Goal: Task Accomplishment & Management: Manage account settings

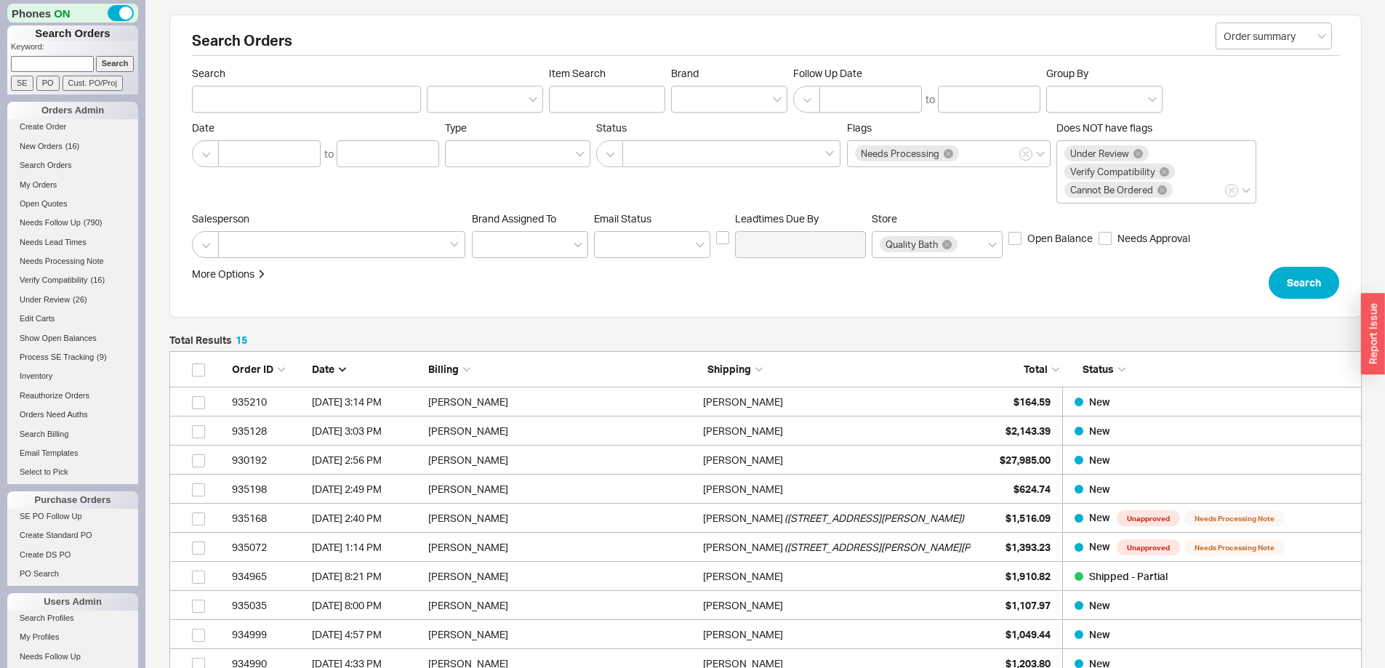
scroll to position [491, 1182]
click at [57, 147] on span "New Orders" at bounding box center [41, 146] width 43 height 9
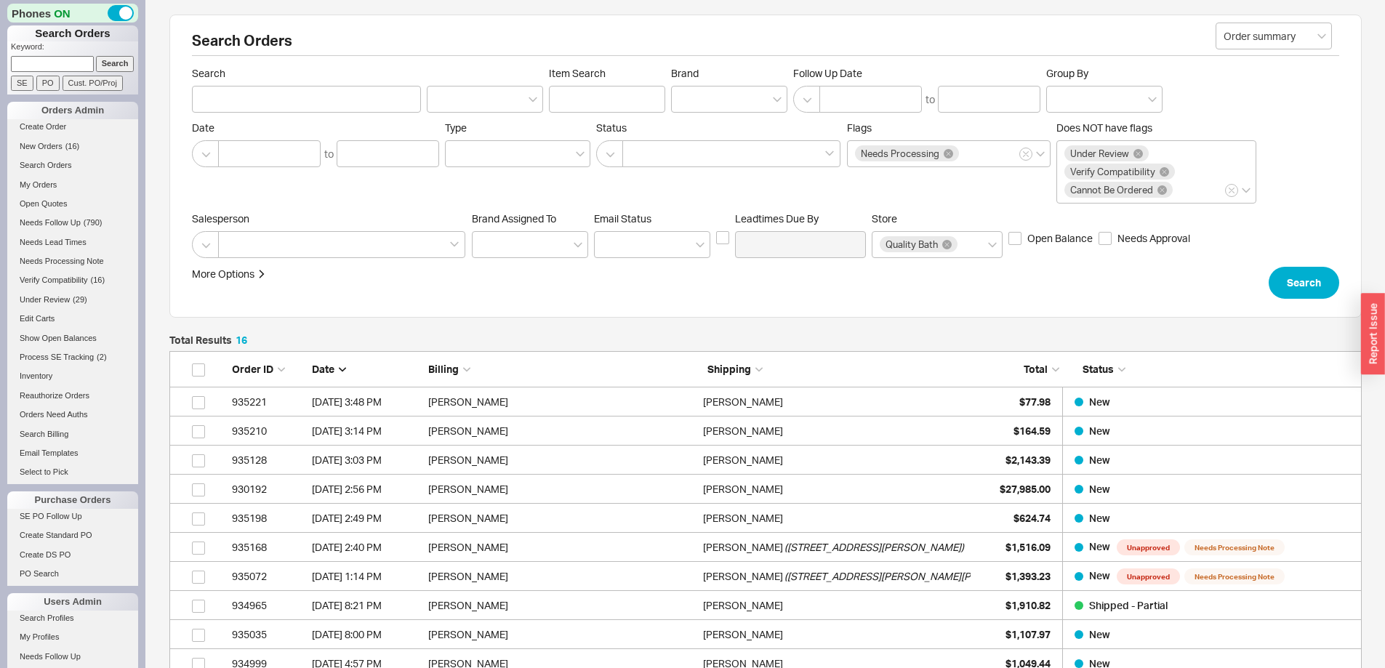
scroll to position [520, 1182]
click at [45, 145] on span "New Orders" at bounding box center [41, 146] width 43 height 9
click at [41, 142] on span "New Orders" at bounding box center [41, 146] width 43 height 9
click at [47, 149] on span "New Orders" at bounding box center [41, 146] width 43 height 9
click at [908, 161] on div "Needs Processing" at bounding box center [949, 153] width 204 height 27
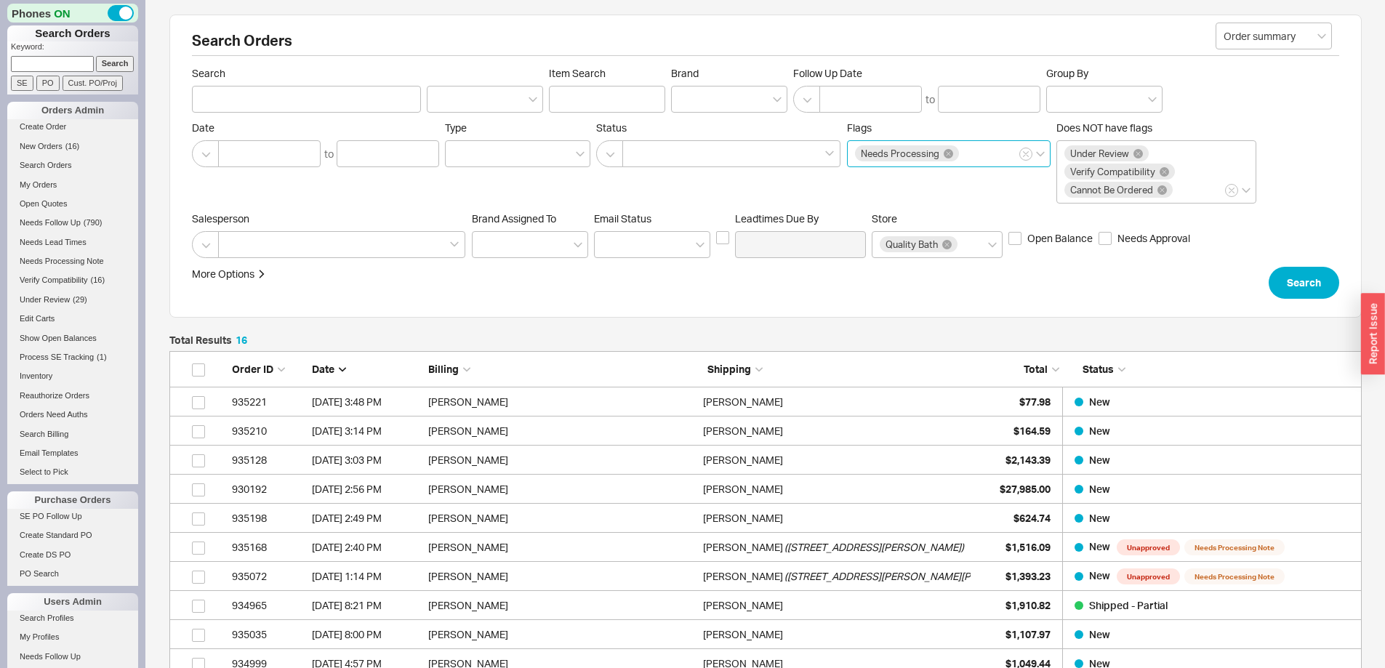
click at [961, 161] on input "Flags Needs Processing" at bounding box center [966, 153] width 10 height 17
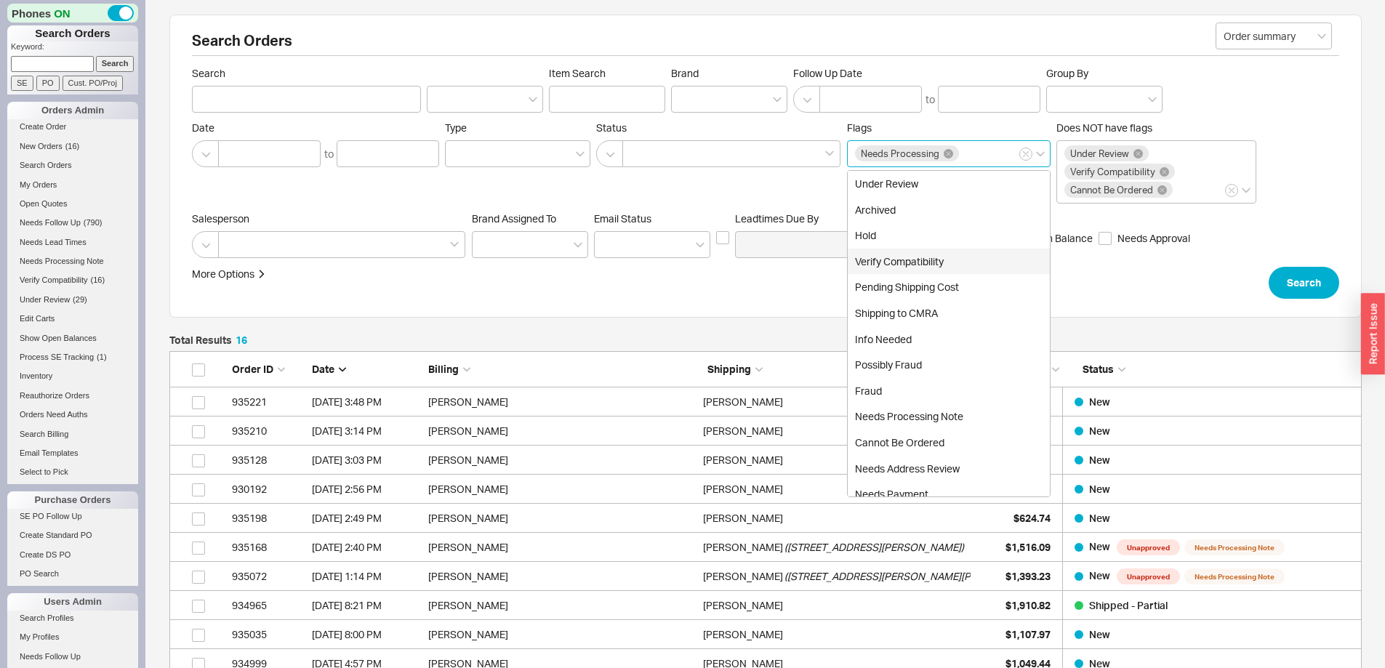
click at [929, 257] on div "Verify Compatibility" at bounding box center [949, 262] width 202 height 26
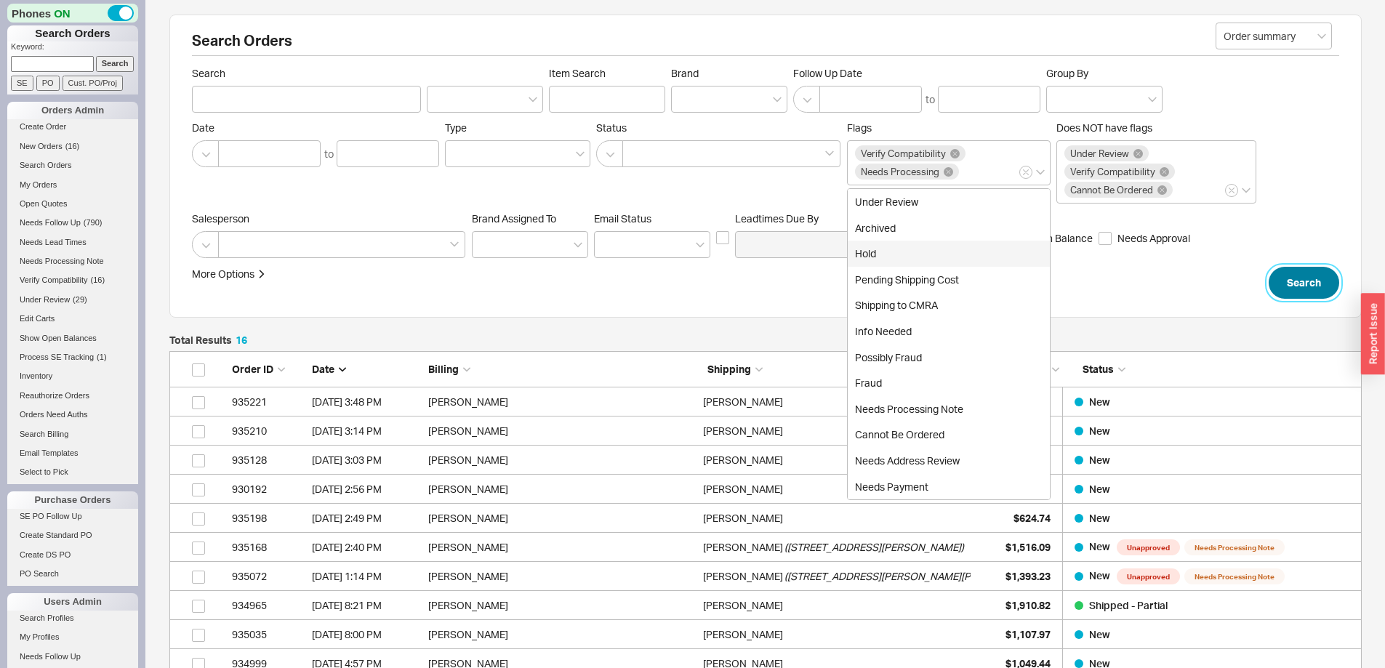
click at [1302, 276] on button "Search" at bounding box center [1304, 283] width 71 height 32
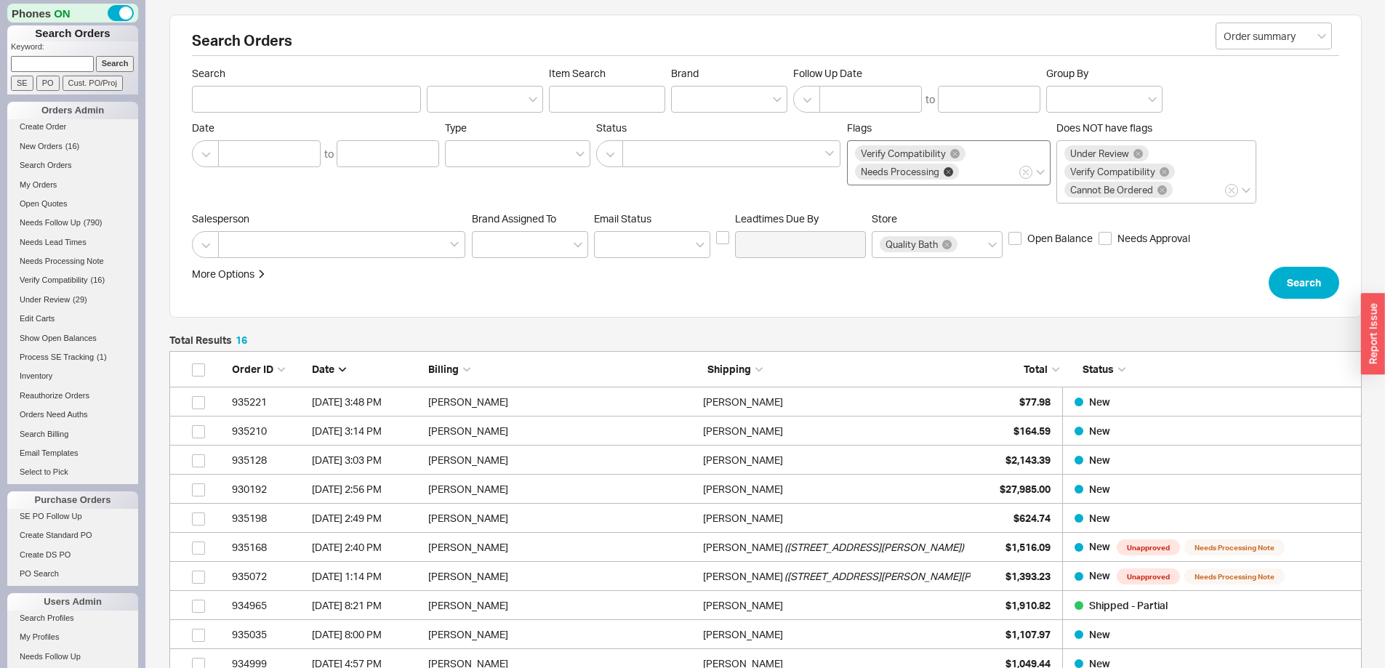
scroll to position [520, 1182]
click at [950, 169] on icon at bounding box center [948, 171] width 9 height 9
click at [961, 169] on input "Flags Verify Compatibility Needs Processing" at bounding box center [966, 172] width 10 height 17
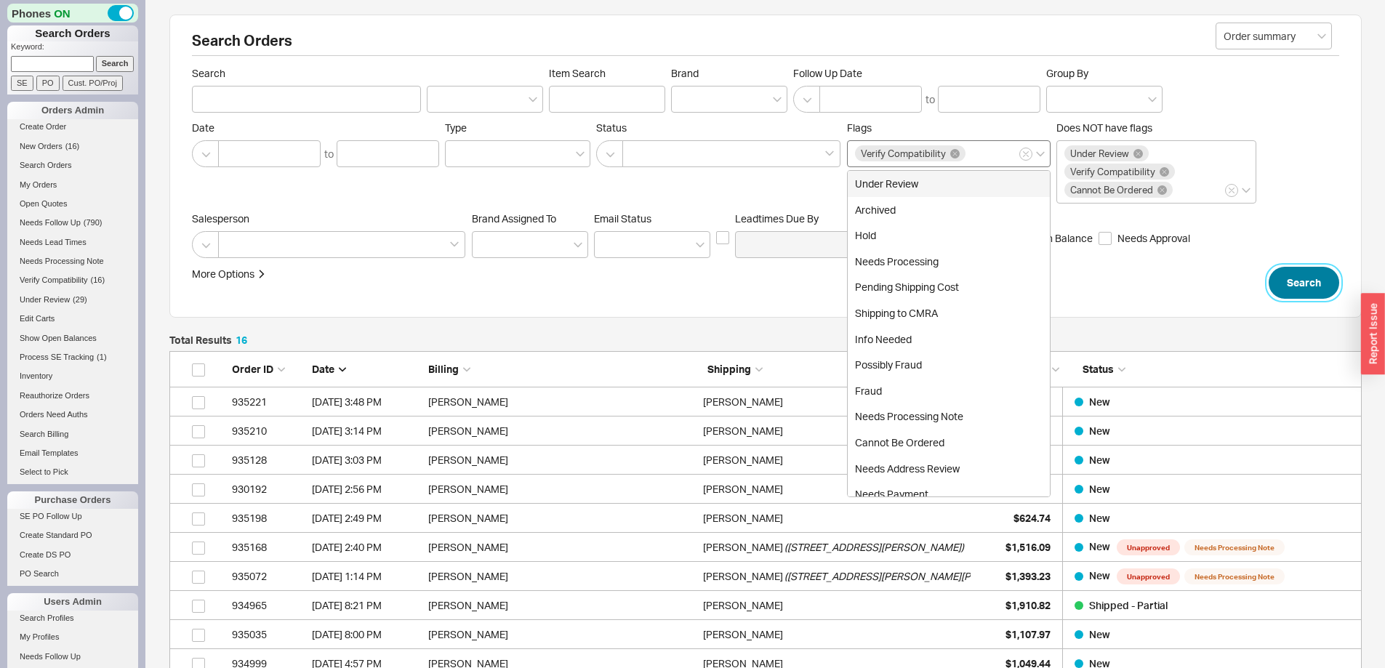
click at [1311, 282] on button "Search" at bounding box center [1304, 283] width 71 height 32
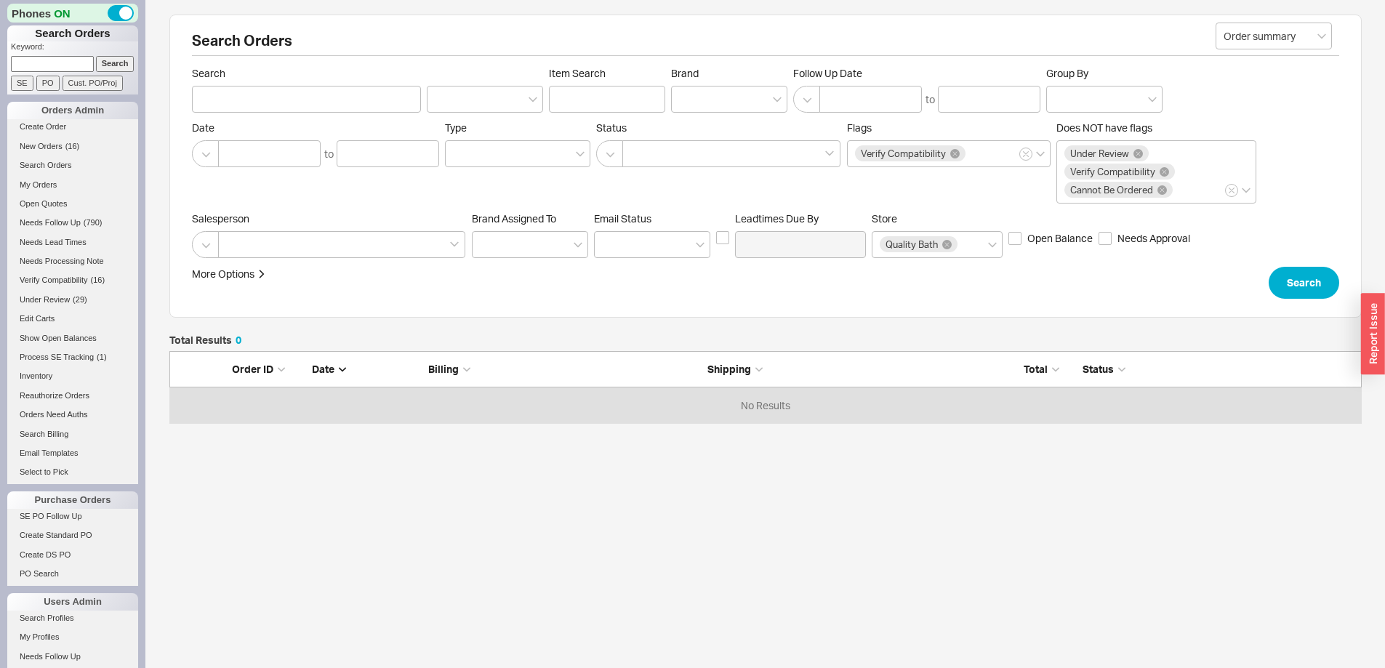
scroll to position [61, 1182]
click at [62, 280] on span "Verify Compatibility" at bounding box center [54, 280] width 68 height 9
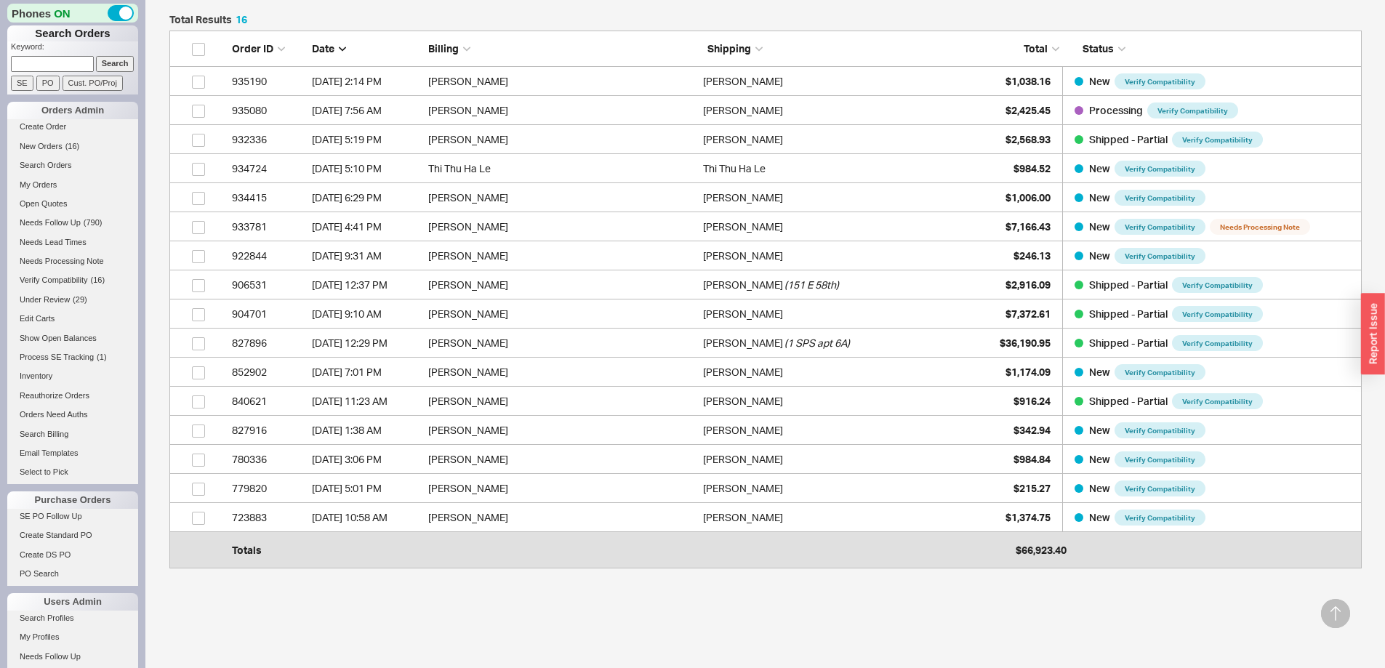
scroll to position [345, 0]
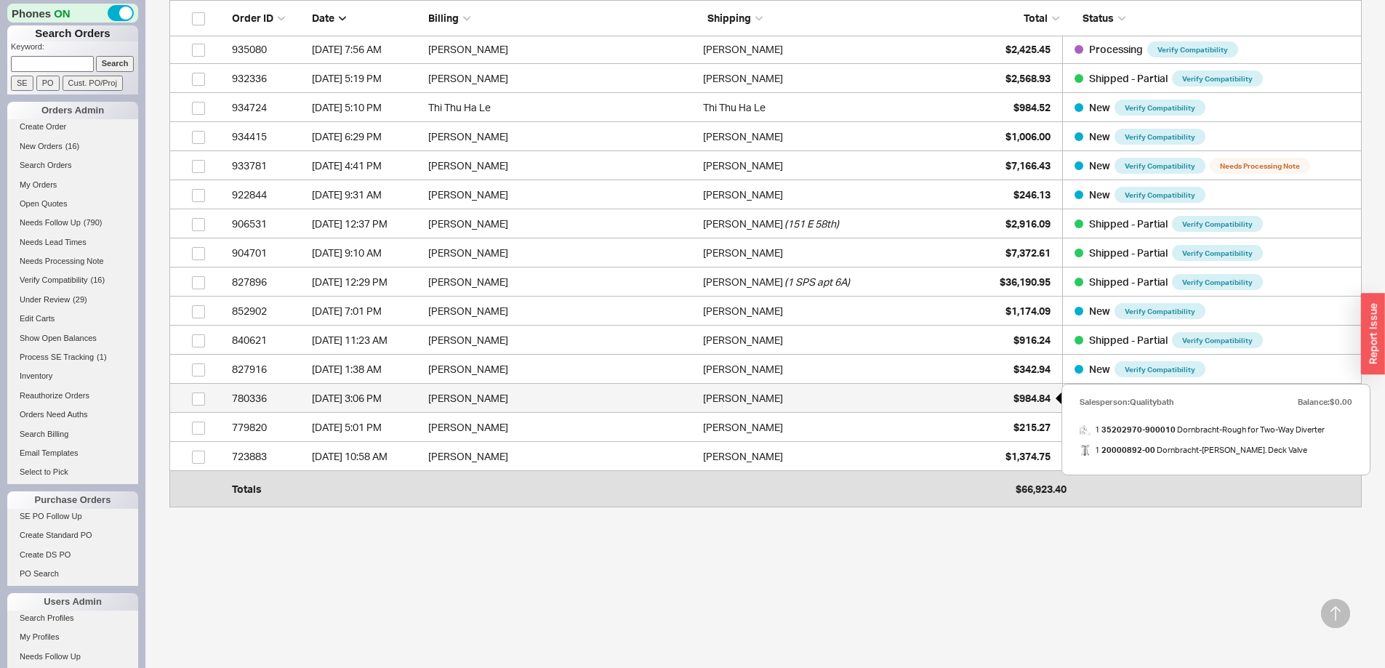
click at [1023, 397] on span "$984.84" at bounding box center [1032, 398] width 37 height 12
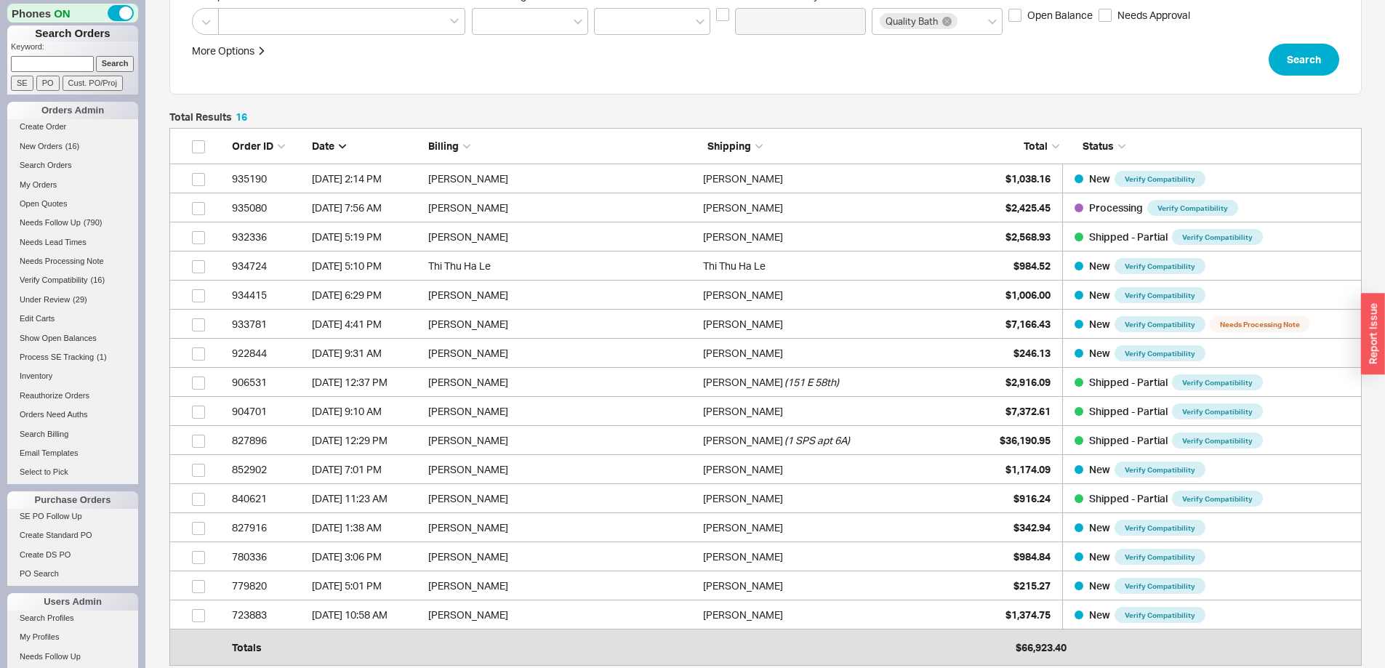
scroll to position [200, 0]
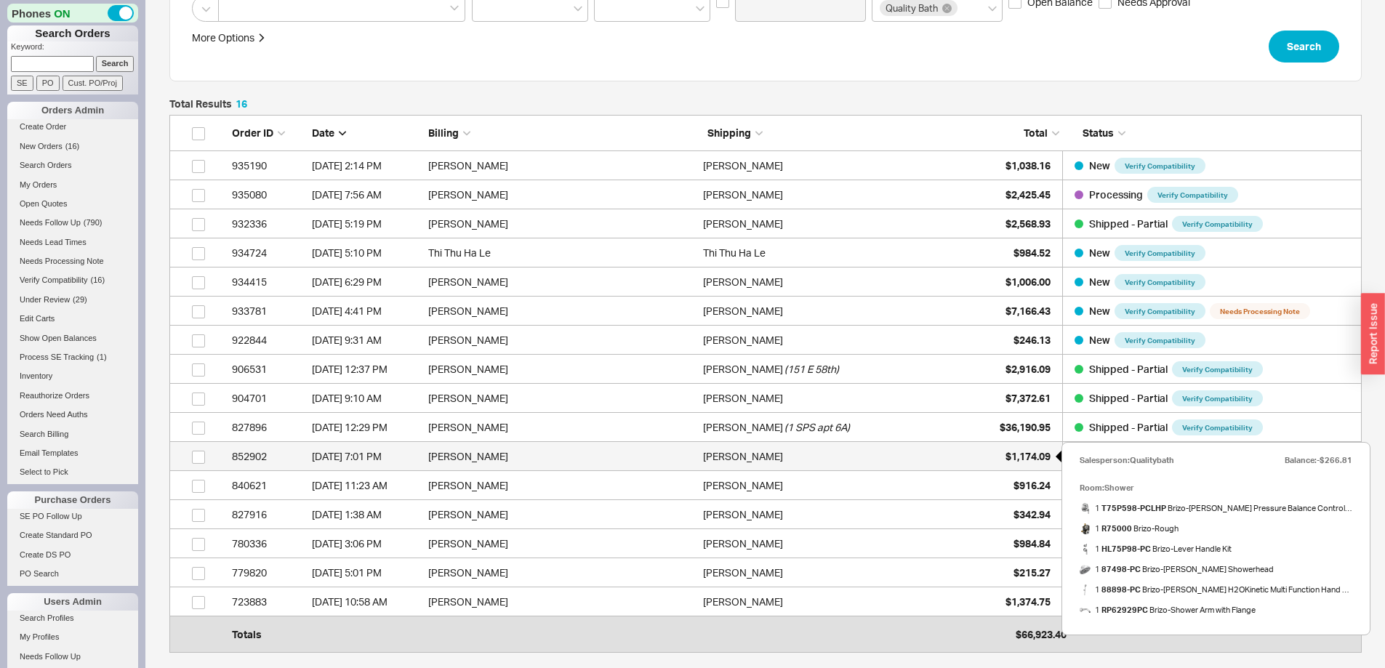
click at [1009, 454] on span "$1,174.09" at bounding box center [1028, 456] width 45 height 12
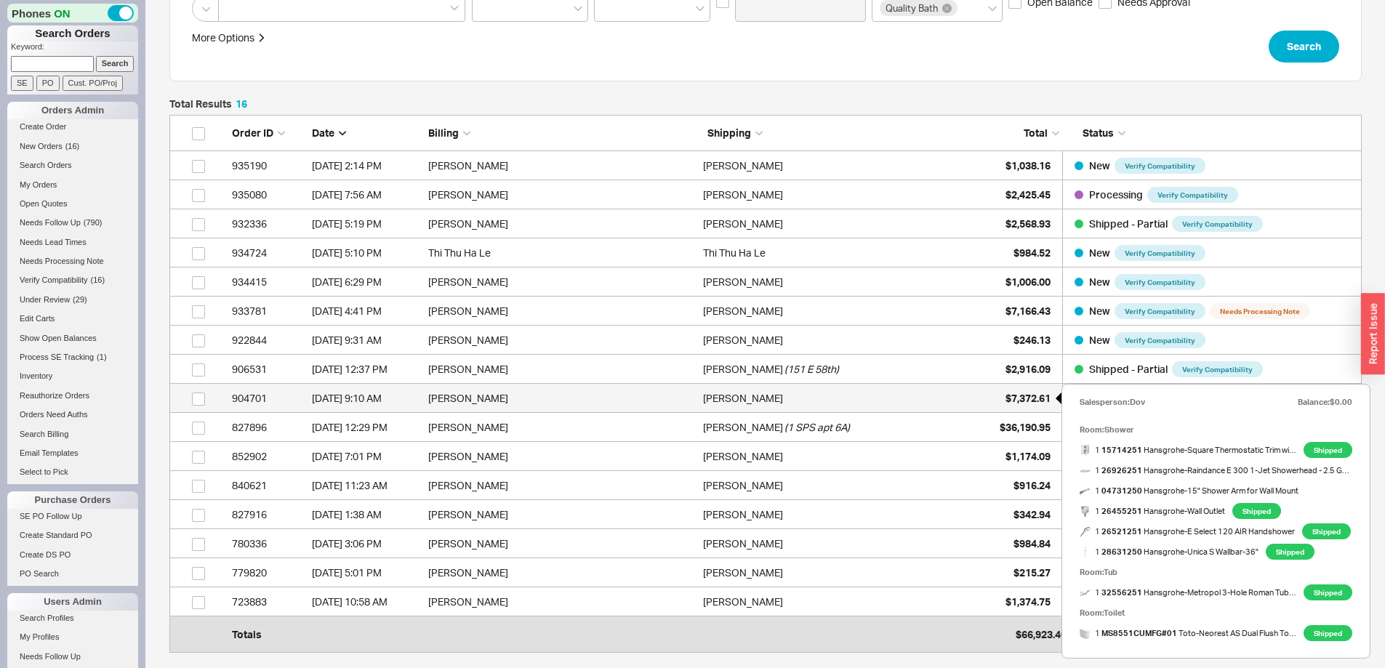
click at [1017, 395] on span "$7,372.61" at bounding box center [1028, 398] width 45 height 12
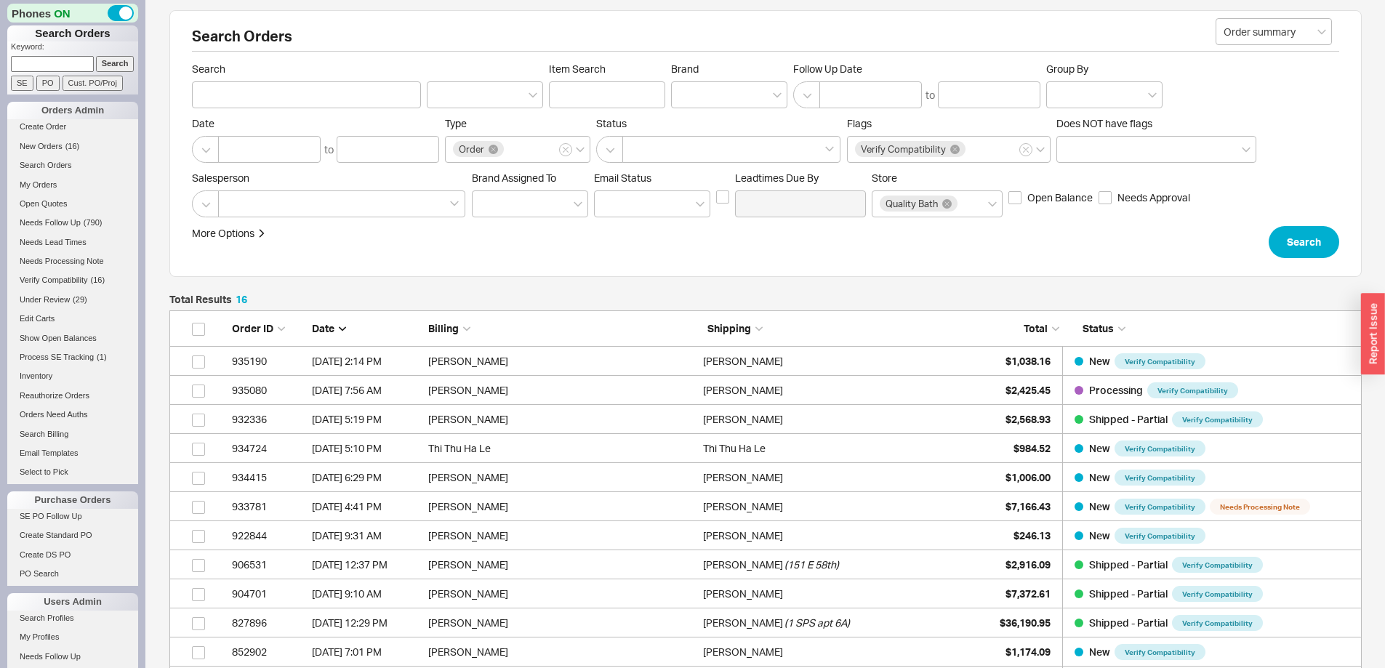
scroll to position [345, 0]
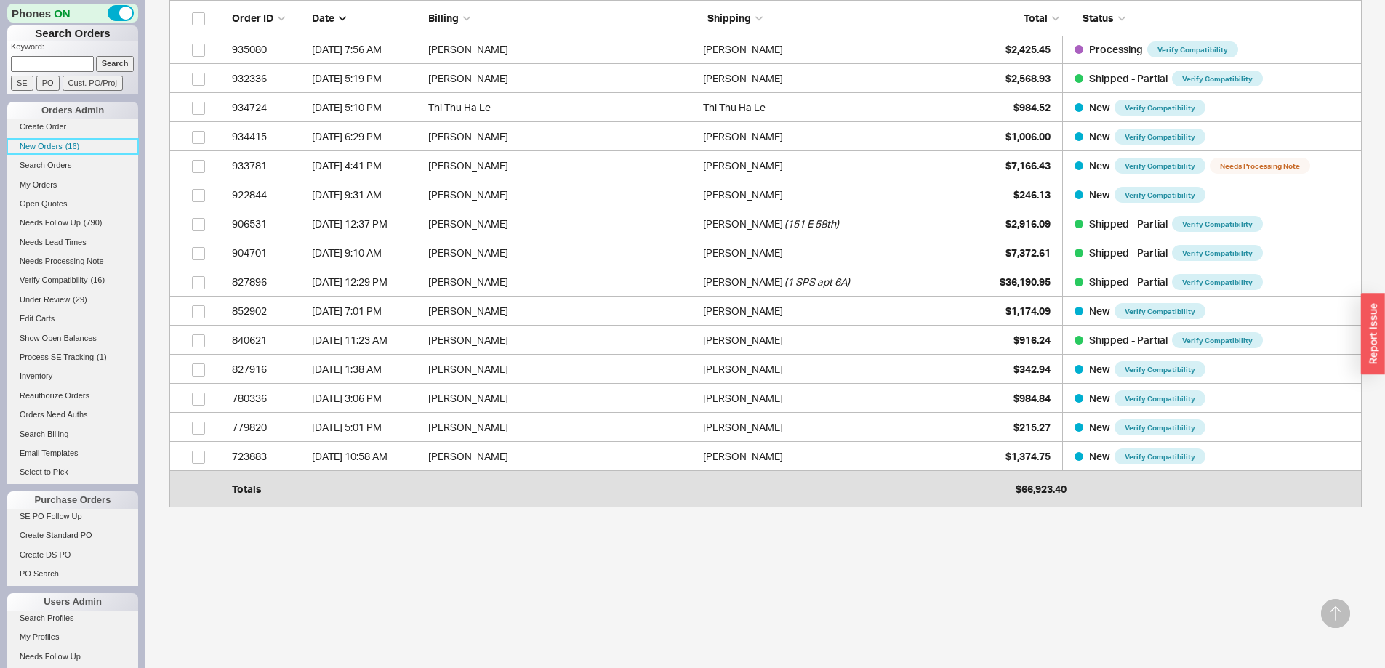
click at [47, 143] on span "New Orders" at bounding box center [41, 146] width 43 height 9
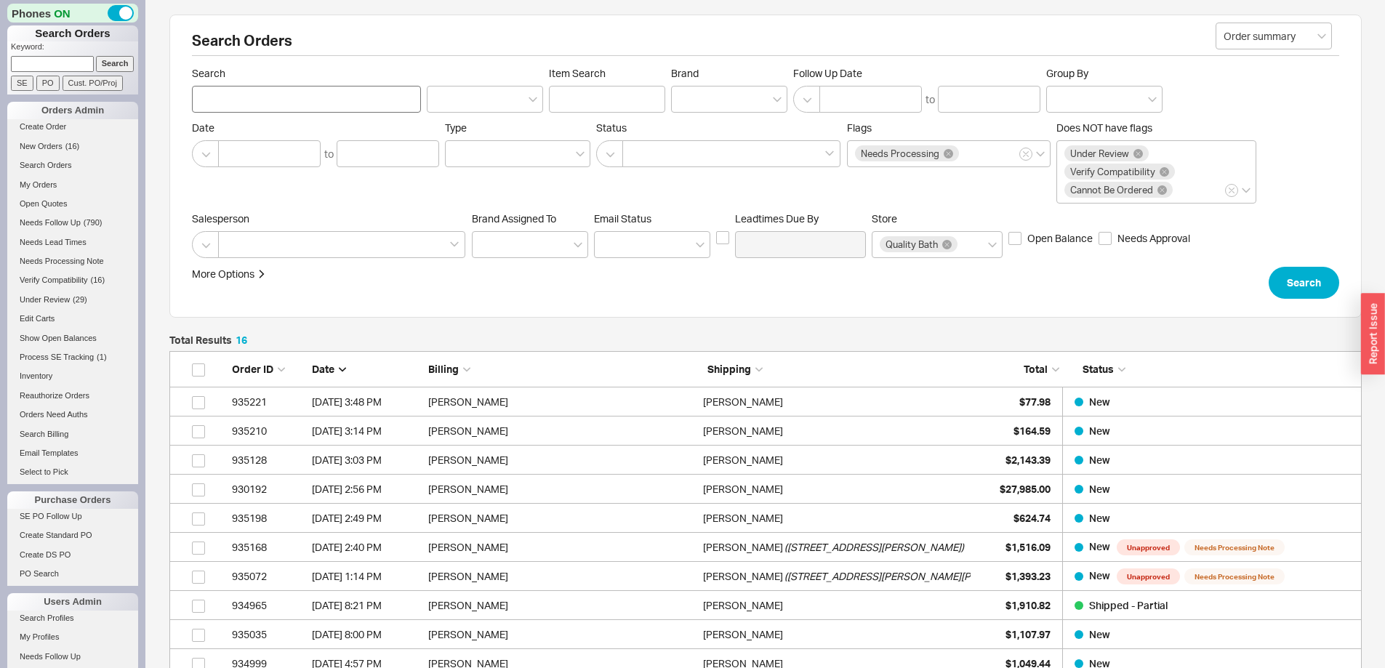
scroll to position [520, 1182]
click at [44, 143] on span "New Orders" at bounding box center [41, 146] width 43 height 9
click at [44, 144] on span "New Orders" at bounding box center [41, 146] width 43 height 9
click at [47, 147] on span "New Orders" at bounding box center [41, 146] width 43 height 9
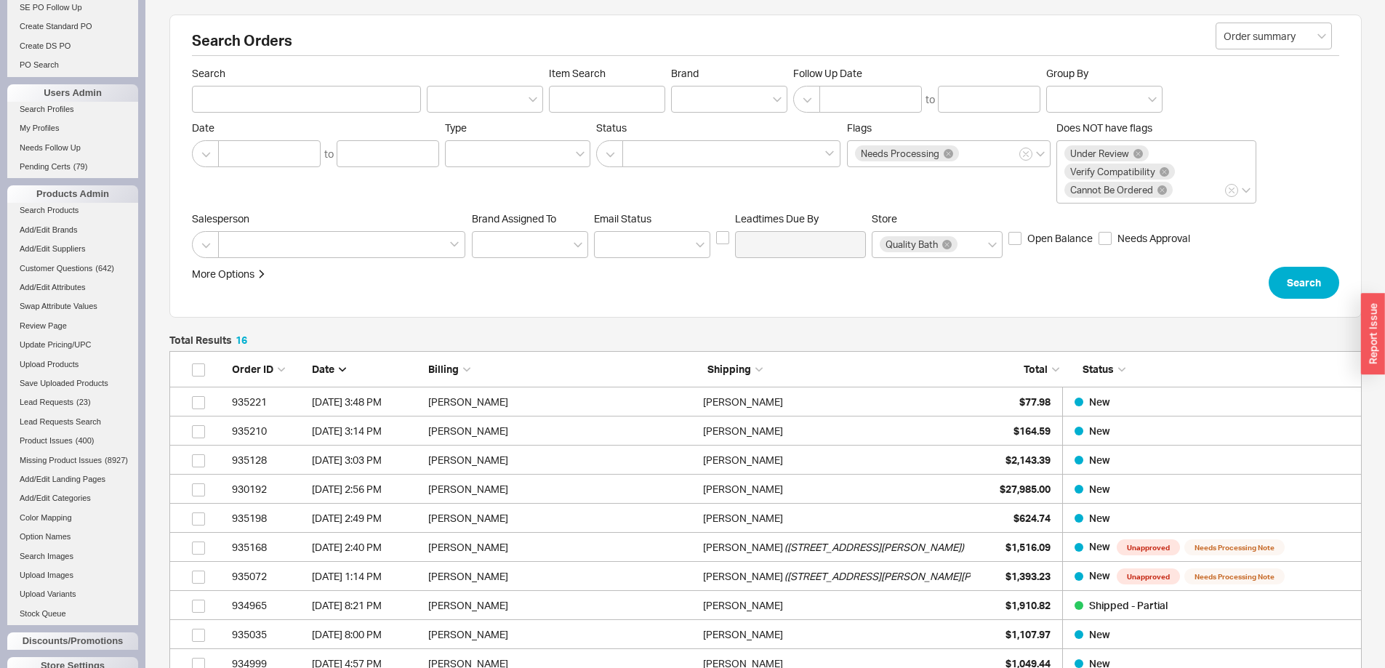
scroll to position [601, 0]
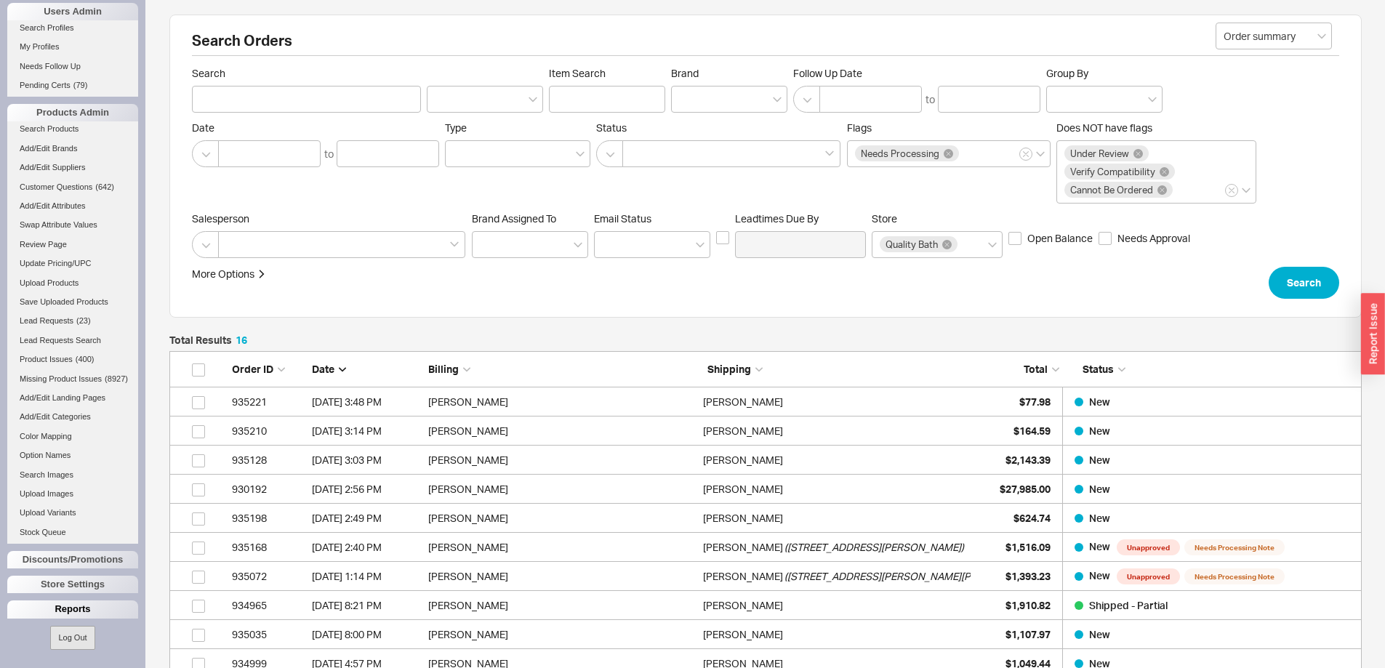
click at [71, 609] on div "Reports" at bounding box center [72, 609] width 131 height 17
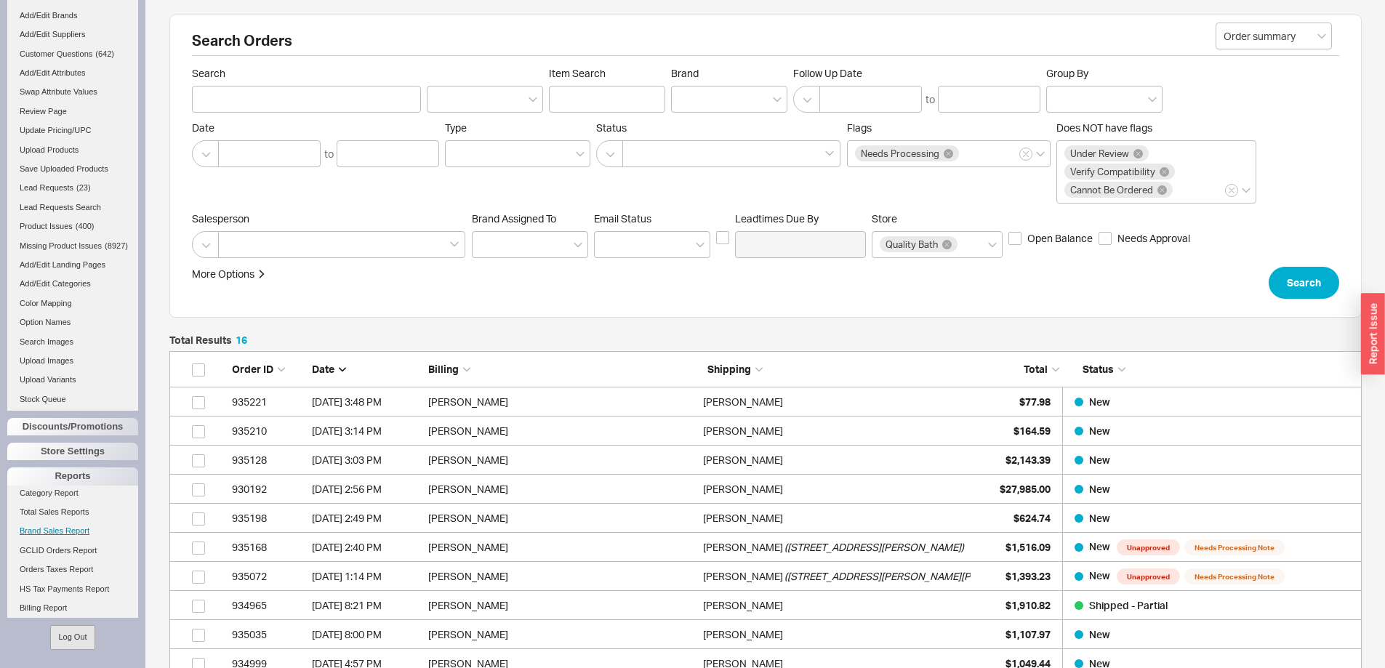
scroll to position [725, 0]
click at [60, 519] on link "Total Sales Reports" at bounding box center [72, 510] width 131 height 15
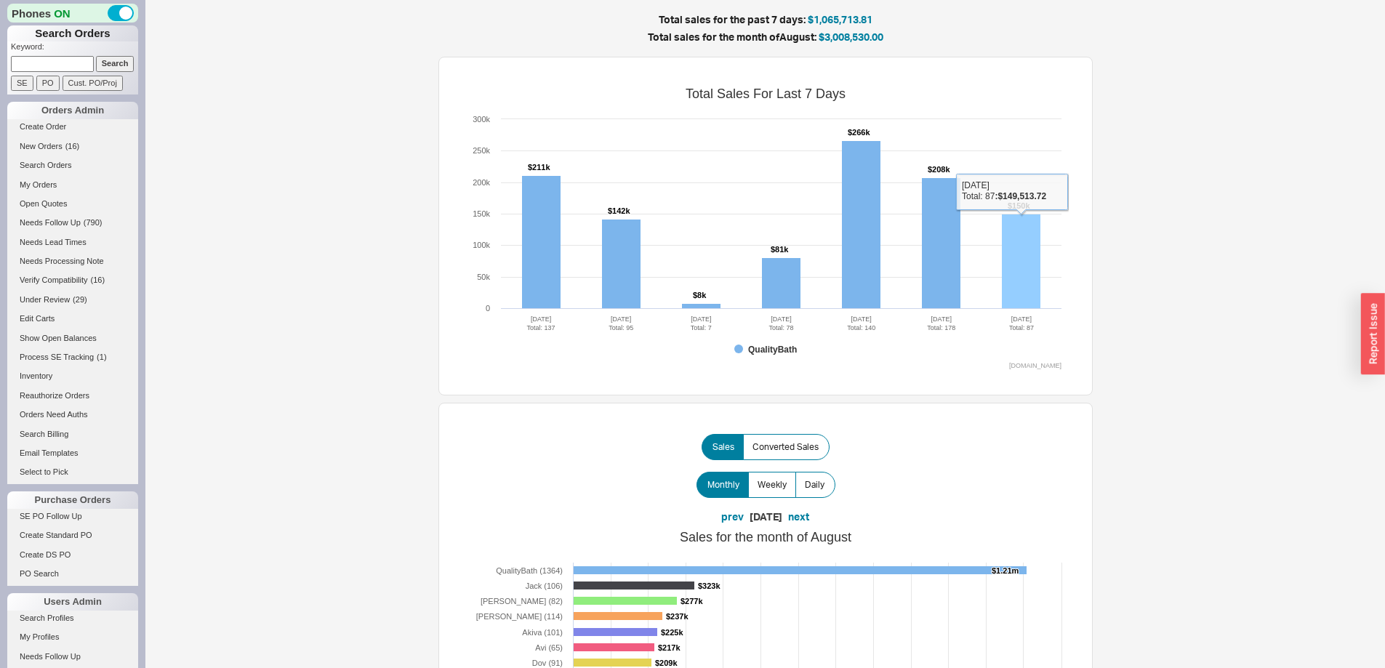
click at [1020, 255] on rect at bounding box center [1021, 262] width 39 height 95
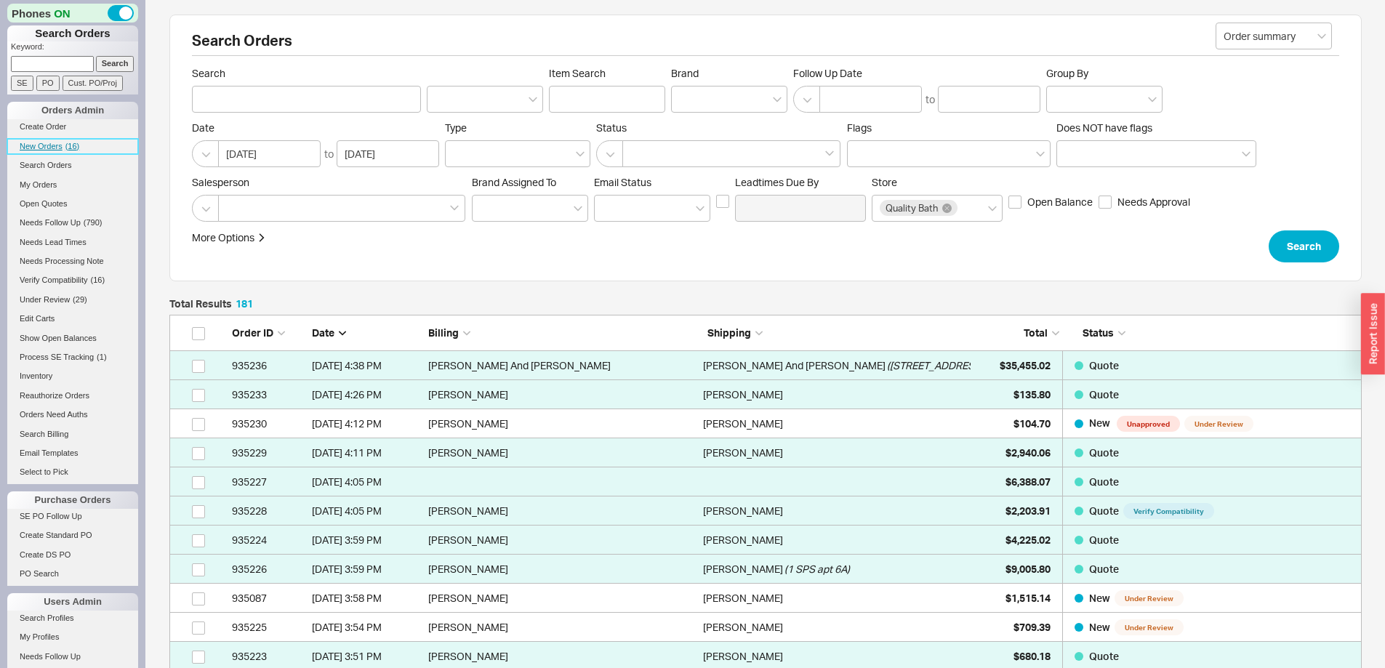
click at [37, 144] on span "New Orders" at bounding box center [41, 146] width 43 height 9
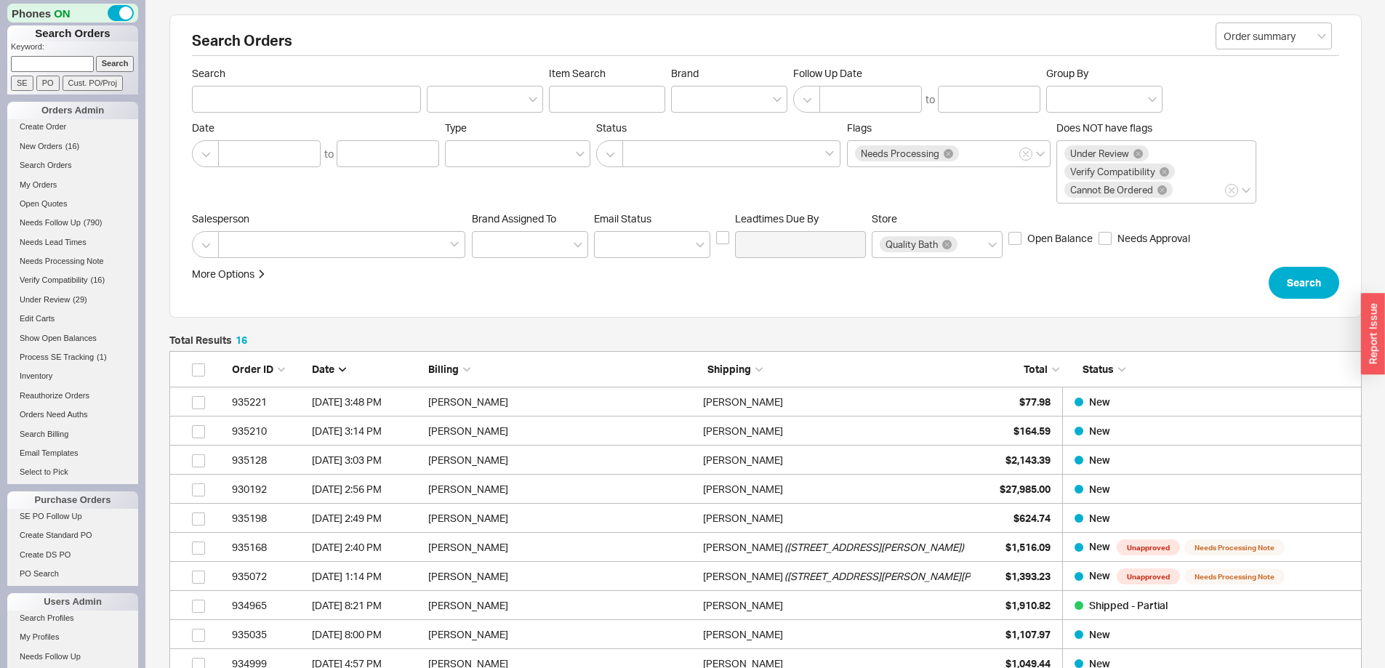
scroll to position [520, 1182]
click at [38, 139] on link "New Orders ( 13 )" at bounding box center [72, 146] width 131 height 15
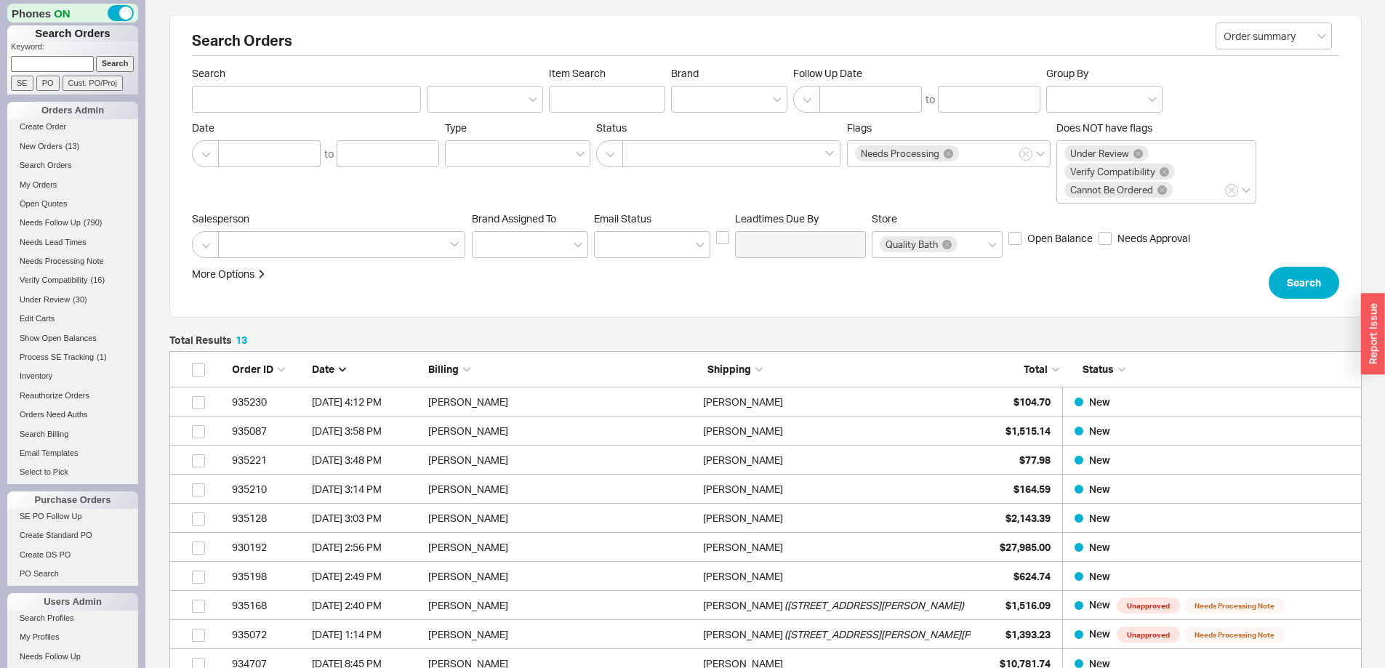
scroll to position [433, 1182]
click at [62, 64] on input at bounding box center [52, 63] width 83 height 15
type input "934922"
click at [96, 56] on input "Search" at bounding box center [115, 63] width 39 height 15
type input "934922"
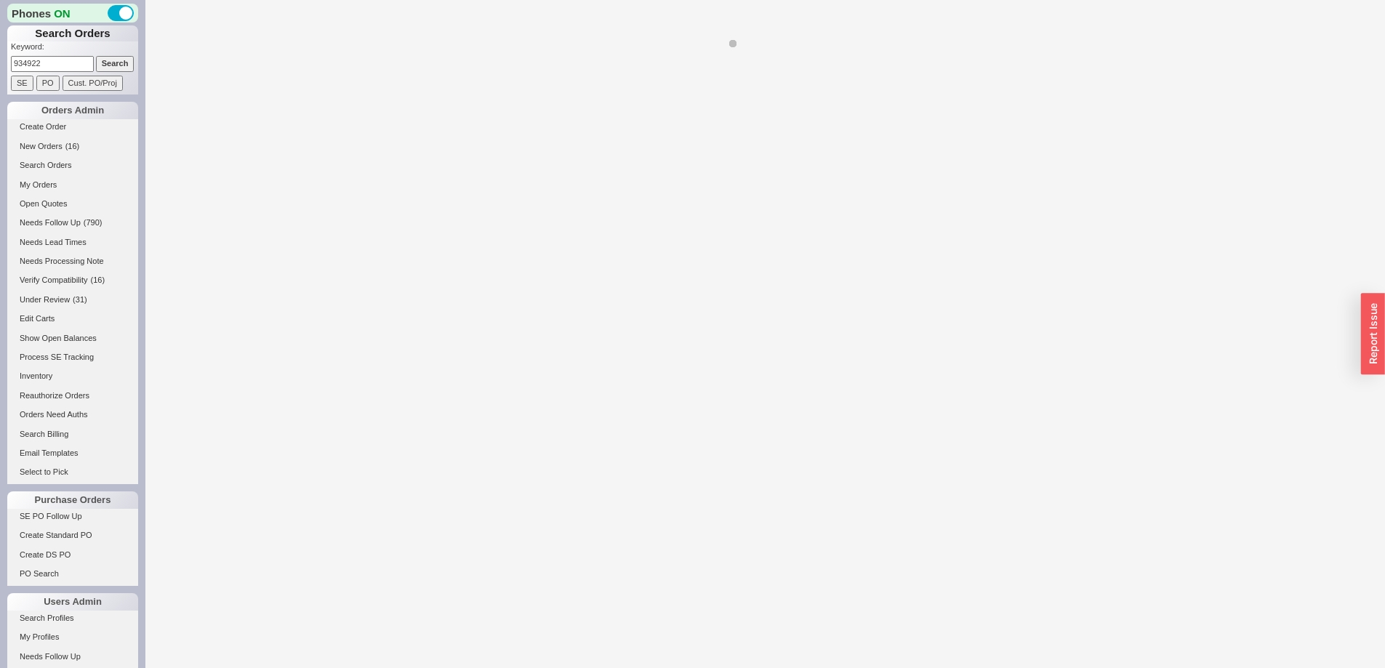
select select "LOW"
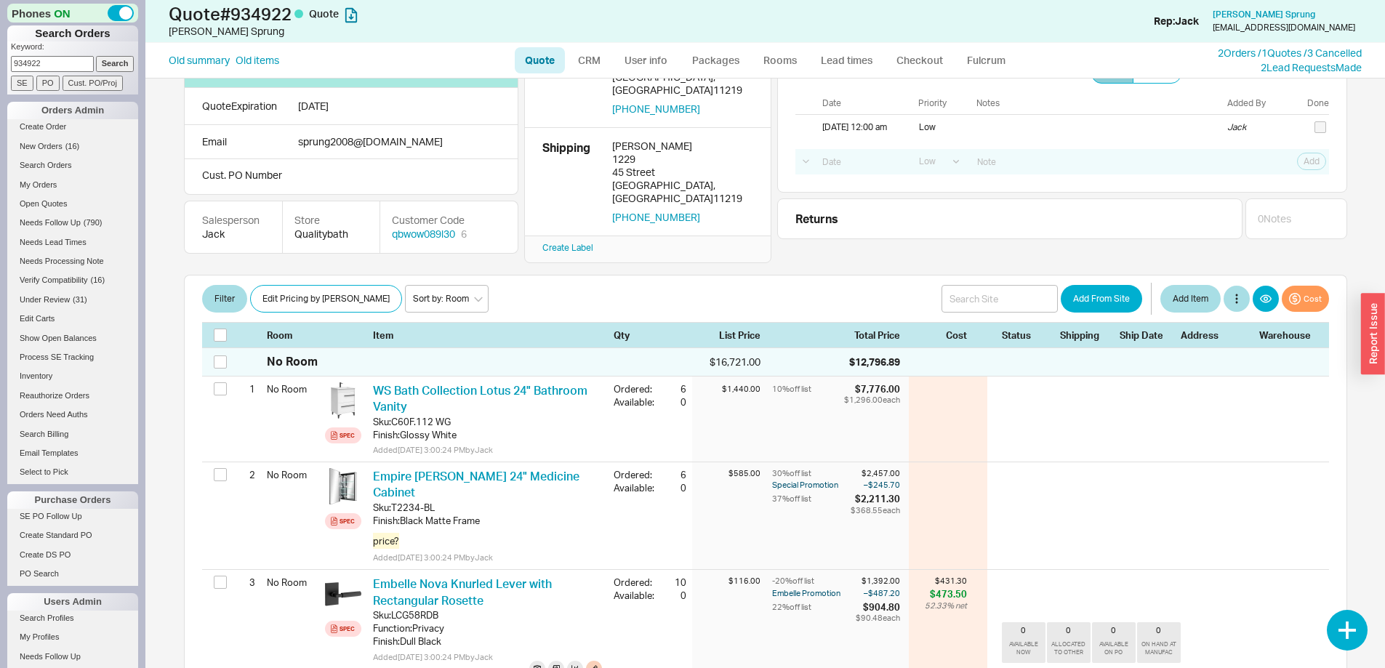
scroll to position [73, 0]
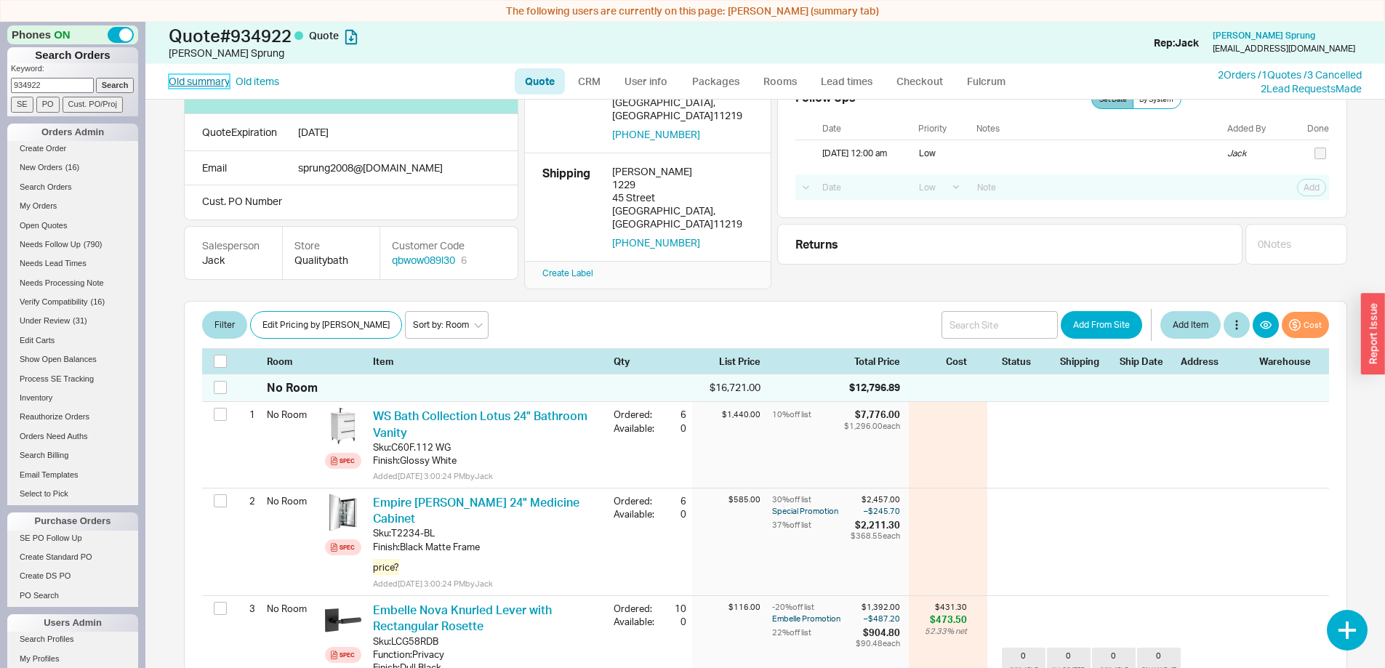
click at [187, 80] on link "Old summary" at bounding box center [199, 81] width 61 height 15
select select "*"
select select "LOW"
select select "3"
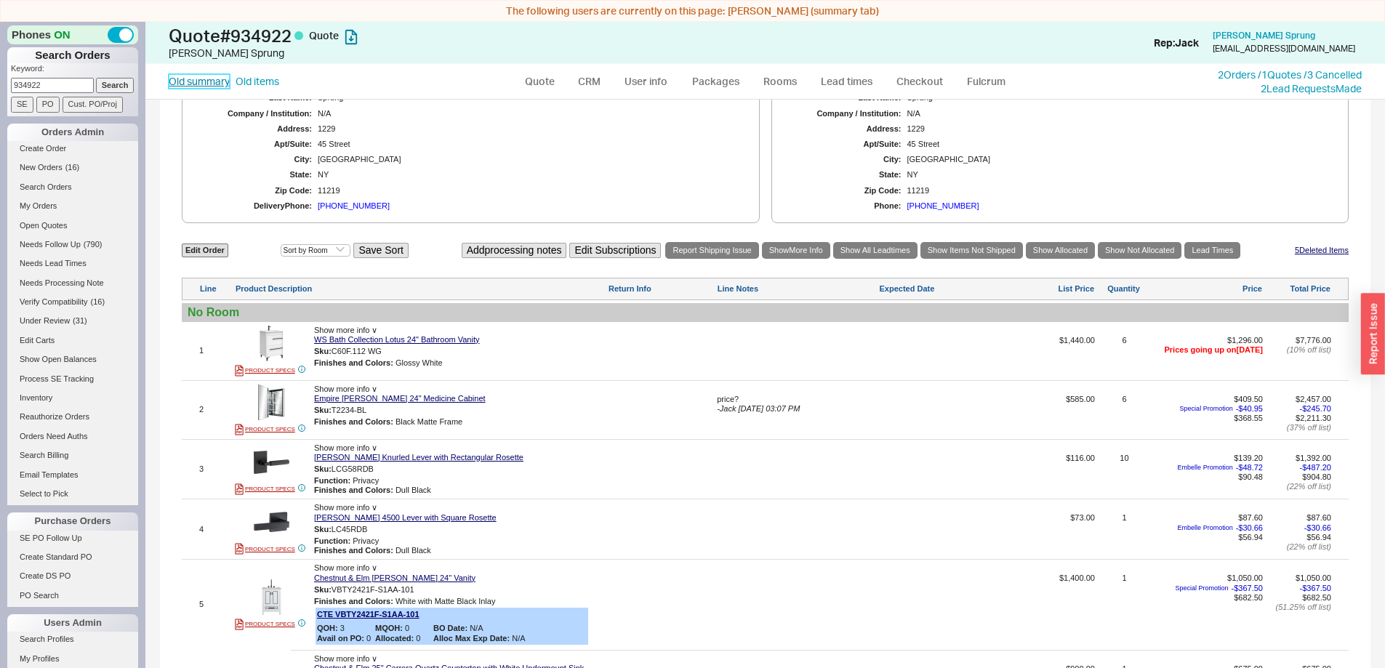
scroll to position [582, 0]
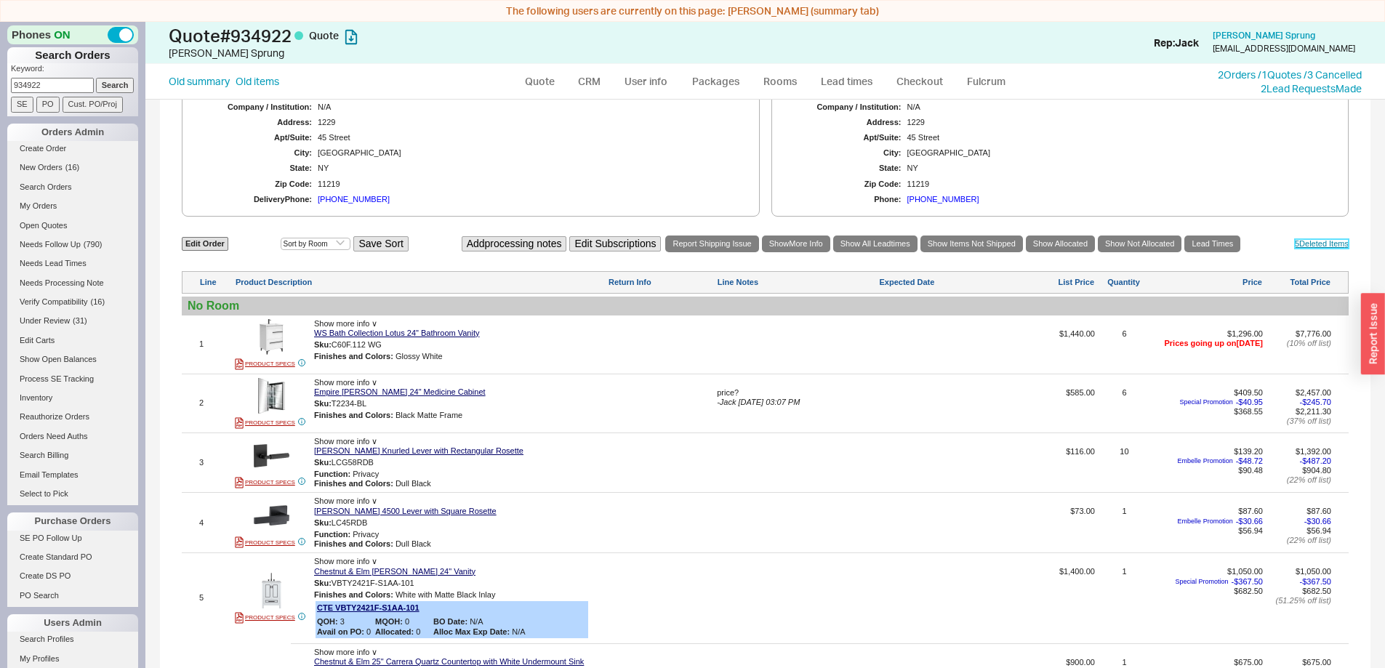
click at [1313, 244] on link "5 Deleted Item s" at bounding box center [1322, 243] width 54 height 9
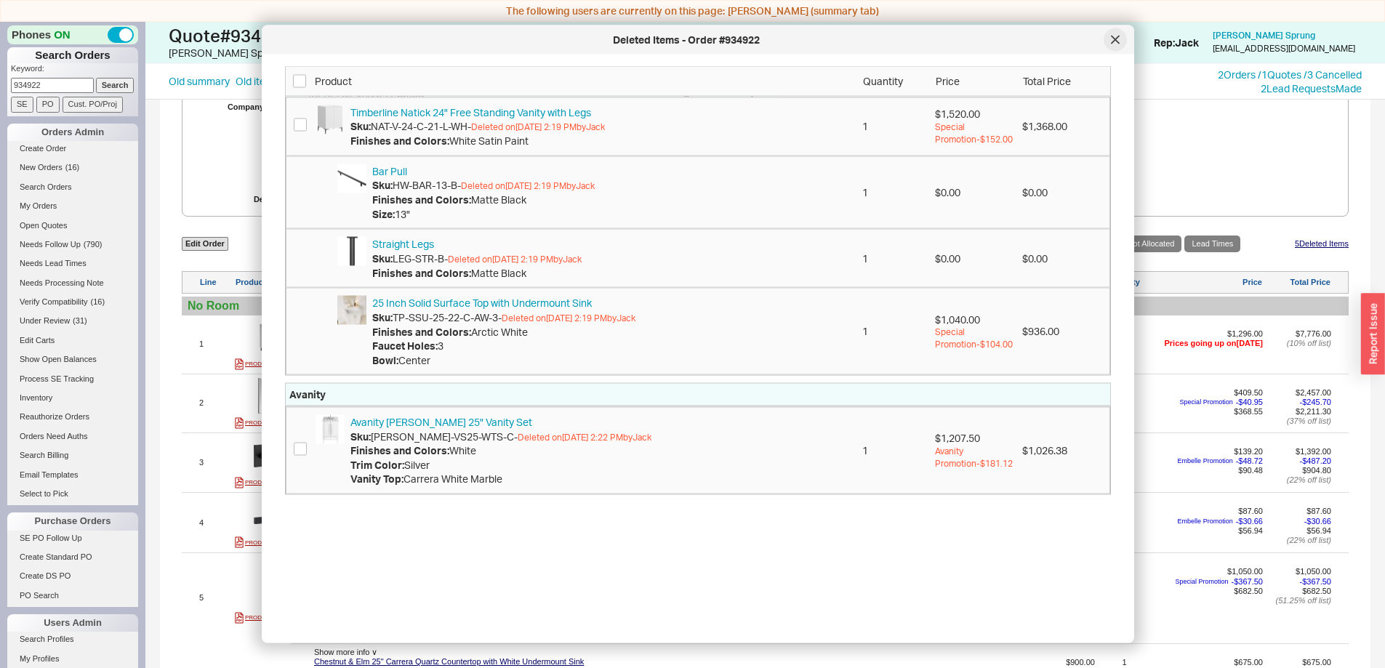
click at [1116, 44] on div at bounding box center [1115, 39] width 23 height 23
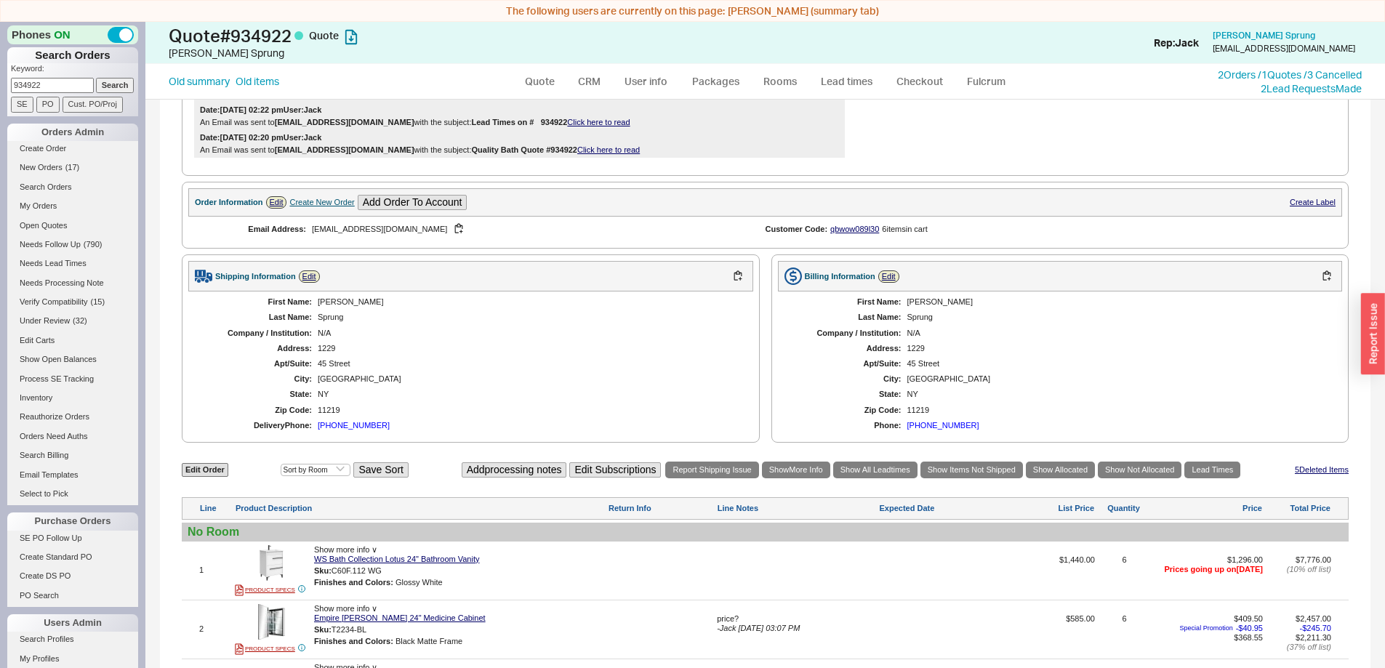
scroll to position [0, 0]
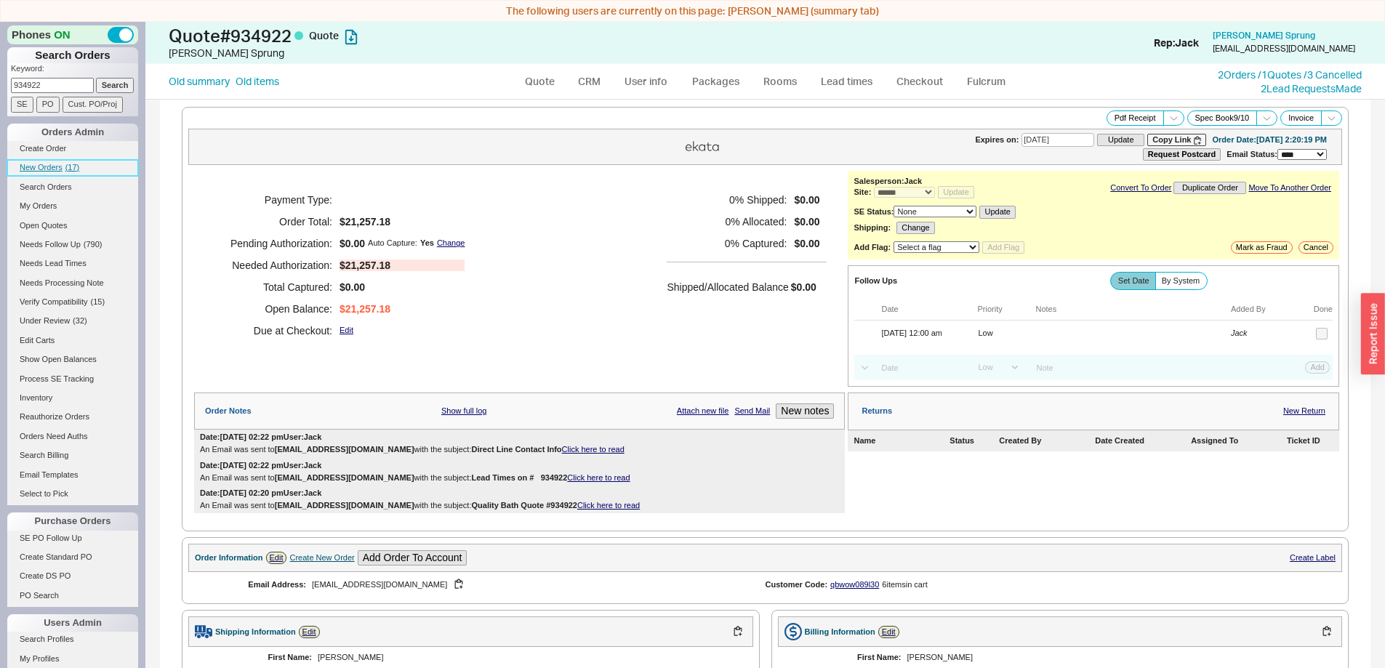
click at [47, 169] on span "New Orders" at bounding box center [41, 167] width 43 height 9
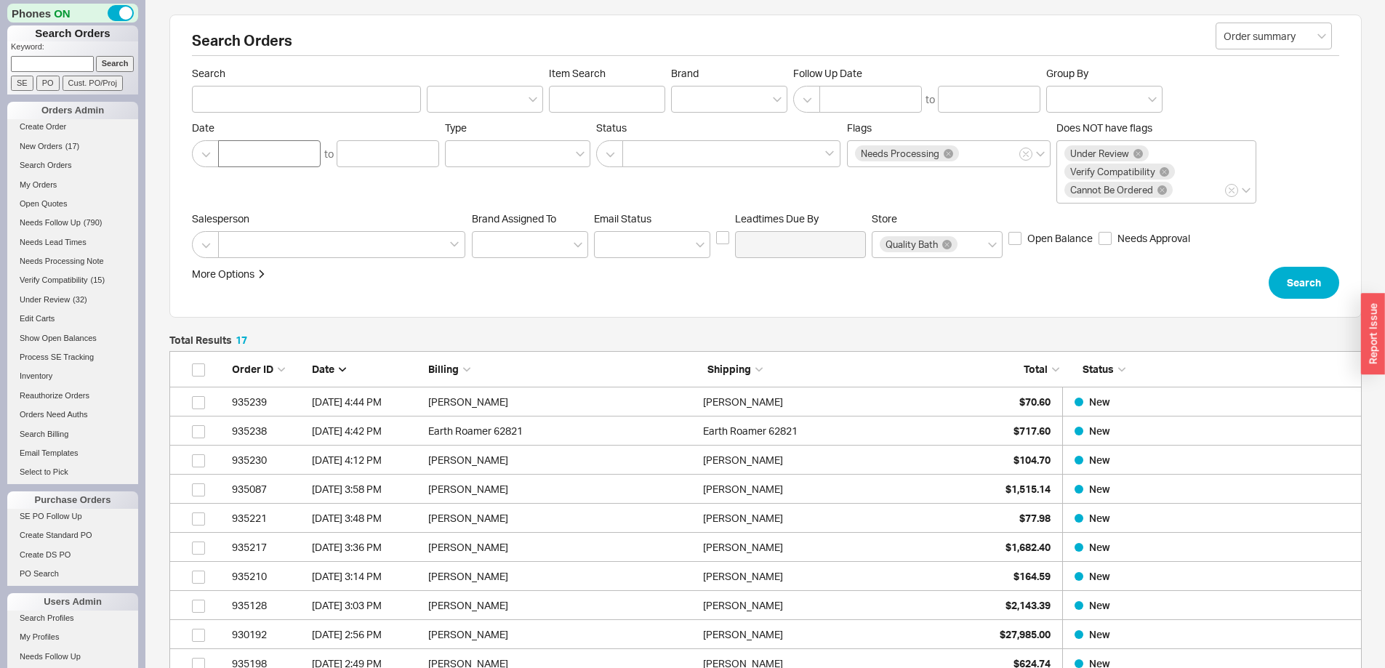
scroll to position [549, 1182]
click at [52, 145] on span "New Orders" at bounding box center [41, 146] width 43 height 9
click at [44, 144] on span "New Orders" at bounding box center [41, 146] width 43 height 9
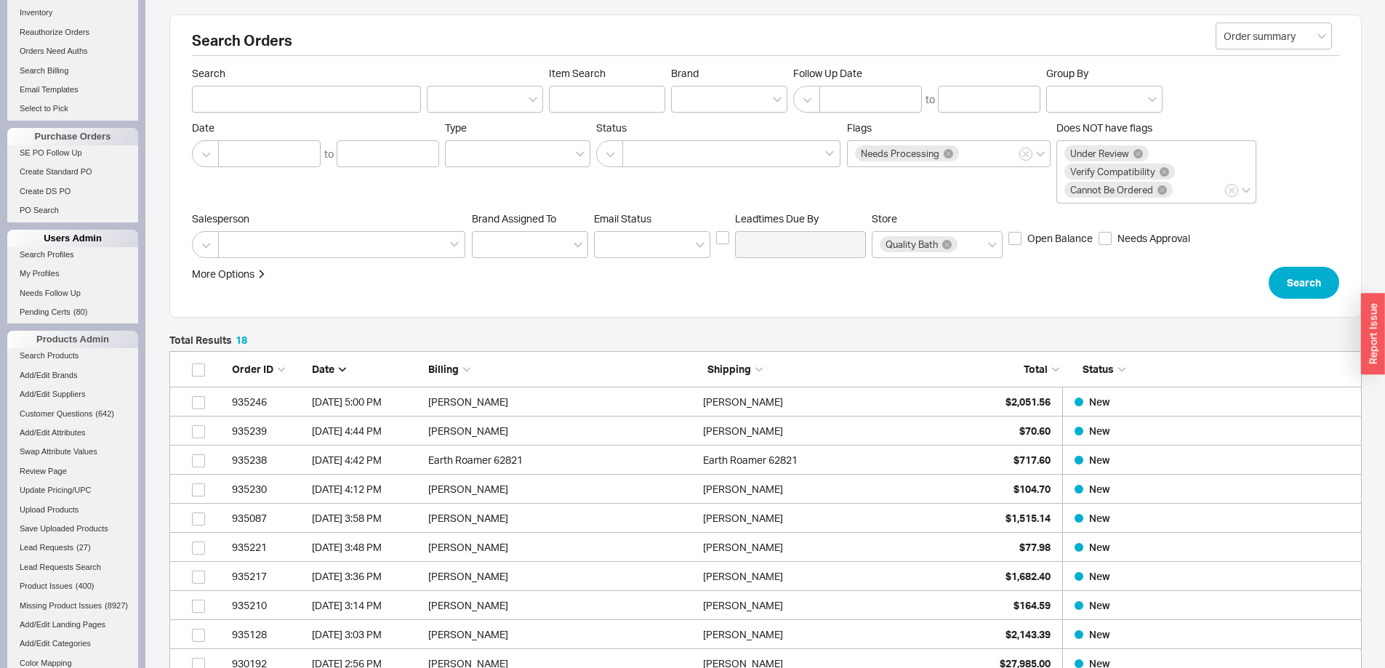
scroll to position [0, 0]
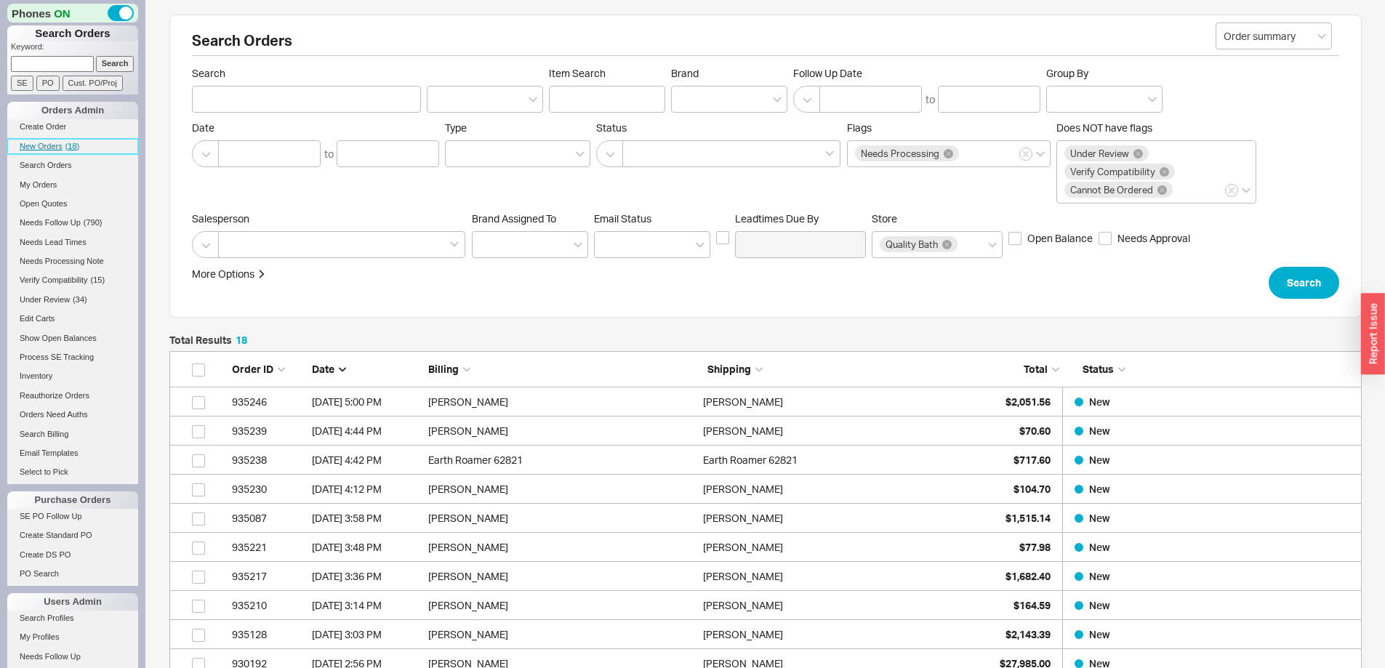
click at [57, 147] on span "New Orders" at bounding box center [41, 146] width 43 height 9
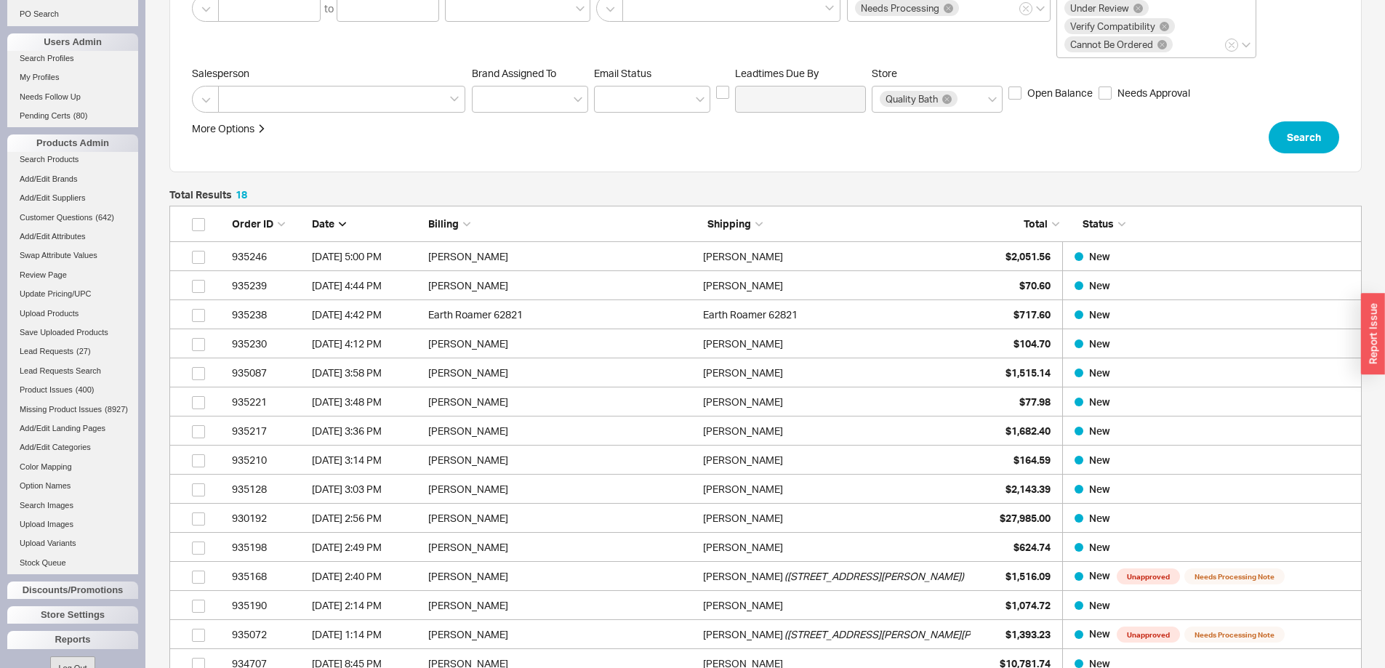
scroll to position [601, 0]
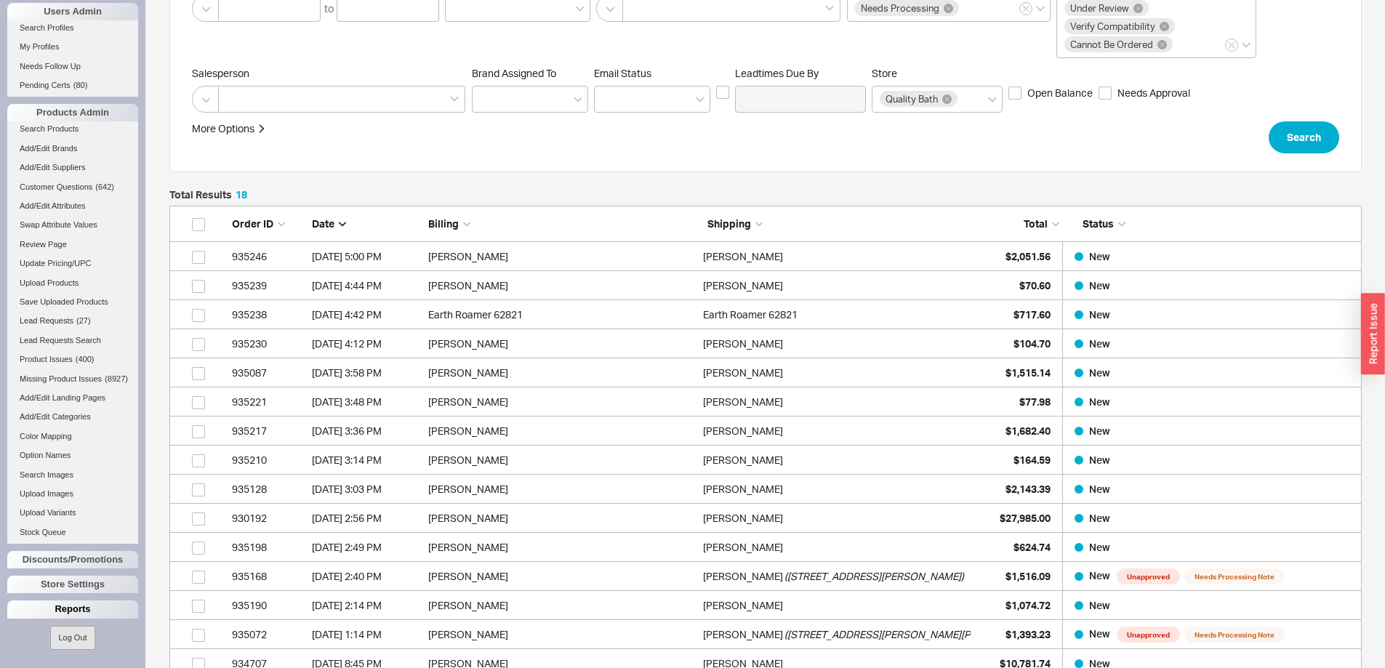
click at [79, 614] on div "Reports" at bounding box center [72, 609] width 131 height 17
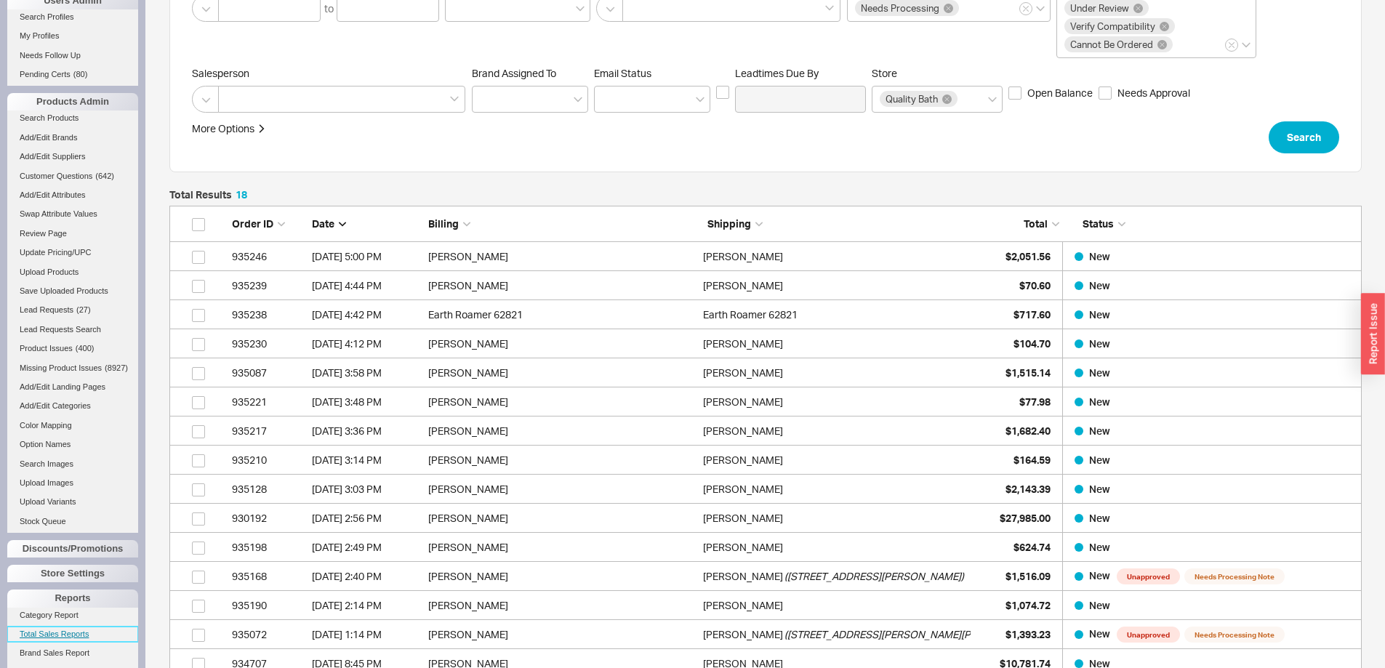
click at [81, 642] on link "Total Sales Reports" at bounding box center [72, 634] width 131 height 15
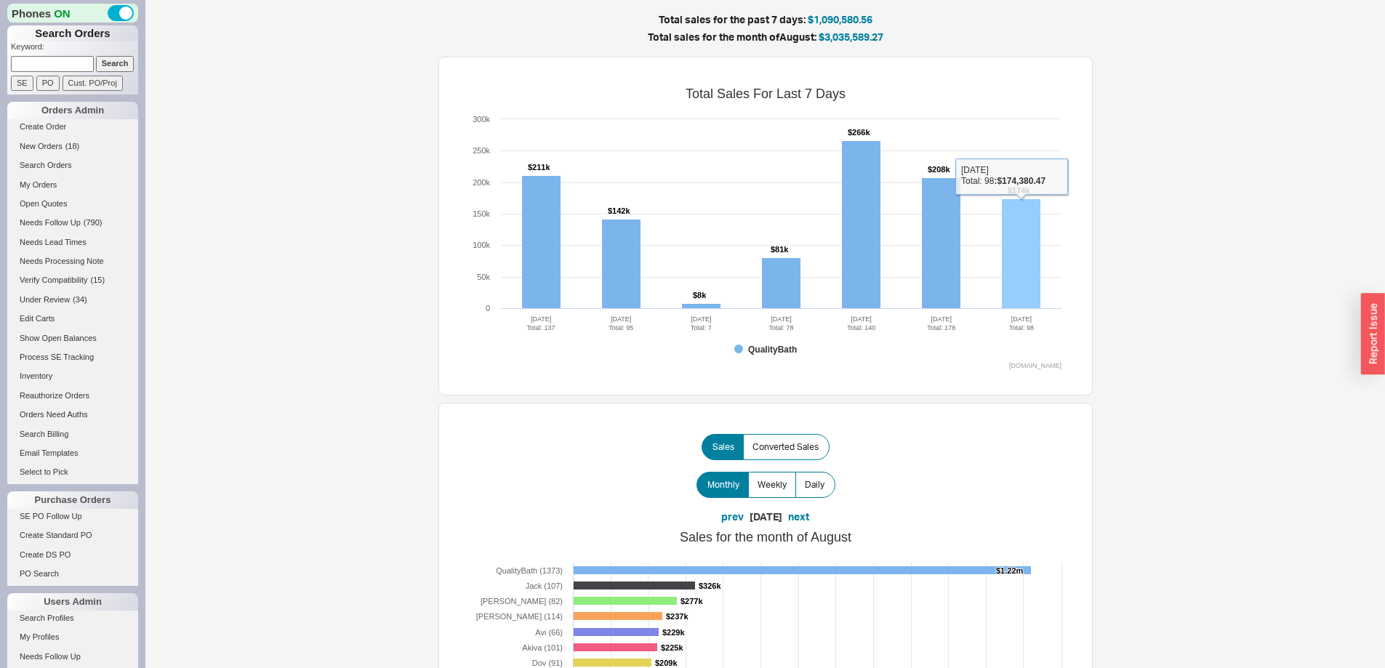
click at [1023, 214] on rect at bounding box center [1021, 254] width 39 height 110
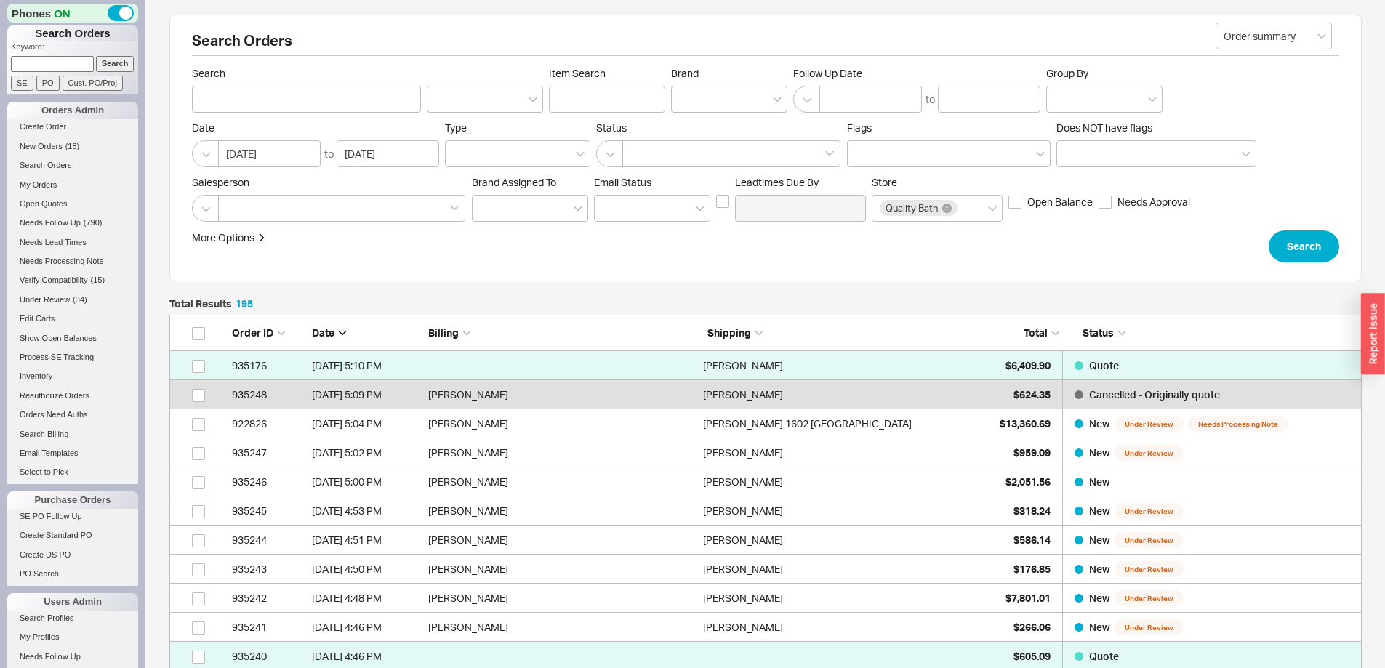
scroll to position [73, 0]
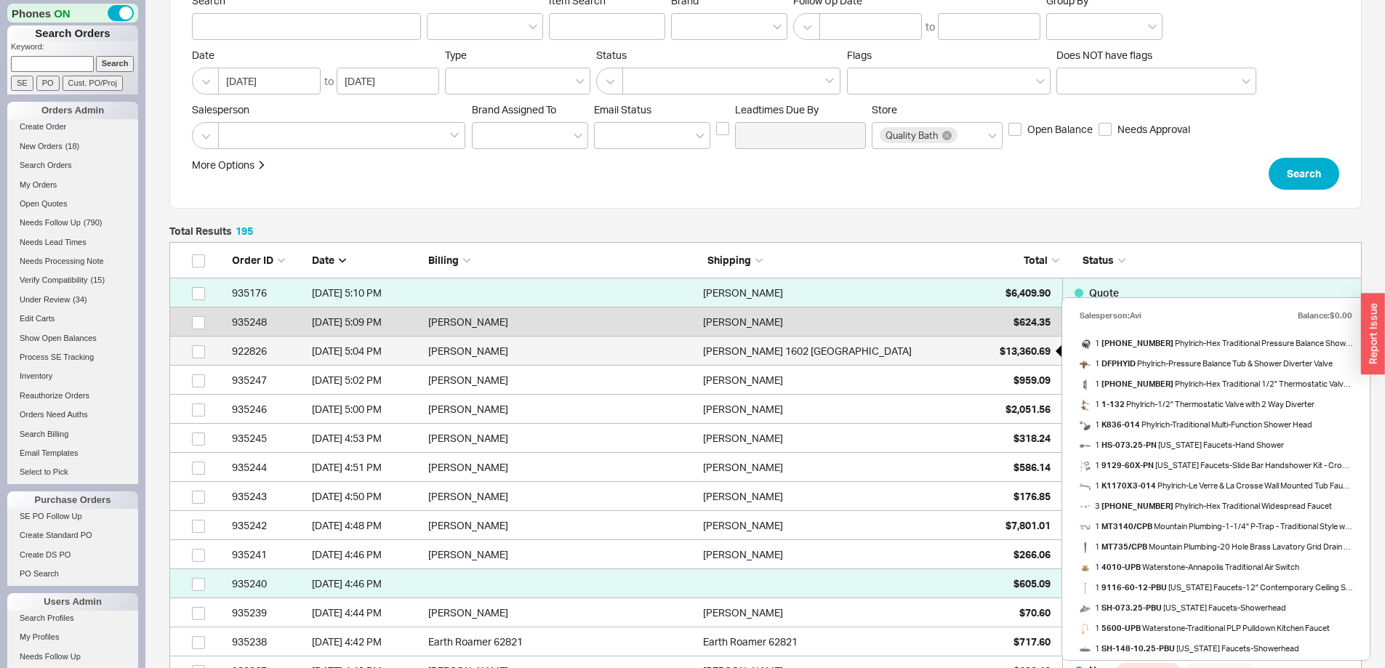
click at [1000, 350] on span "$13,360.69" at bounding box center [1025, 351] width 51 height 12
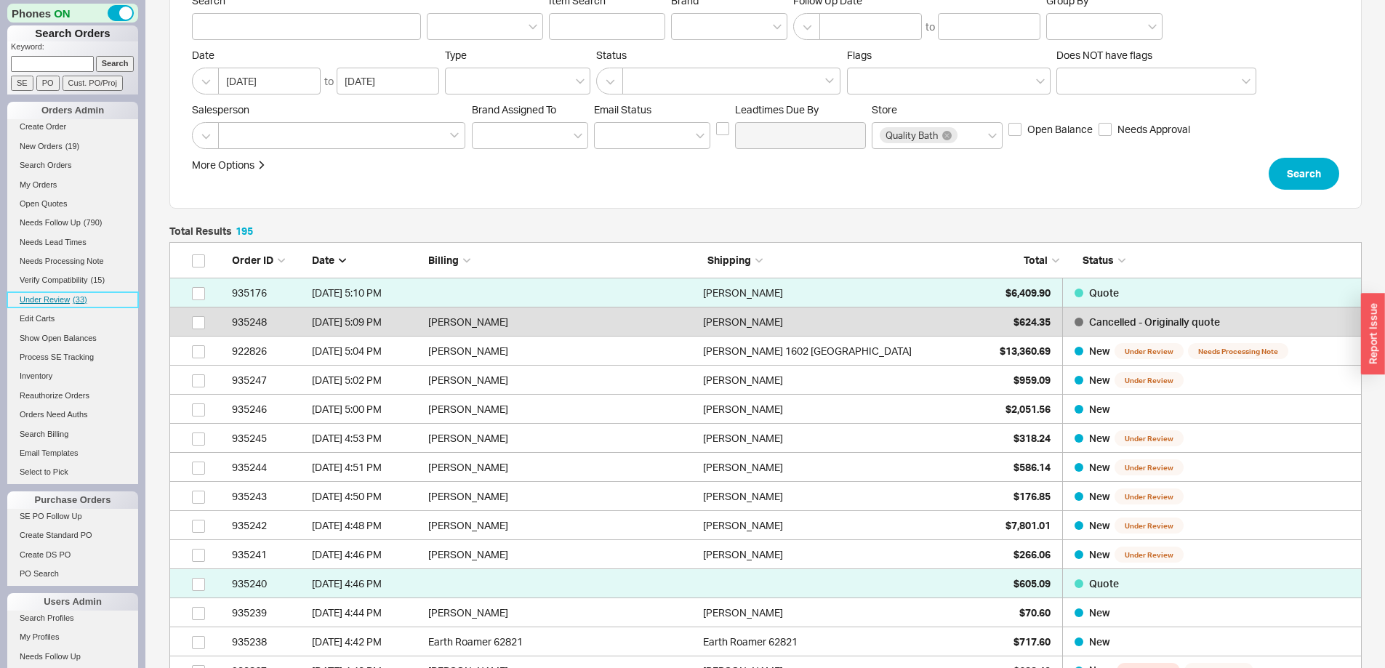
click at [57, 299] on span "Under Review" at bounding box center [45, 299] width 50 height 9
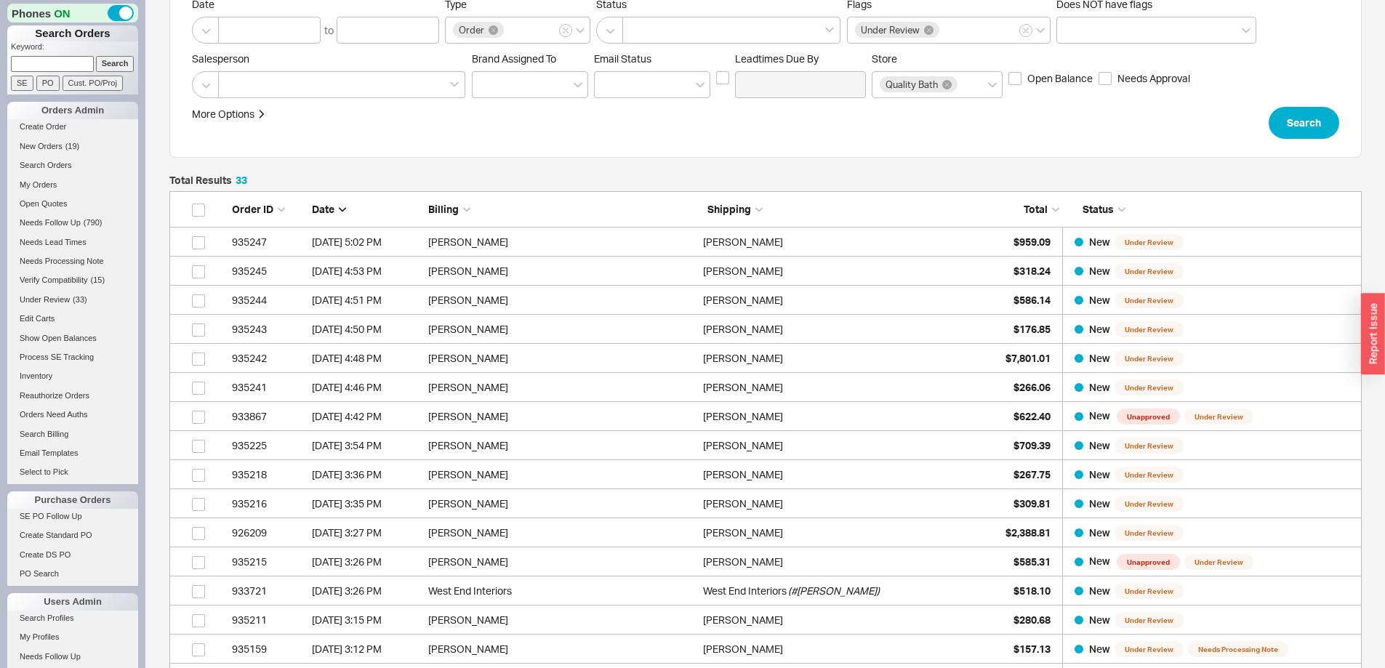
scroll to position [145, 0]
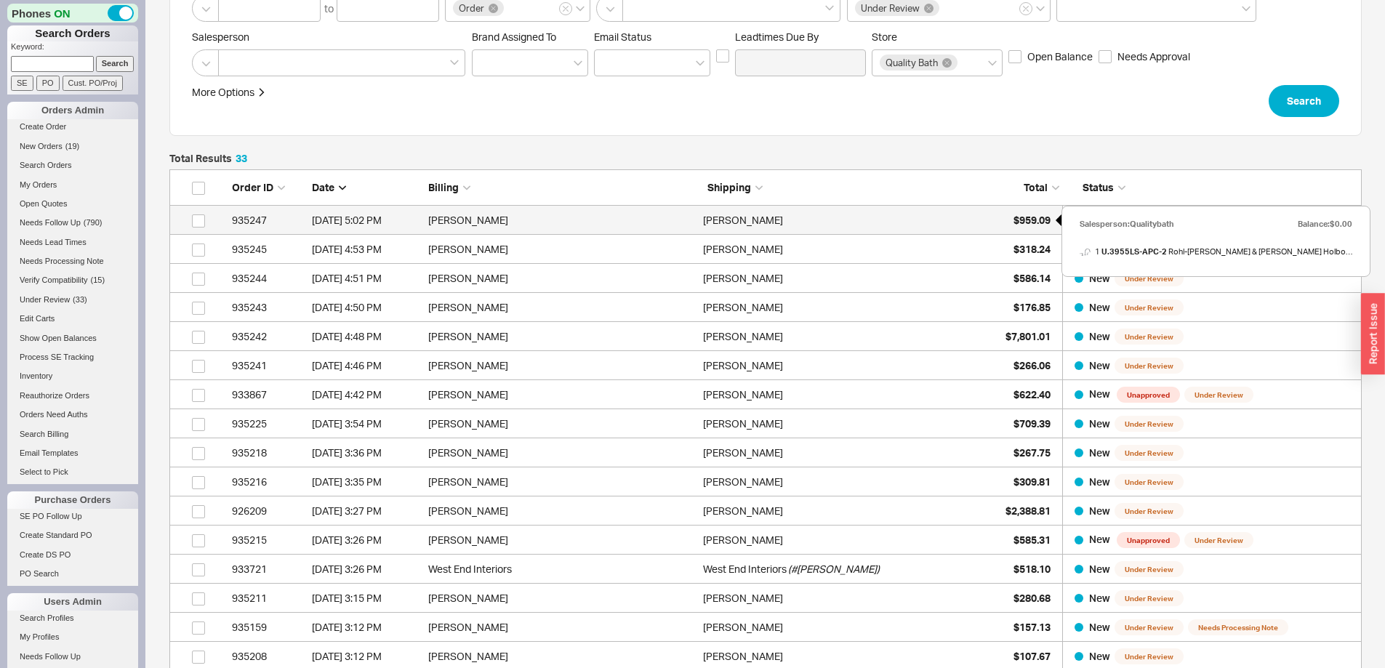
click at [1031, 217] on span "$959.09" at bounding box center [1032, 220] width 37 height 12
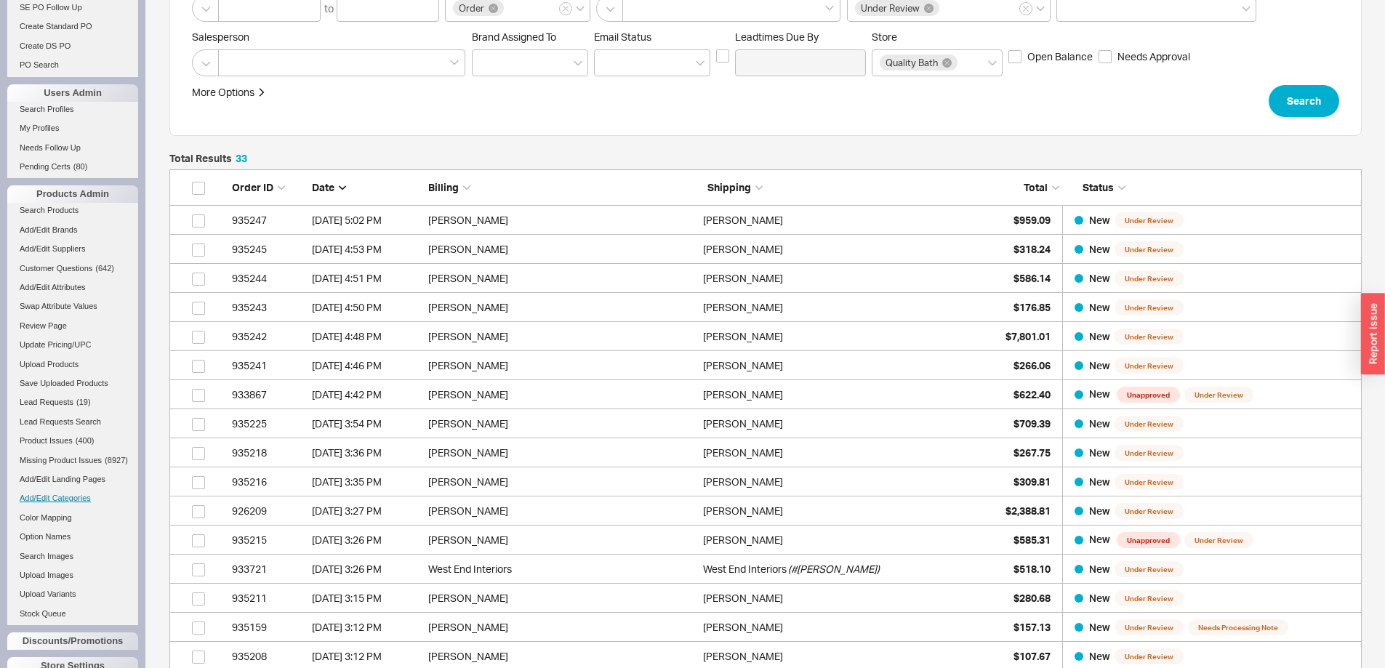
scroll to position [73, 0]
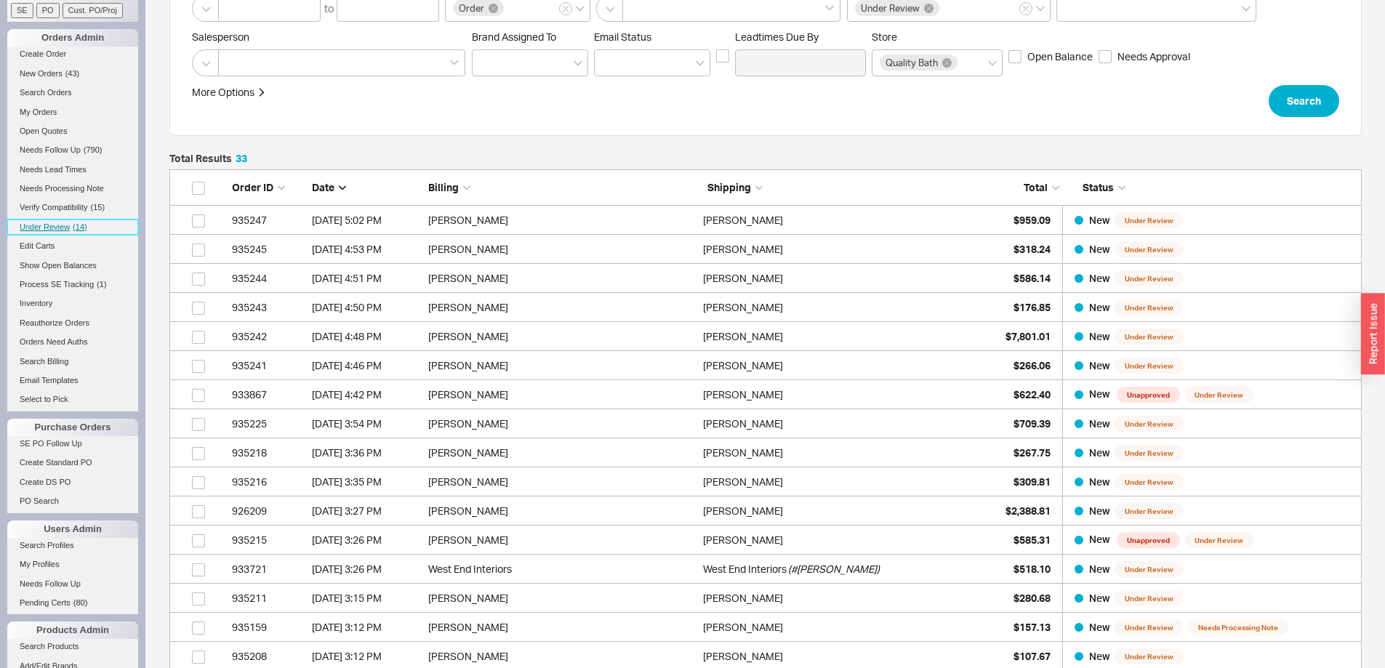
click at [57, 228] on span "Under Review" at bounding box center [45, 227] width 50 height 9
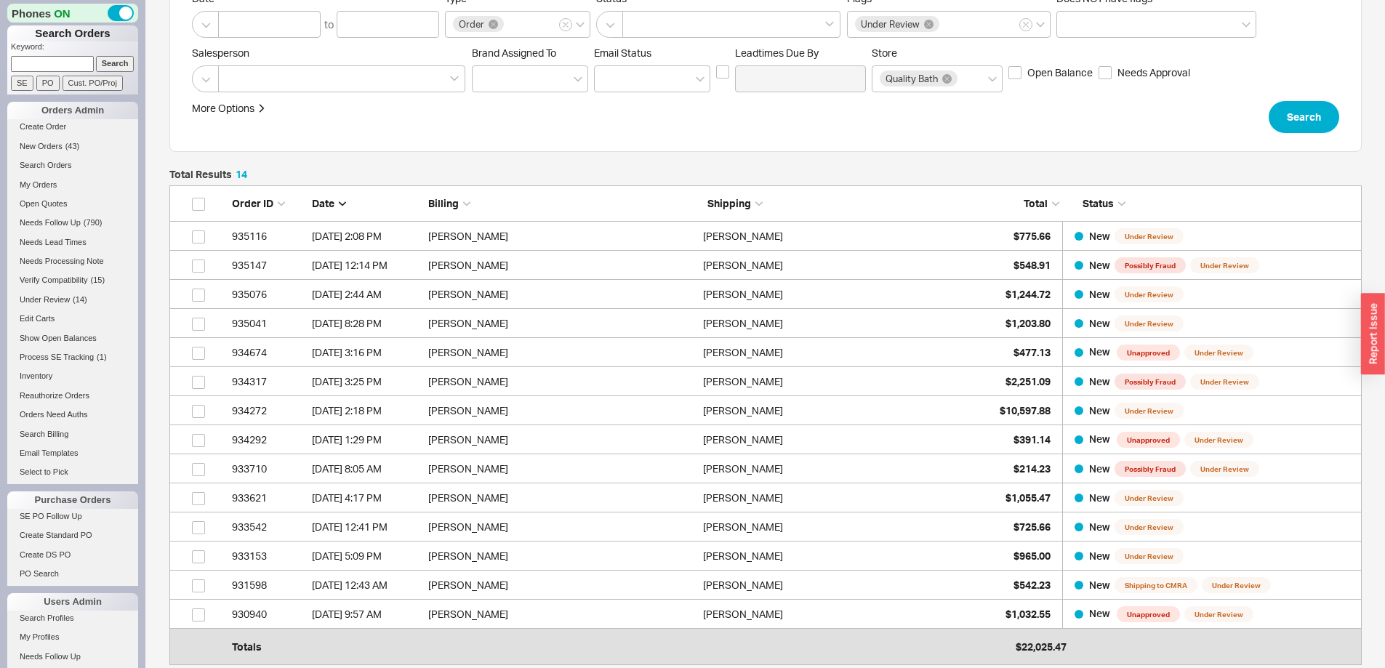
scroll to position [145, 0]
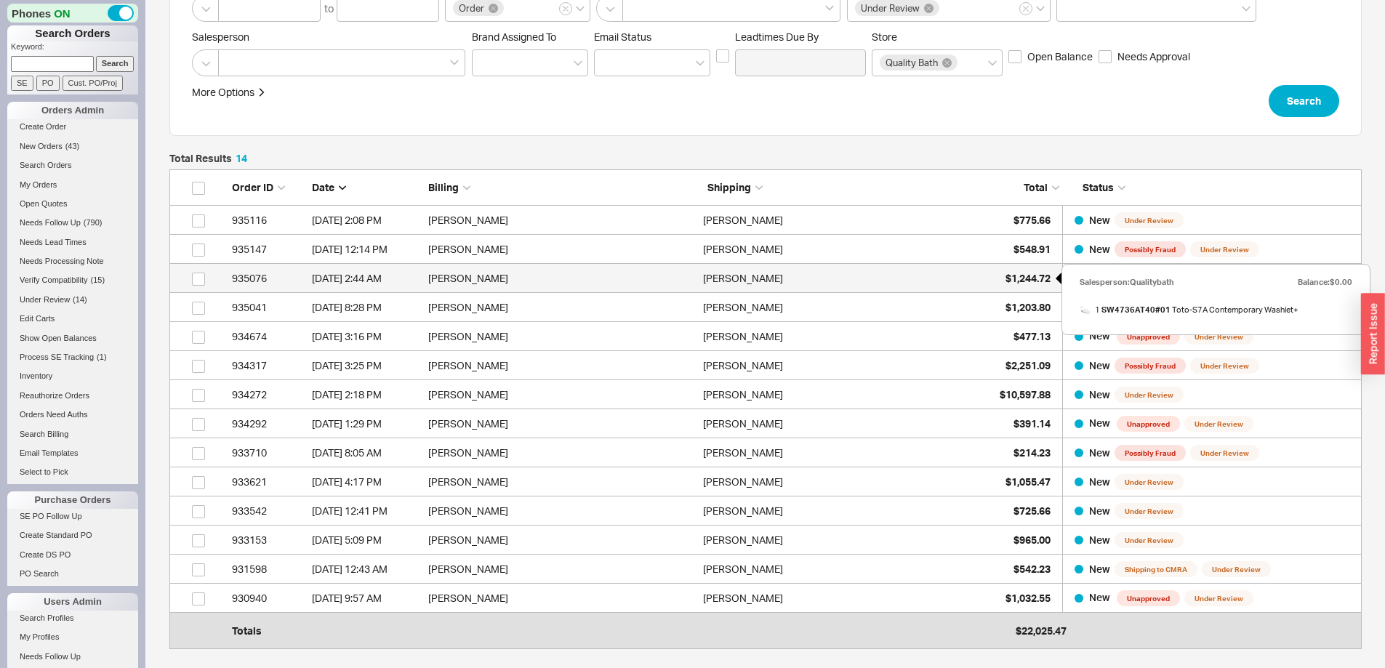
click at [1023, 276] on span "$1,244.72" at bounding box center [1028, 278] width 45 height 12
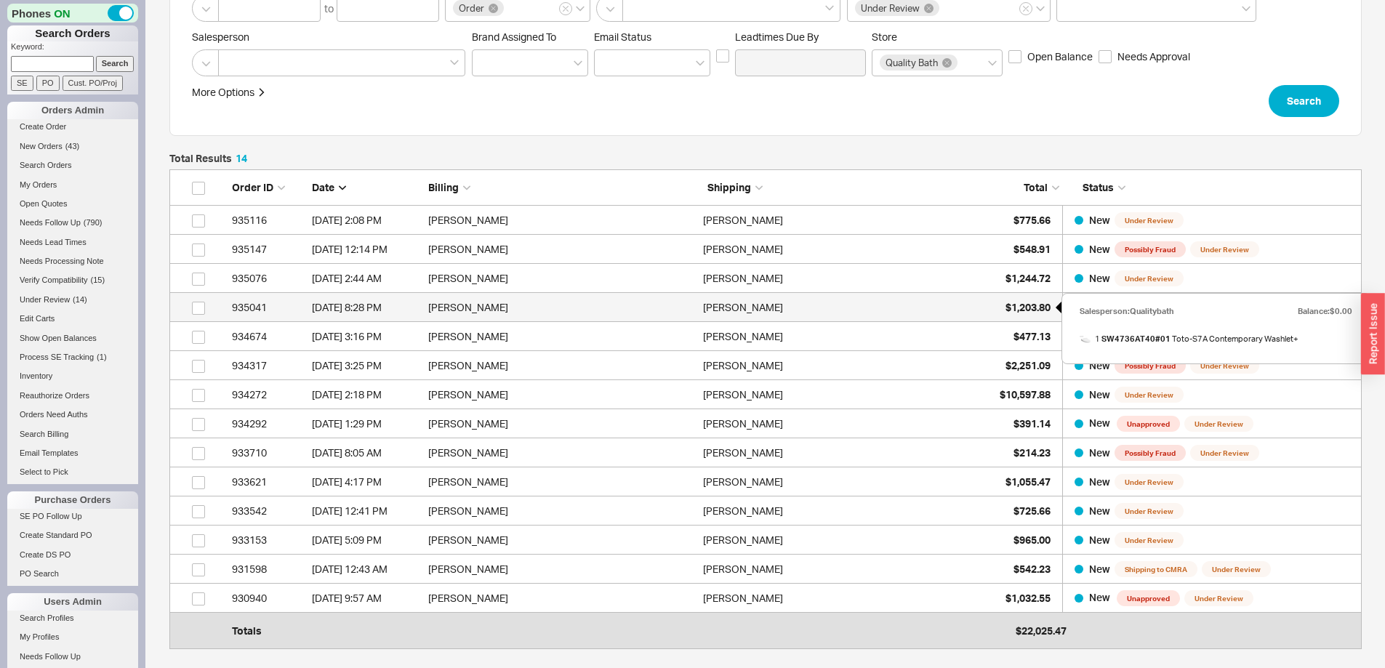
click at [1008, 303] on span "$1,203.80" at bounding box center [1028, 307] width 45 height 12
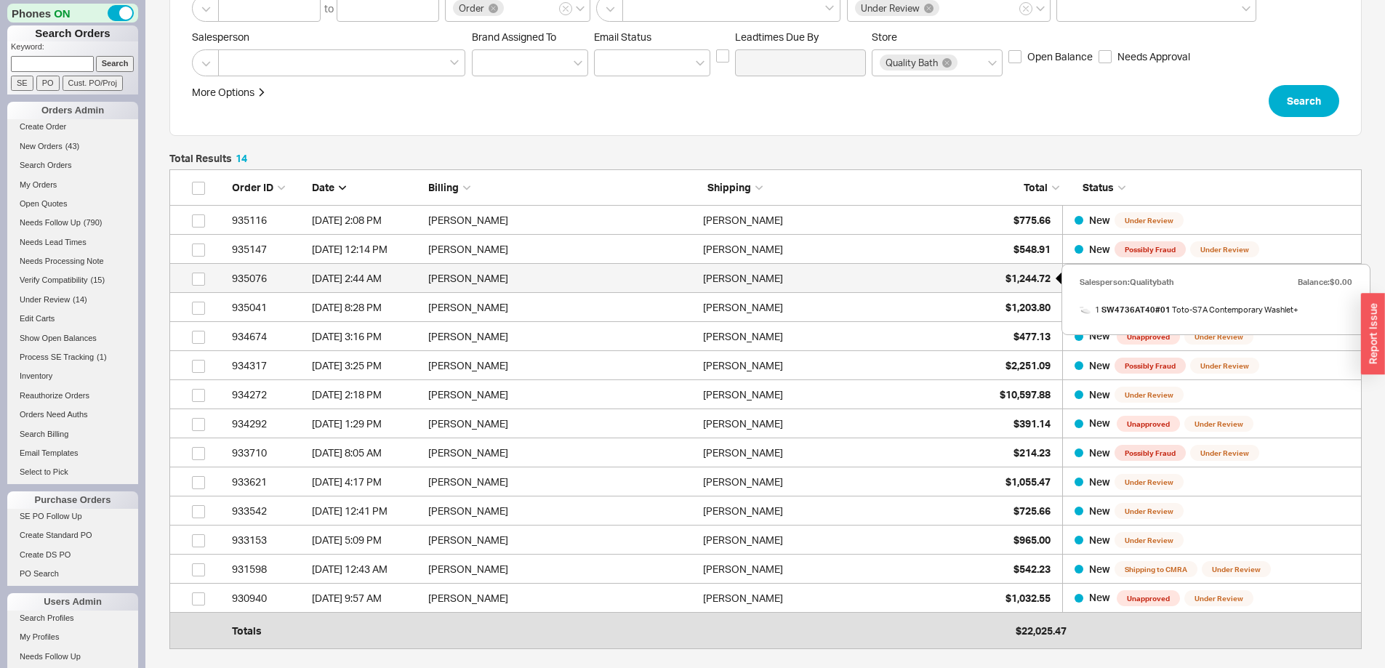
click at [1017, 276] on span "$1,244.72" at bounding box center [1028, 278] width 45 height 12
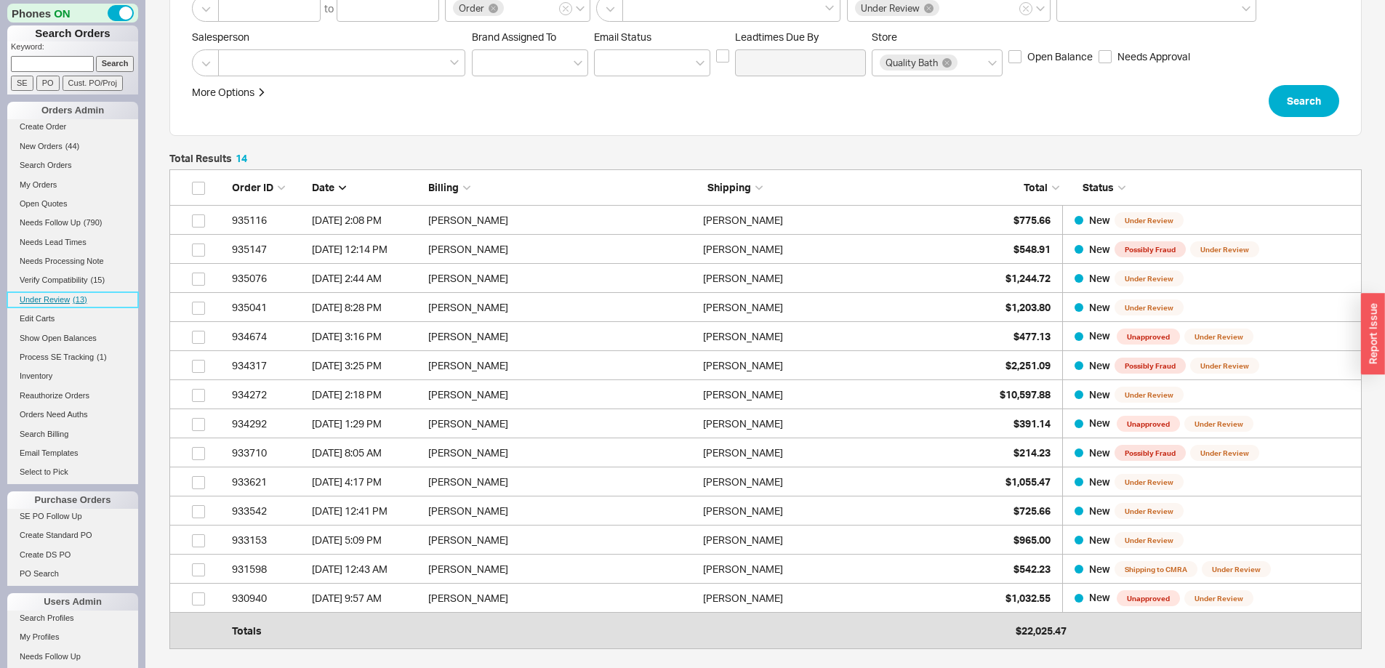
click at [76, 300] on span "( 13 )" at bounding box center [80, 299] width 15 height 9
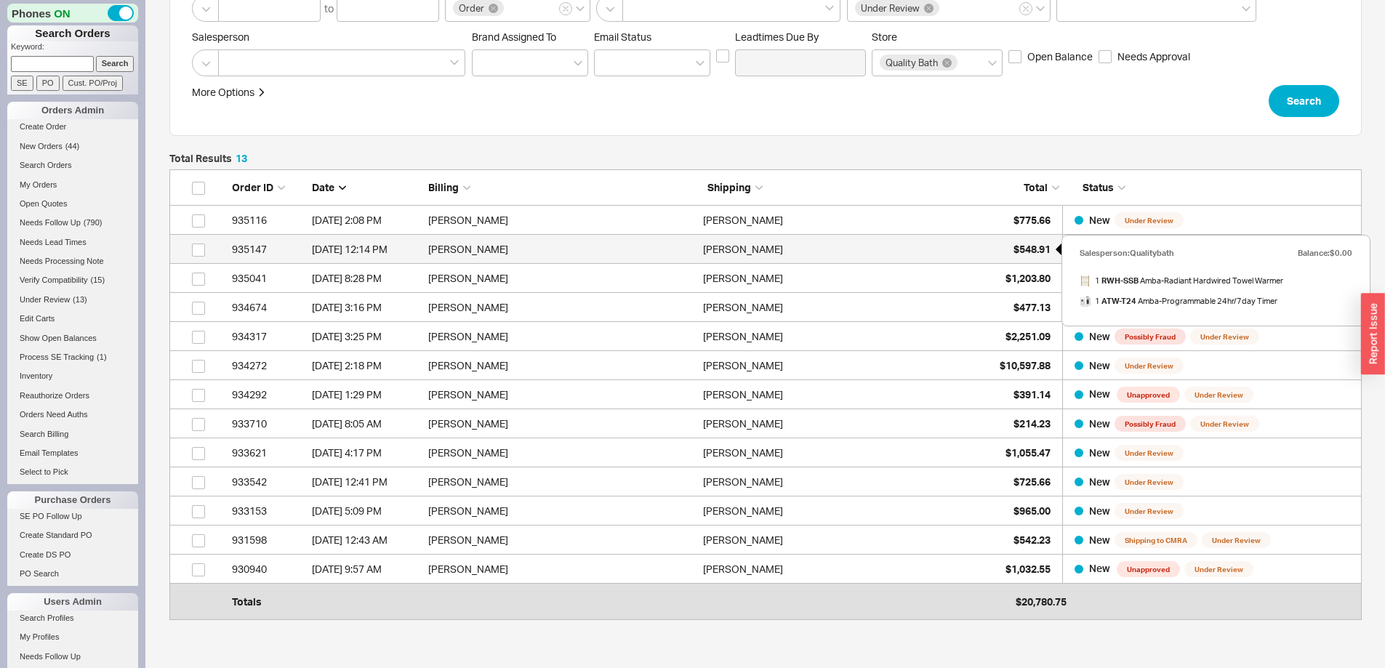
click at [1023, 248] on span "$548.91" at bounding box center [1032, 249] width 37 height 12
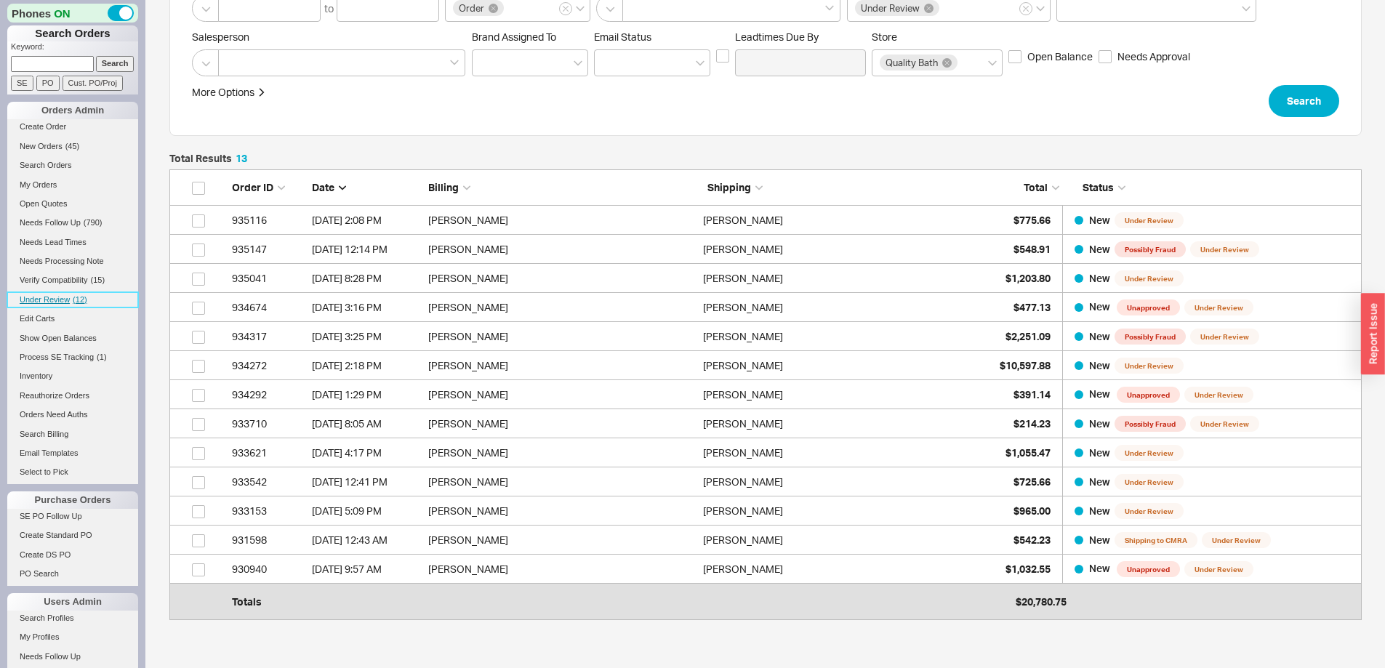
click at [54, 299] on span "Under Review" at bounding box center [45, 299] width 50 height 9
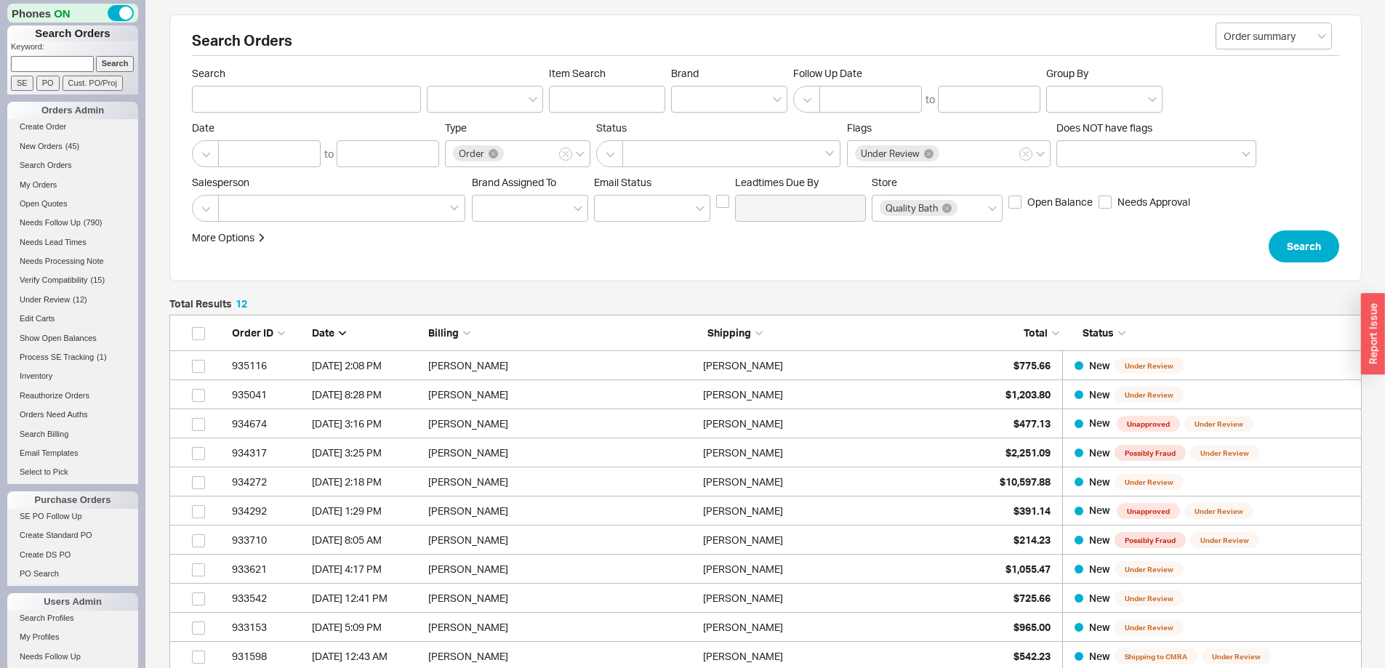
scroll to position [404, 1182]
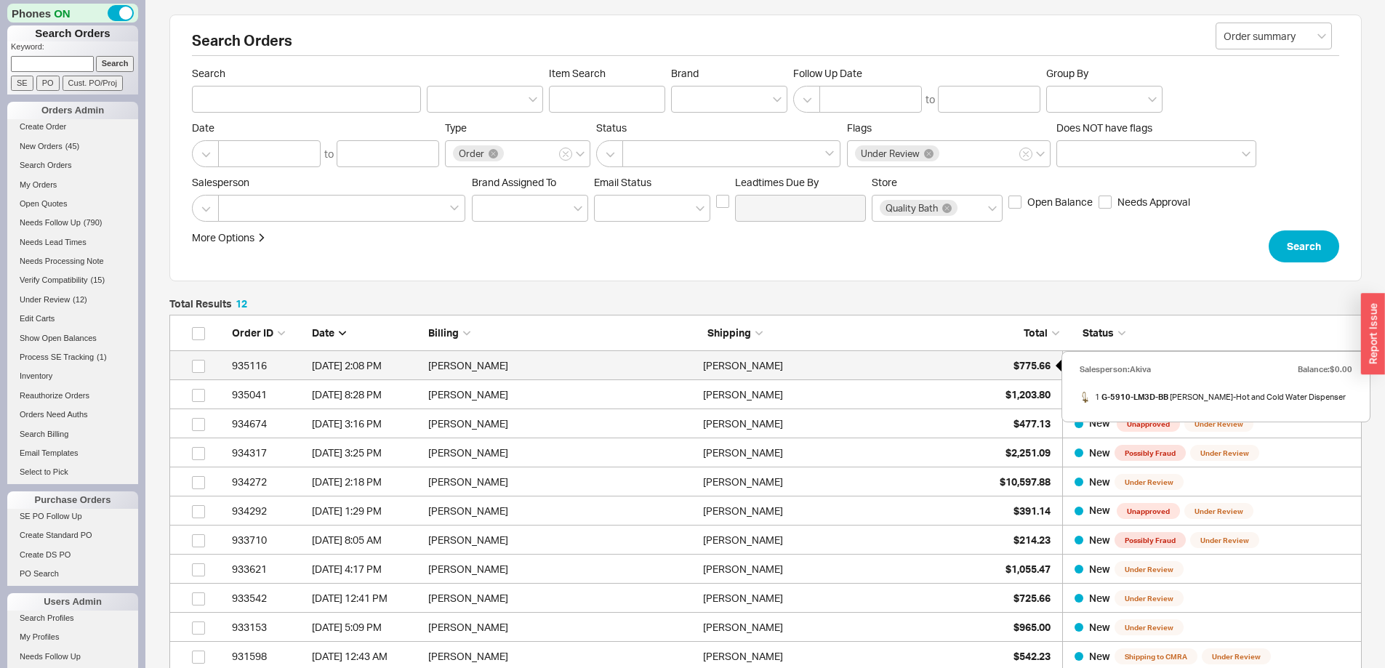
click at [1009, 355] on div "$775.66" at bounding box center [1014, 365] width 73 height 29
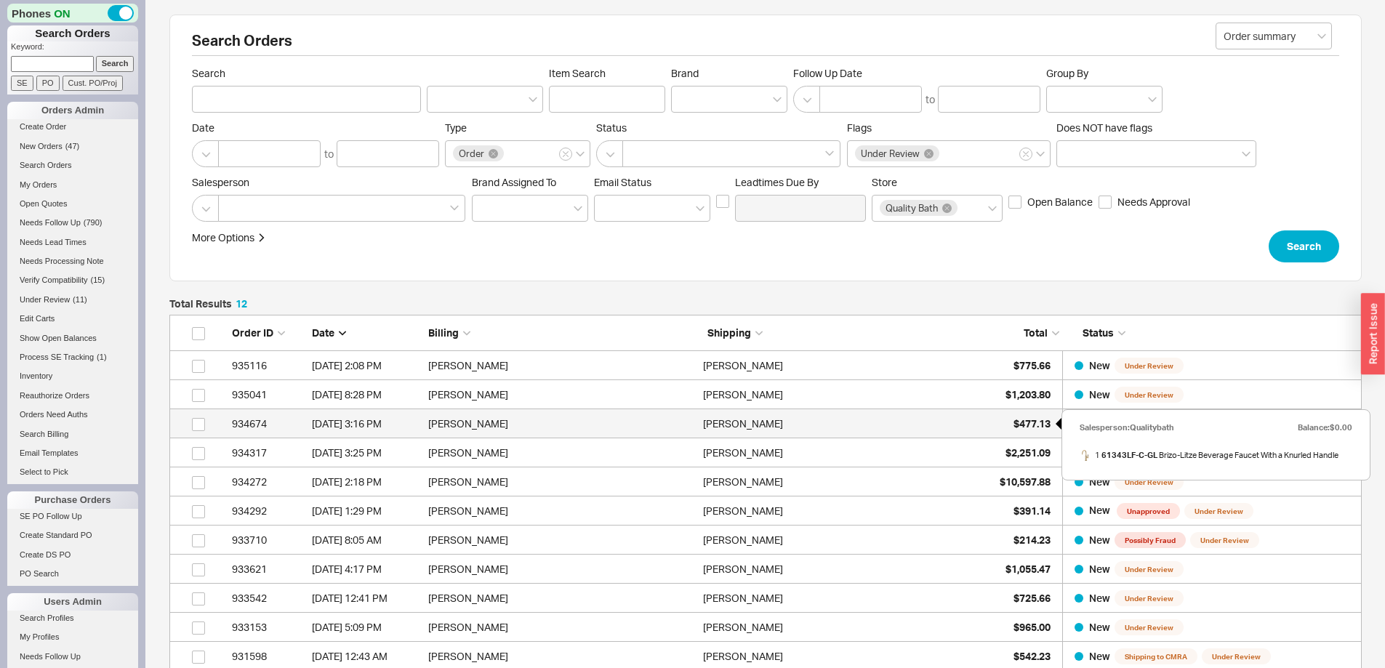
click at [1027, 421] on span "$477.13" at bounding box center [1032, 423] width 37 height 12
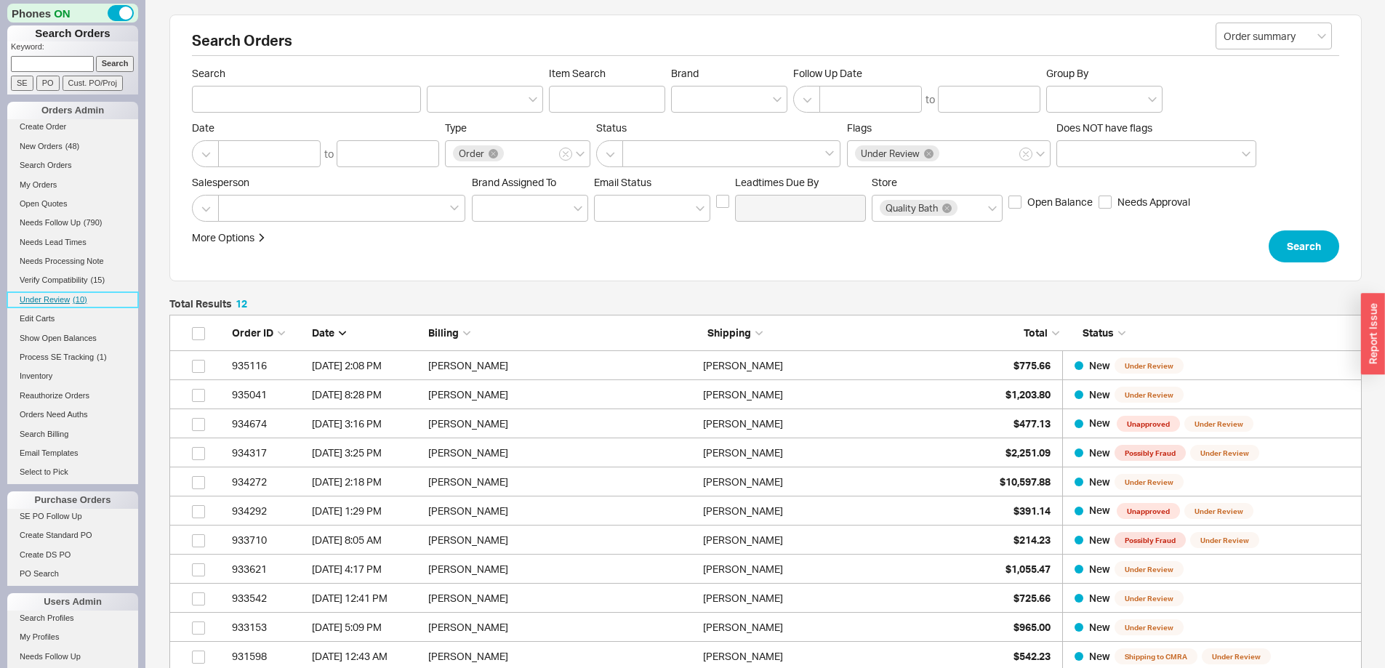
click at [57, 300] on span "Under Review" at bounding box center [45, 299] width 50 height 9
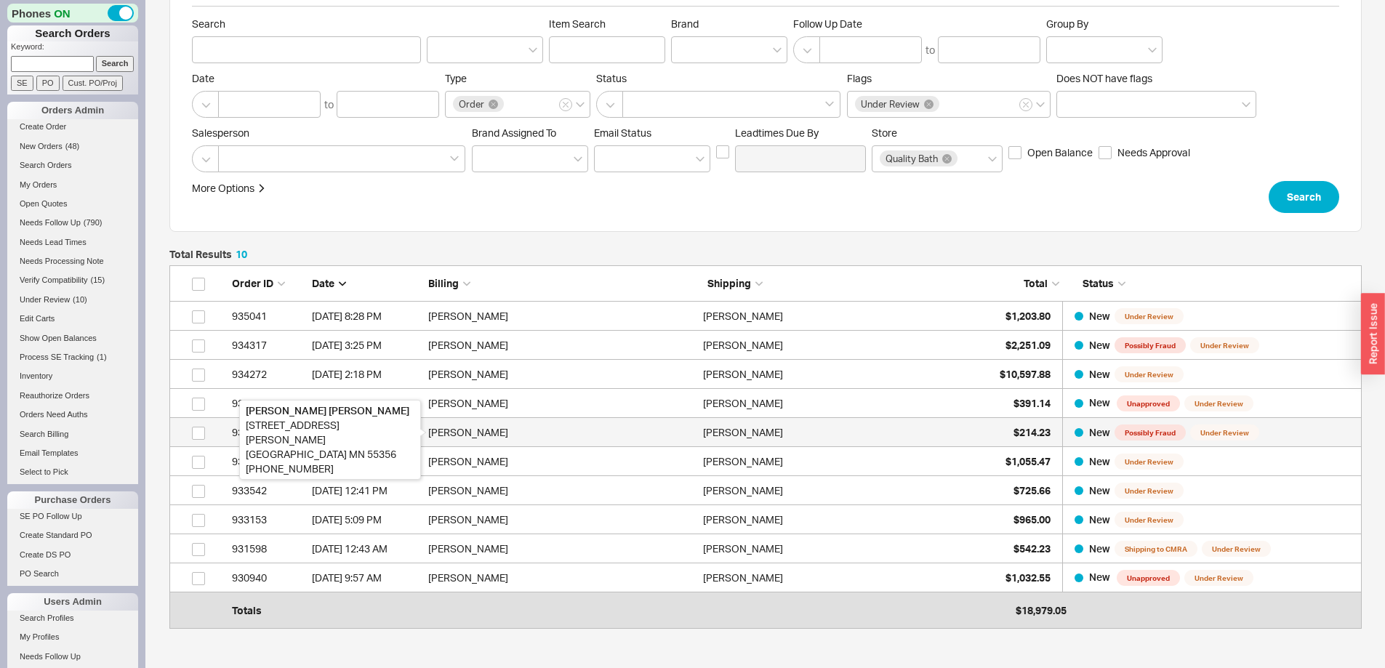
scroll to position [73, 0]
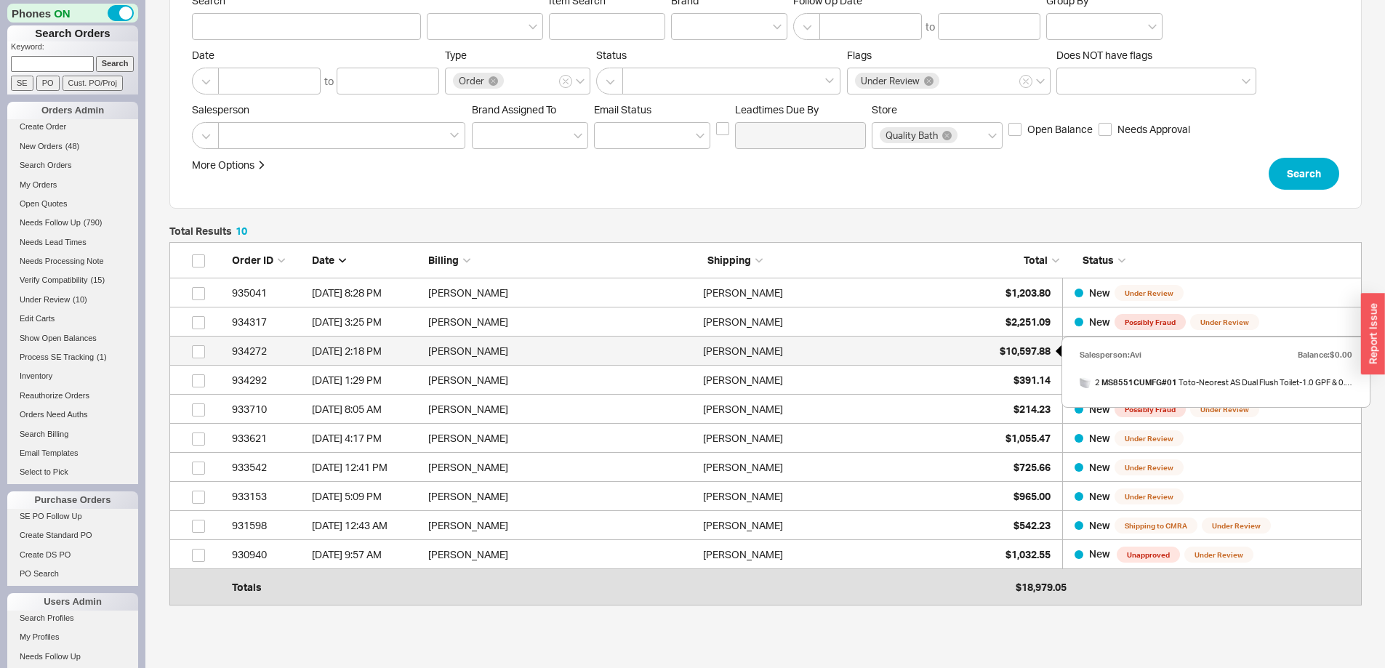
click at [1022, 347] on span "$10,597.88" at bounding box center [1025, 351] width 51 height 12
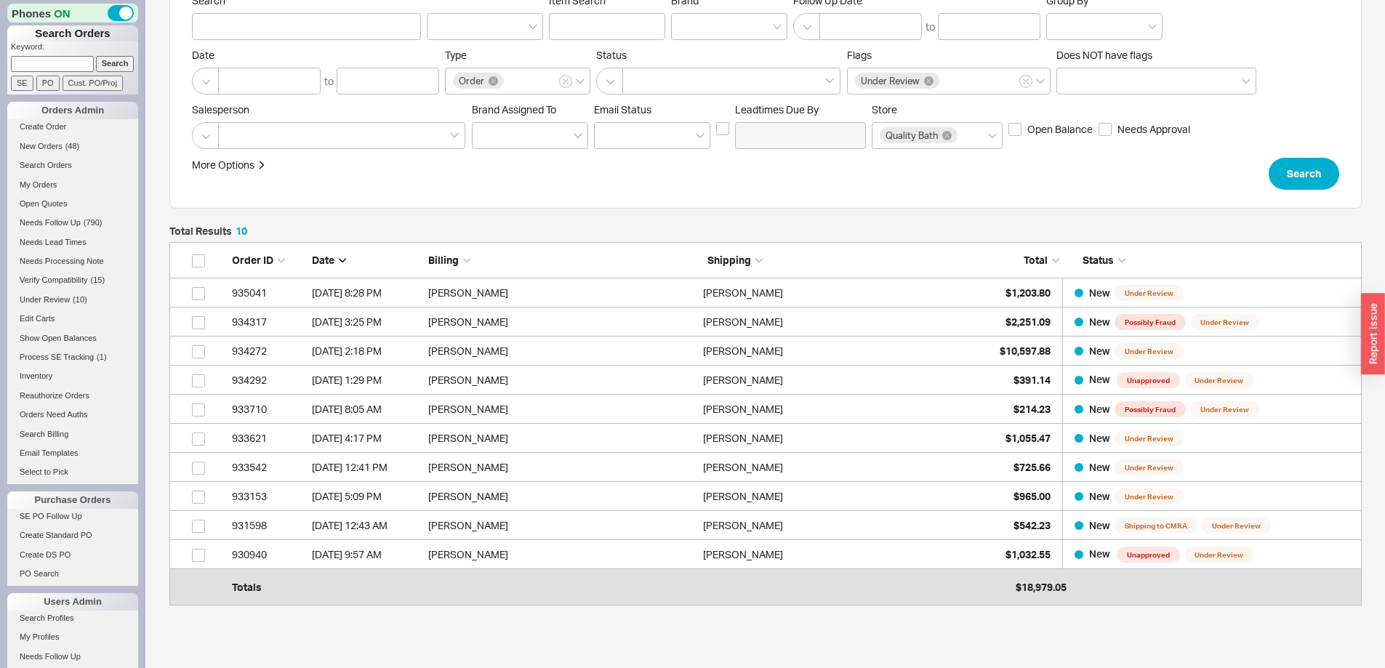
click at [65, 60] on input at bounding box center [52, 63] width 83 height 15
type input "capiro"
click at [96, 56] on input "Search" at bounding box center [115, 63] width 39 height 15
type input "capiro"
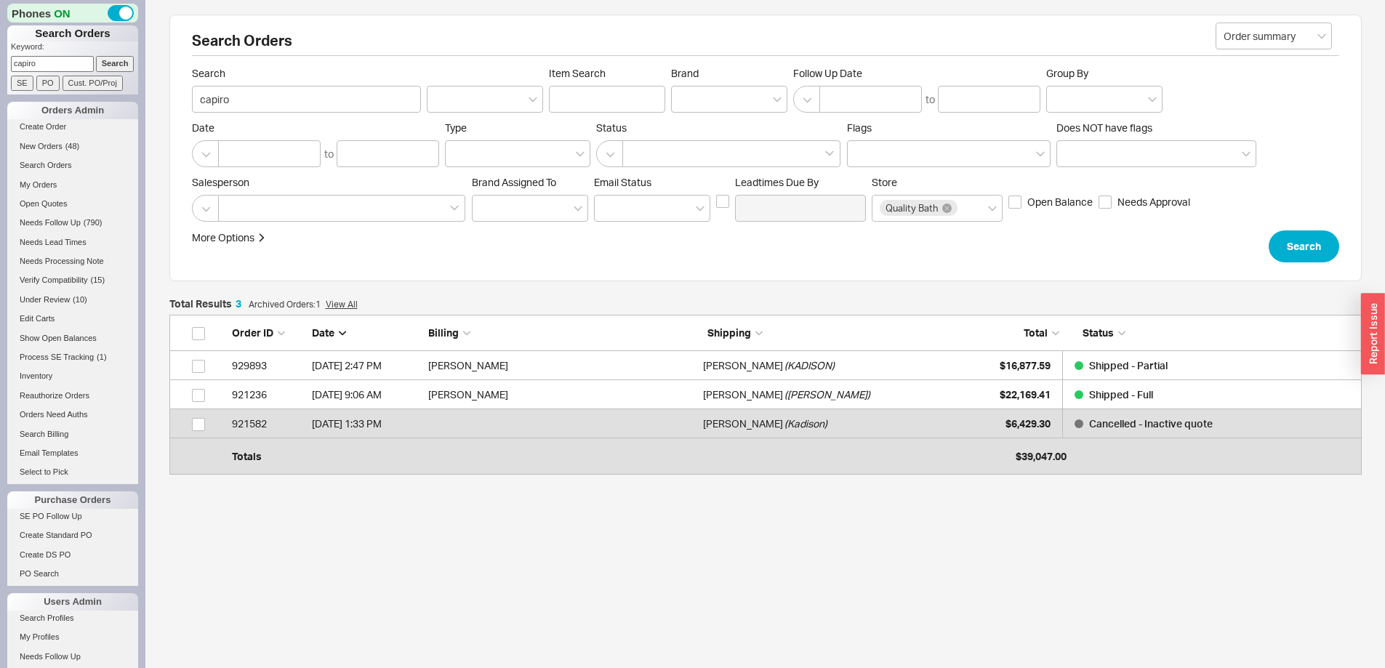
scroll to position [142, 1182]
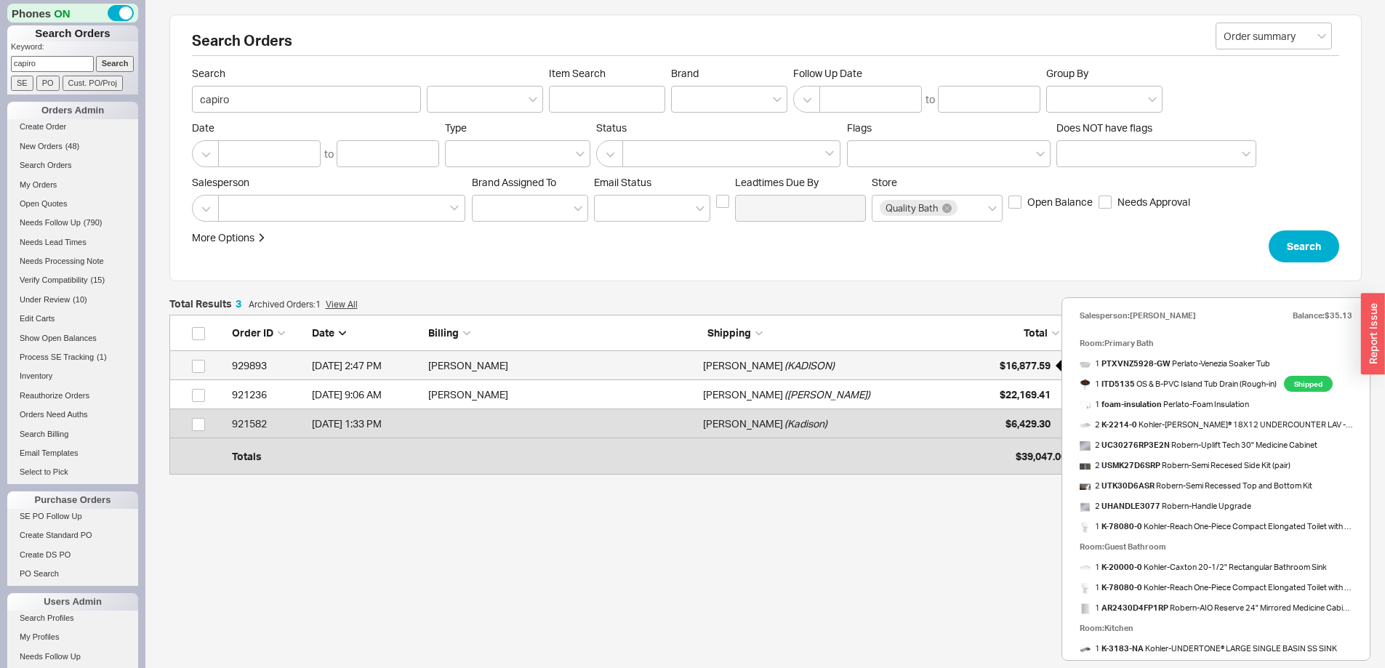
click at [1032, 362] on span "$16,877.59" at bounding box center [1025, 365] width 51 height 12
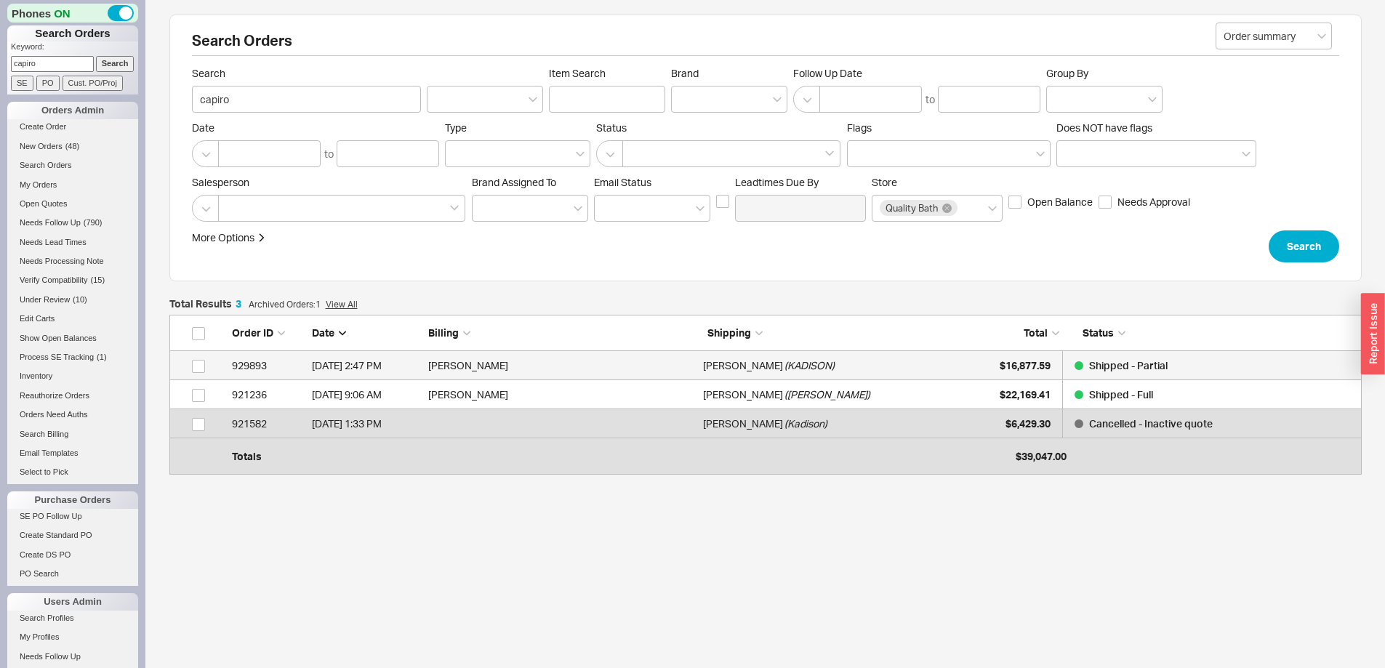
click at [959, 361] on div "Chris Kadison ( KADISON )" at bounding box center [837, 365] width 268 height 29
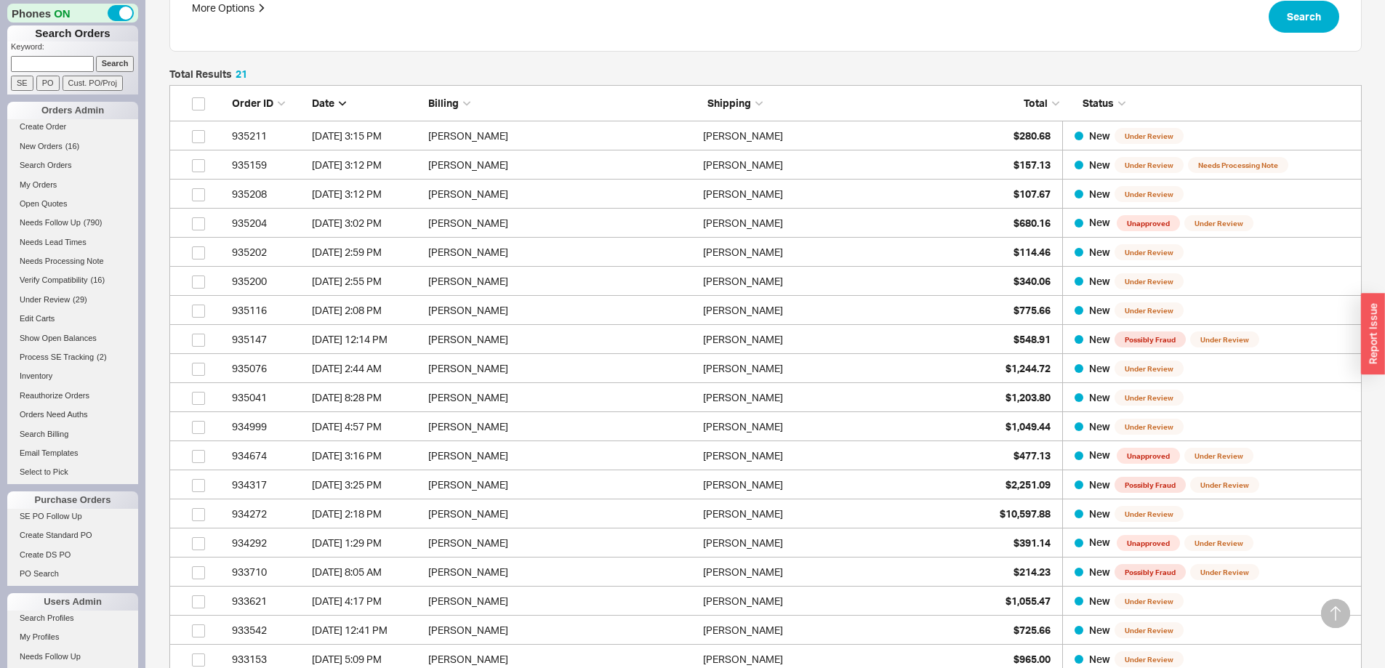
scroll to position [218, 0]
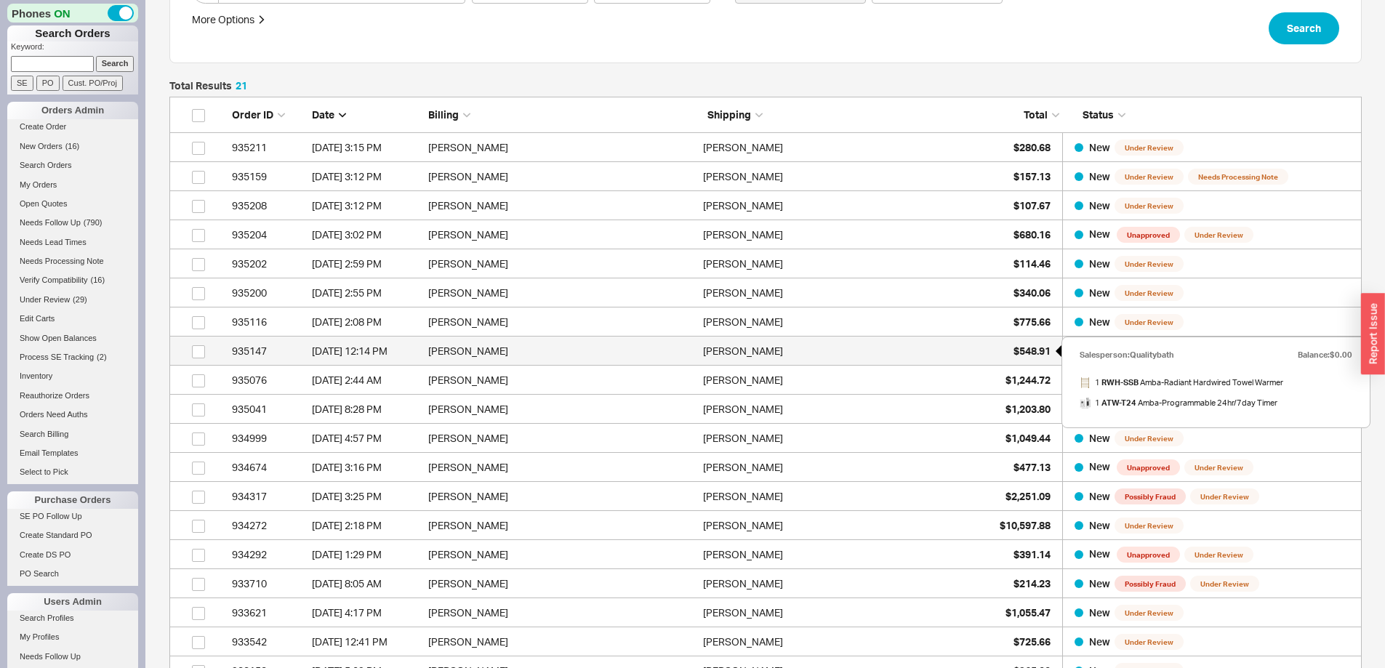
click at [1031, 348] on span "$548.91" at bounding box center [1032, 351] width 37 height 12
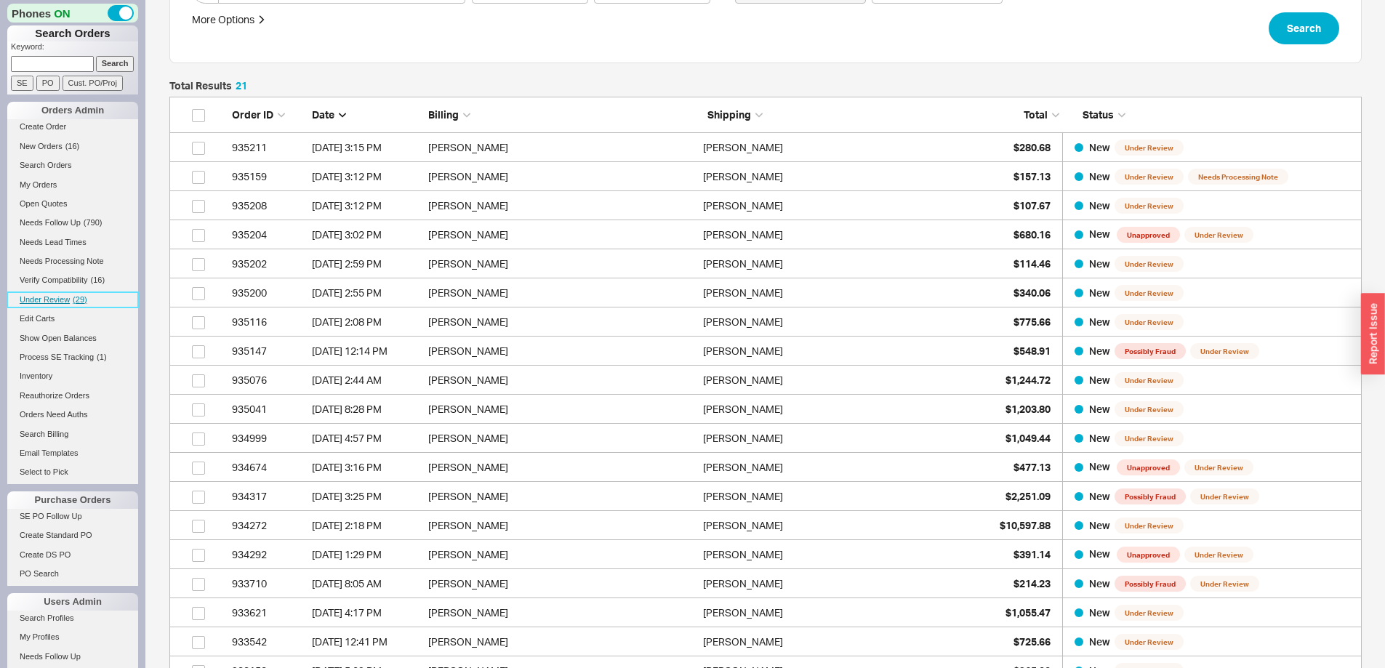
click at [54, 301] on span "Under Review" at bounding box center [45, 299] width 50 height 9
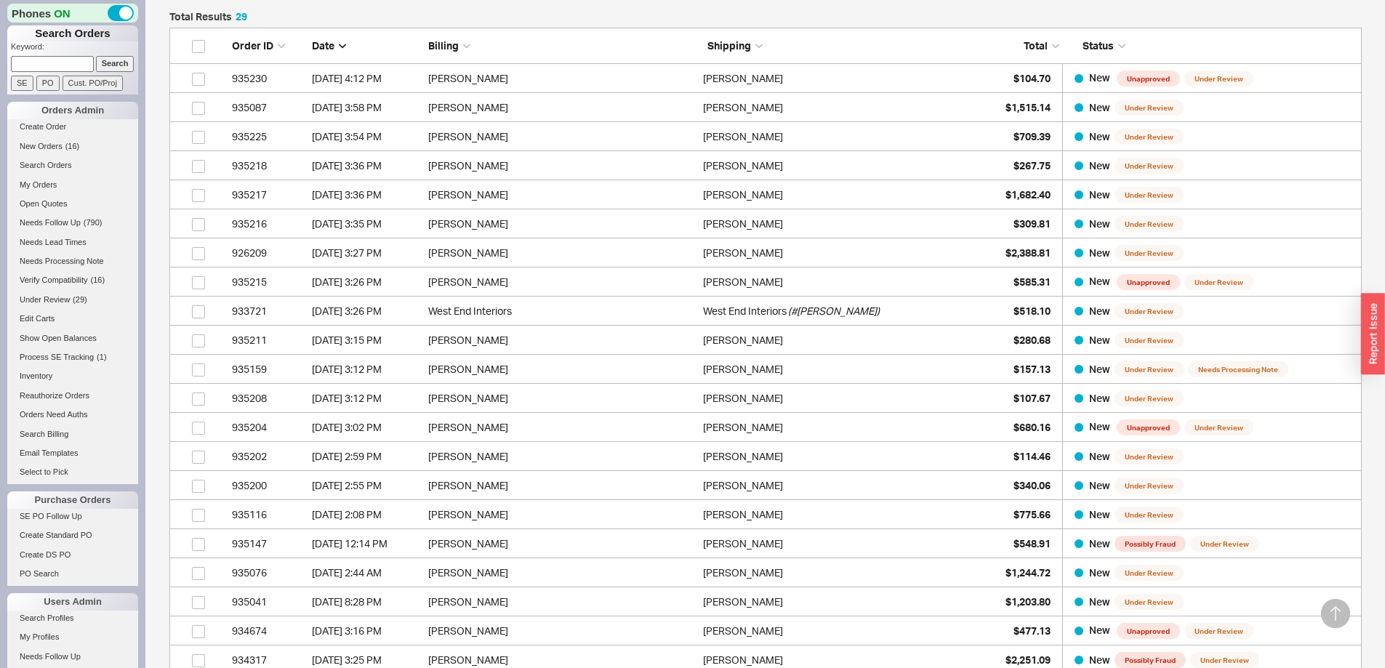
scroll to position [0, 0]
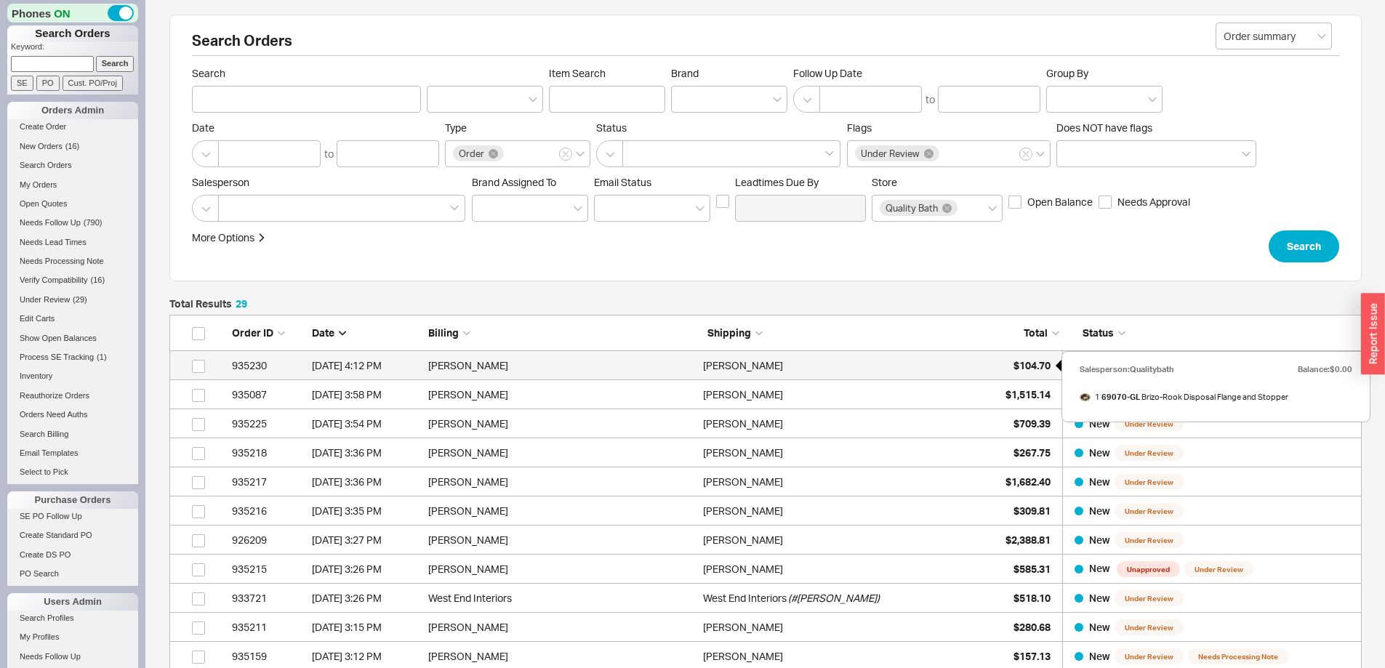
click at [1035, 363] on span "$104.70" at bounding box center [1032, 365] width 37 height 12
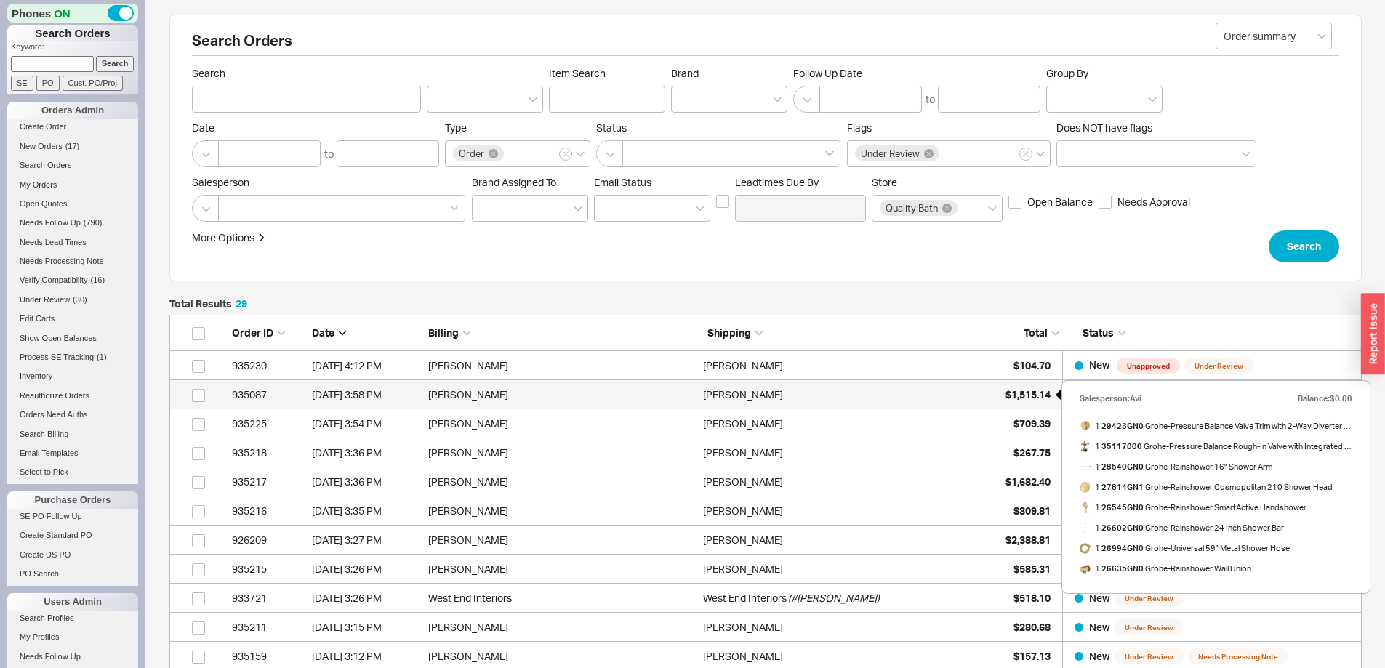
click at [1020, 393] on span "$1,515.14" at bounding box center [1028, 394] width 45 height 12
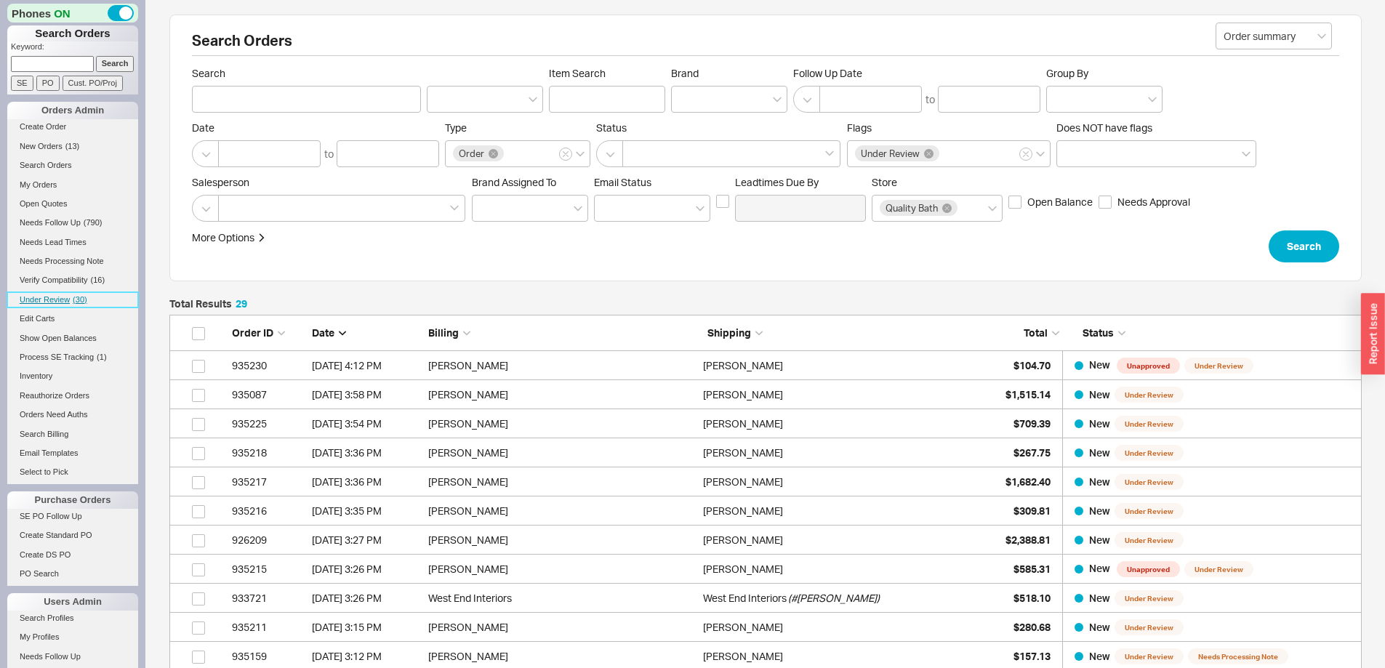
click at [49, 299] on span "Under Review" at bounding box center [45, 299] width 50 height 9
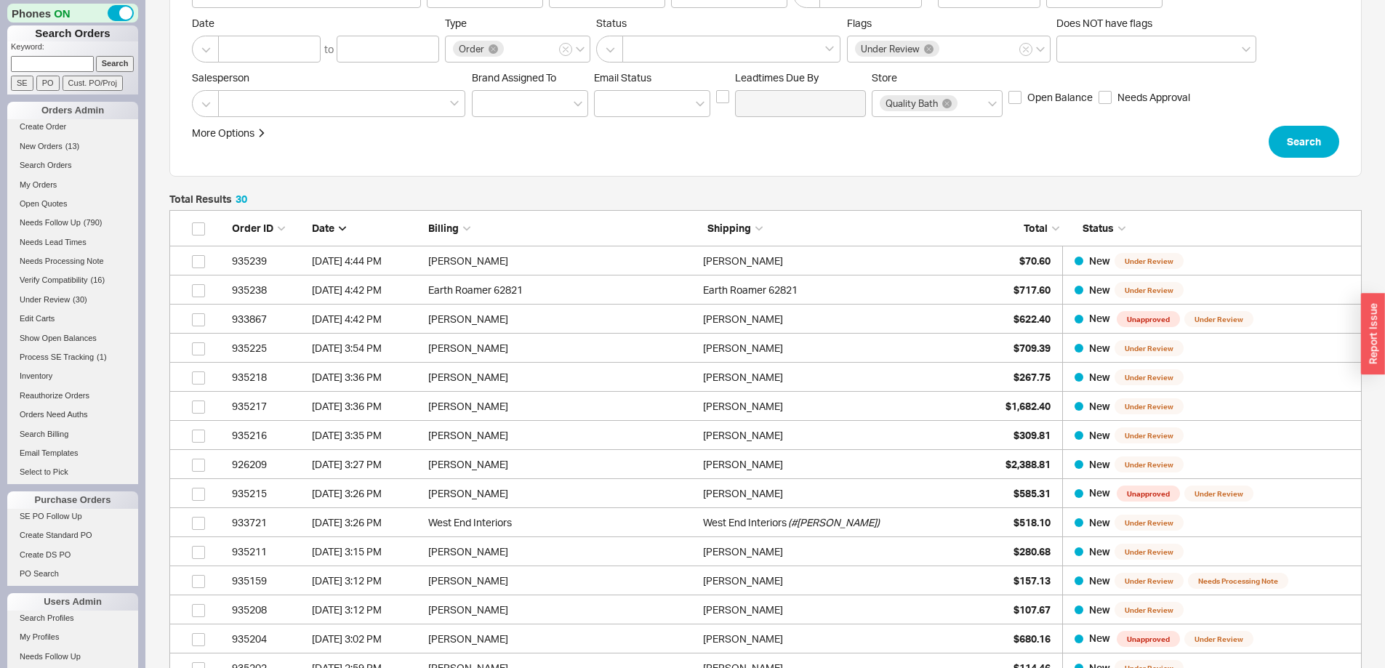
scroll to position [145, 0]
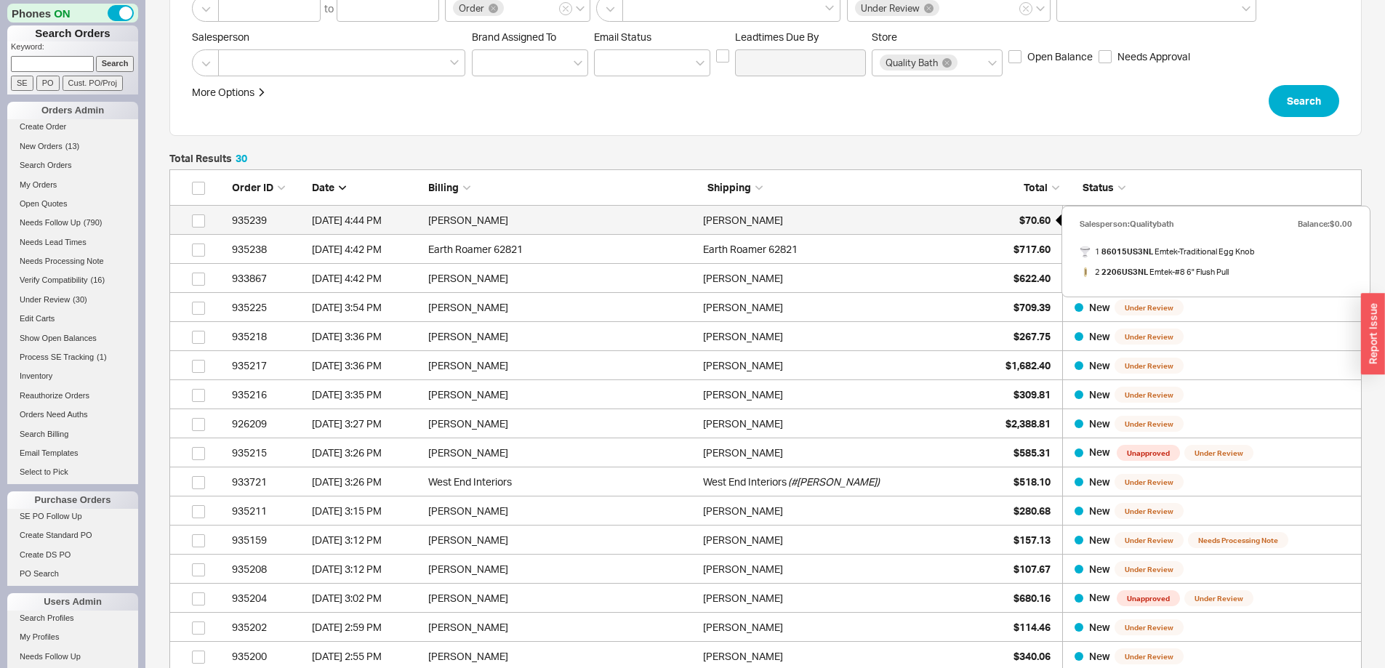
click at [1031, 217] on span "$70.60" at bounding box center [1035, 220] width 31 height 12
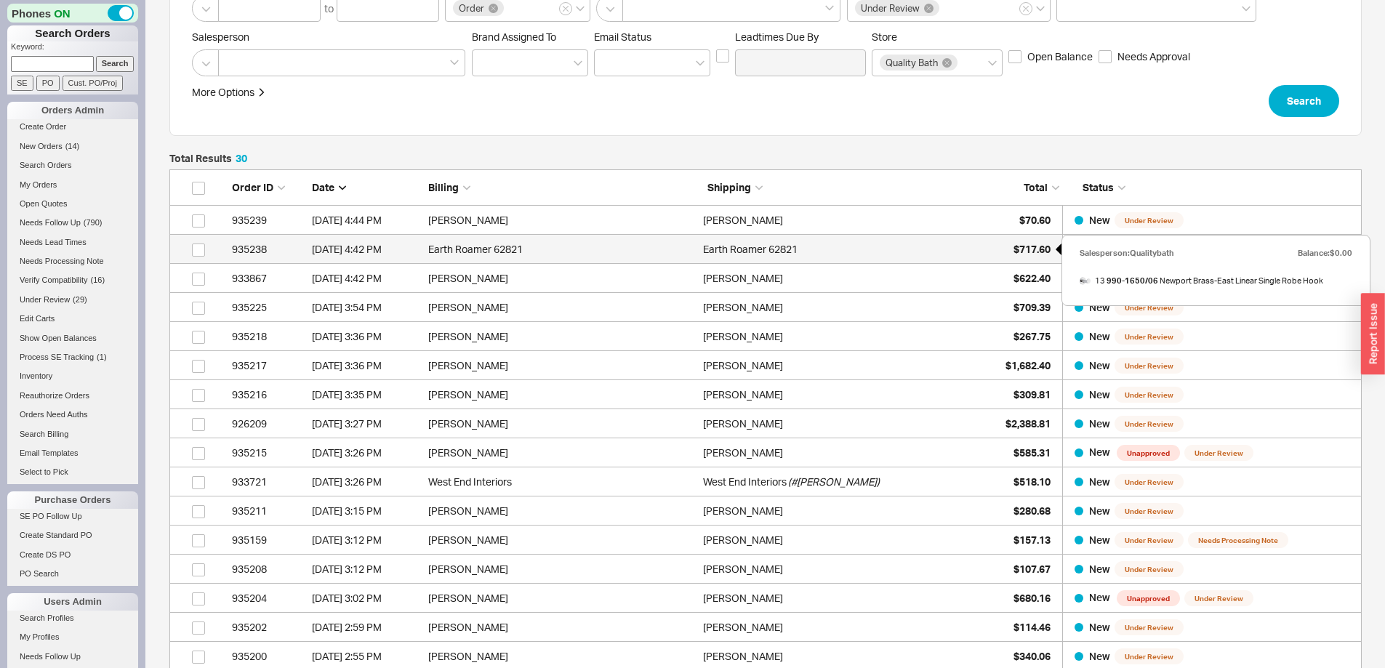
click at [1037, 249] on span "$717.60" at bounding box center [1032, 249] width 37 height 12
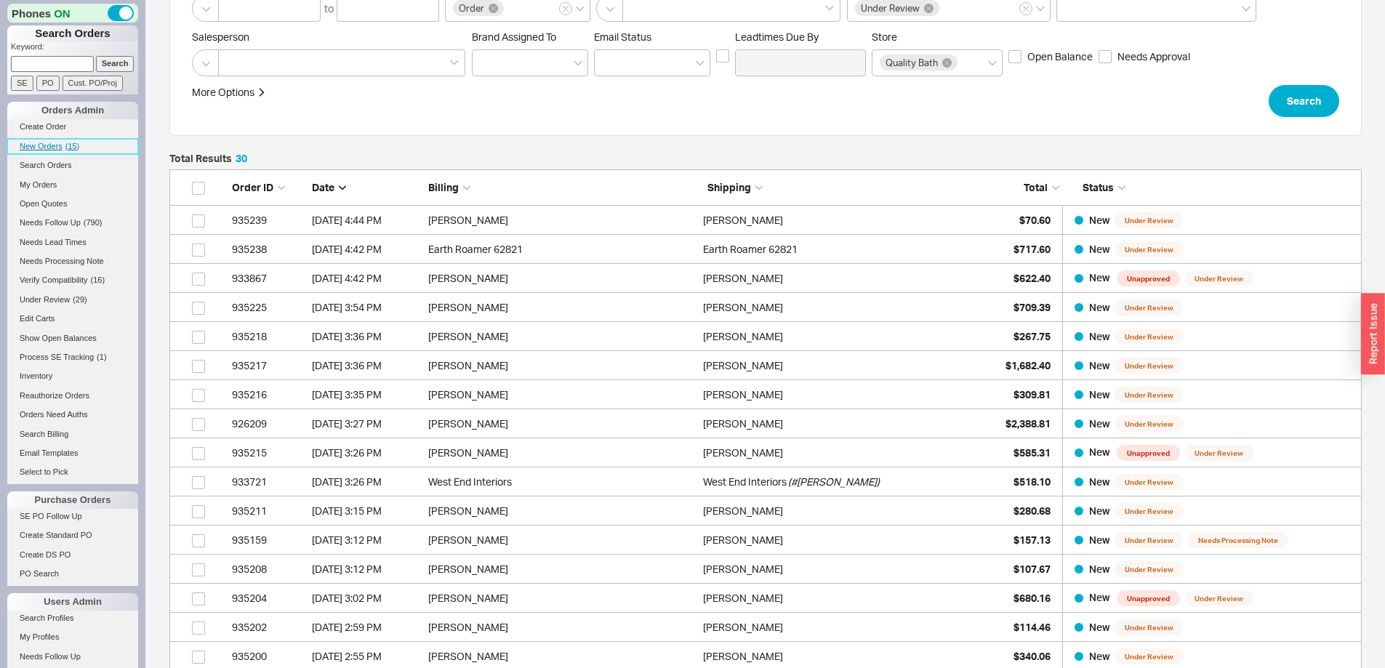
click at [50, 142] on span "New Orders" at bounding box center [41, 146] width 43 height 9
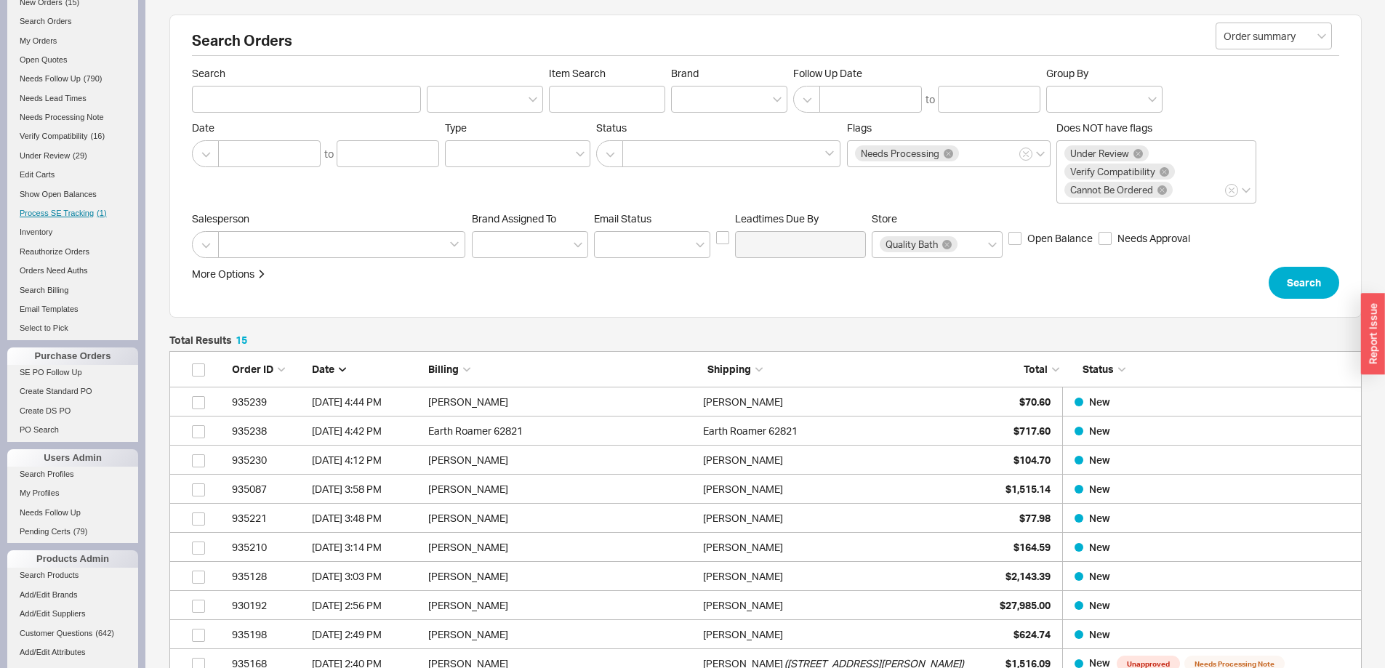
scroll to position [145, 0]
click at [59, 156] on span "Under Review" at bounding box center [45, 154] width 50 height 9
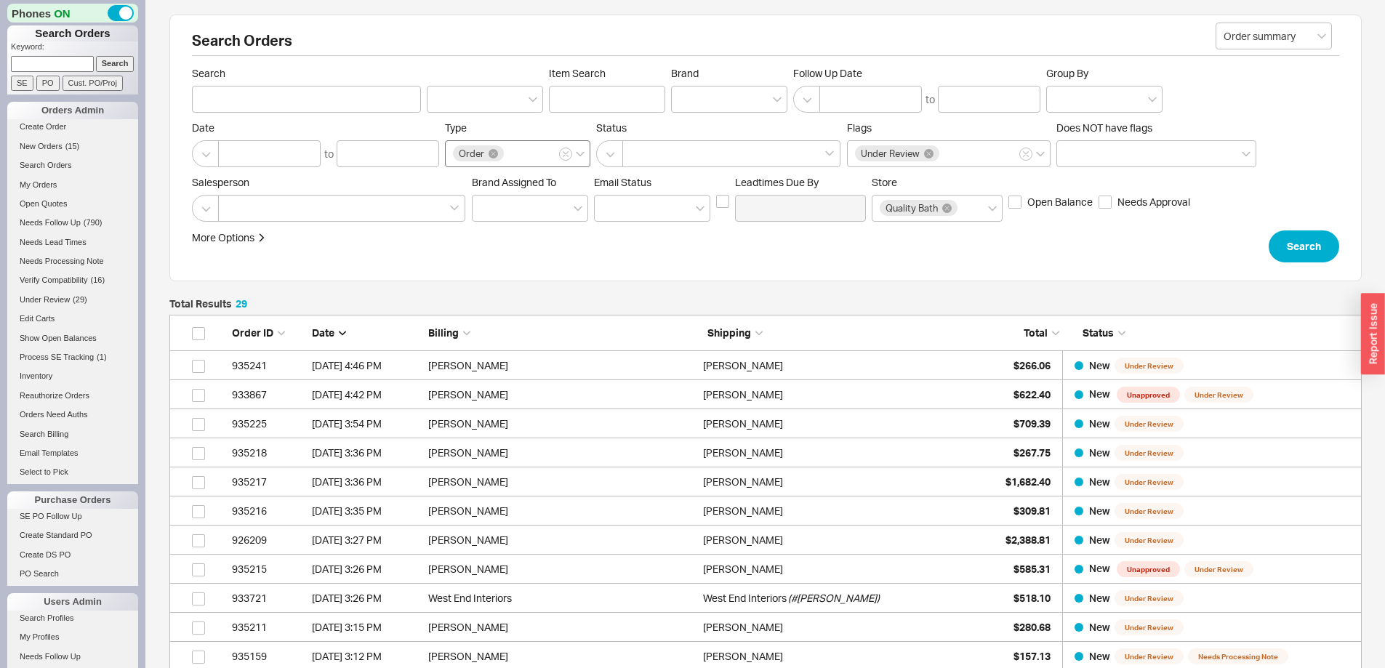
scroll to position [898, 1182]
click at [32, 148] on span "New Orders" at bounding box center [41, 146] width 43 height 9
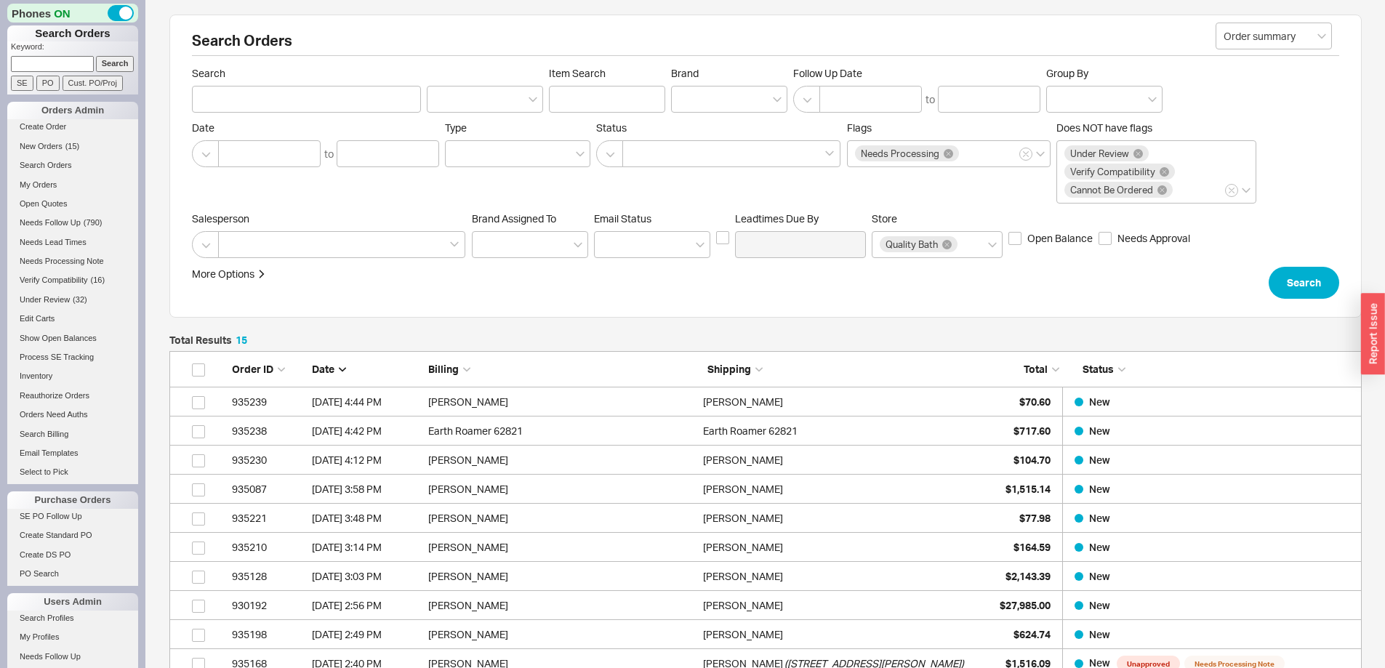
scroll to position [491, 1182]
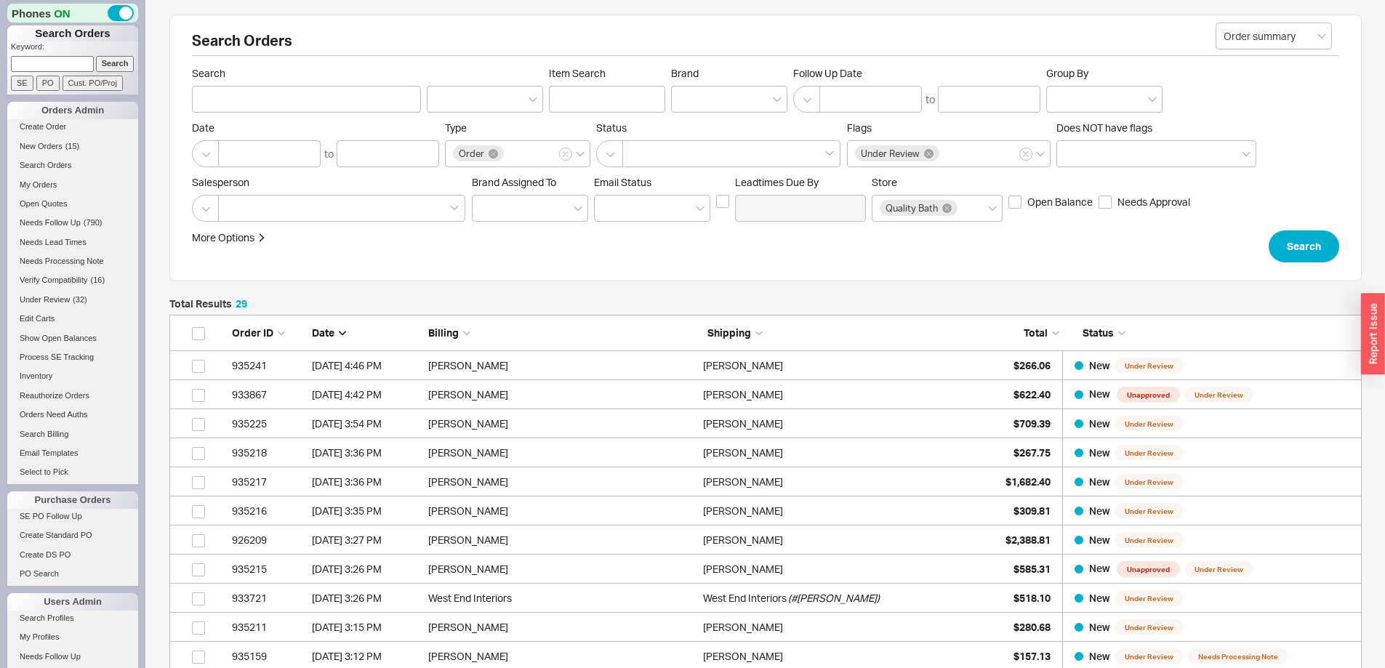
scroll to position [898, 1182]
click at [53, 299] on span "Under Review" at bounding box center [45, 299] width 50 height 9
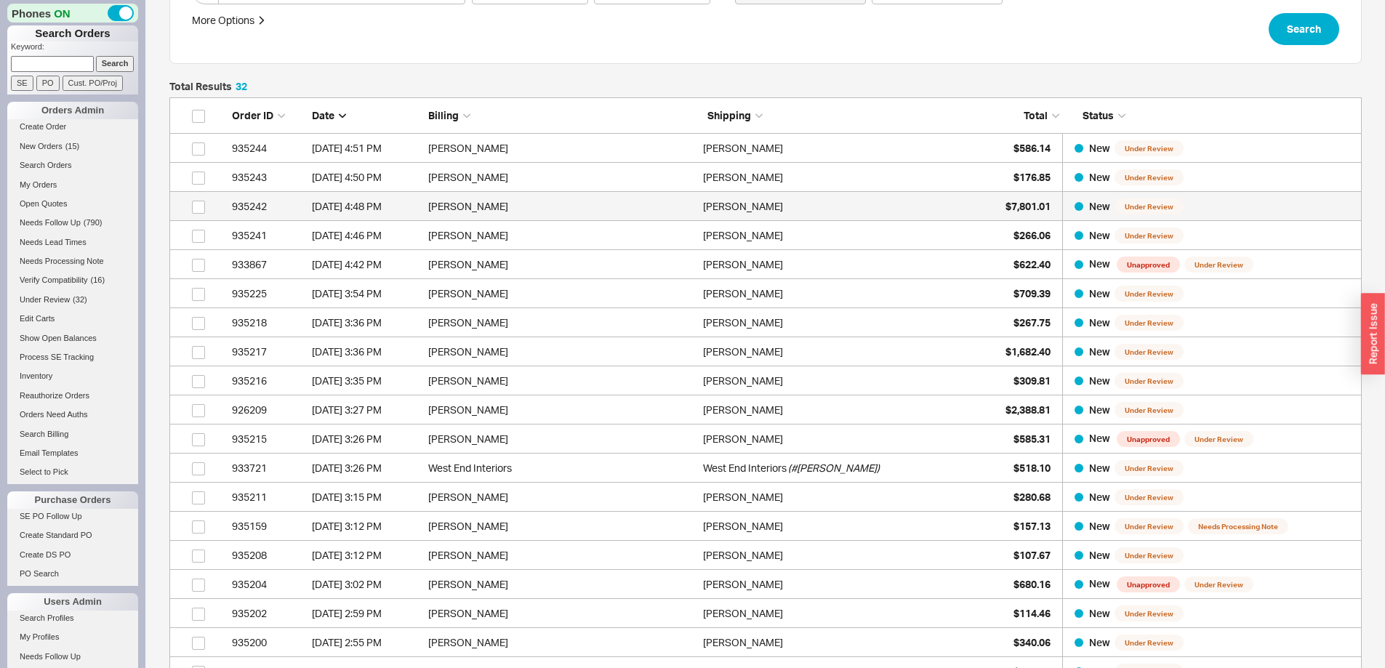
scroll to position [218, 0]
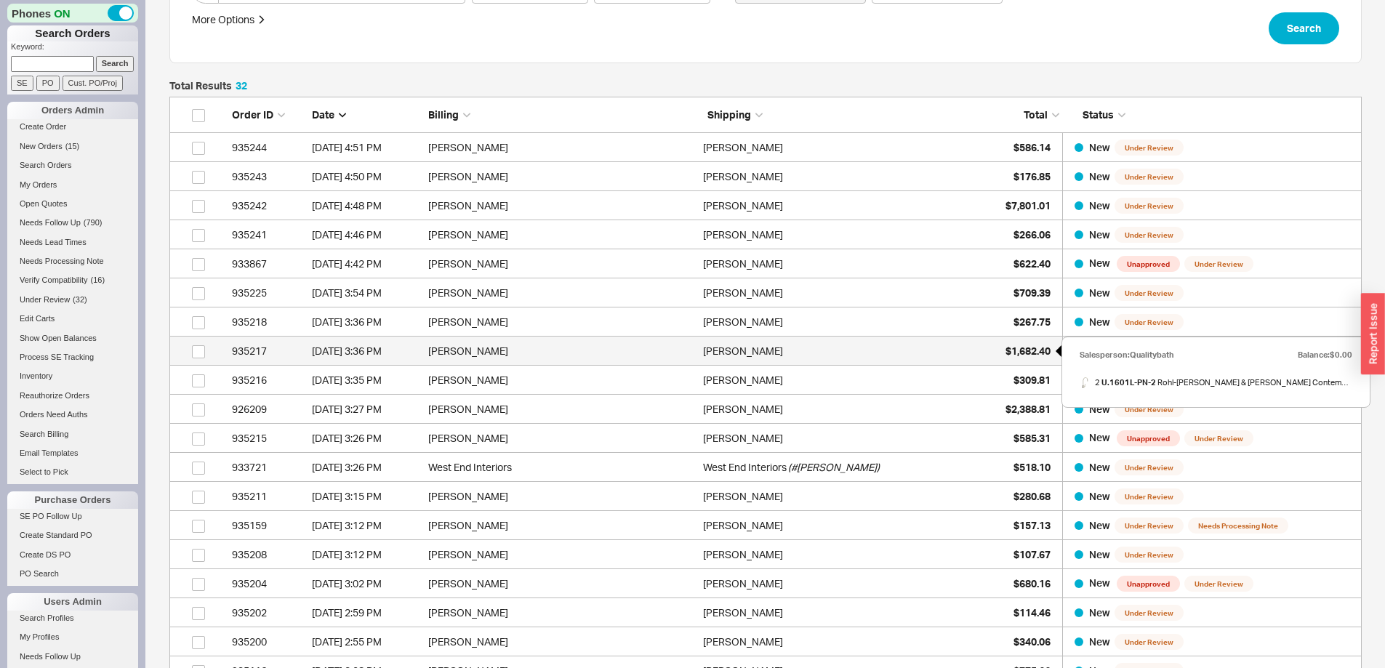
click at [1002, 344] on div "$1,682.40" at bounding box center [1014, 351] width 73 height 29
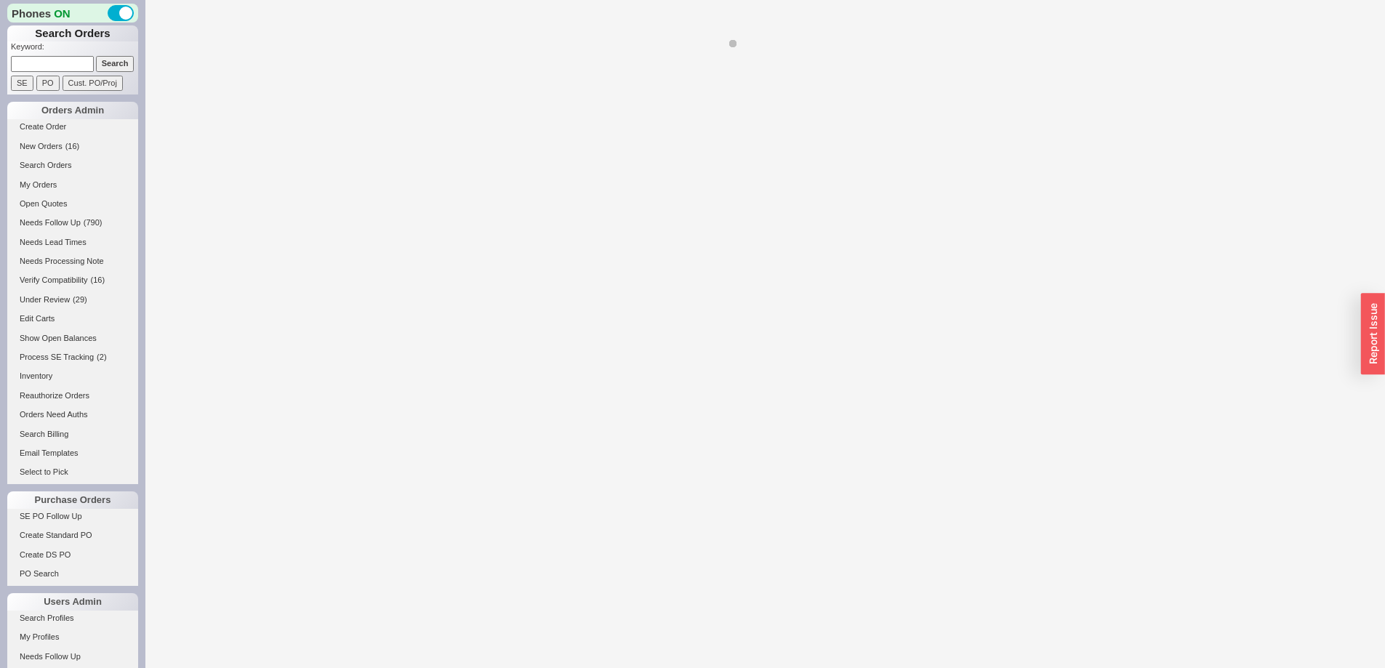
select select "LOW"
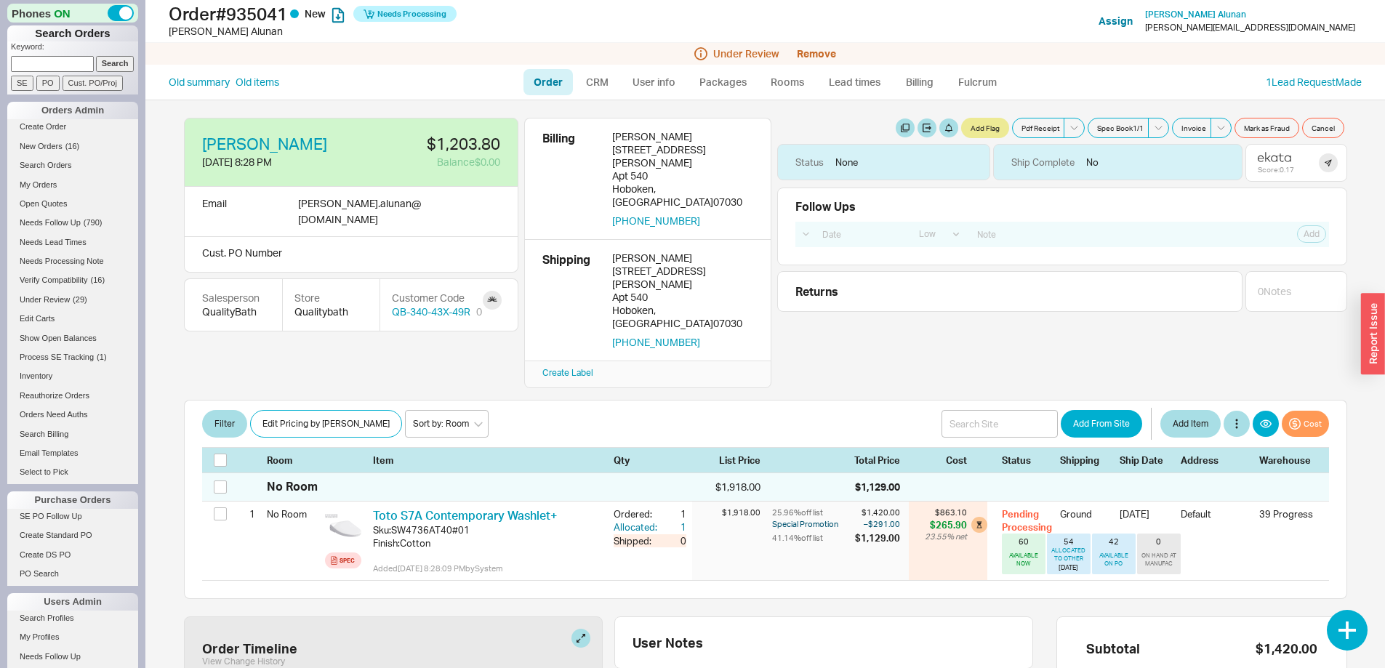
select select "LOW"
click at [656, 336] on button "917-969-4382" at bounding box center [656, 342] width 88 height 13
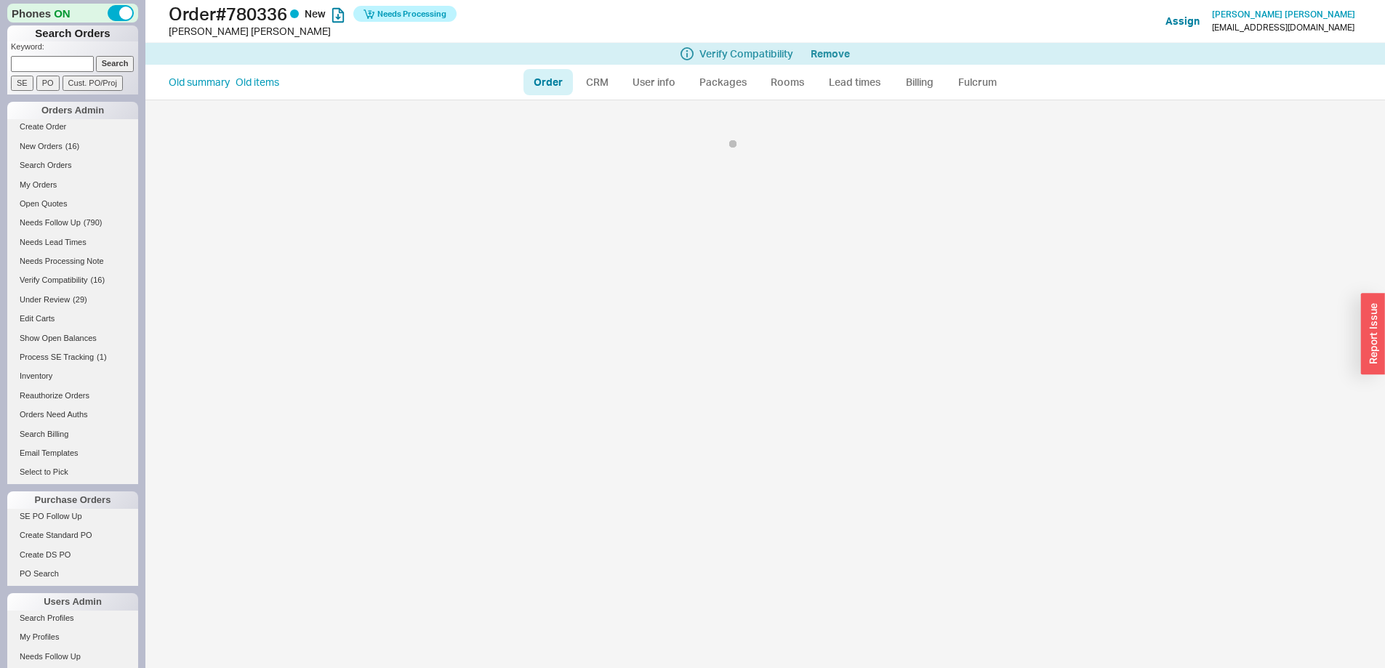
select select "LOW"
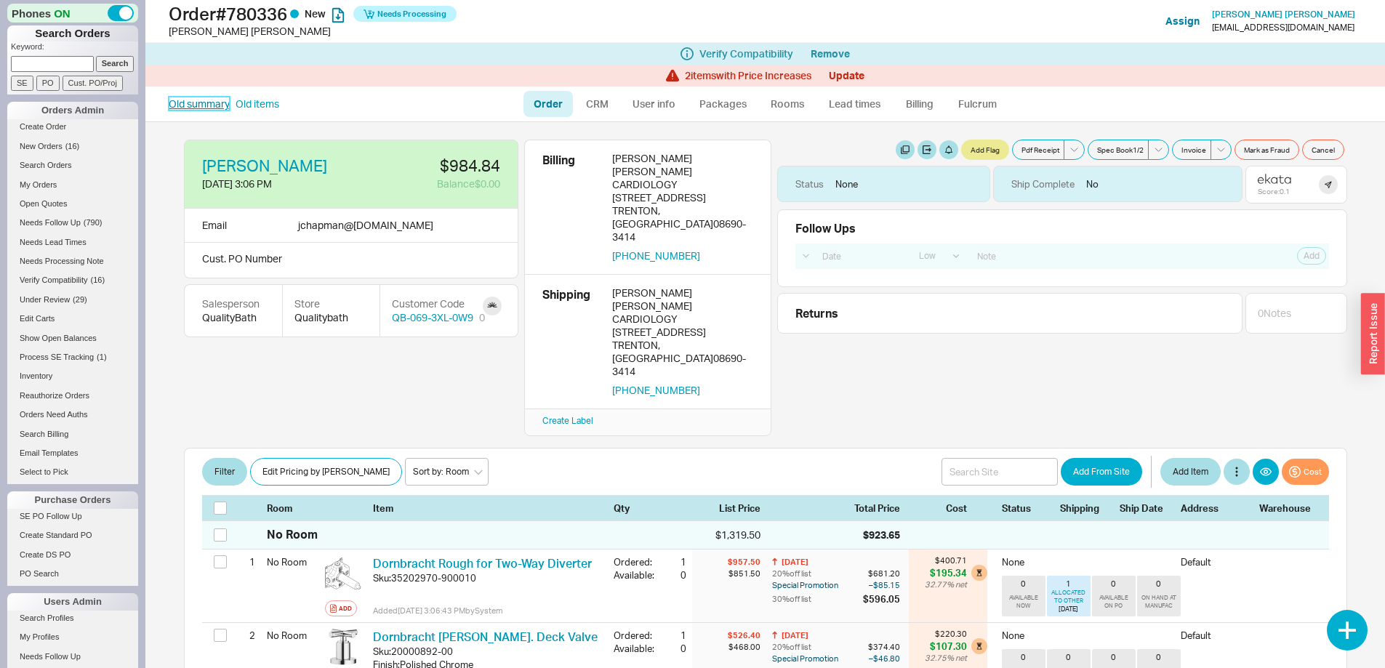
click at [207, 97] on link "Old summary" at bounding box center [199, 104] width 61 height 15
select select "*"
select select "LOW"
select select "3"
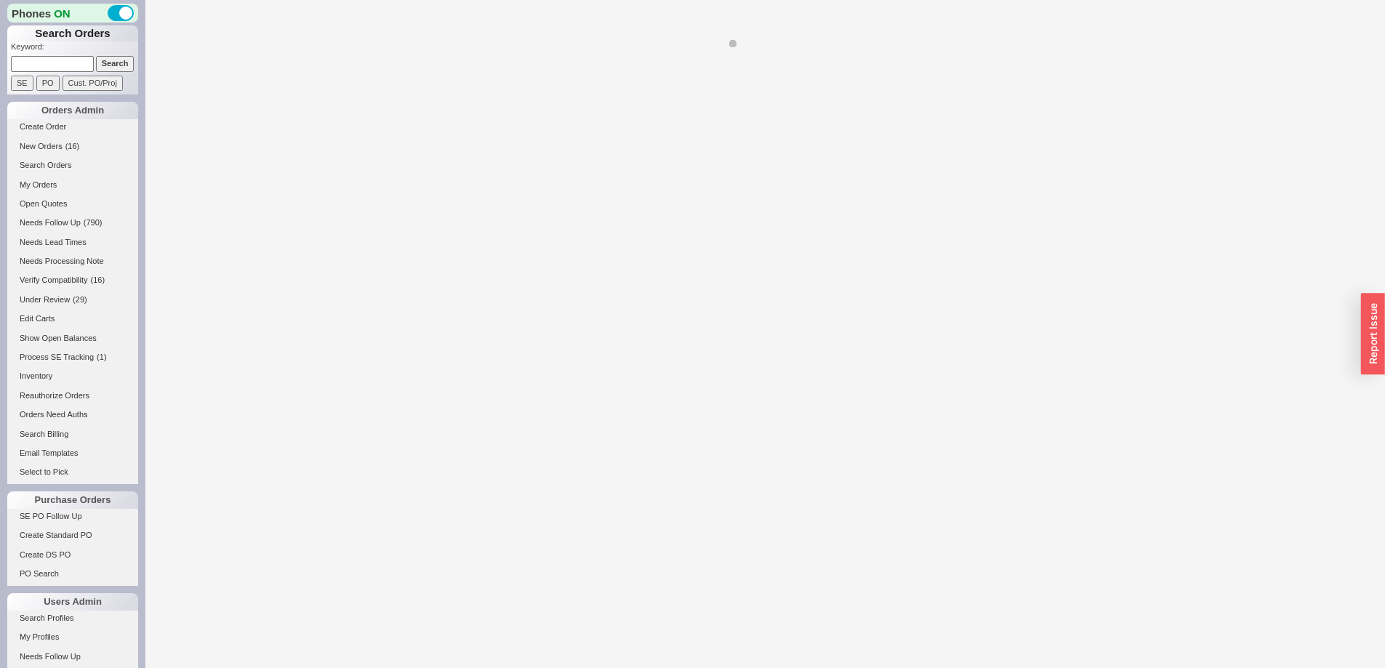
select select "LOW"
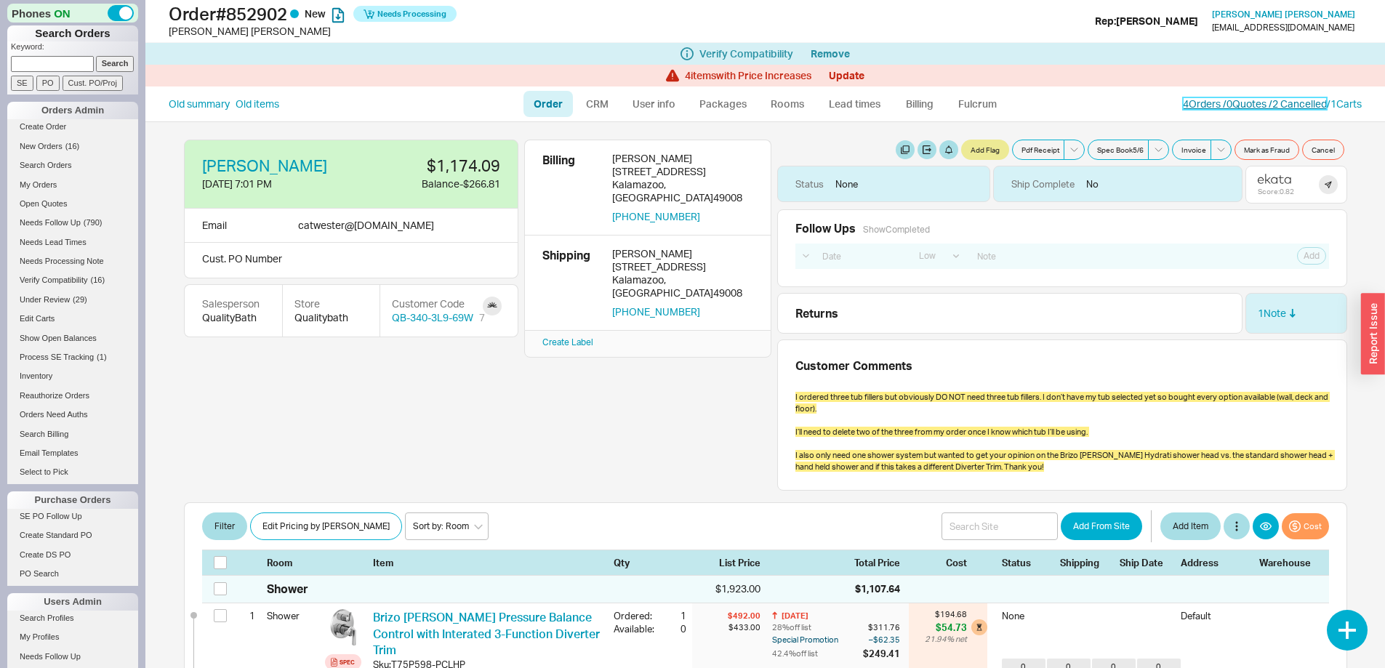
click at [1215, 104] on link "4 Orders / 0 Quotes / 2 Cancelled" at bounding box center [1255, 103] width 144 height 12
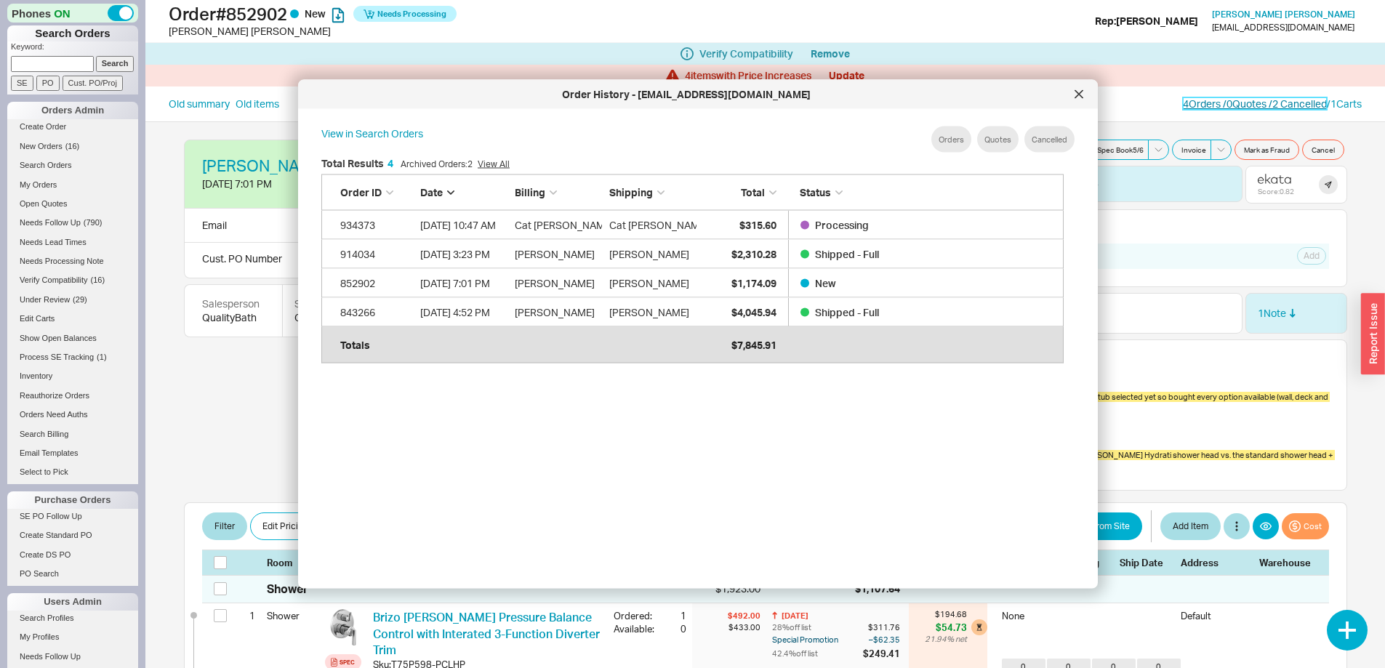
scroll to position [434, 755]
click at [1073, 95] on div at bounding box center [1079, 94] width 23 height 23
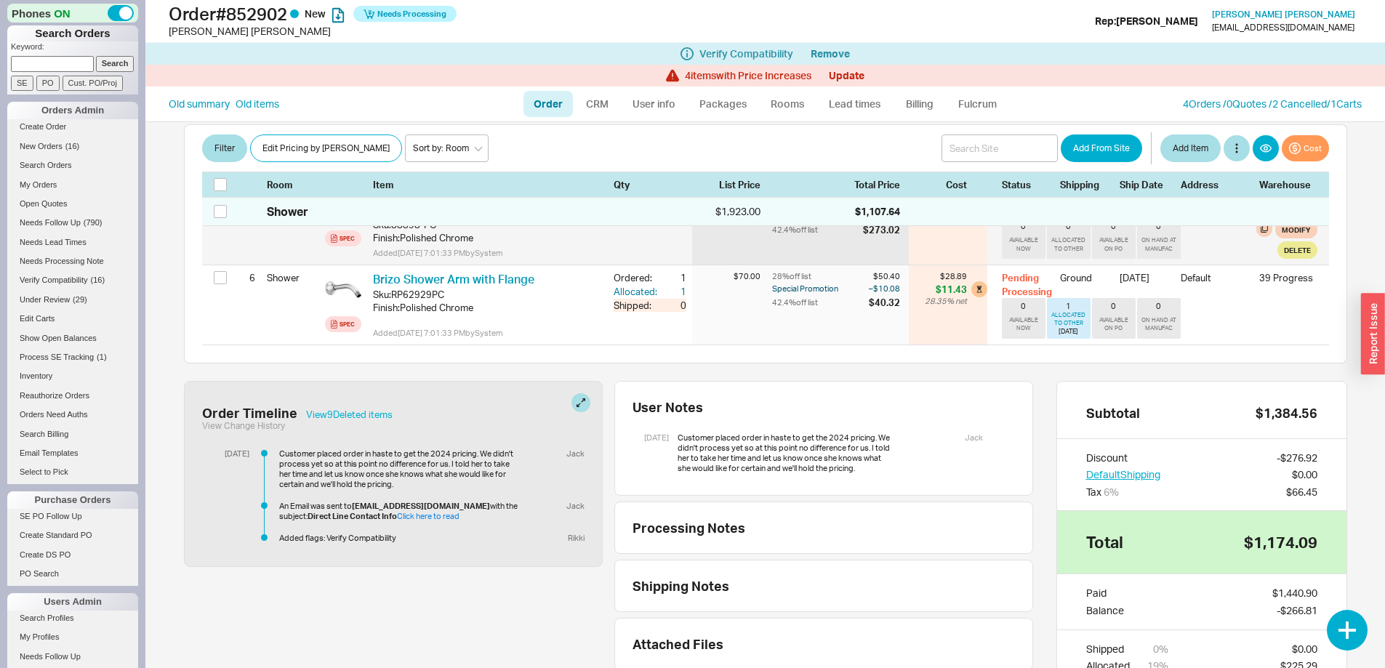
scroll to position [316, 0]
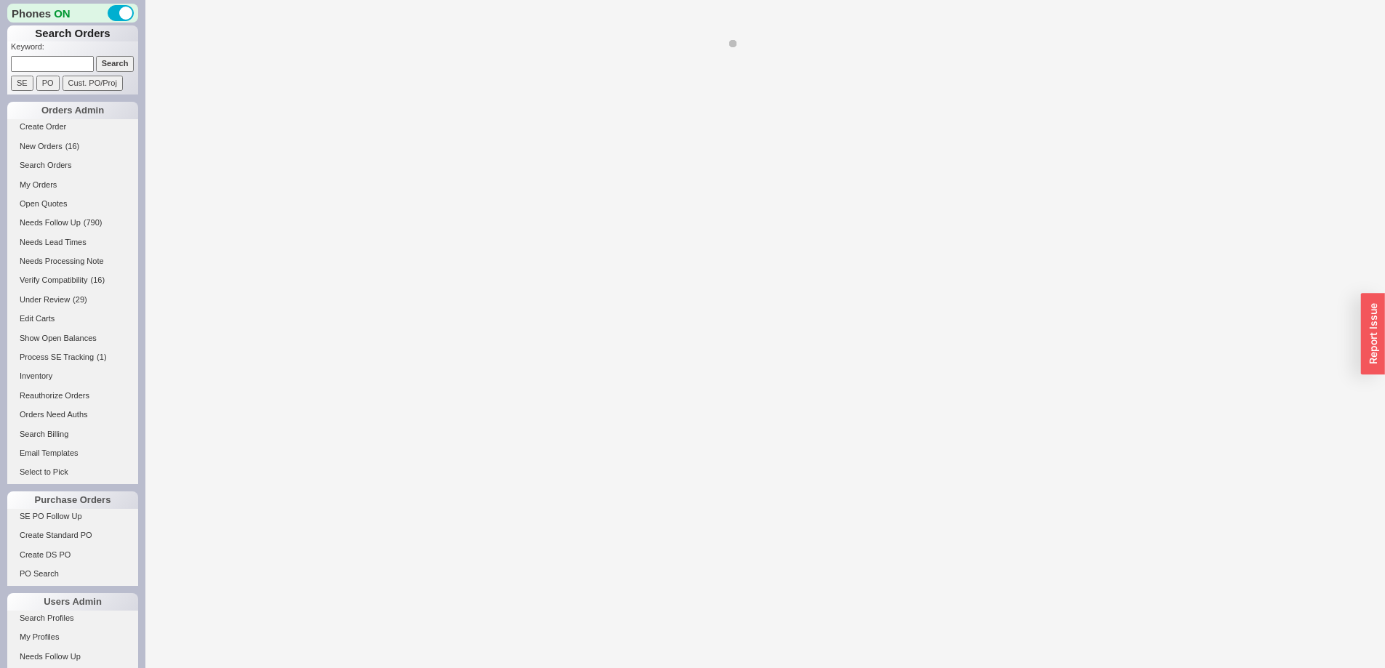
select select "LOW"
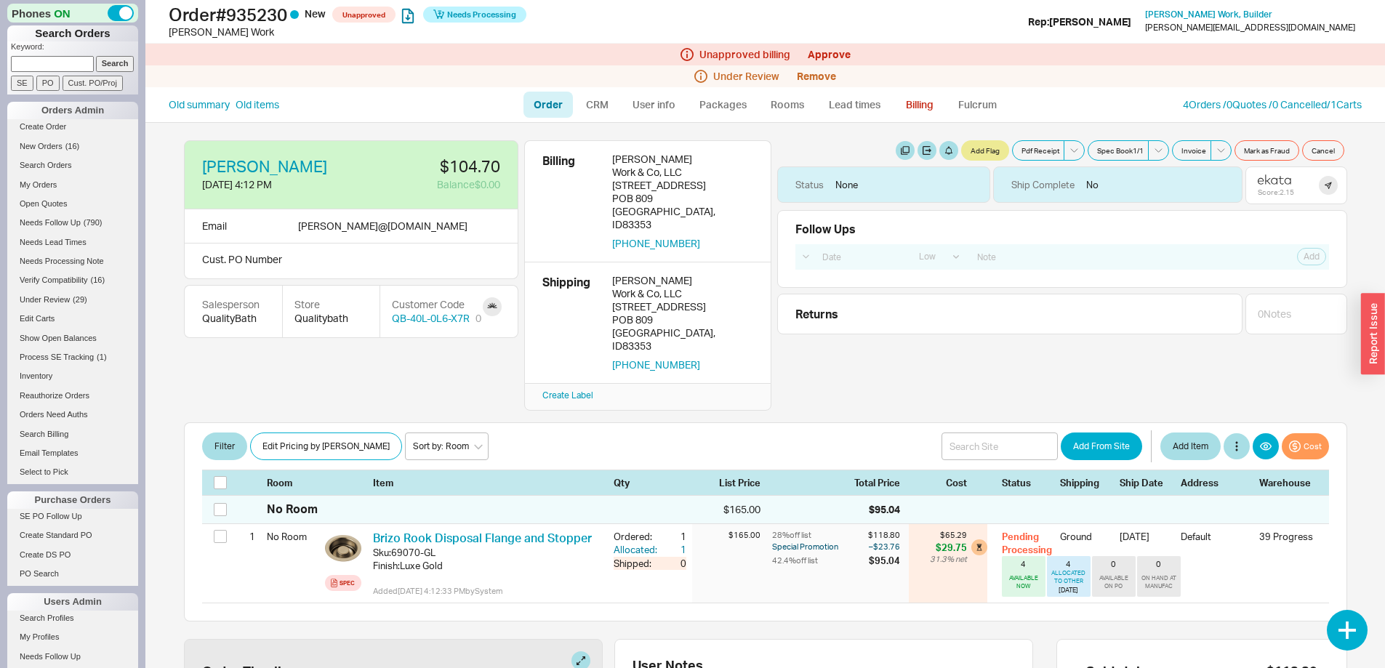
click at [1035, 81] on div "Under Review Remove" at bounding box center [765, 76] width 1240 height 22
click at [1271, 183] on icon at bounding box center [1274, 180] width 7 height 7
click at [830, 56] on link "Approve" at bounding box center [829, 54] width 43 height 12
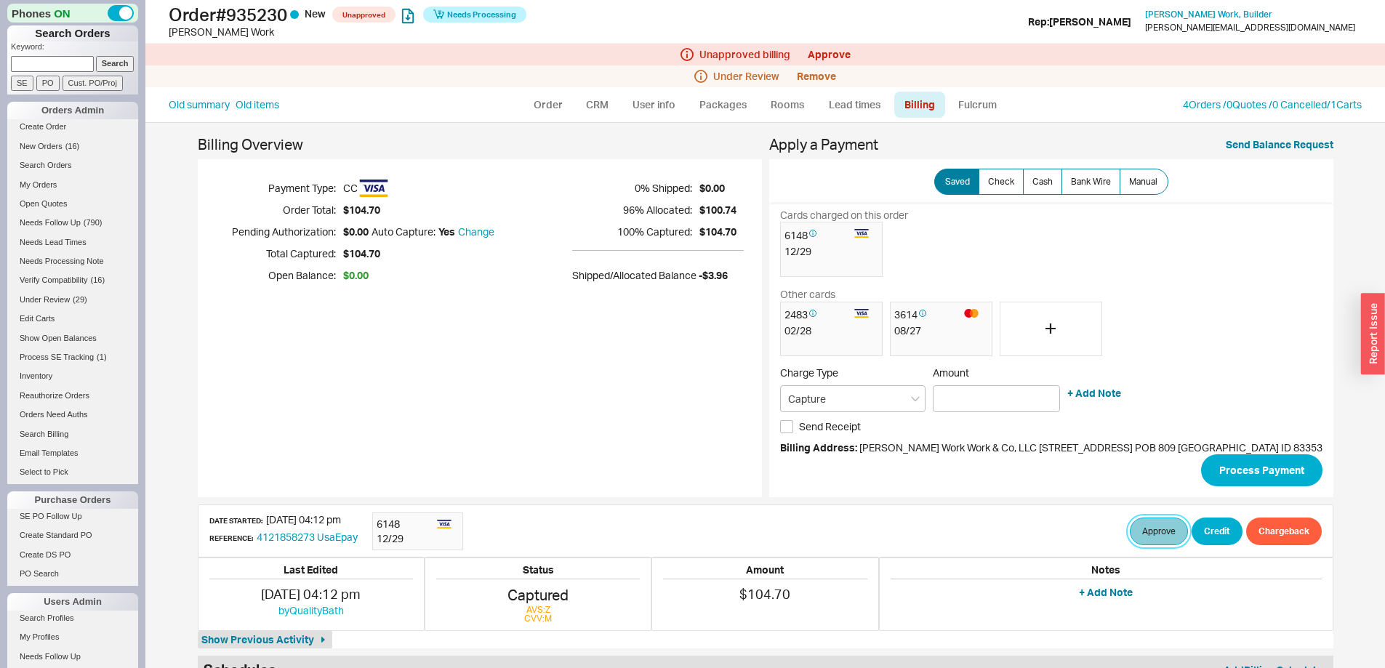
click at [1130, 531] on button "Approve" at bounding box center [1159, 532] width 58 height 28
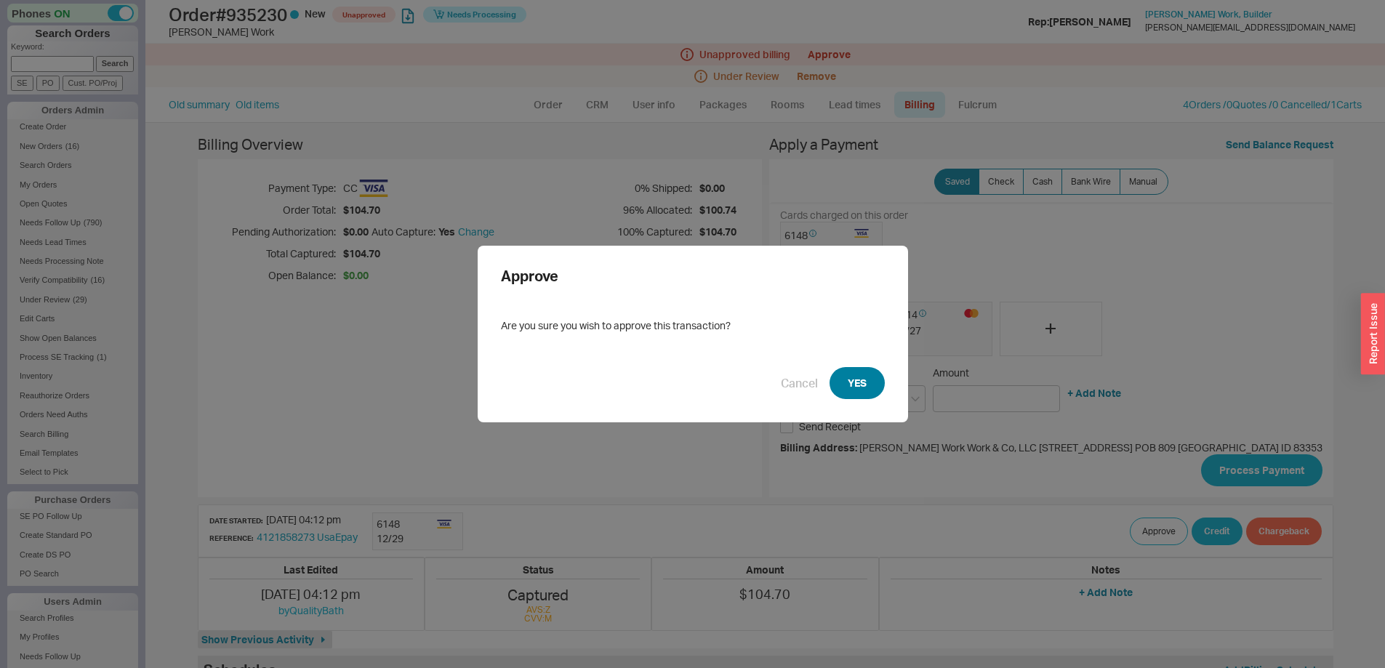
click at [853, 384] on button "YES" at bounding box center [857, 383] width 55 height 32
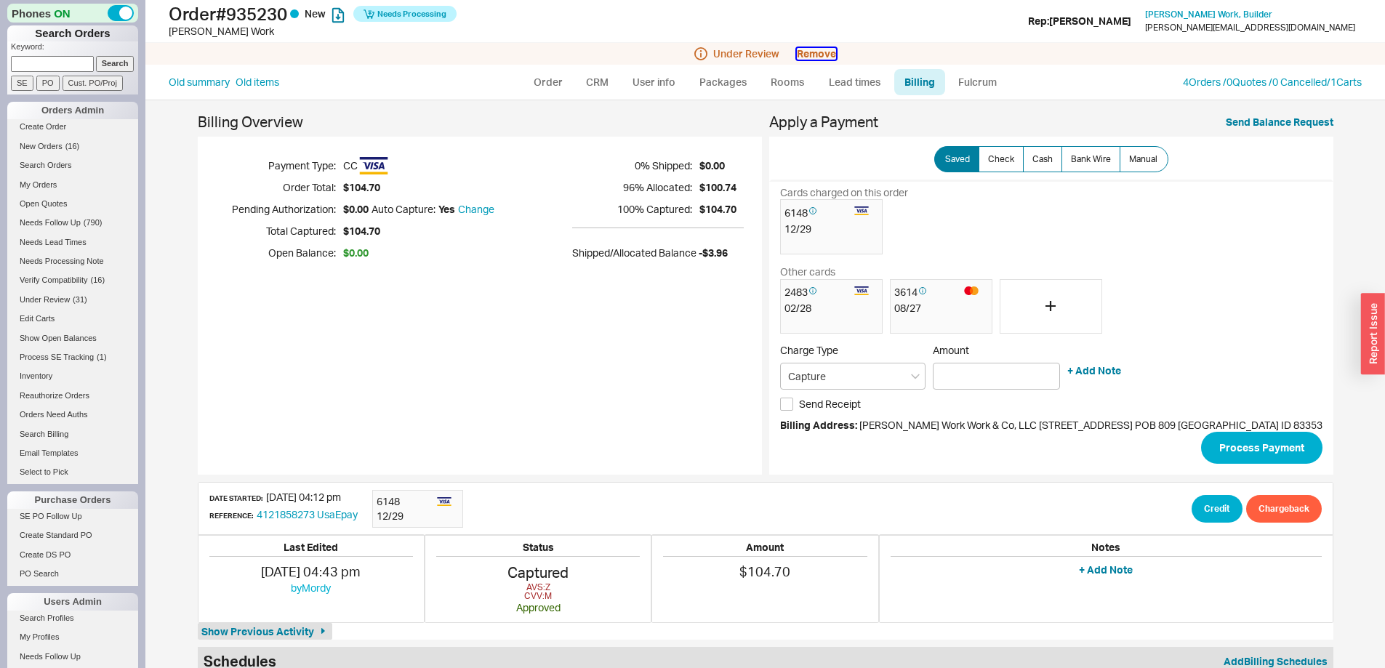
click at [819, 49] on button "Remove" at bounding box center [816, 54] width 39 height 12
click at [1020, 63] on button "Yes" at bounding box center [1022, 65] width 31 height 20
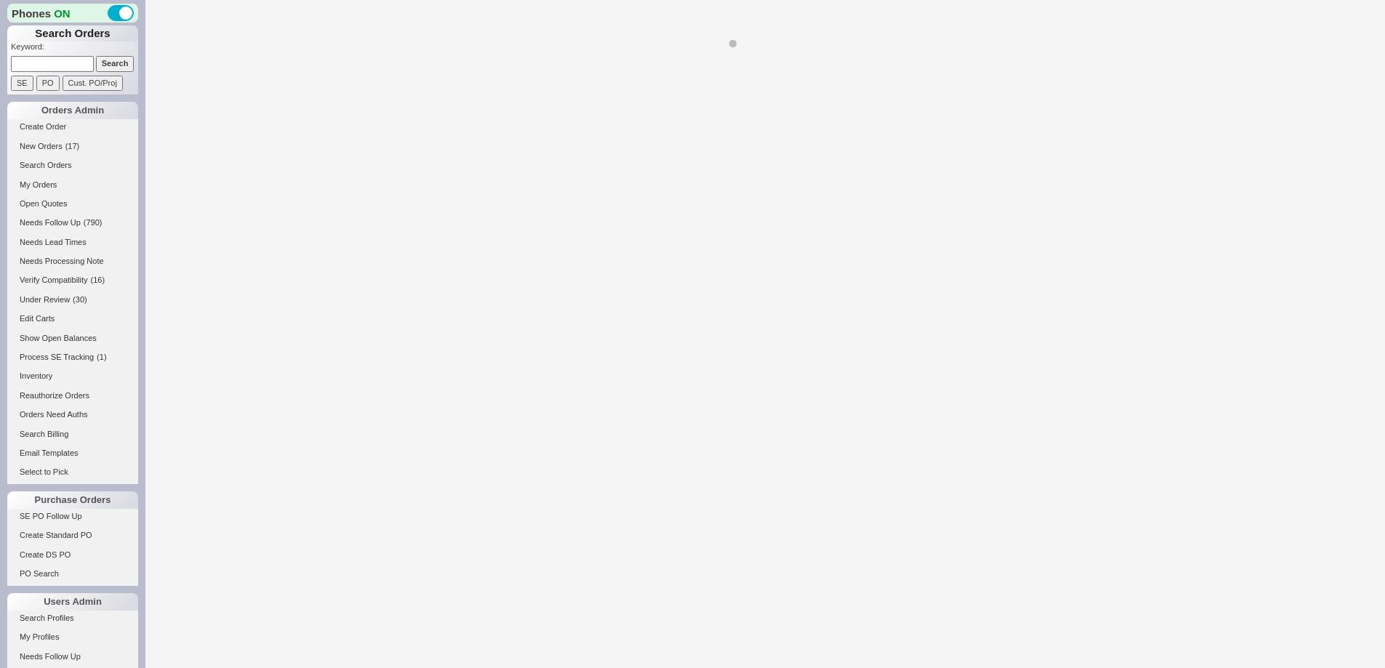
select select "LOW"
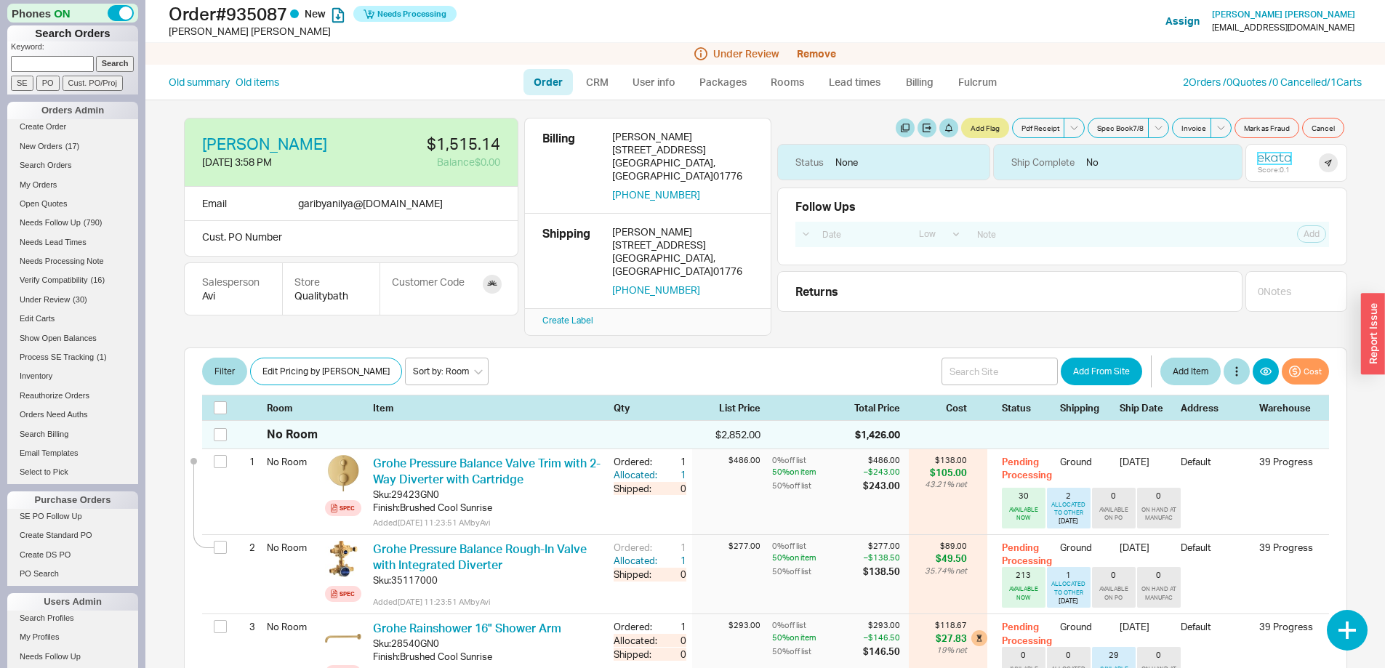
click at [1279, 155] on icon at bounding box center [1281, 157] width 5 height 8
click at [809, 49] on button "Remove" at bounding box center [816, 54] width 39 height 12
click at [1029, 67] on button "Yes" at bounding box center [1022, 65] width 31 height 20
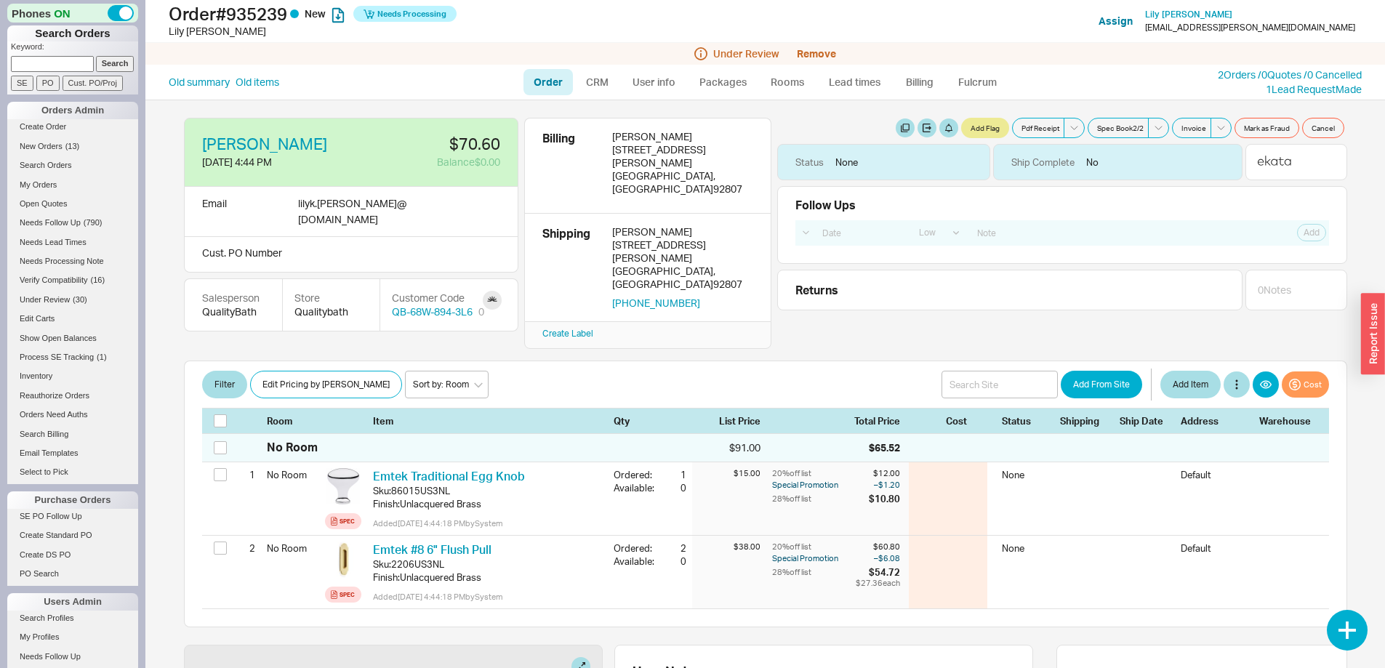
select select "LOW"
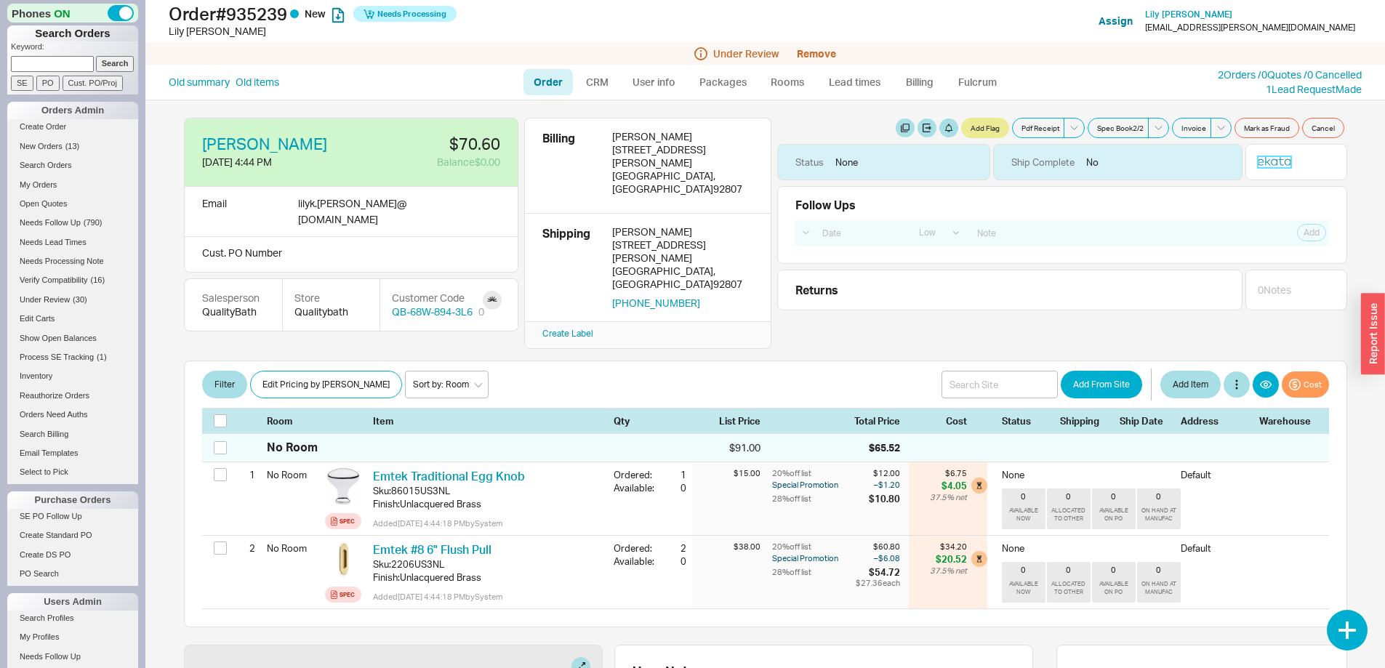
click at [1261, 161] on icon at bounding box center [1274, 161] width 33 height 10
click at [820, 55] on button "Remove" at bounding box center [816, 54] width 39 height 12
click at [1028, 65] on button "Yes" at bounding box center [1022, 65] width 31 height 20
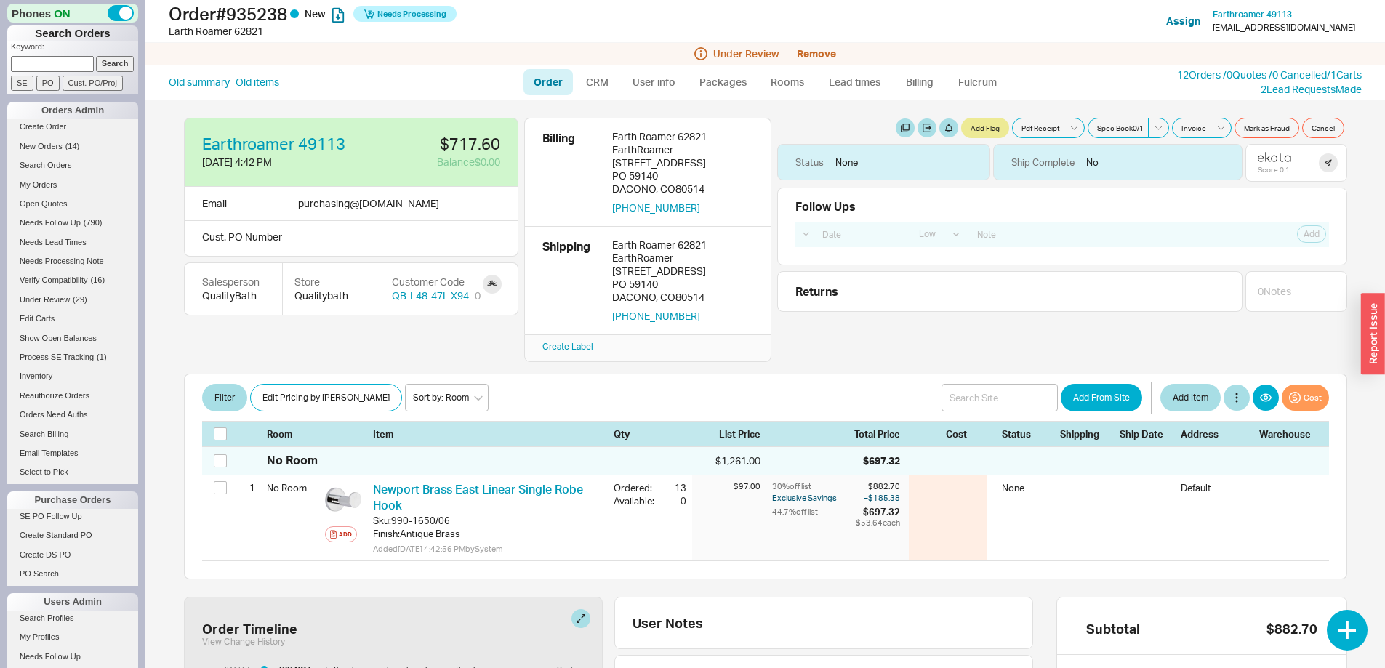
select select "LOW"
click at [1264, 155] on icon at bounding box center [1274, 157] width 33 height 10
click at [823, 52] on button "Remove" at bounding box center [816, 54] width 39 height 12
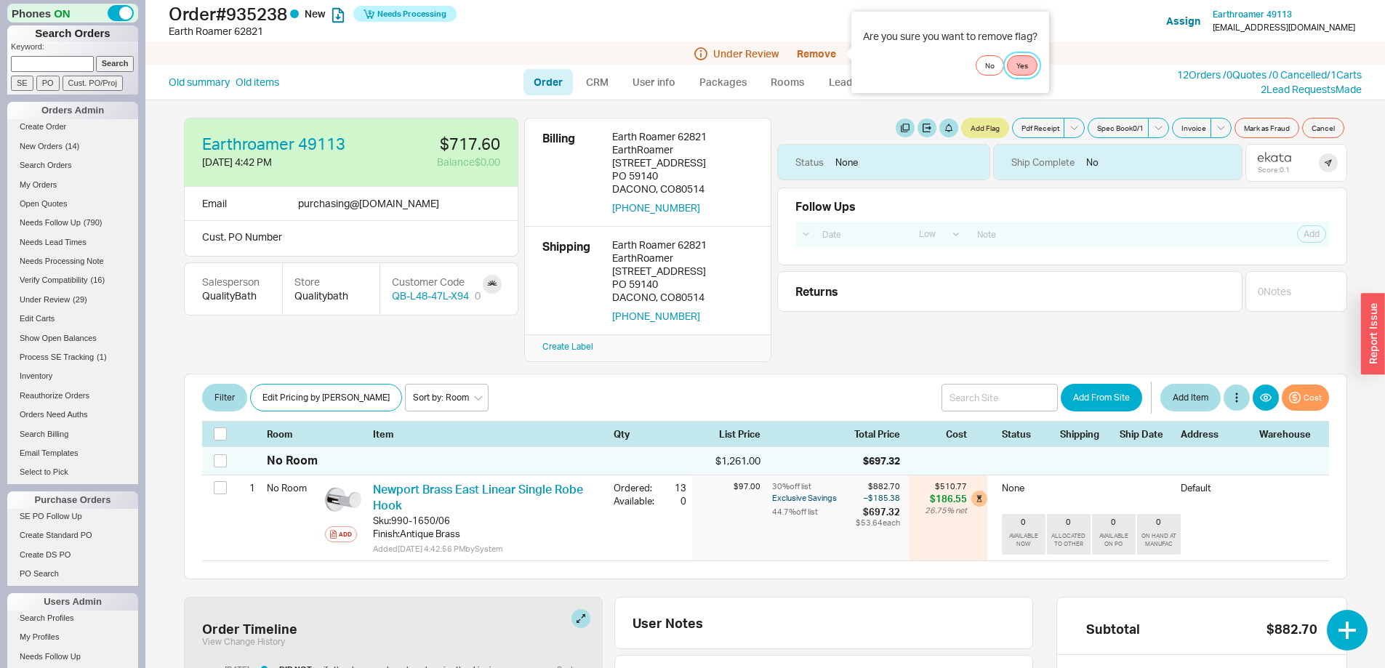
click at [1028, 61] on button "Yes" at bounding box center [1022, 65] width 31 height 20
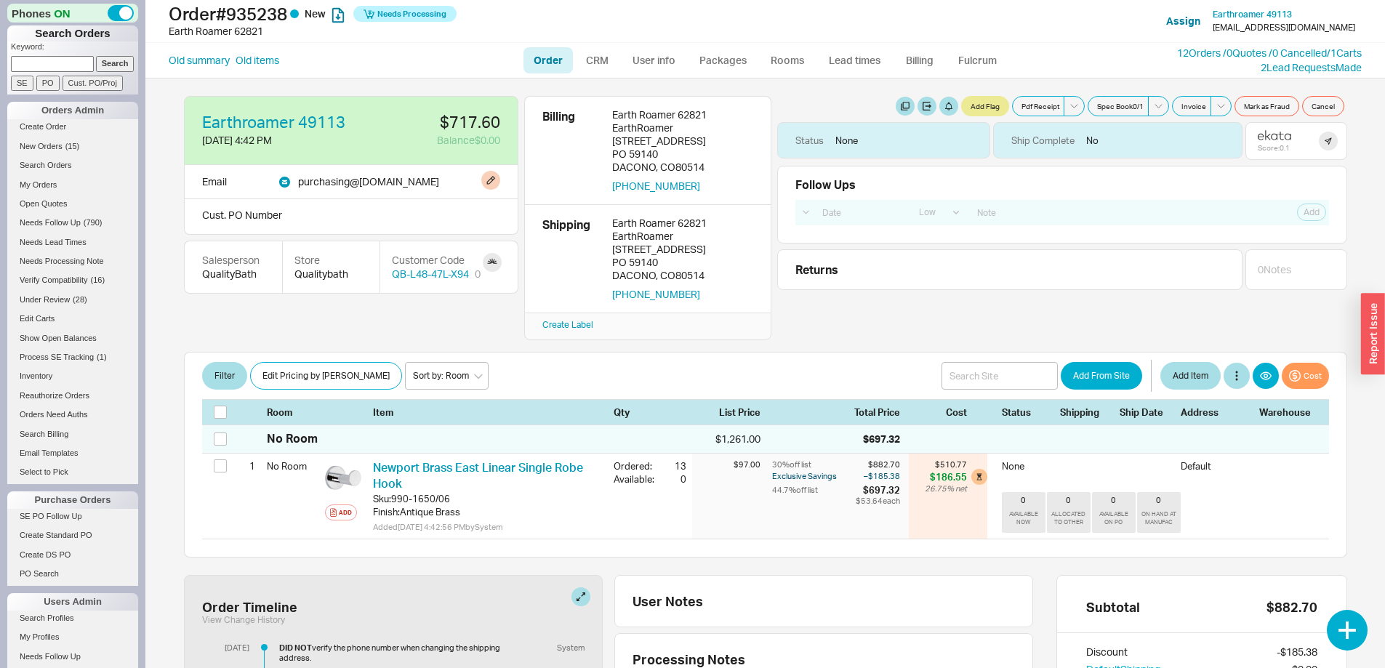
drag, startPoint x: 356, startPoint y: 181, endPoint x: 437, endPoint y: 187, distance: 80.9
click at [437, 187] on div "purchasing @ earthroamer.com" at bounding box center [368, 182] width 141 height 16
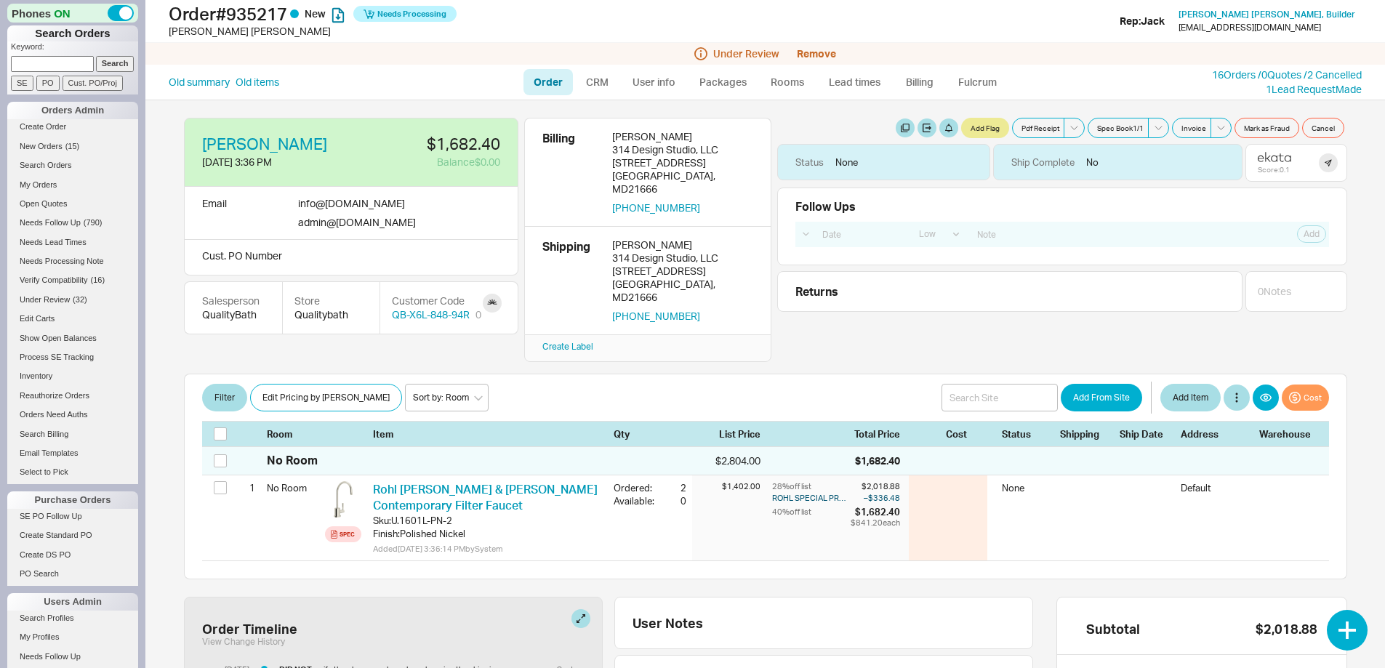
select select "LOW"
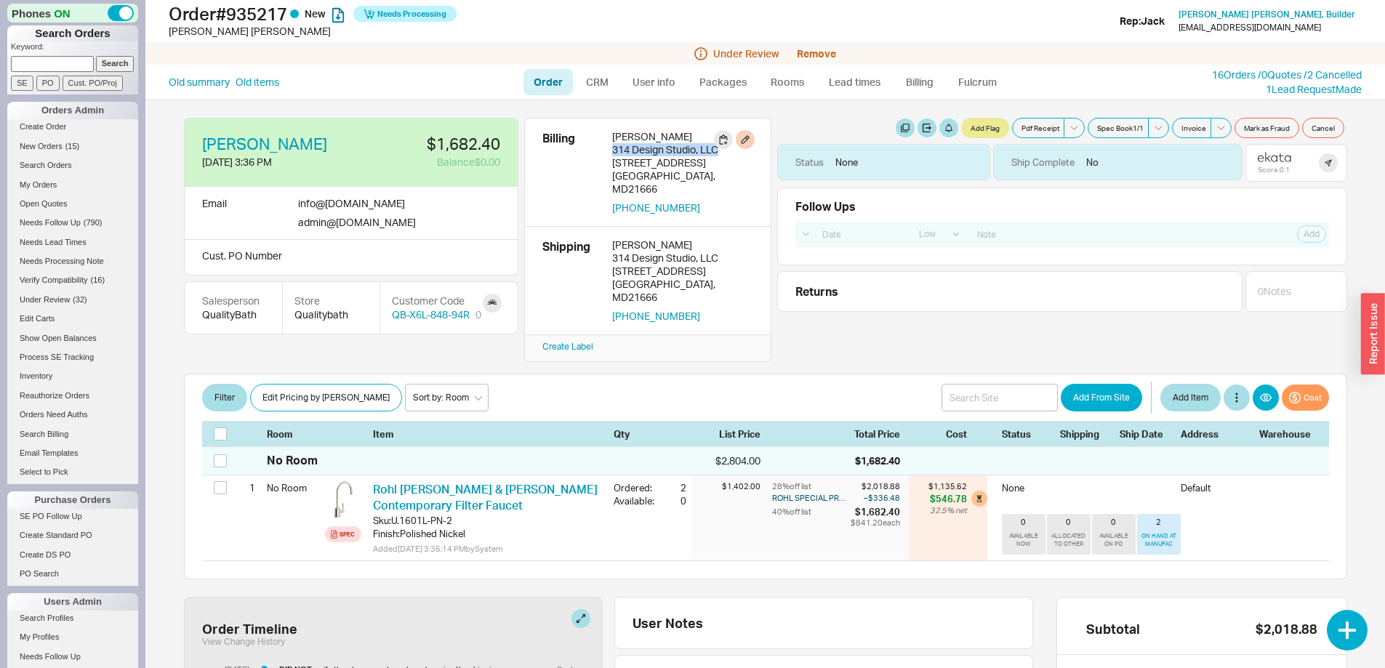
drag, startPoint x: 610, startPoint y: 146, endPoint x: 721, endPoint y: 151, distance: 110.7
click at [721, 151] on div "Billing Jennifer Voshell 314 Design Studio, LLC 314 Main Street Stevensville , …" at bounding box center [648, 172] width 211 height 84
click at [823, 50] on button "Remove" at bounding box center [816, 54] width 39 height 12
click at [1020, 63] on button "Yes" at bounding box center [1022, 65] width 31 height 20
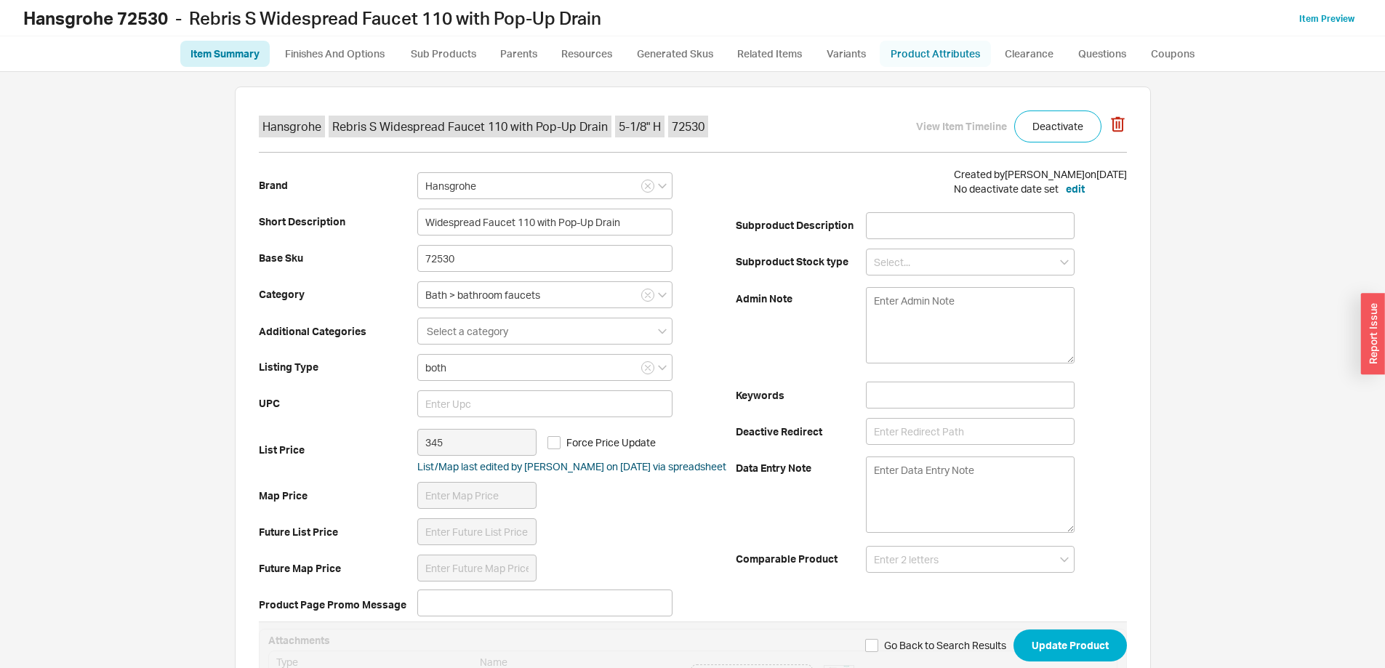
click at [928, 50] on link "Product Attributes" at bounding box center [935, 54] width 111 height 26
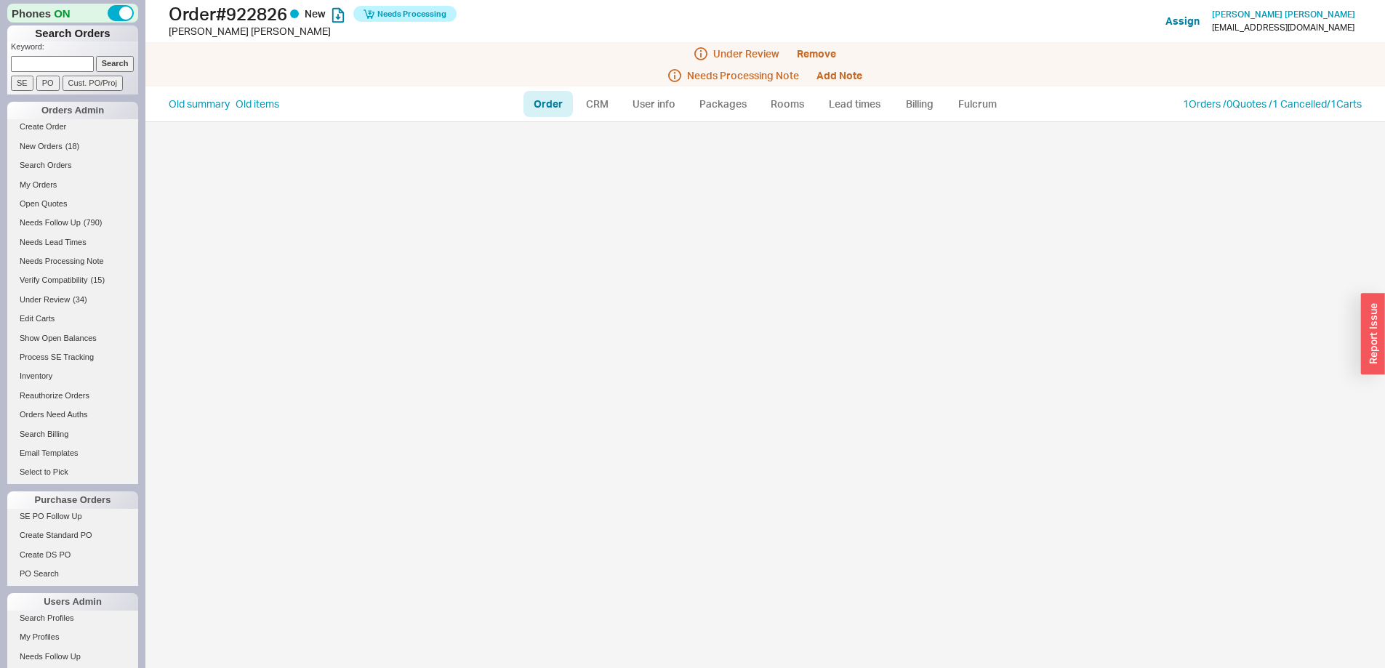
select select "LOW"
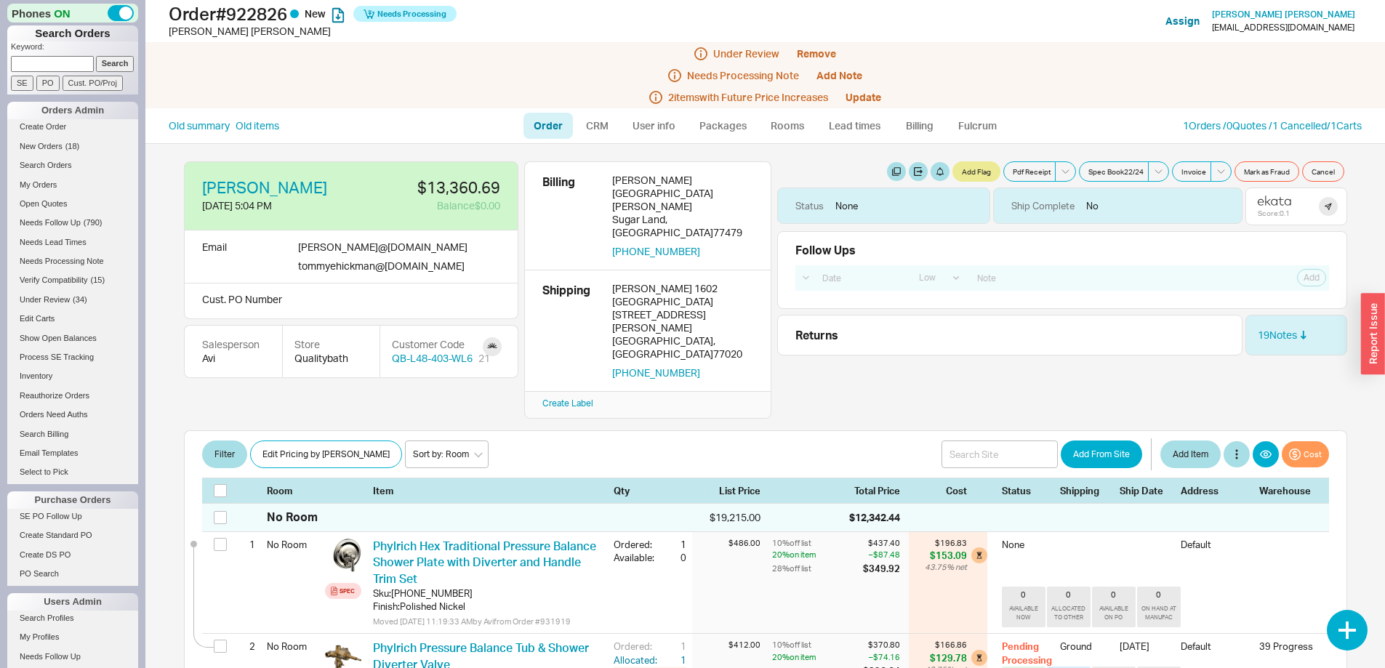
click at [545, 129] on link "Order" at bounding box center [548, 126] width 49 height 26
select select "LOW"
click at [193, 120] on link "Old summary" at bounding box center [199, 126] width 61 height 15
select select "*"
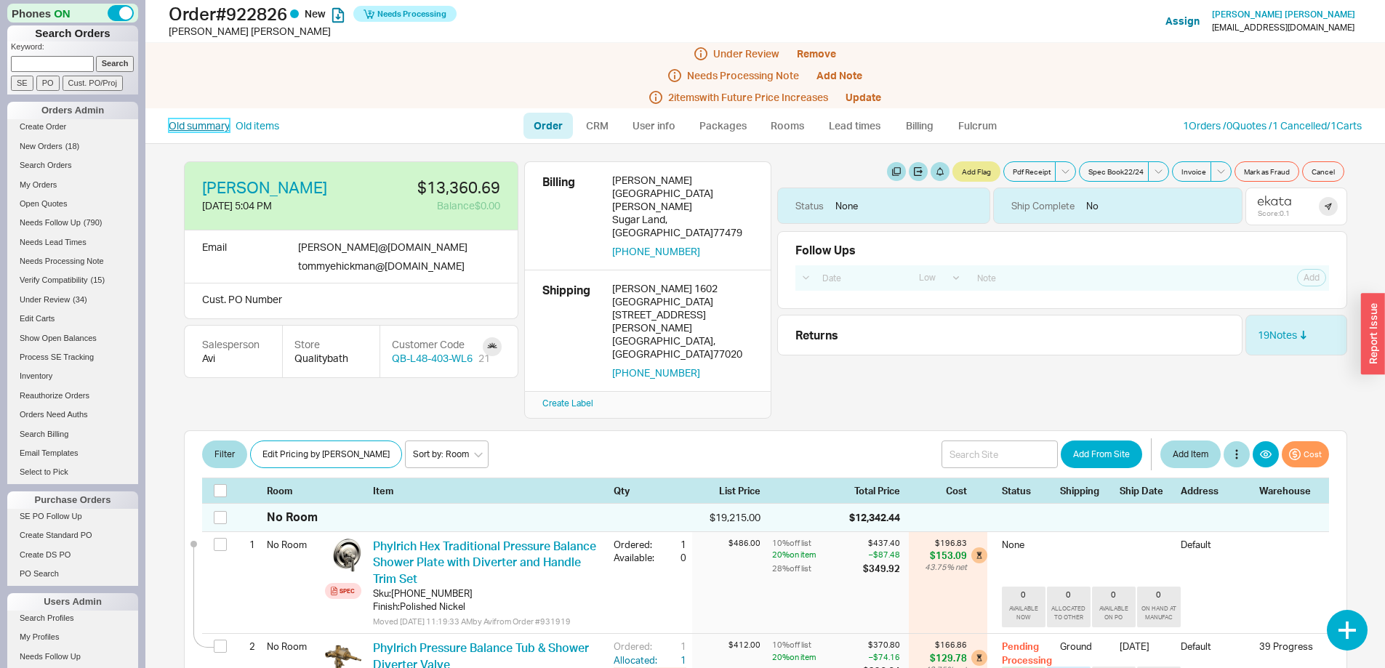
select select "LOW"
select select "3"
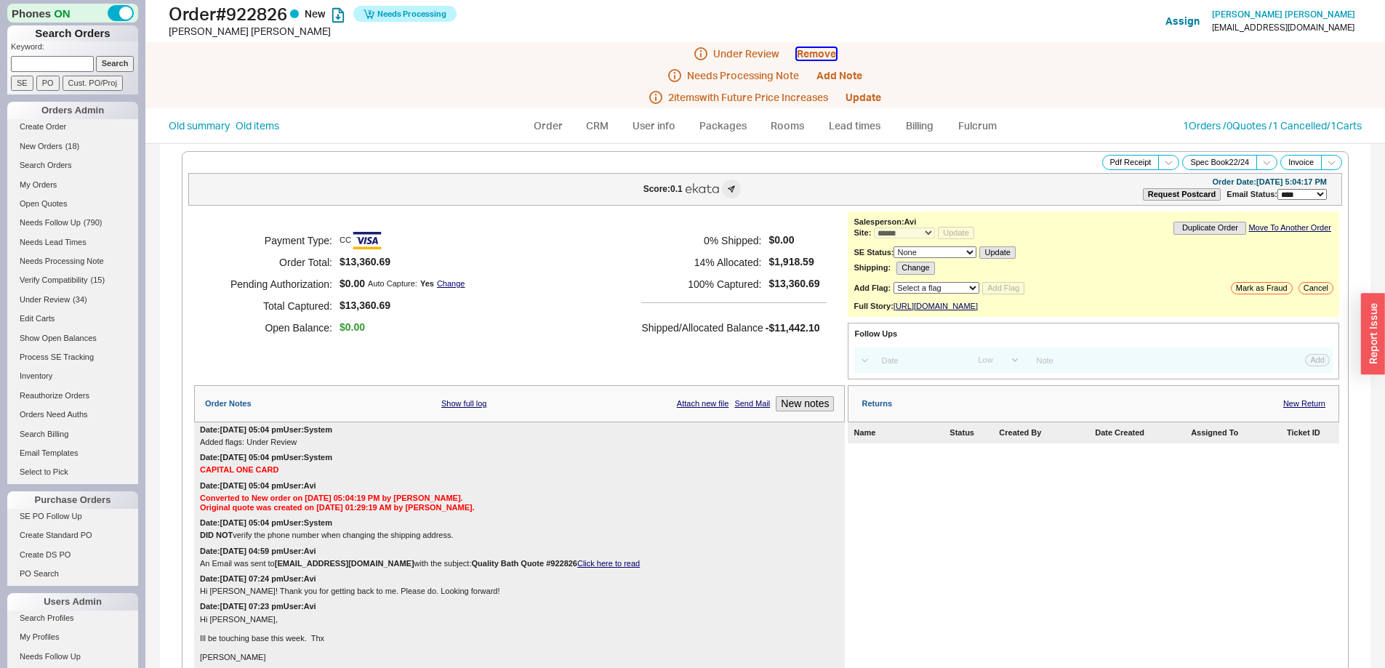
click at [821, 49] on button "Remove" at bounding box center [816, 54] width 39 height 12
click at [1031, 61] on button "Yes" at bounding box center [1022, 65] width 31 height 20
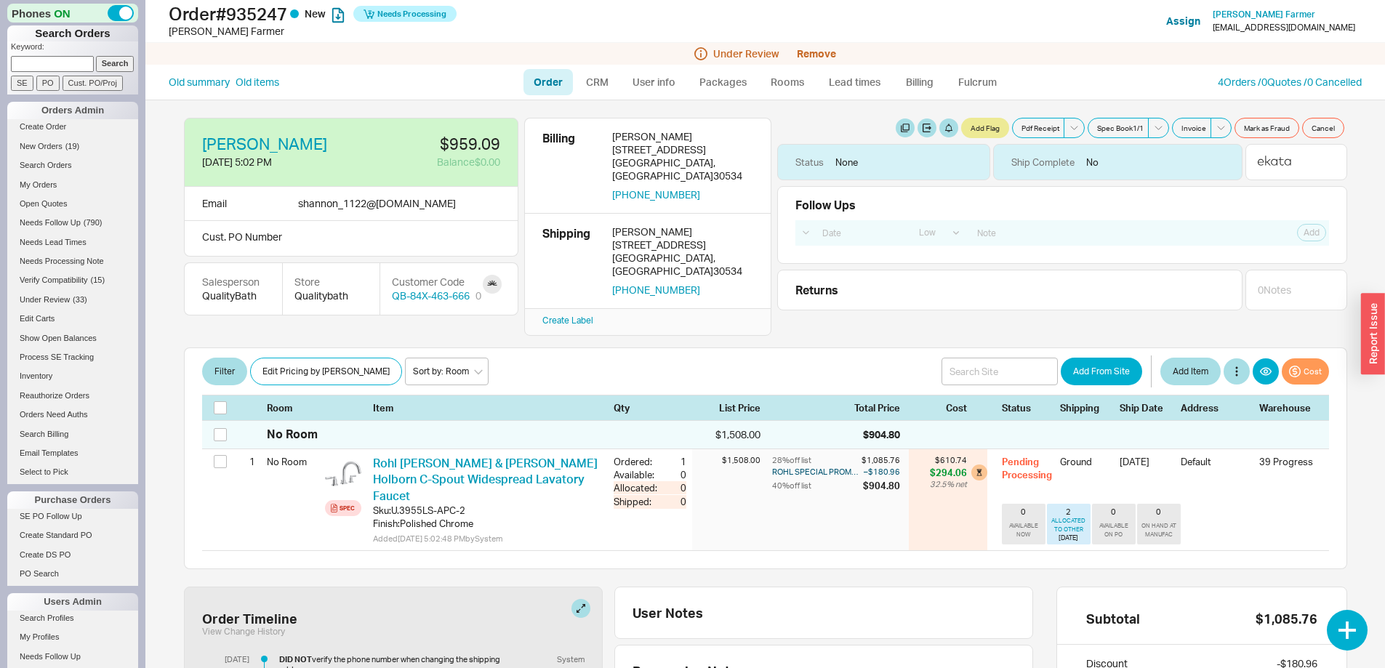
select select "LOW"
click at [49, 144] on span "New Orders" at bounding box center [41, 146] width 43 height 9
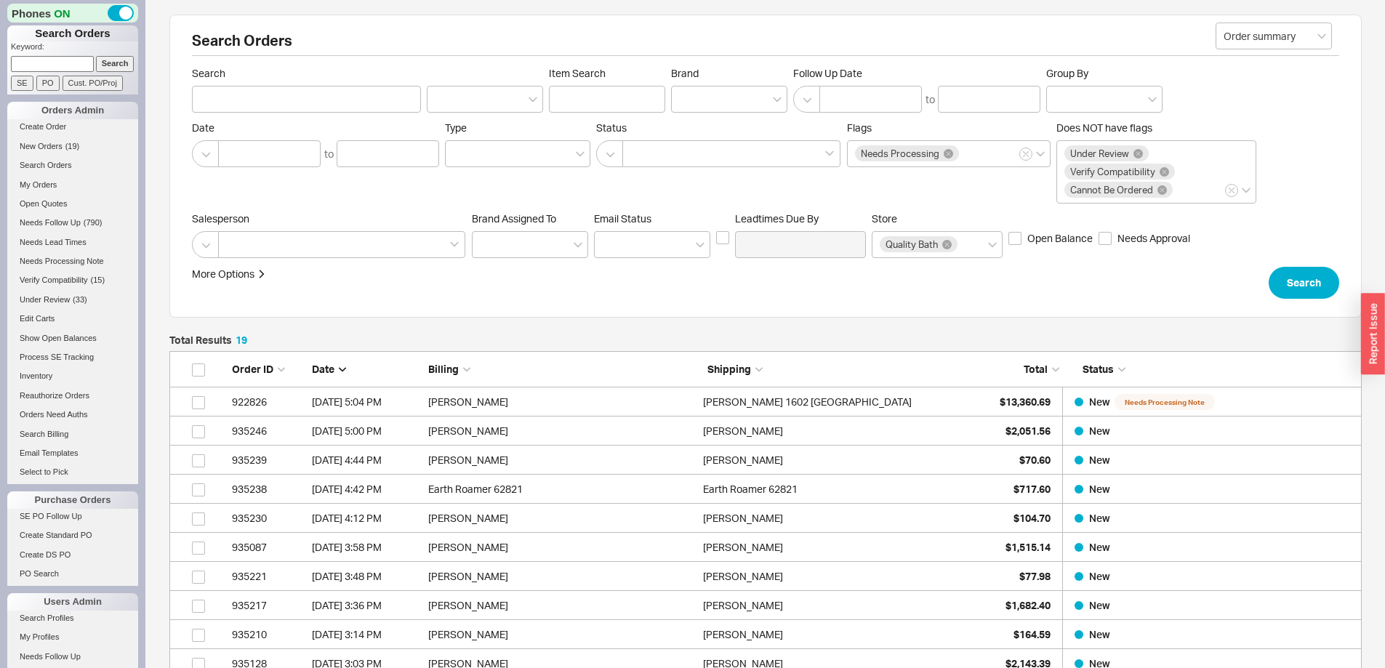
click at [63, 62] on input at bounding box center [52, 63] width 83 height 15
type input "920328"
click at [96, 56] on input "Search" at bounding box center [115, 63] width 39 height 15
type input "920328"
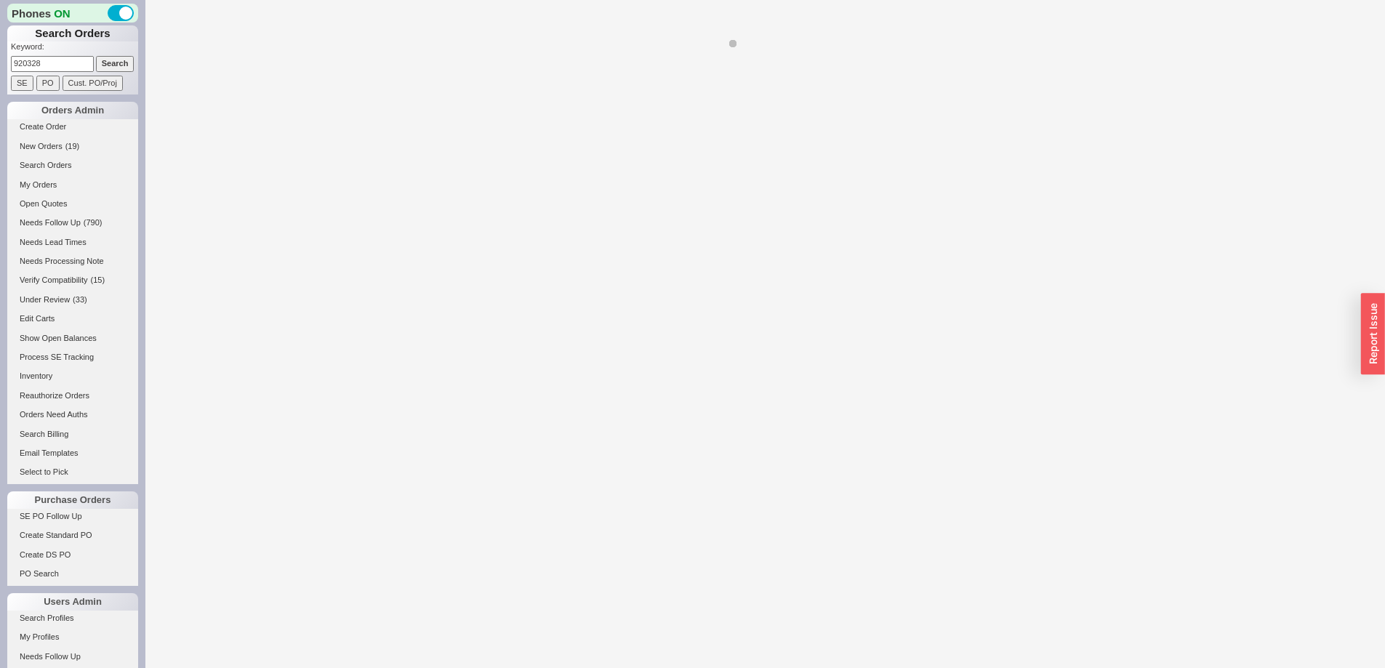
select select "LOW"
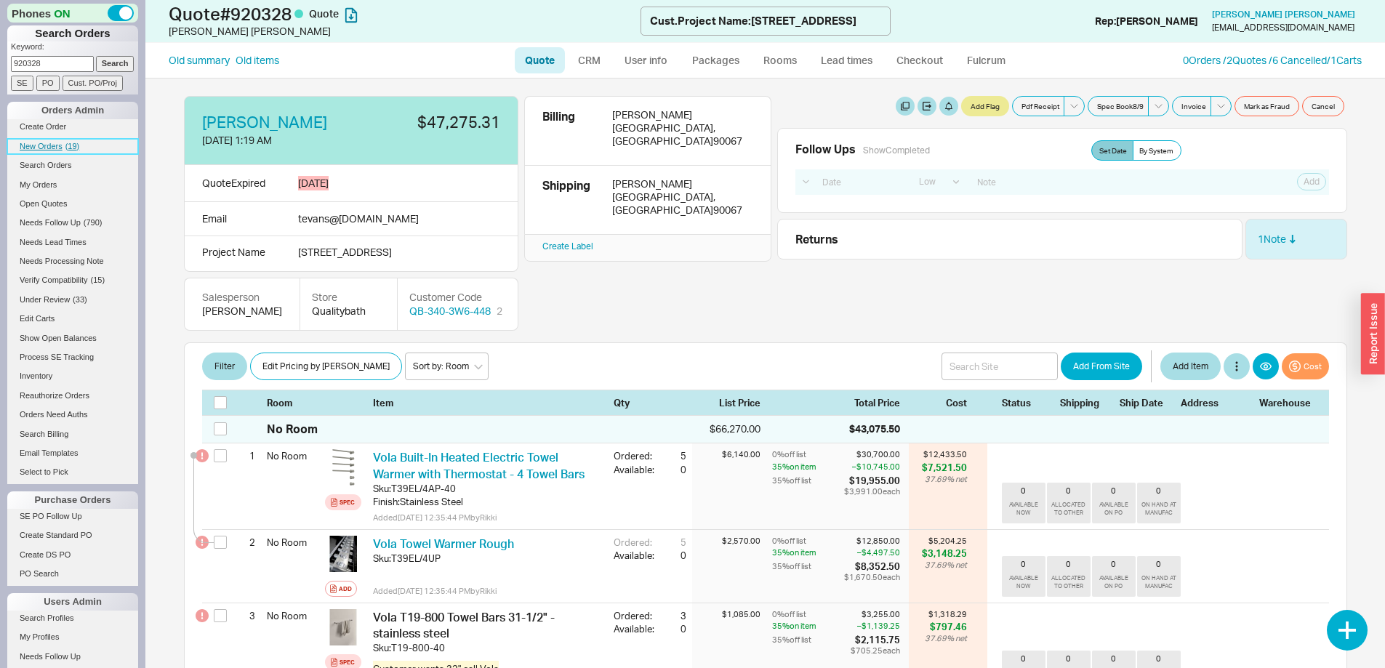
click at [50, 143] on span "New Orders" at bounding box center [41, 146] width 43 height 9
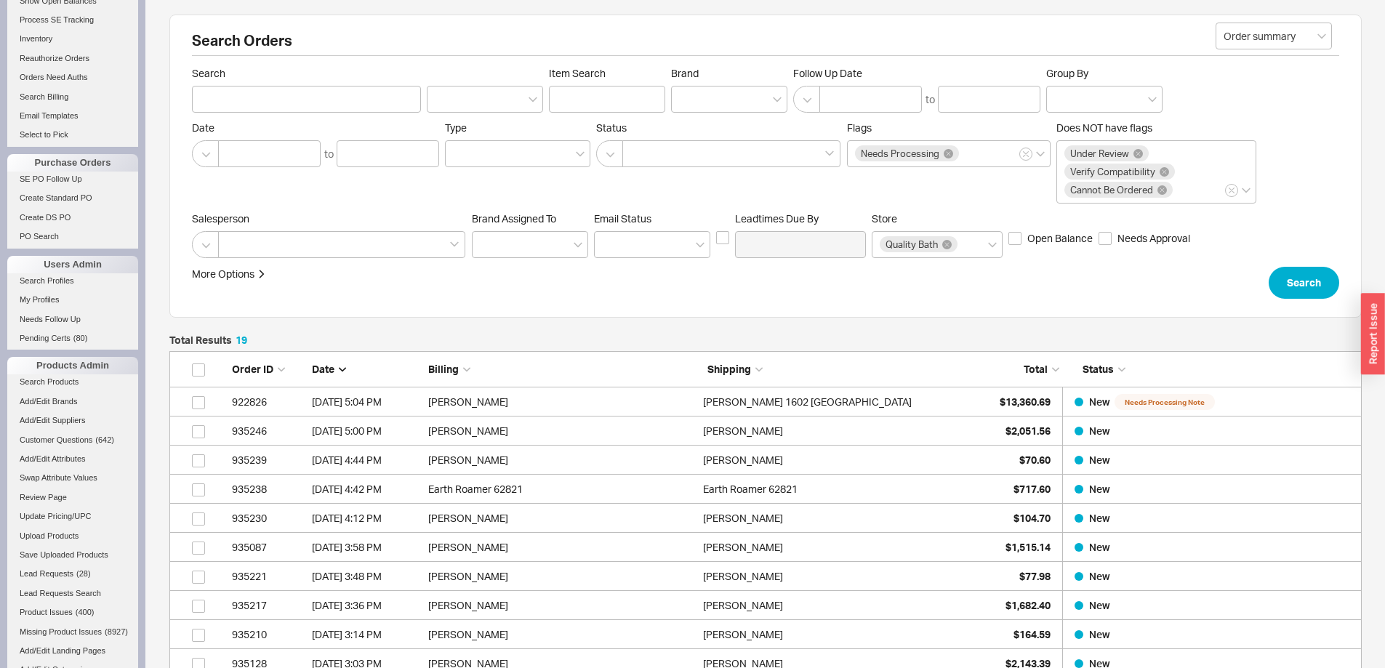
scroll to position [601, 0]
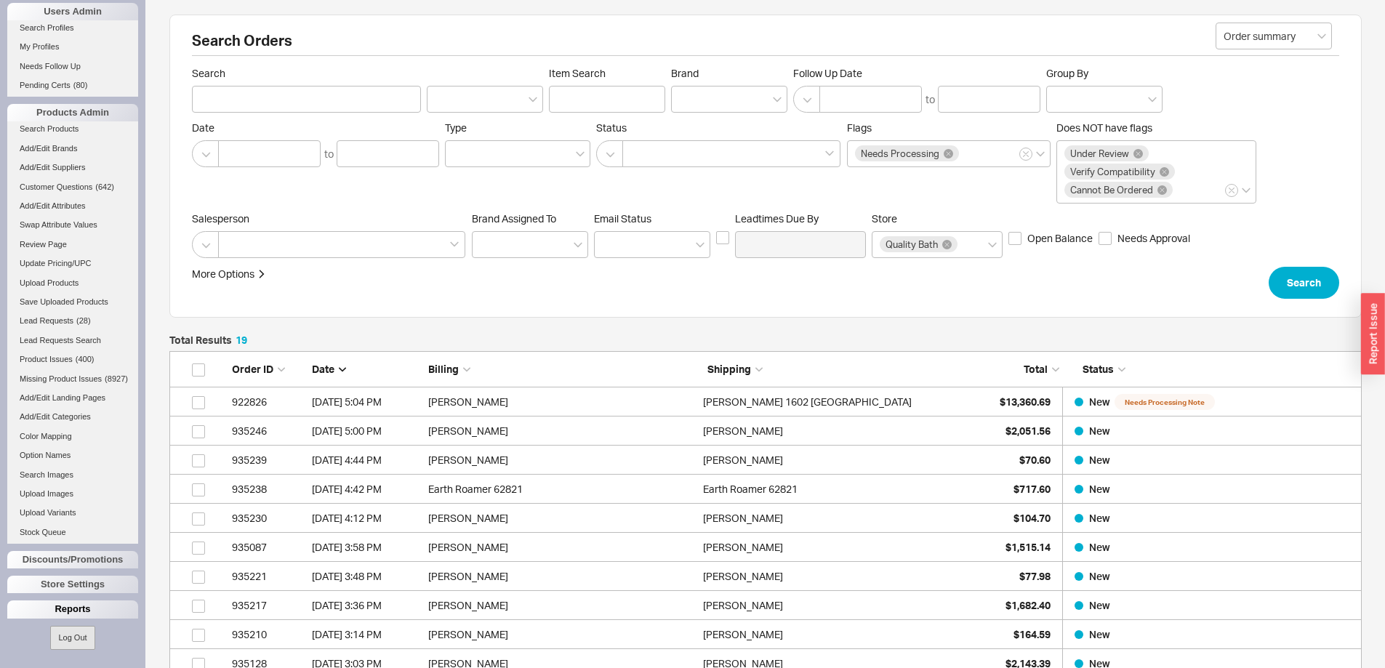
click at [79, 610] on div "Reports" at bounding box center [72, 609] width 131 height 17
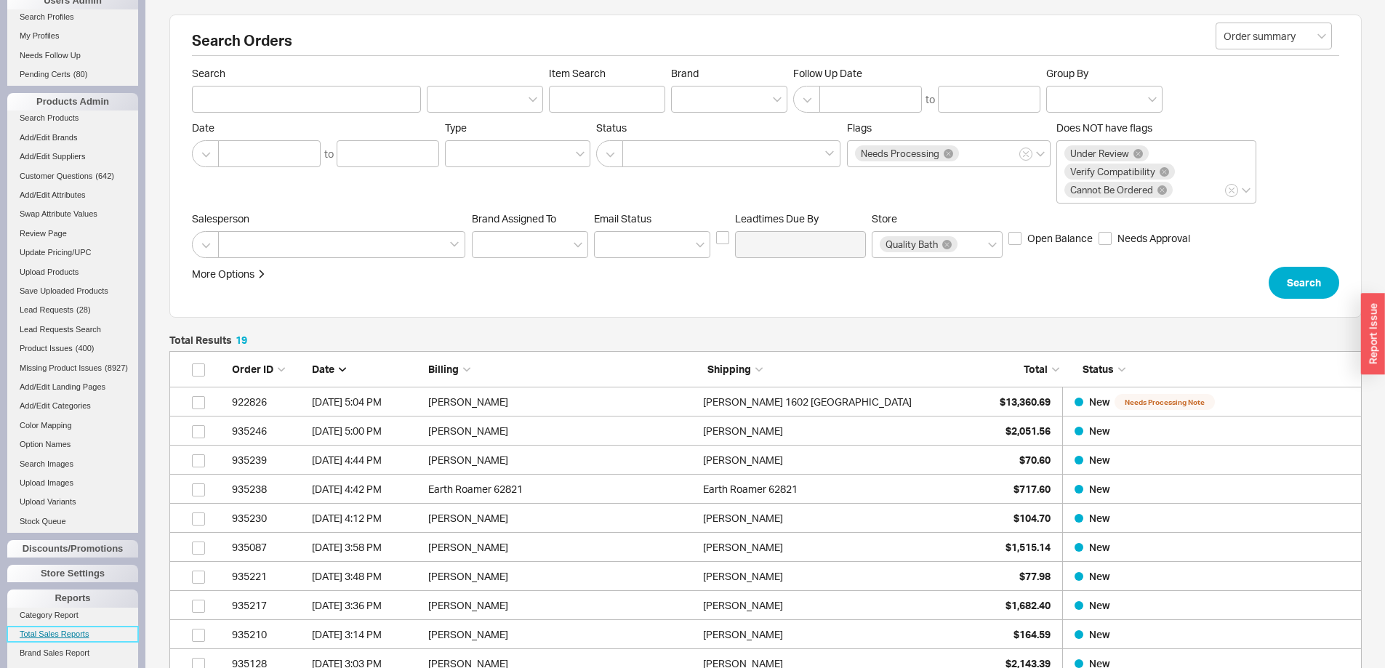
click at [73, 641] on link "Total Sales Reports" at bounding box center [72, 634] width 131 height 15
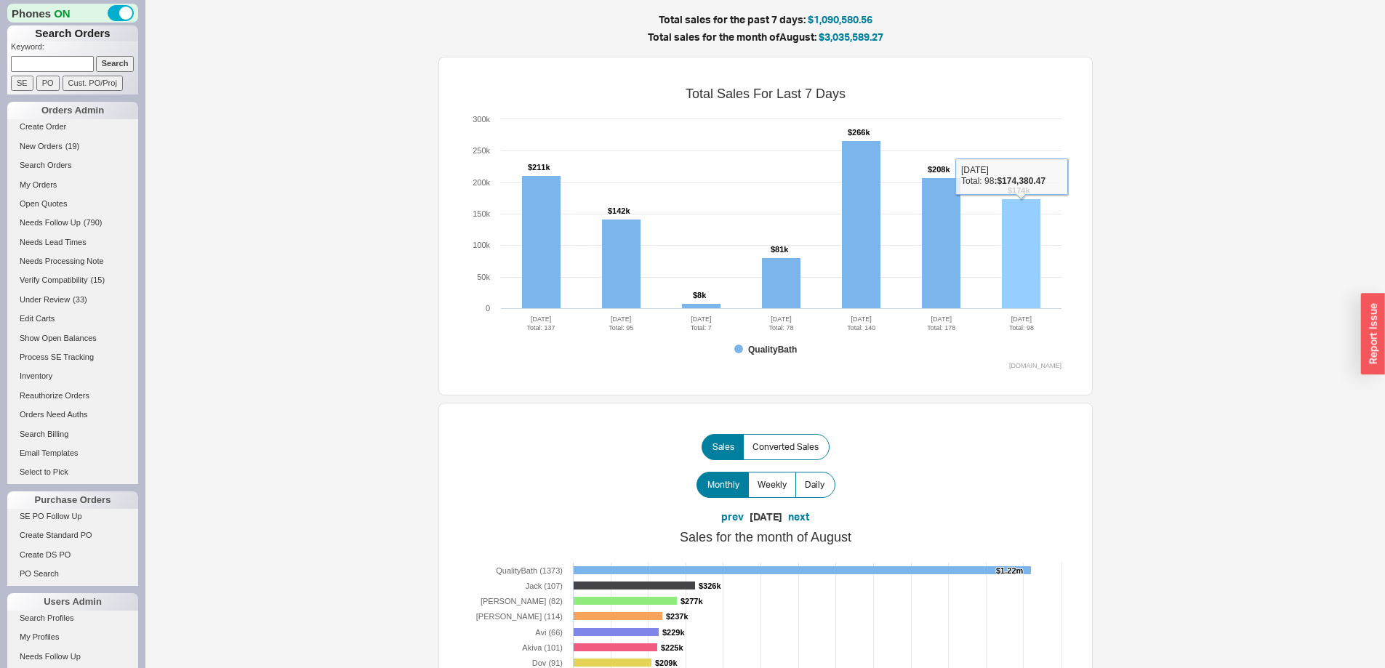
click at [1022, 232] on rect at bounding box center [1021, 254] width 39 height 110
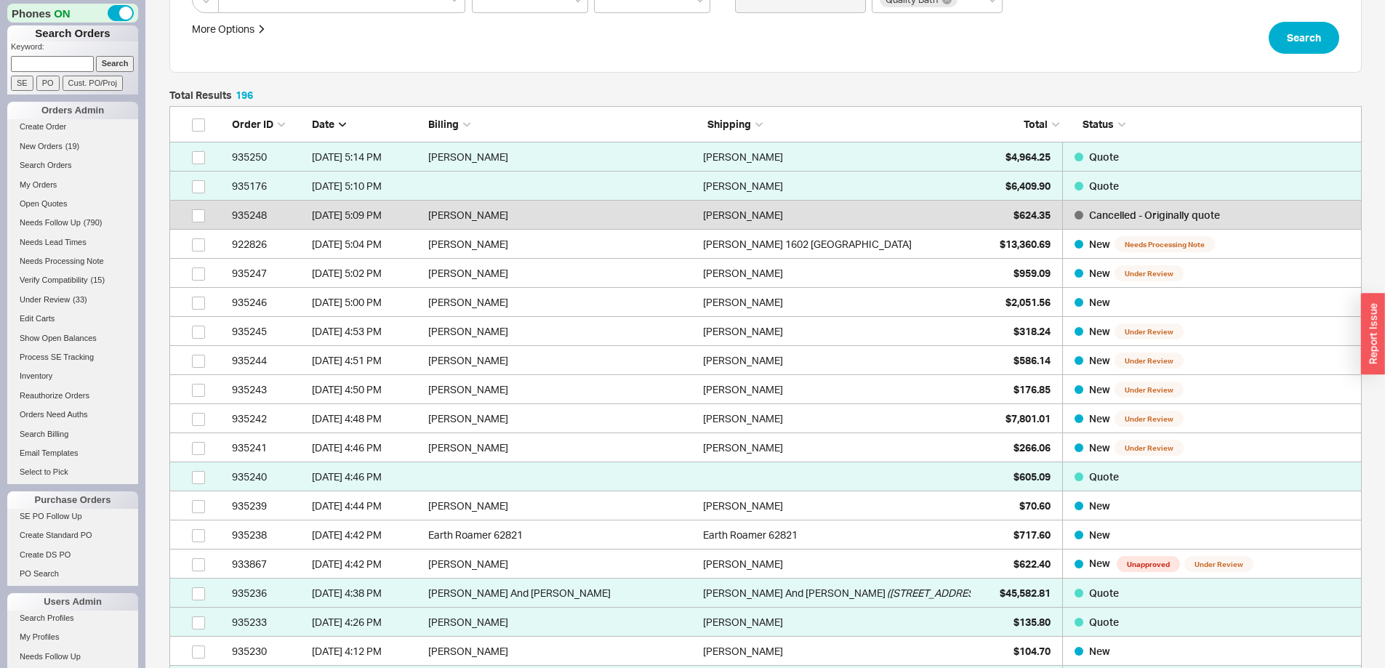
scroll to position [218, 0]
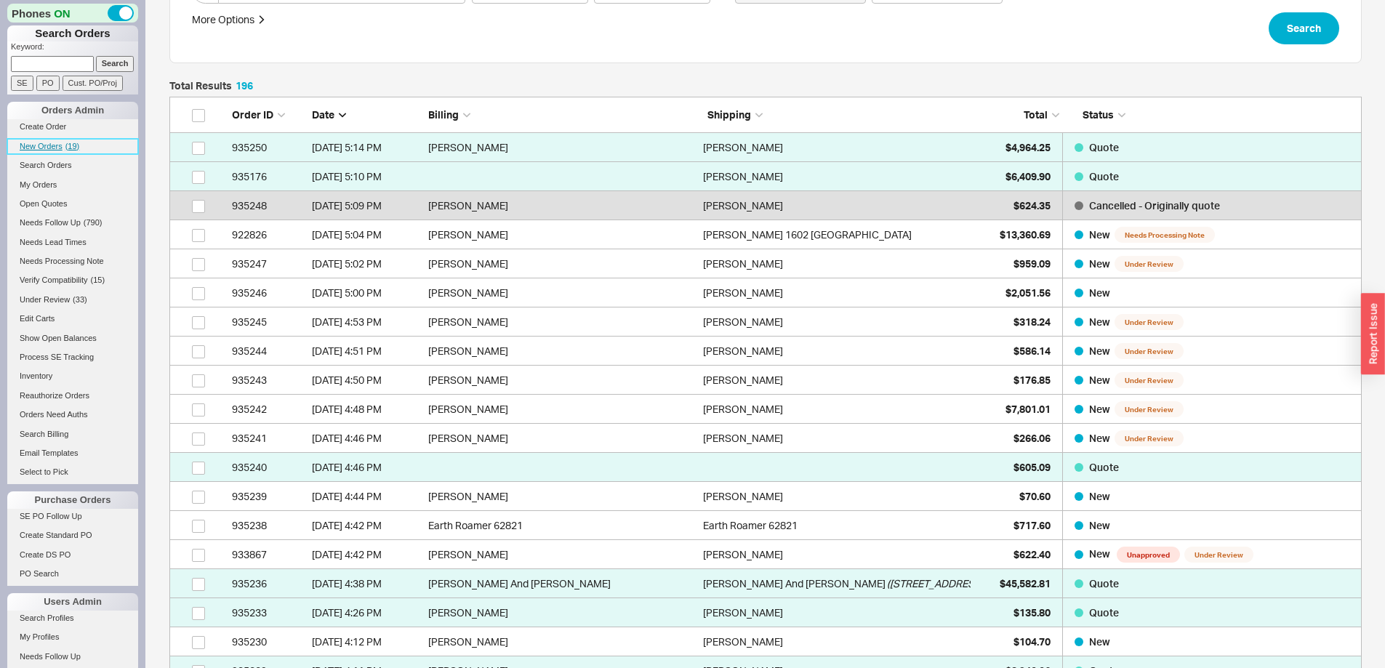
click at [37, 145] on span "New Orders" at bounding box center [41, 146] width 43 height 9
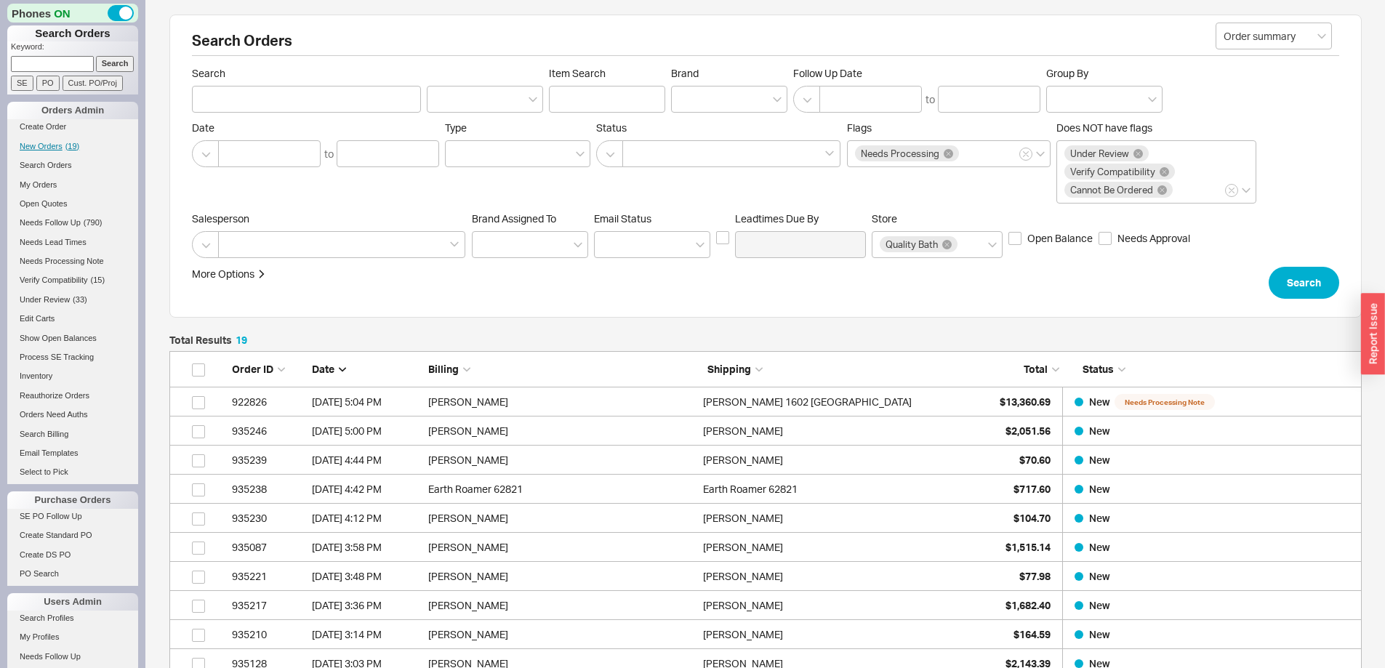
scroll to position [607, 1182]
click at [49, 299] on span "Under Review" at bounding box center [45, 299] width 50 height 9
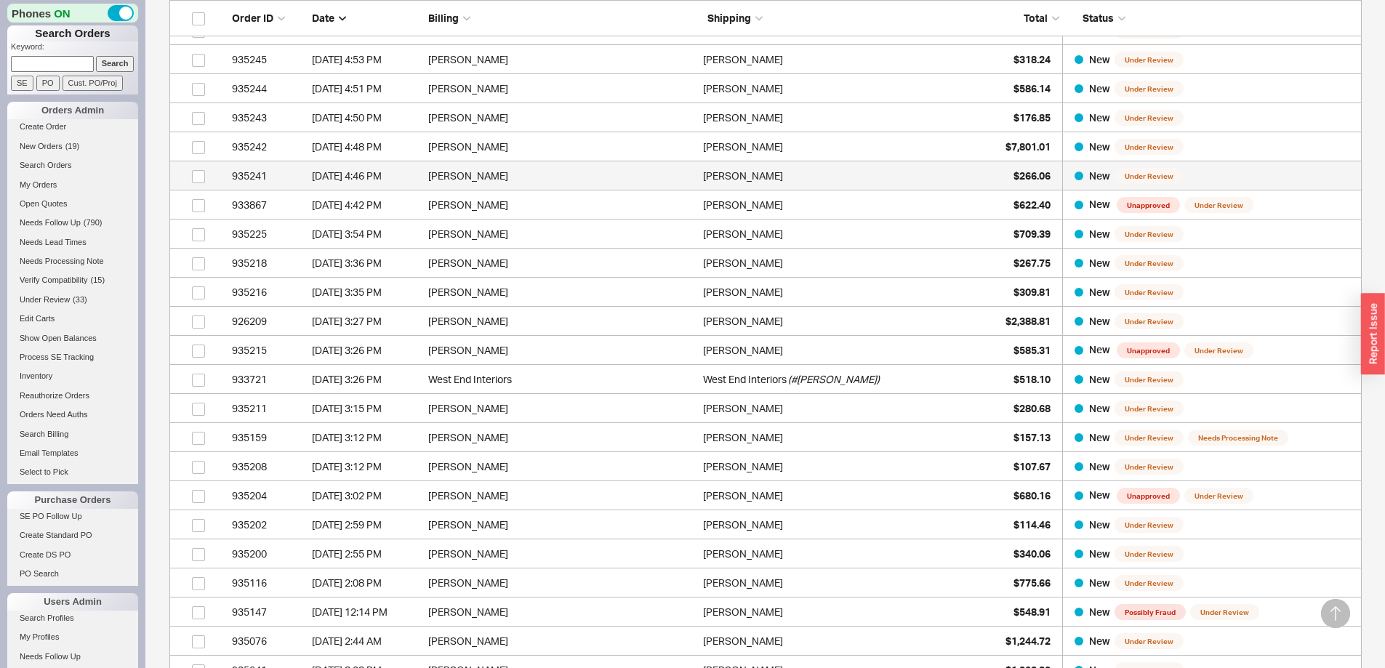
scroll to position [364, 0]
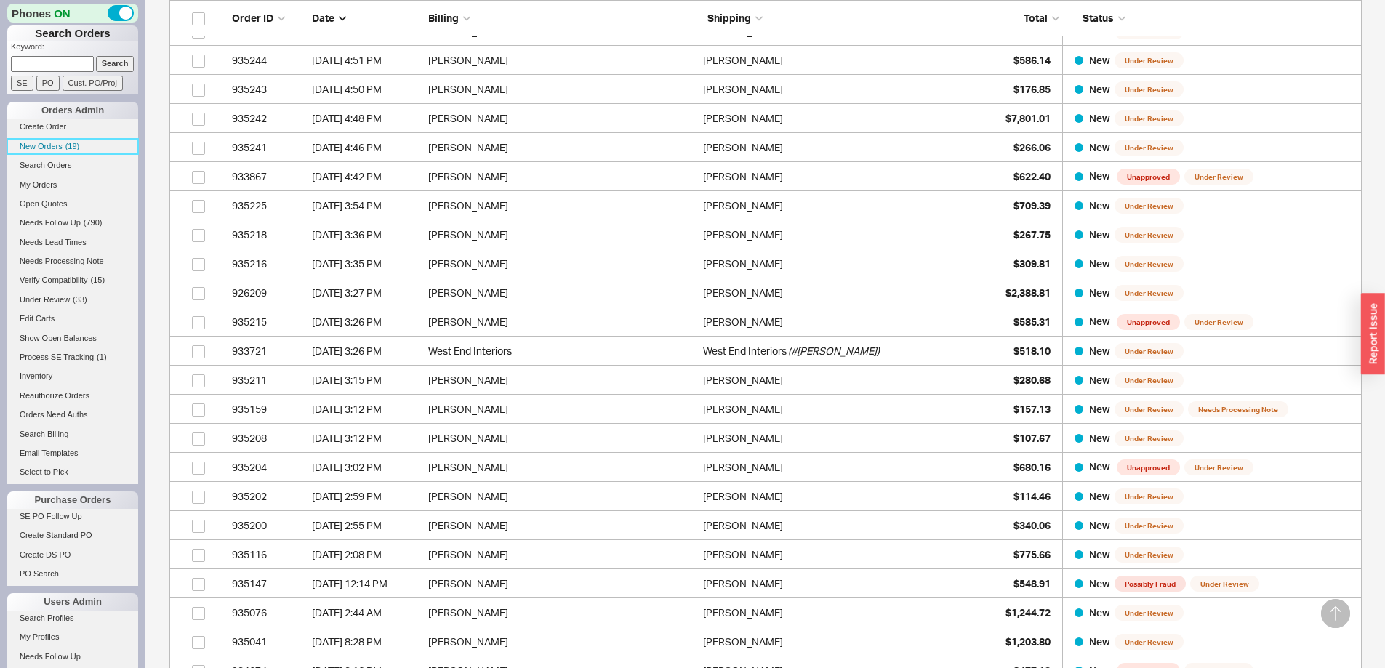
click at [52, 141] on link "New Orders ( 19 )" at bounding box center [72, 146] width 131 height 15
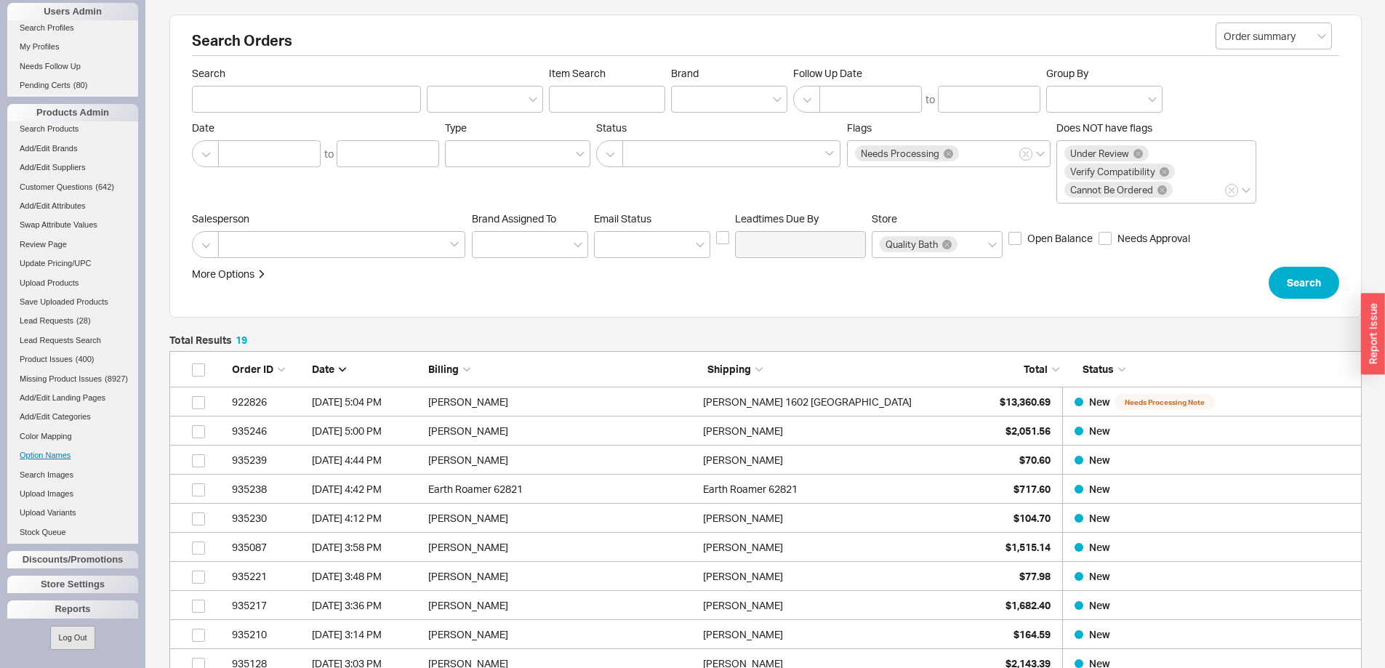
scroll to position [601, 0]
click at [68, 141] on link "Add/Edit Brands" at bounding box center [72, 148] width 131 height 15
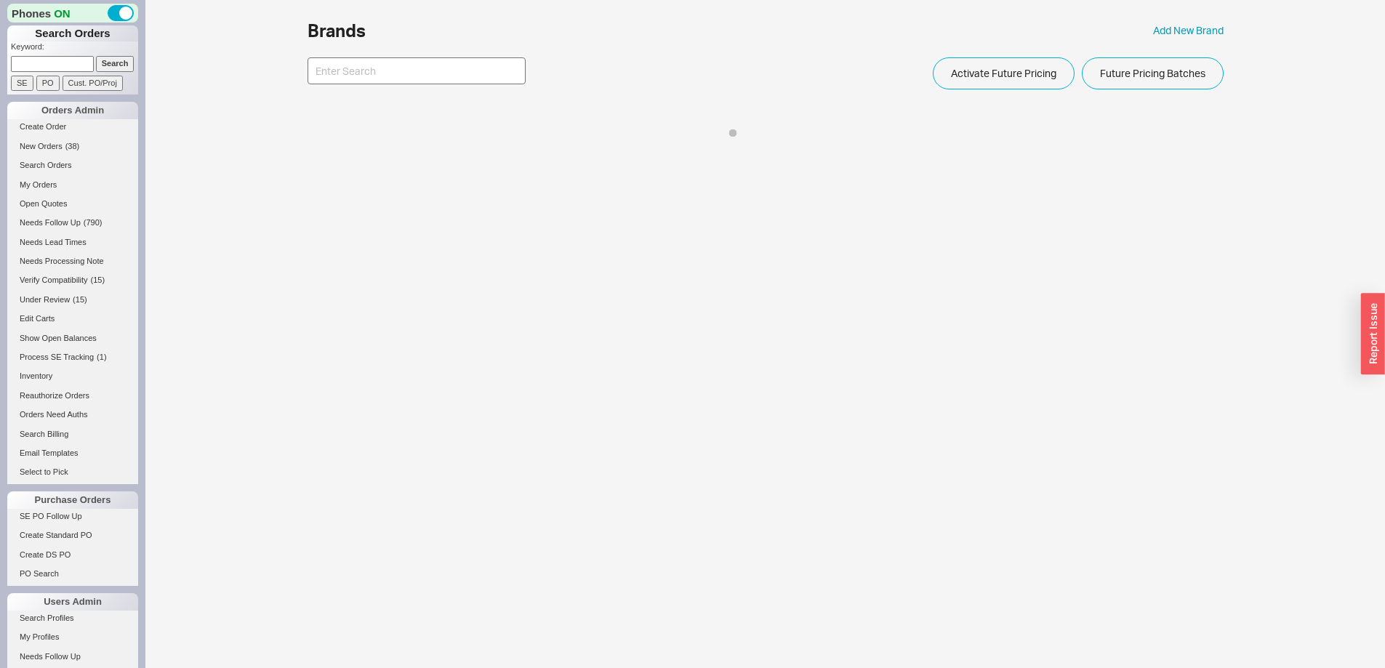
click at [470, 78] on input at bounding box center [417, 70] width 218 height 27
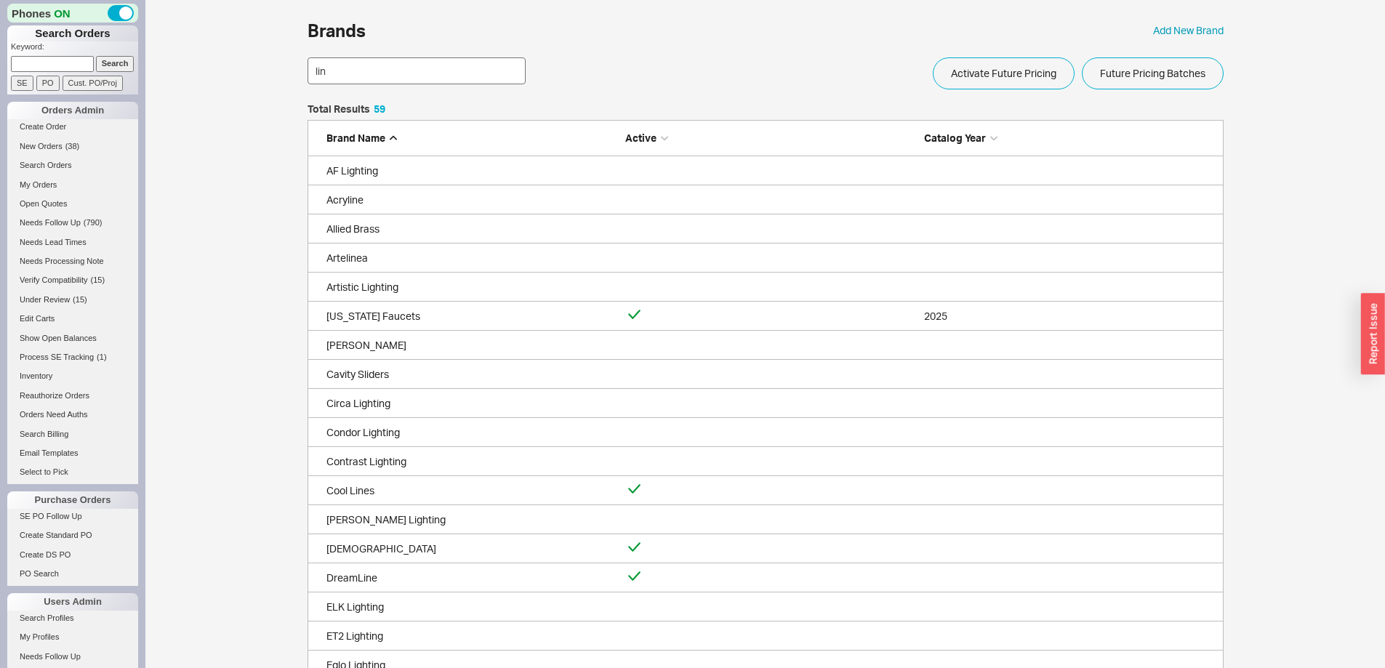
scroll to position [449, 905]
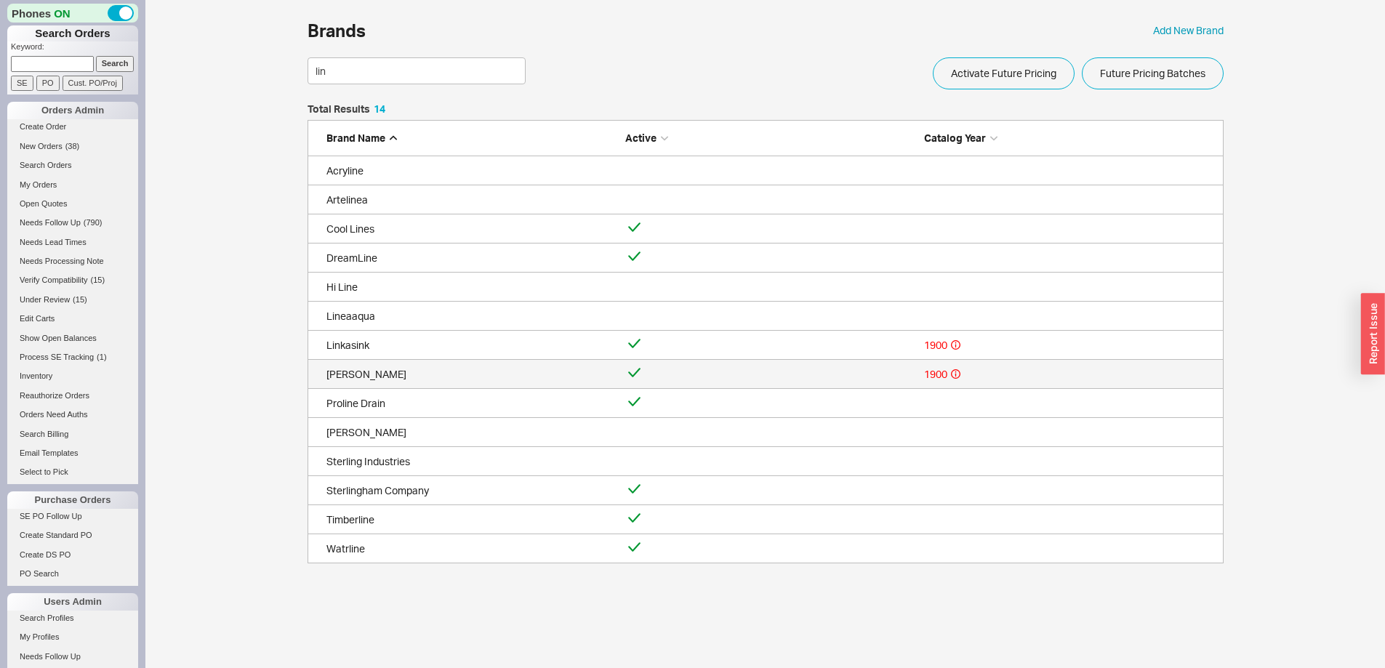
type input "lin"
click at [361, 379] on div "Linnea" at bounding box center [473, 374] width 292 height 15
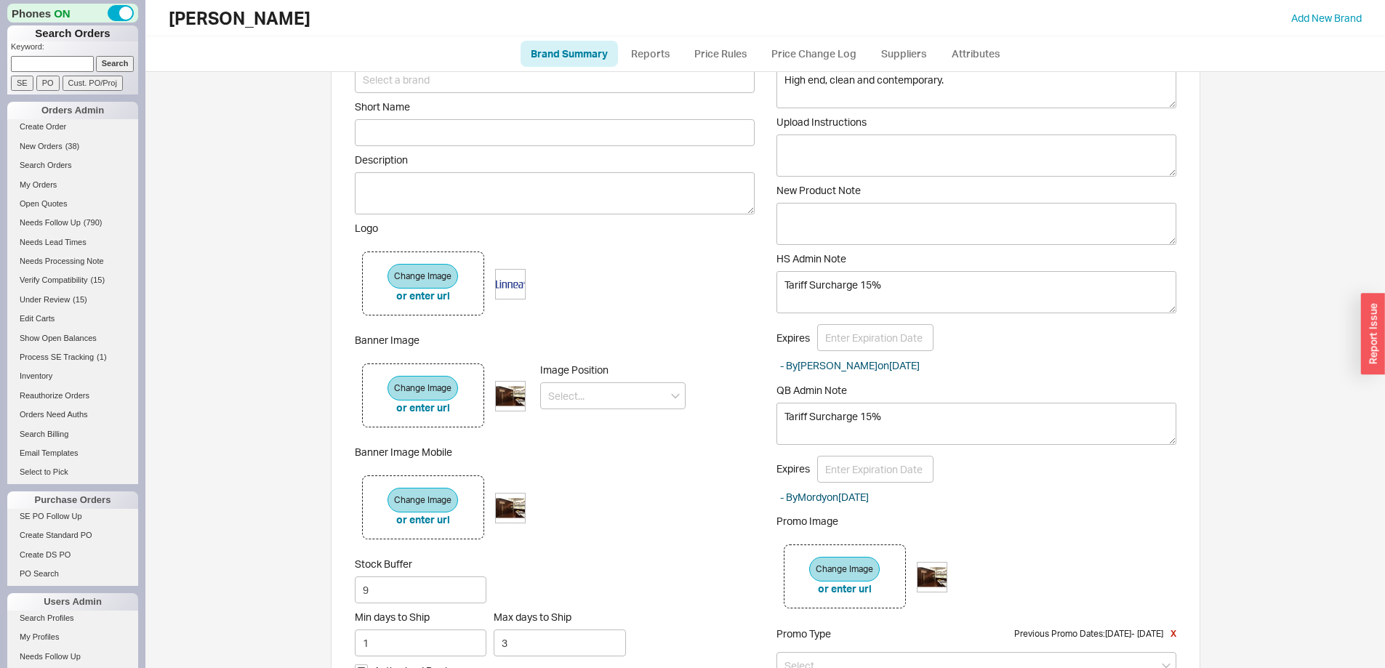
scroll to position [145, 0]
drag, startPoint x: 926, startPoint y: 416, endPoint x: 732, endPoint y: 420, distance: 193.5
click at [732, 420] on div "Name Linnea Stone Edge Prefix LIN - Linnea Short Name Description Logo Change I…" at bounding box center [766, 413] width 822 height 841
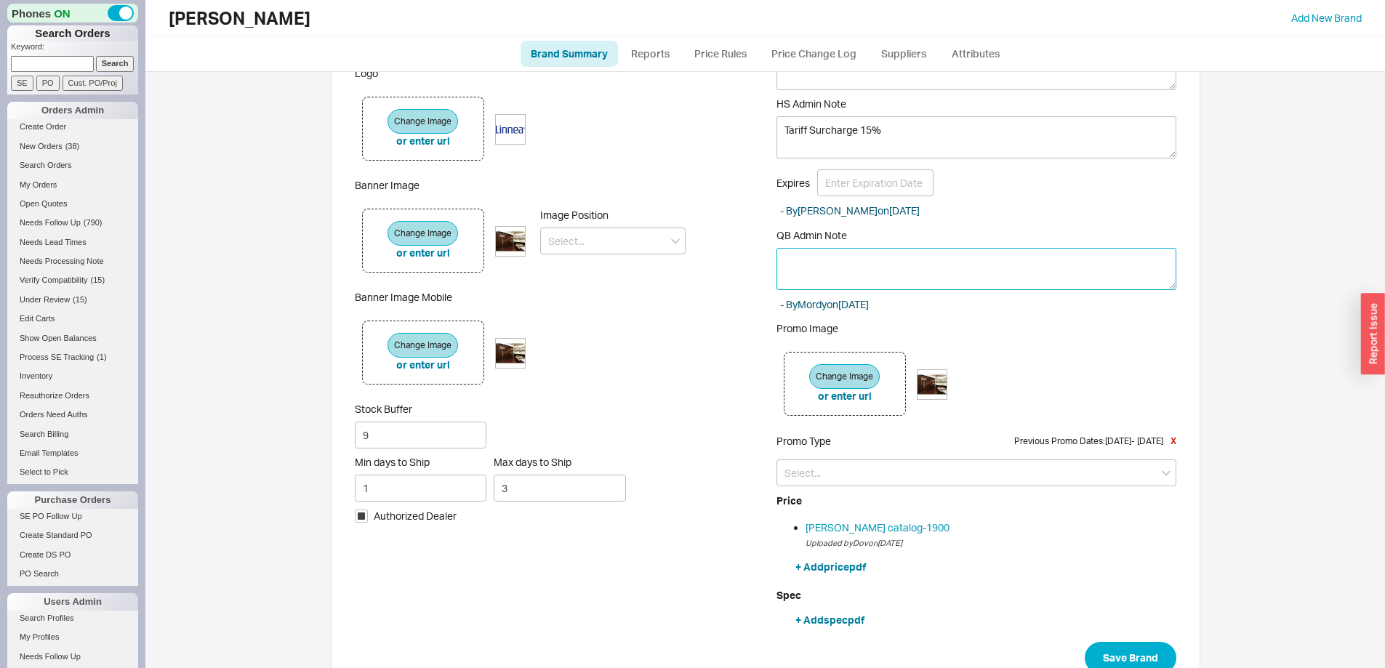
scroll to position [361, 0]
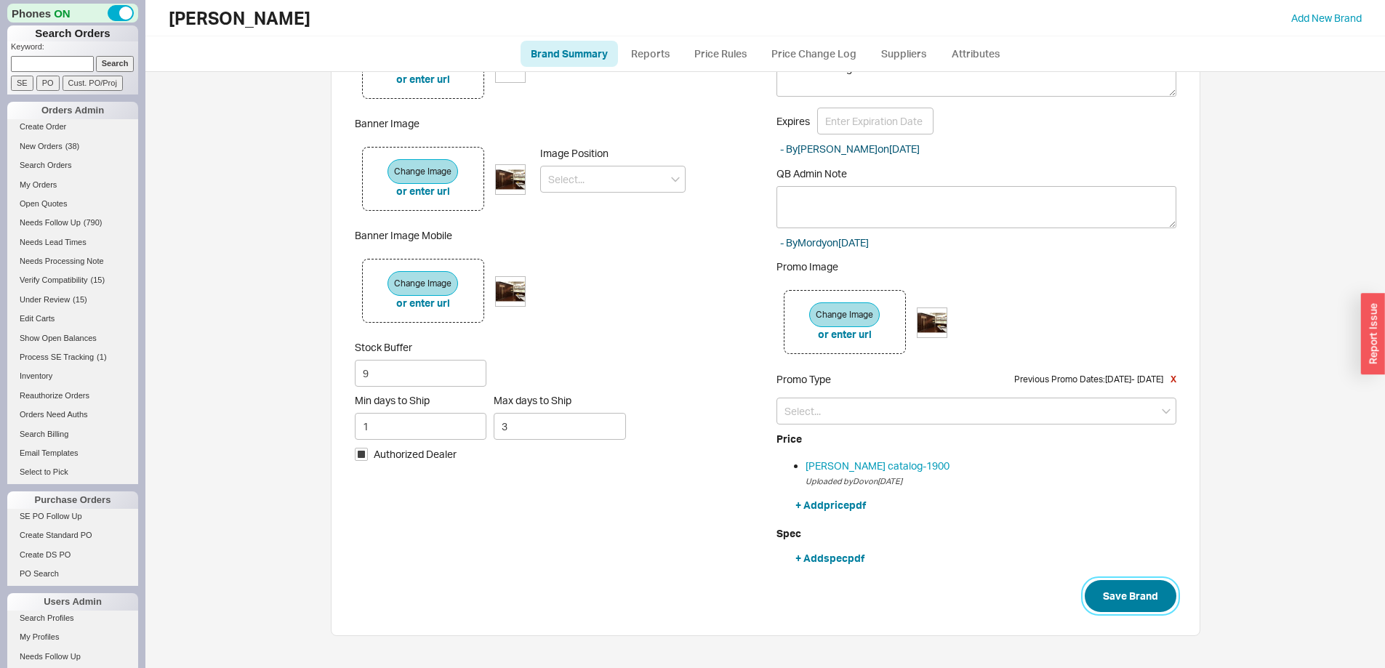
click at [1132, 599] on button "Save Brand" at bounding box center [1131, 596] width 92 height 32
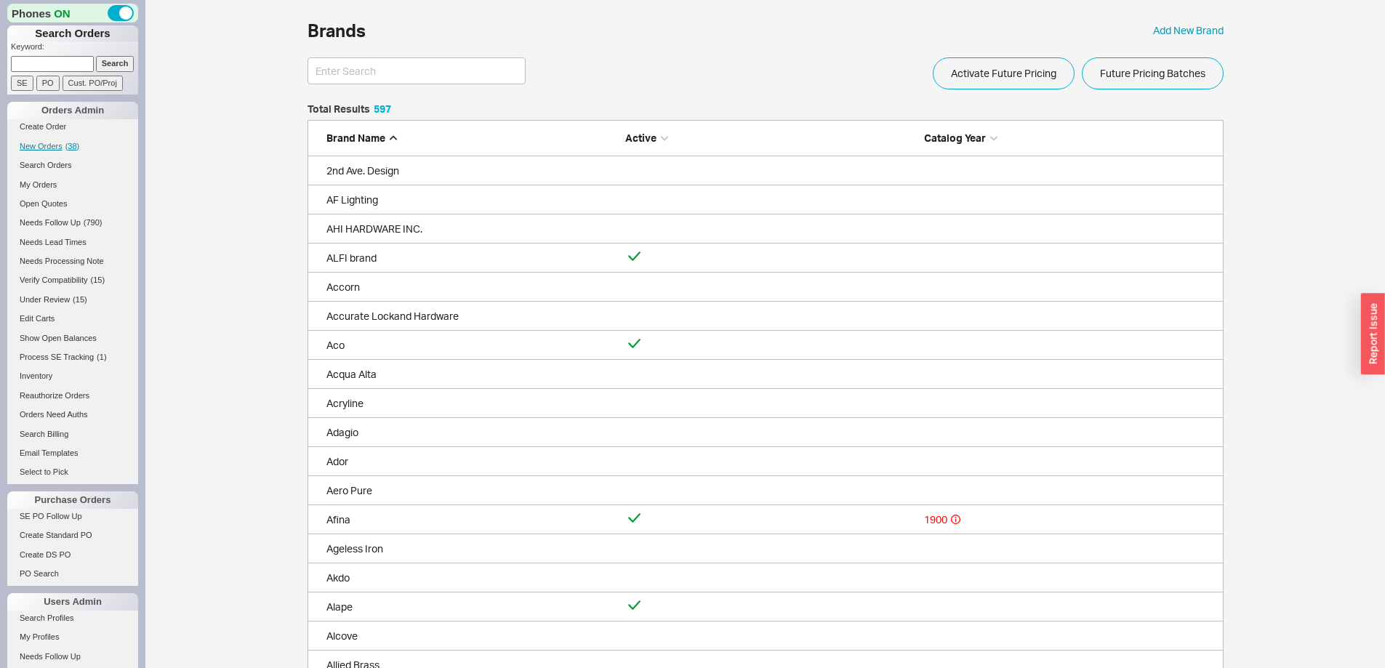
scroll to position [17409, 905]
click at [45, 143] on span "New Orders" at bounding box center [41, 146] width 43 height 9
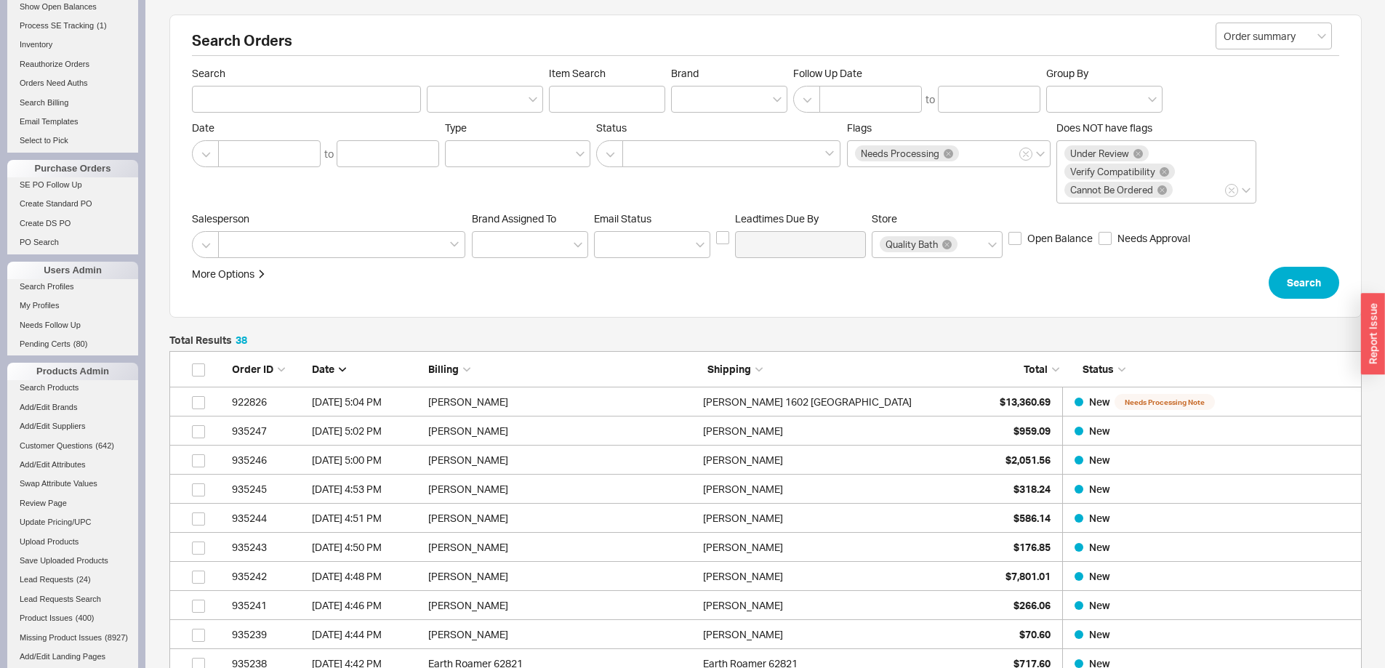
scroll to position [601, 0]
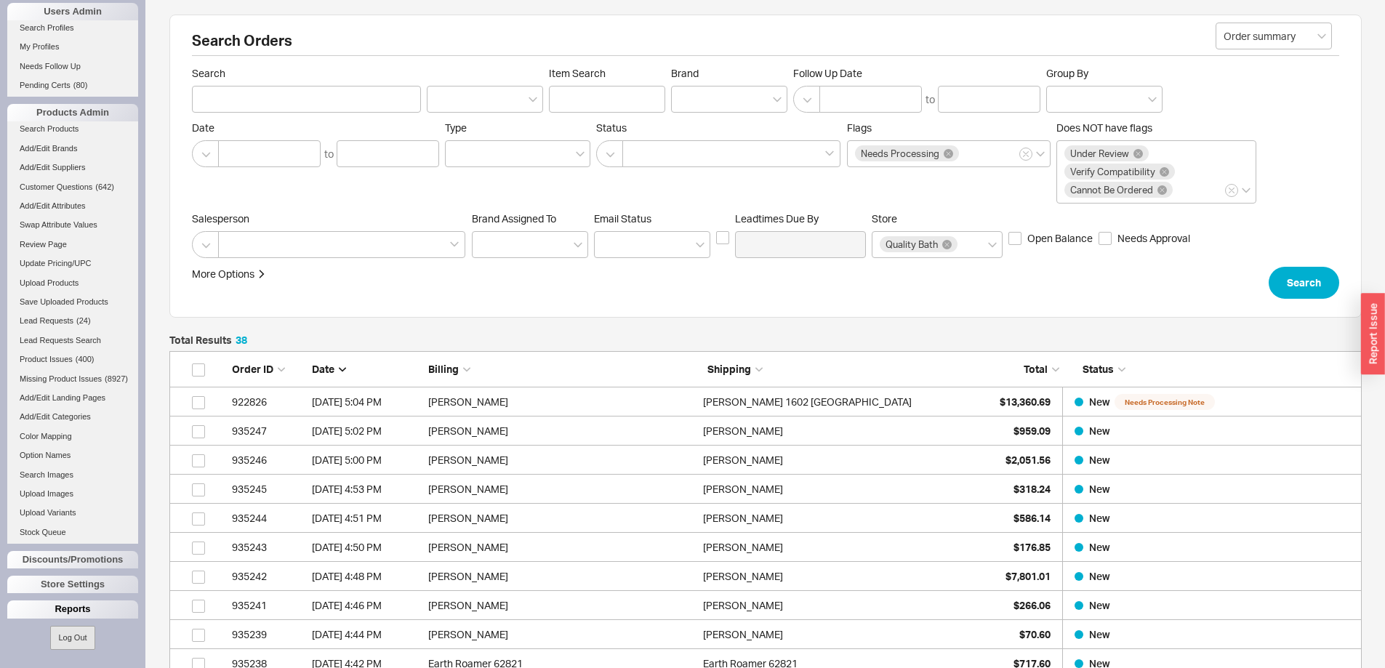
click at [56, 606] on div "Reports" at bounding box center [72, 609] width 131 height 17
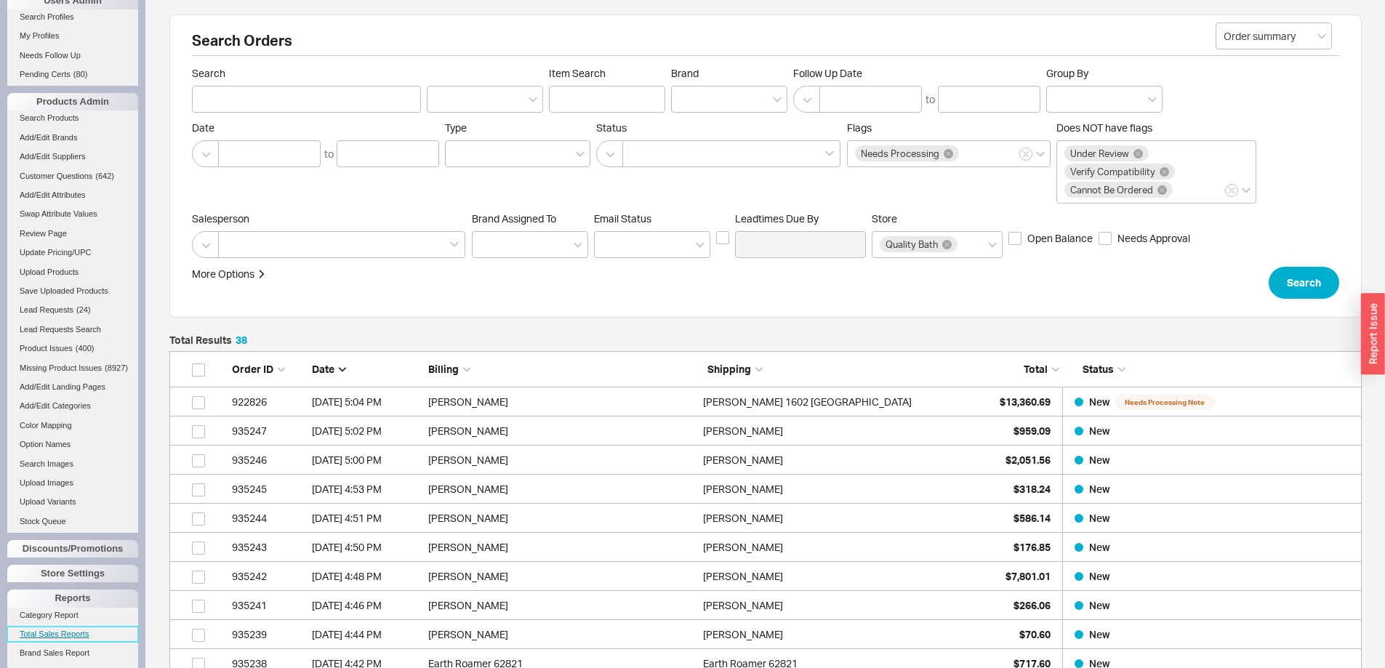
click at [63, 641] on link "Total Sales Reports" at bounding box center [72, 634] width 131 height 15
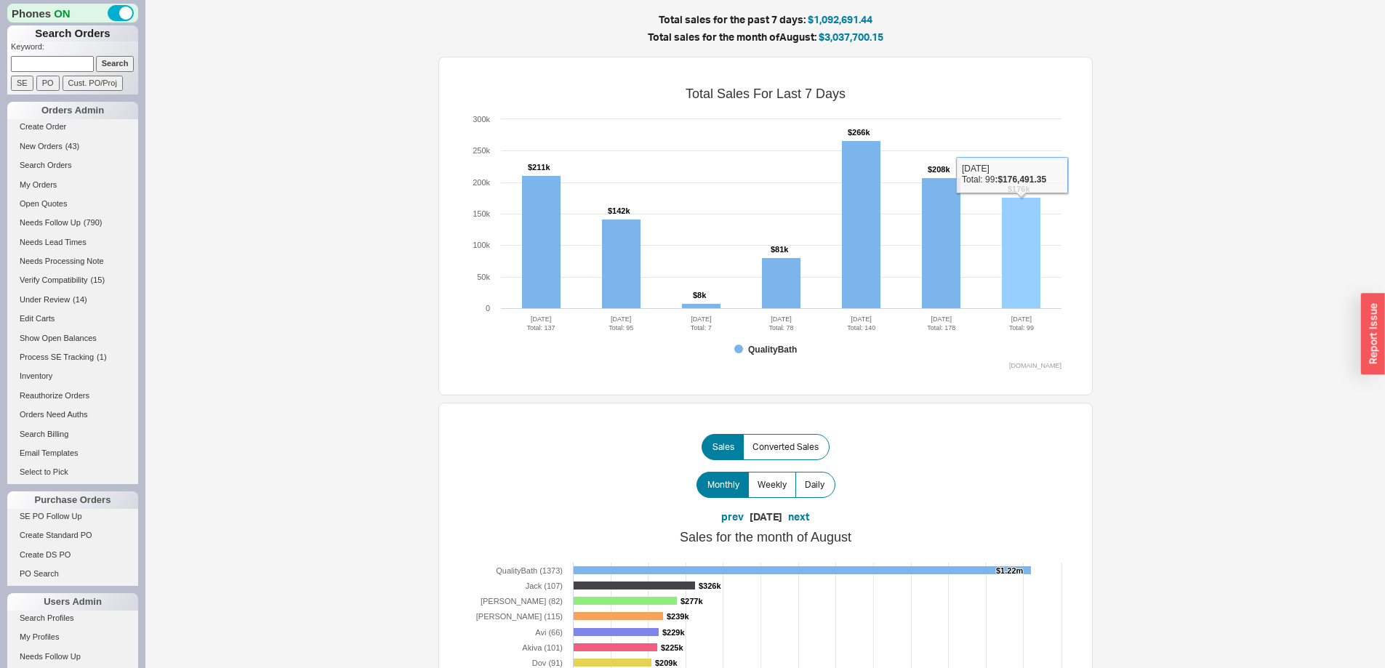
click at [1029, 236] on rect at bounding box center [1021, 253] width 39 height 111
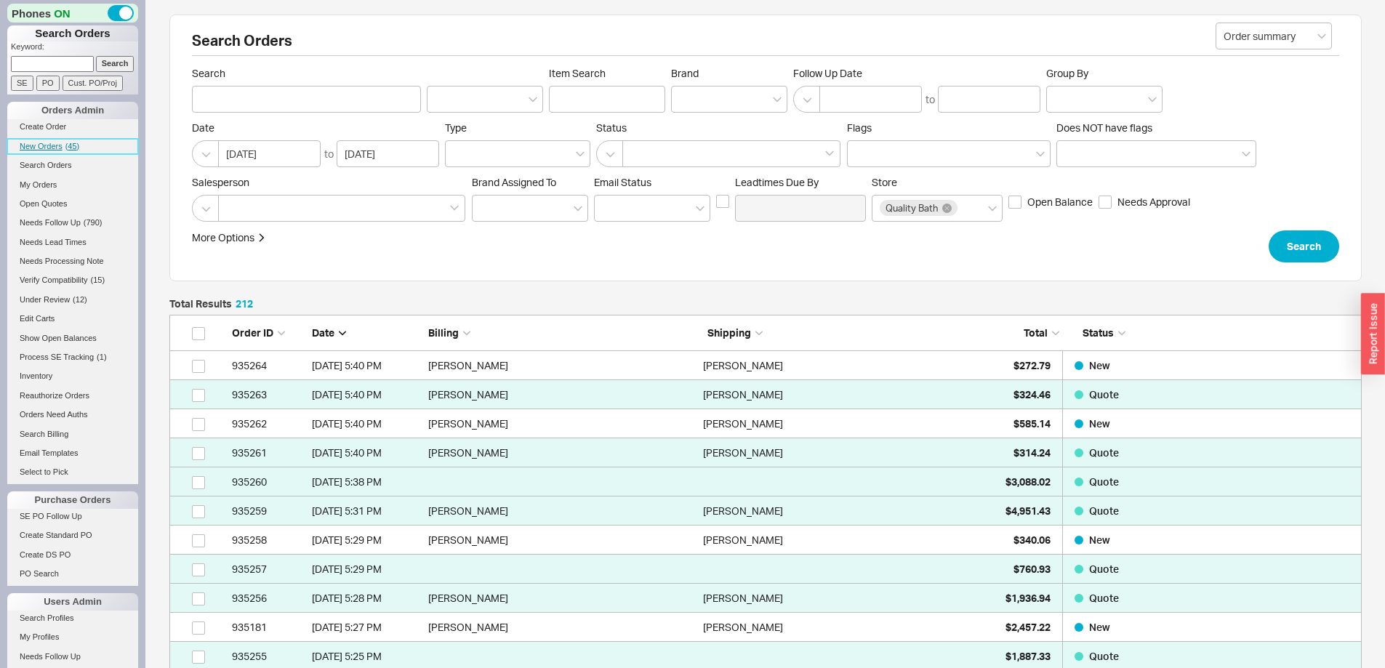
click at [39, 144] on span "New Orders" at bounding box center [41, 146] width 43 height 9
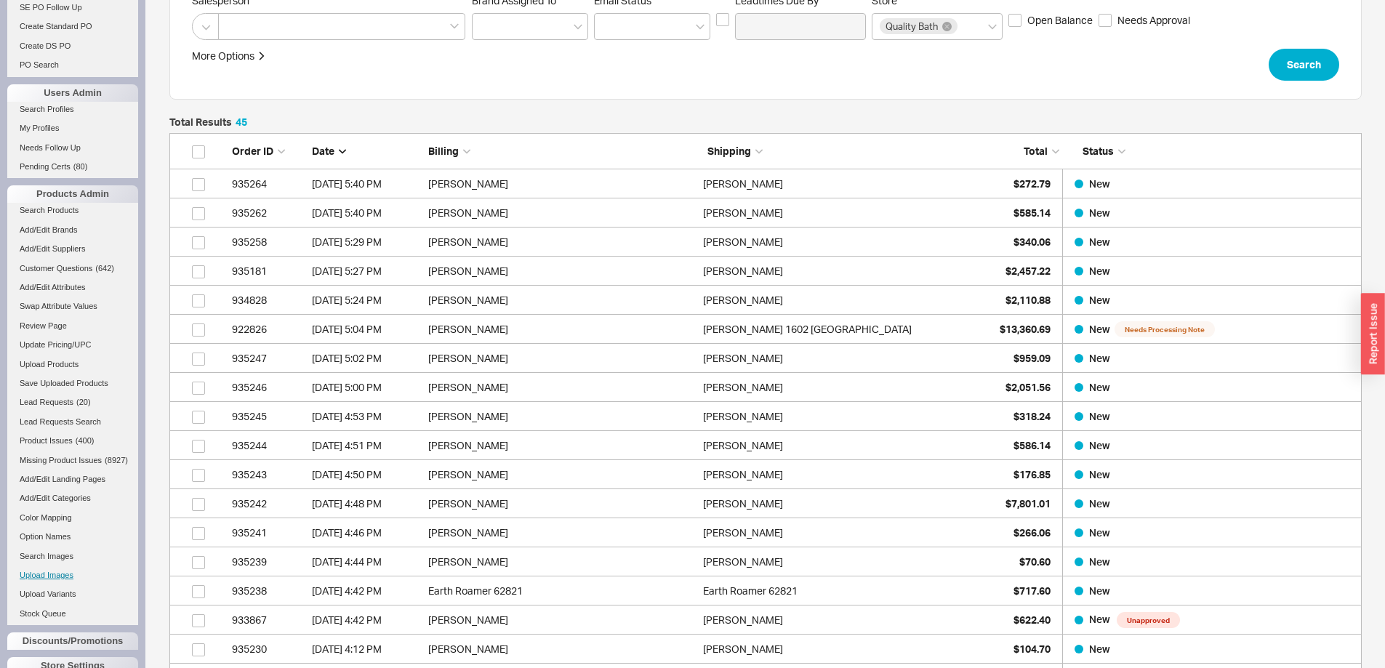
scroll to position [601, 0]
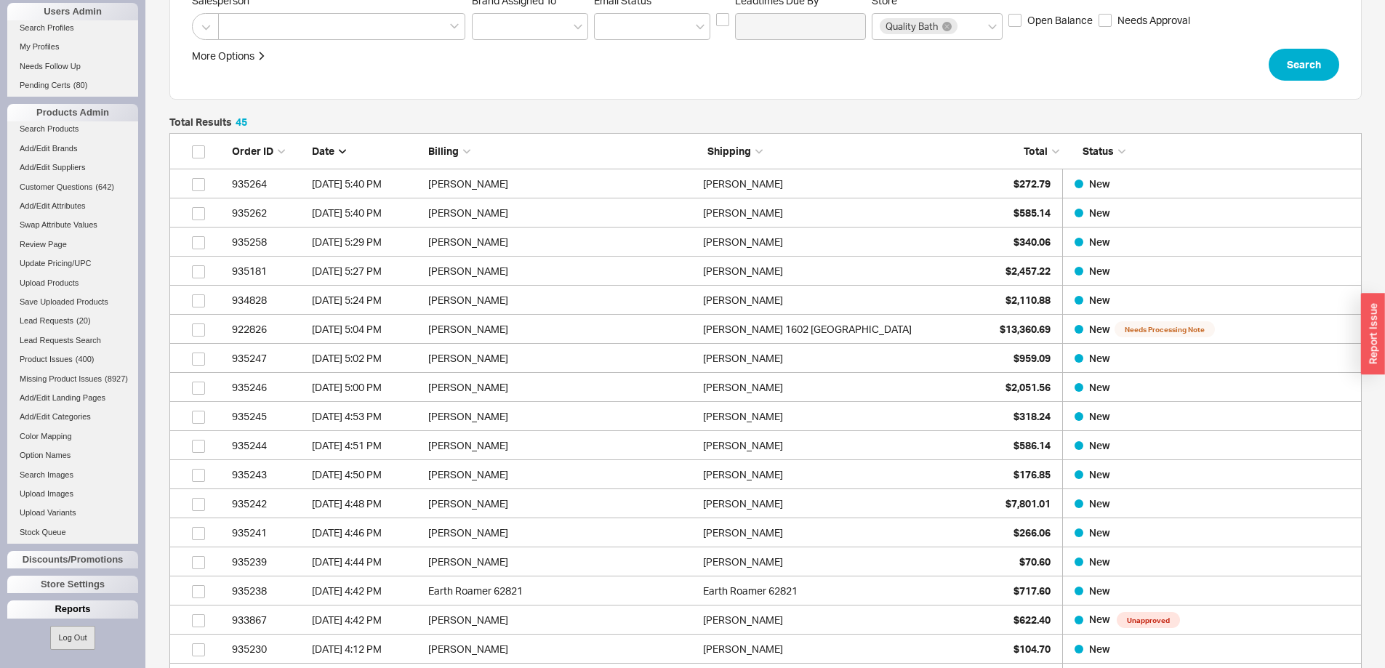
click at [68, 609] on div "Reports" at bounding box center [72, 609] width 131 height 17
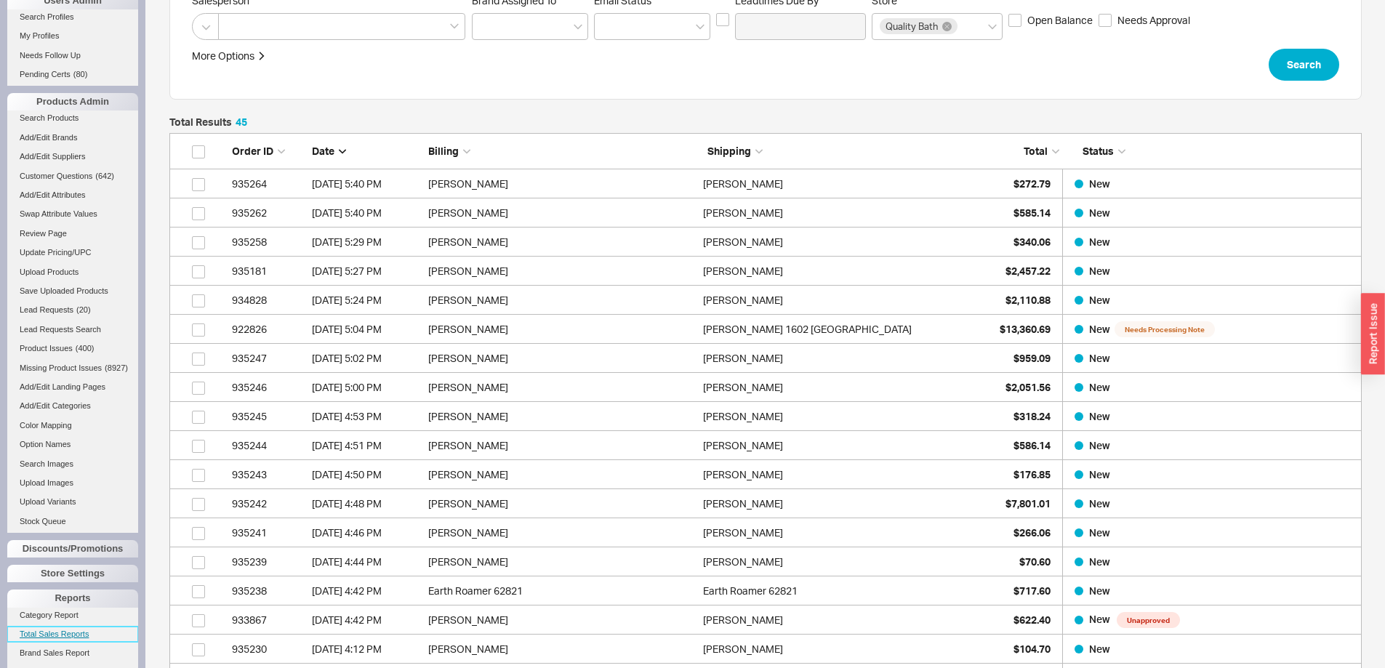
click at [69, 641] on link "Total Sales Reports" at bounding box center [72, 634] width 131 height 15
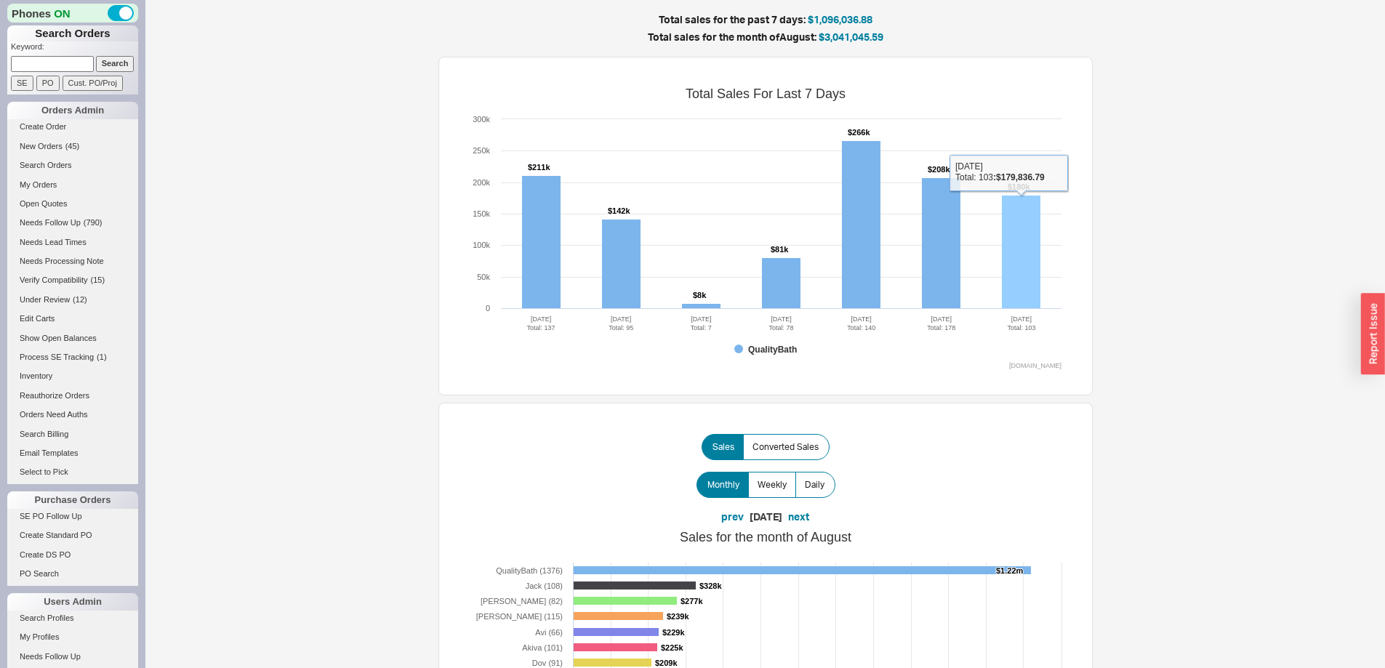
click at [1020, 230] on rect at bounding box center [1021, 252] width 39 height 113
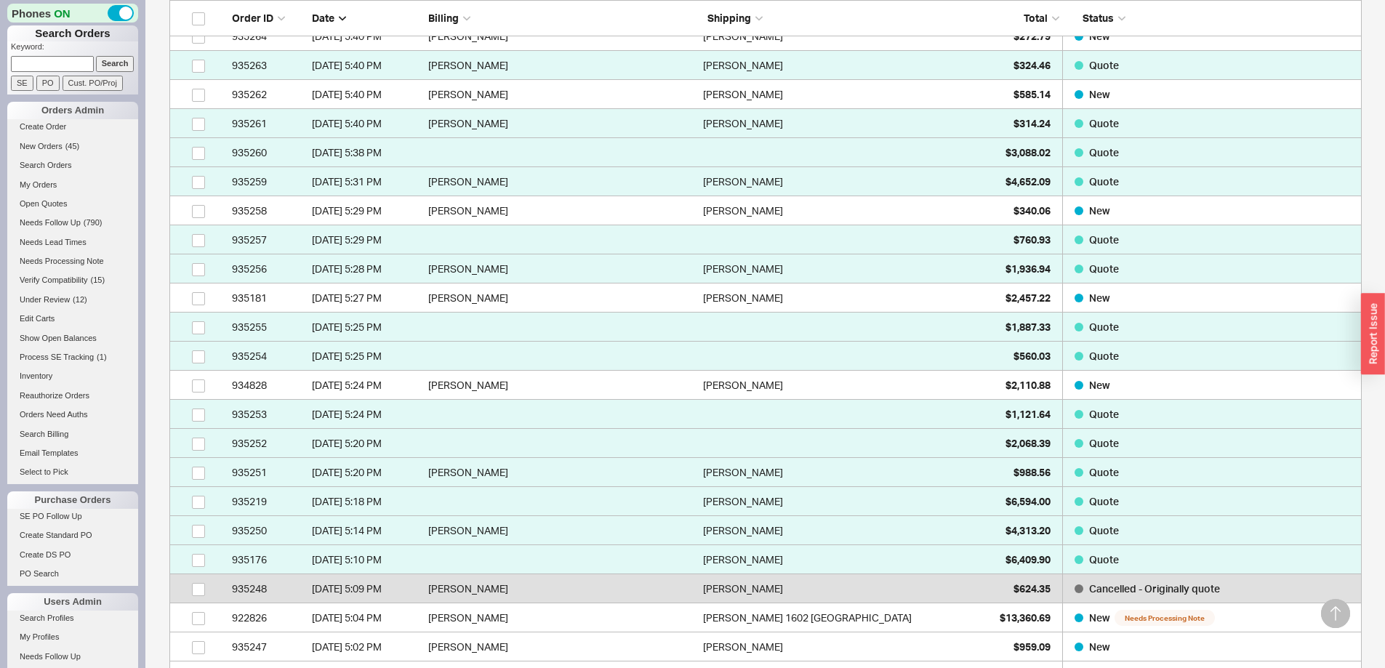
scroll to position [364, 0]
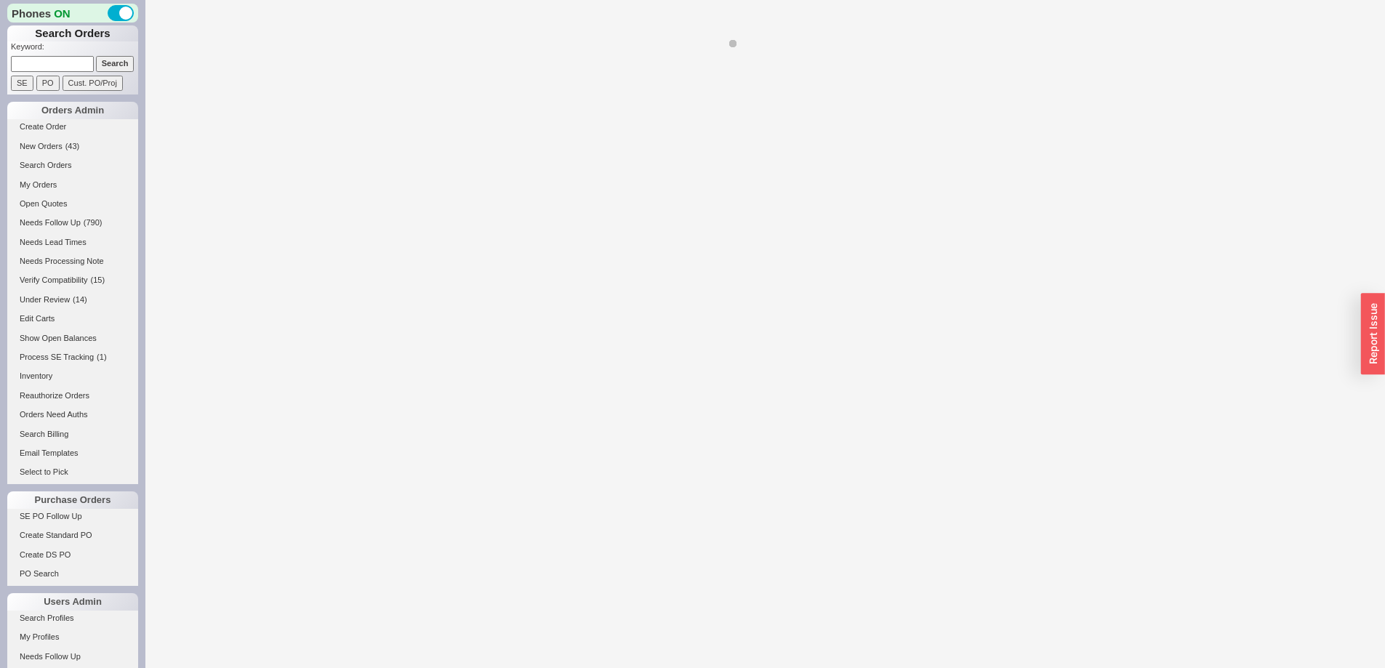
select select "LOW"
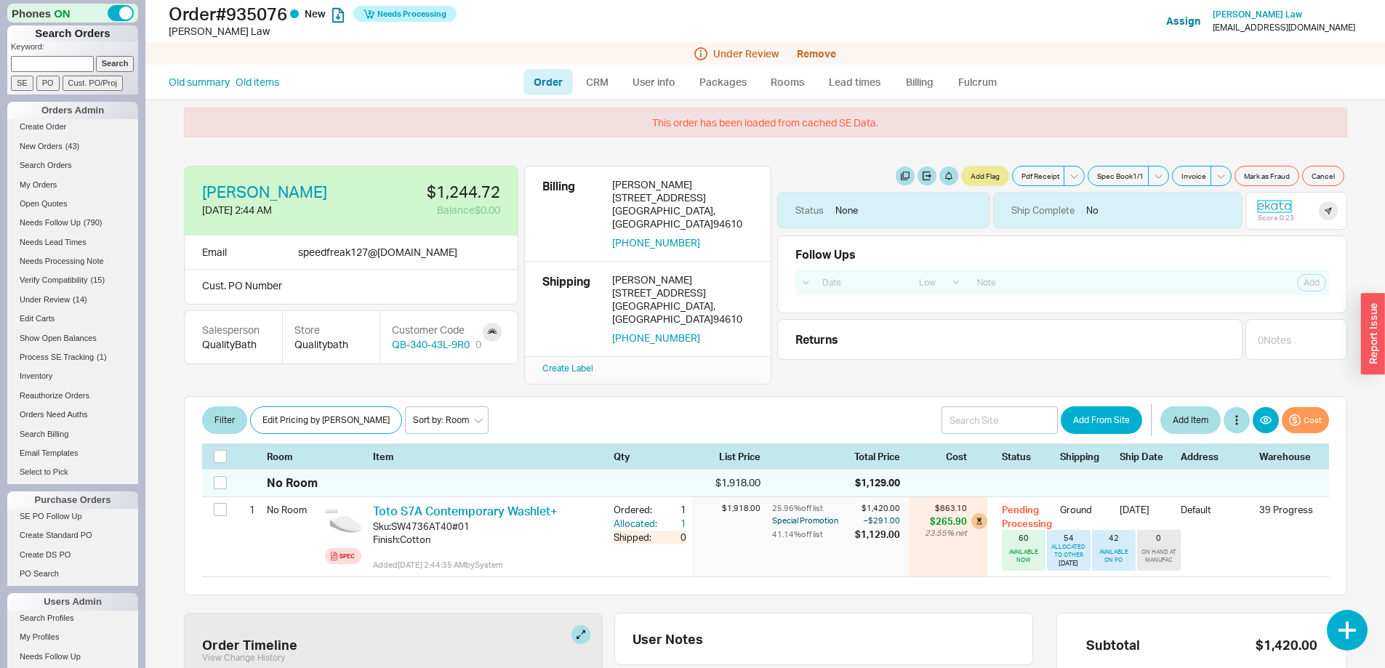
click at [1271, 204] on icon at bounding box center [1274, 207] width 7 height 7
click at [634, 332] on button "[PHONE_NUMBER]" at bounding box center [656, 338] width 88 height 13
click at [1271, 204] on icon at bounding box center [1274, 207] width 7 height 7
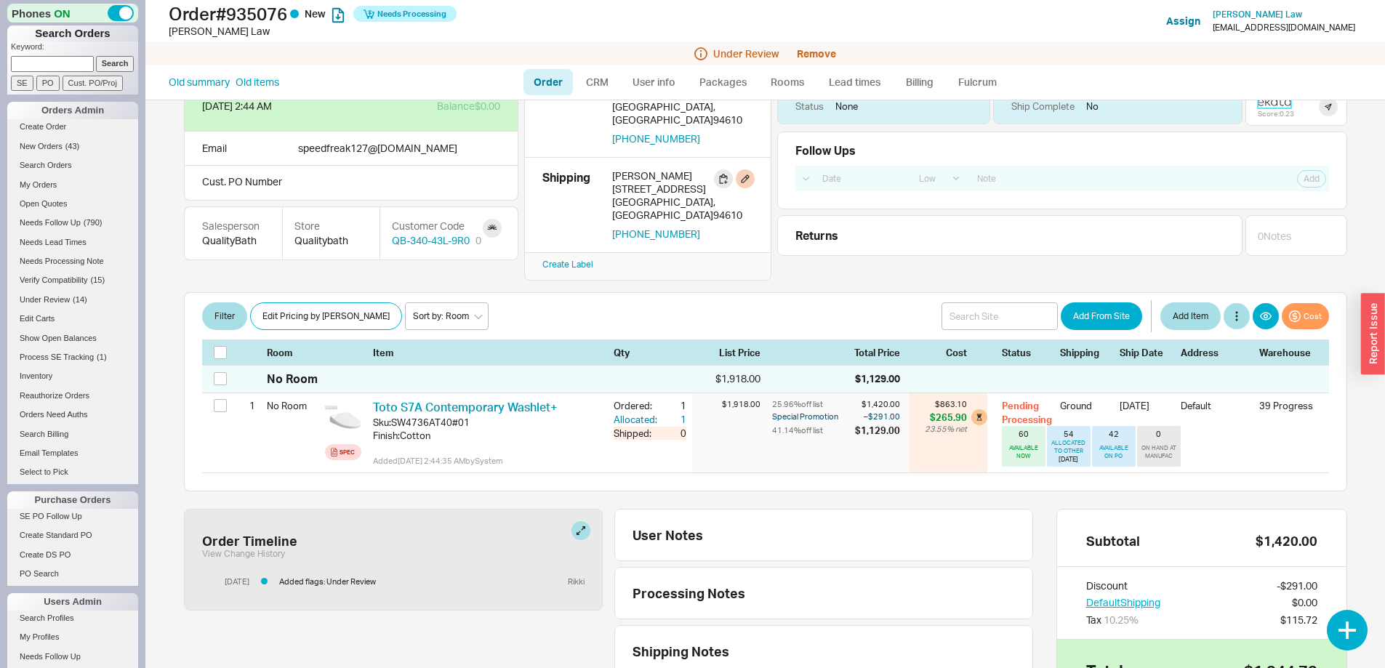
scroll to position [291, 0]
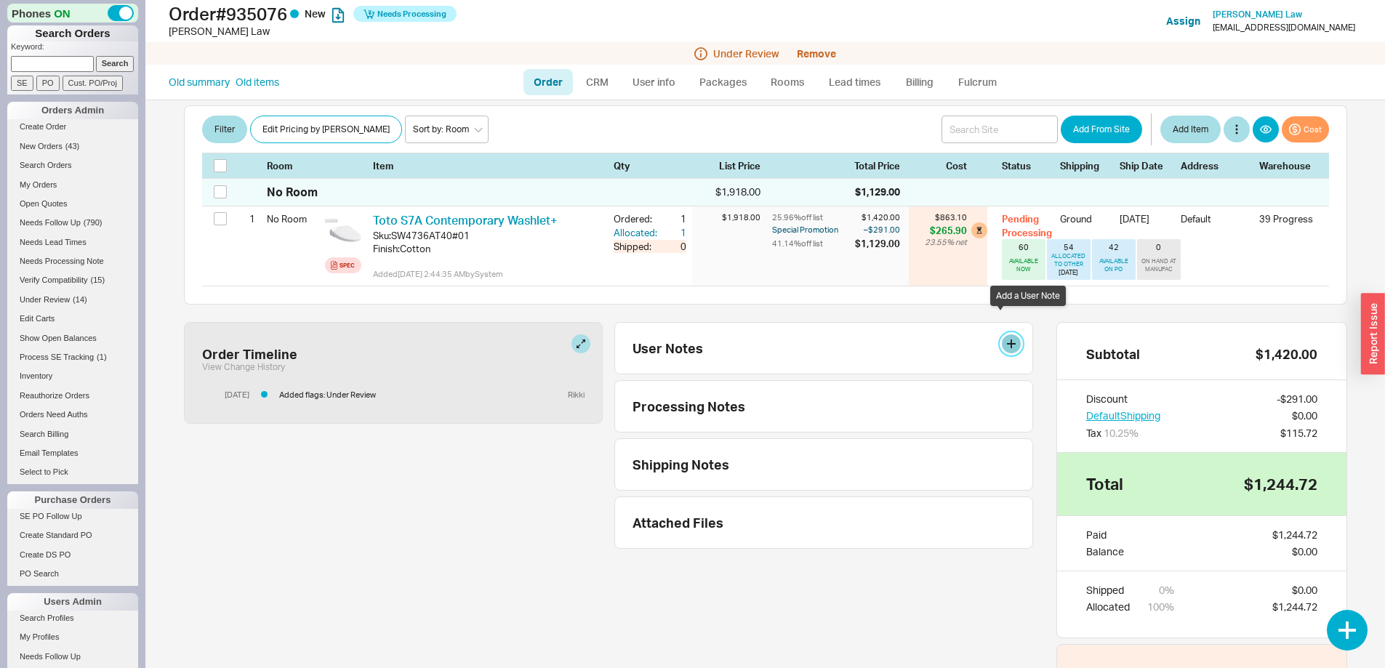
click at [1002, 335] on button at bounding box center [1011, 344] width 19 height 19
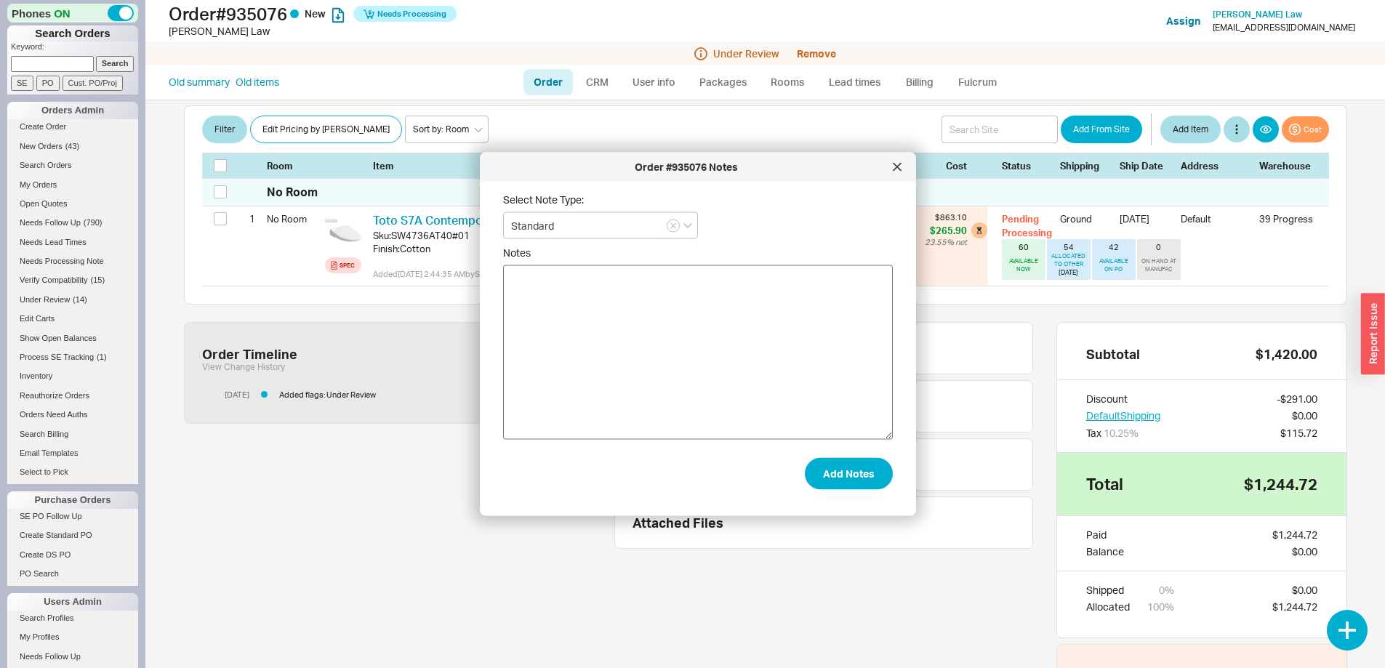
click at [712, 300] on textarea "Notes" at bounding box center [698, 352] width 390 height 175
type textarea "left voicemail"
click at [834, 479] on button "Add Notes" at bounding box center [849, 473] width 88 height 32
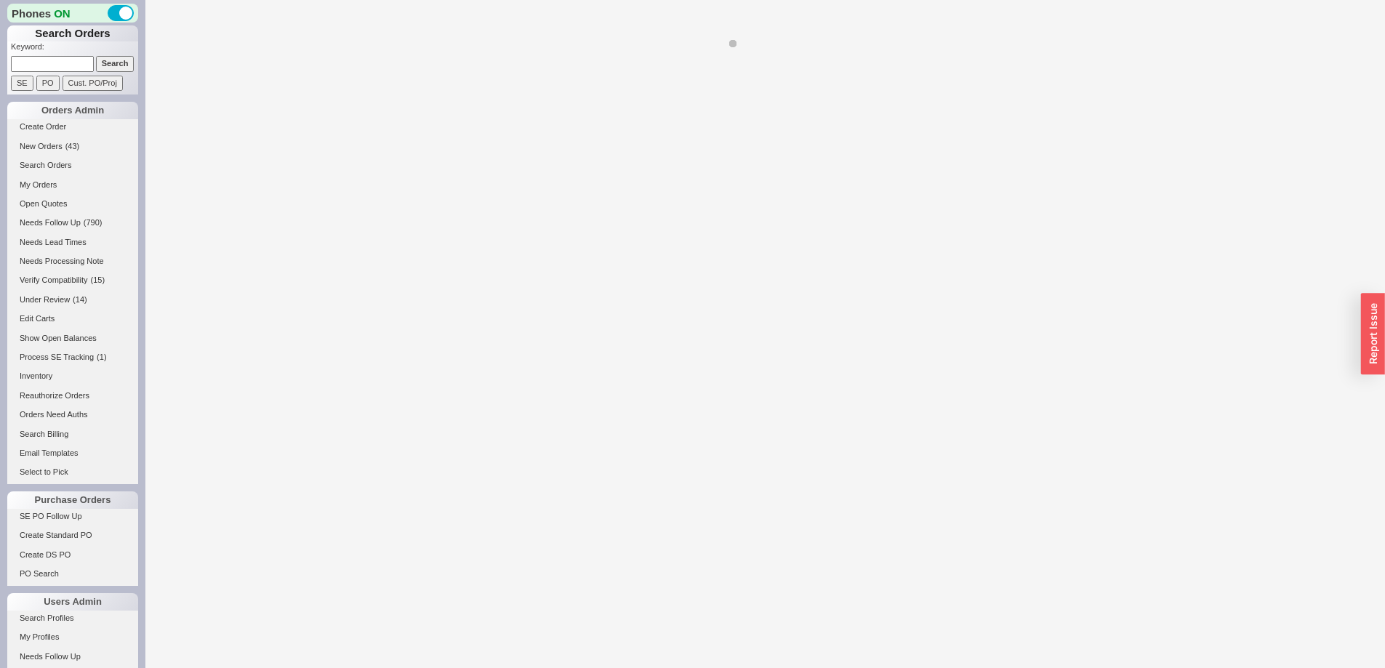
select select "LOW"
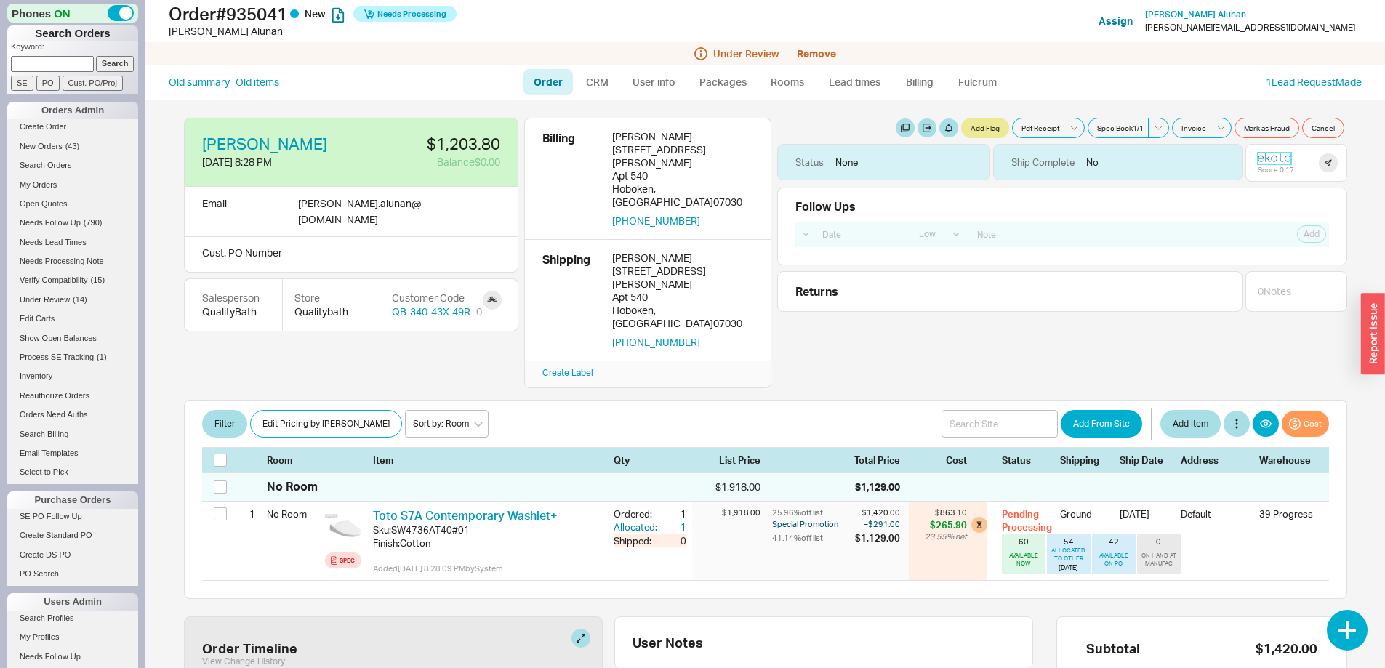
click at [1279, 154] on icon at bounding box center [1281, 157] width 5 height 8
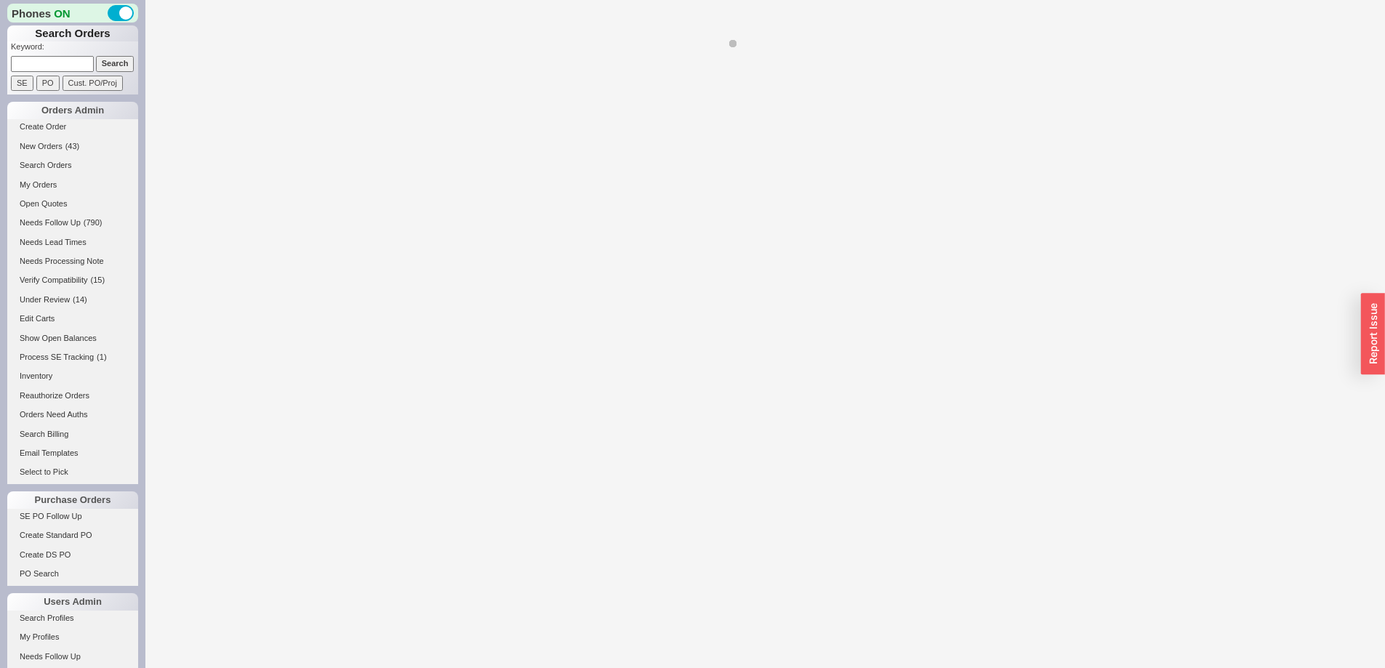
select select "LOW"
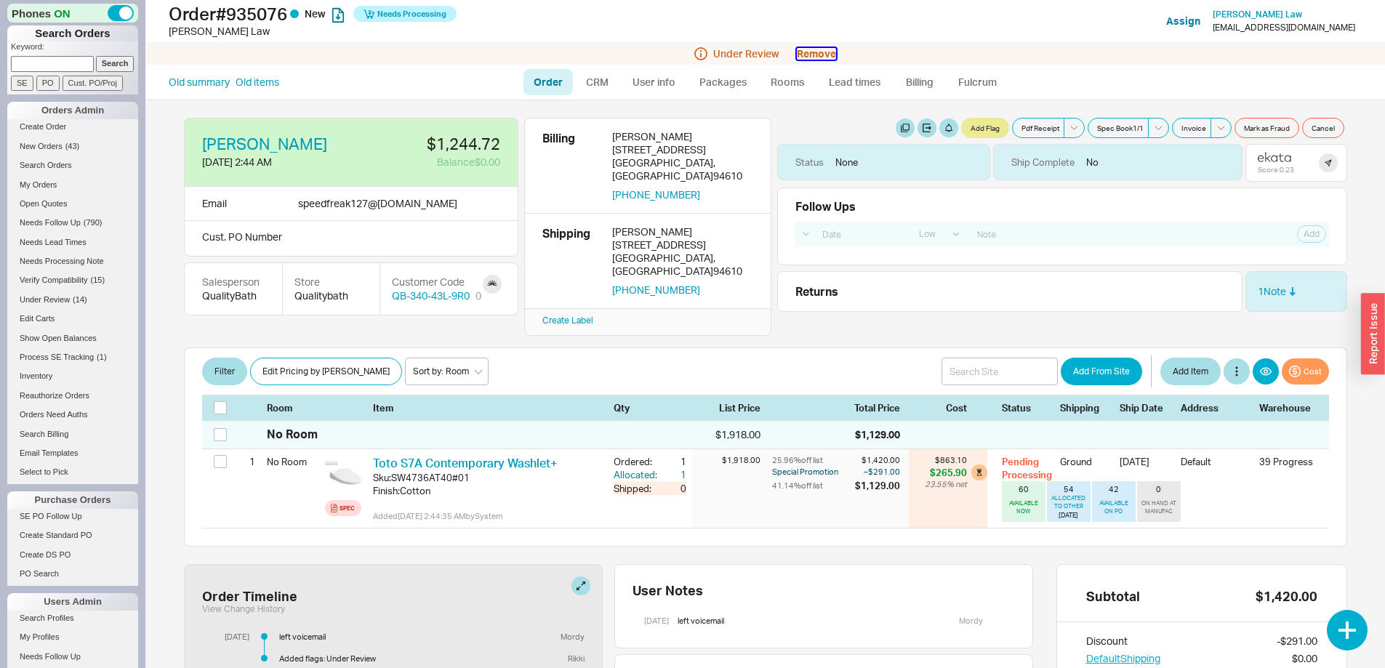
click at [817, 50] on button "Remove" at bounding box center [816, 54] width 39 height 12
click at [1025, 66] on button "Yes" at bounding box center [1022, 65] width 31 height 20
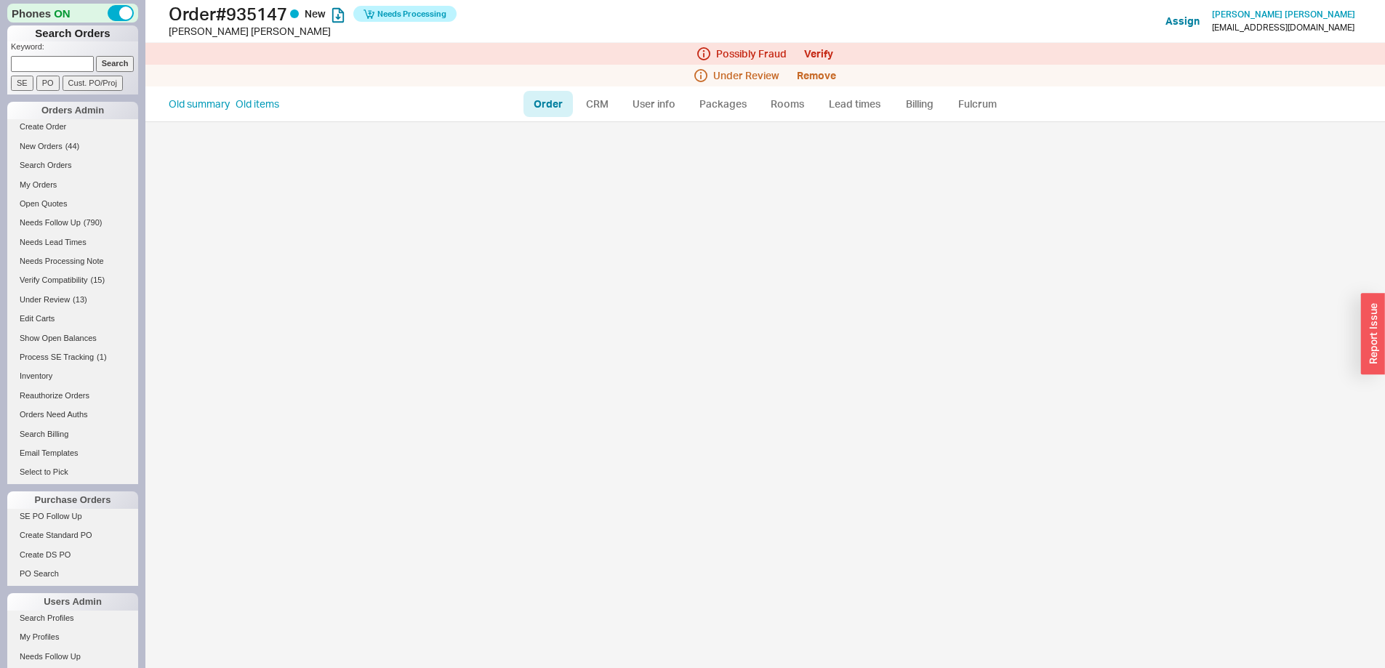
select select "LOW"
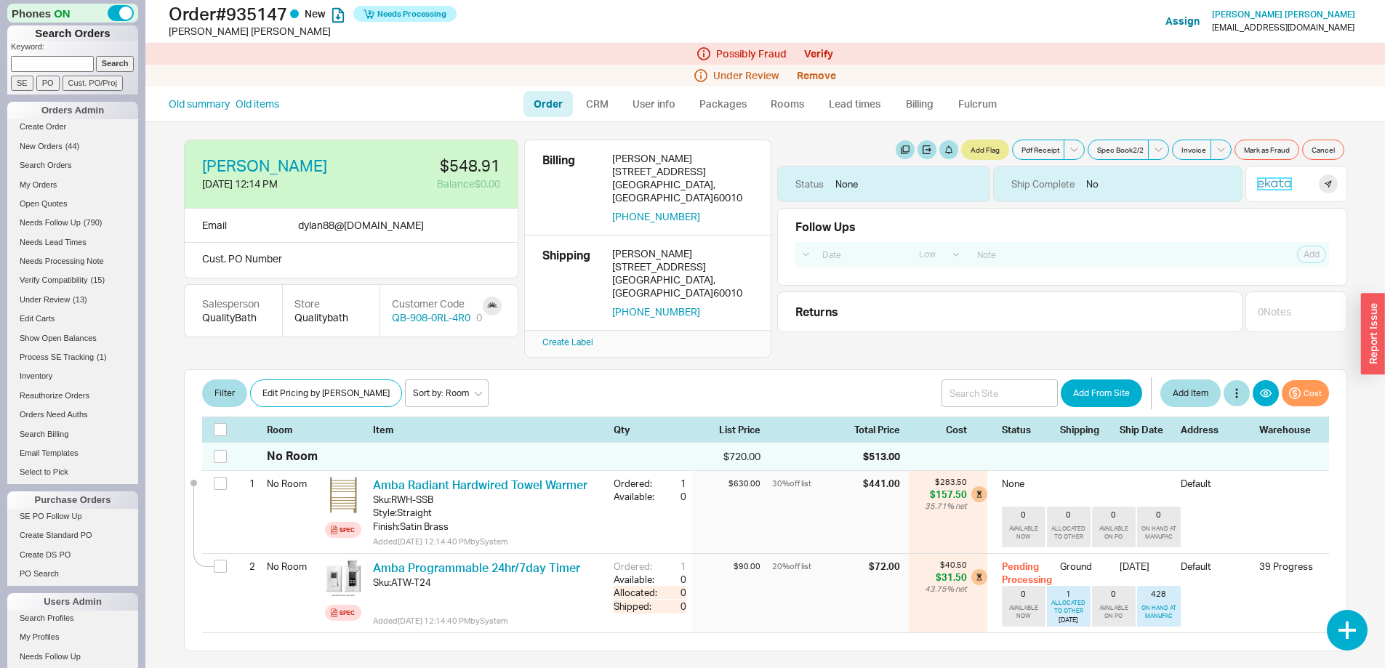
click at [1271, 181] on icon at bounding box center [1274, 183] width 7 height 7
click at [647, 305] on button "[PHONE_NUMBER]" at bounding box center [656, 311] width 88 height 13
click at [983, 100] on link "Fulcrum" at bounding box center [978, 104] width 60 height 26
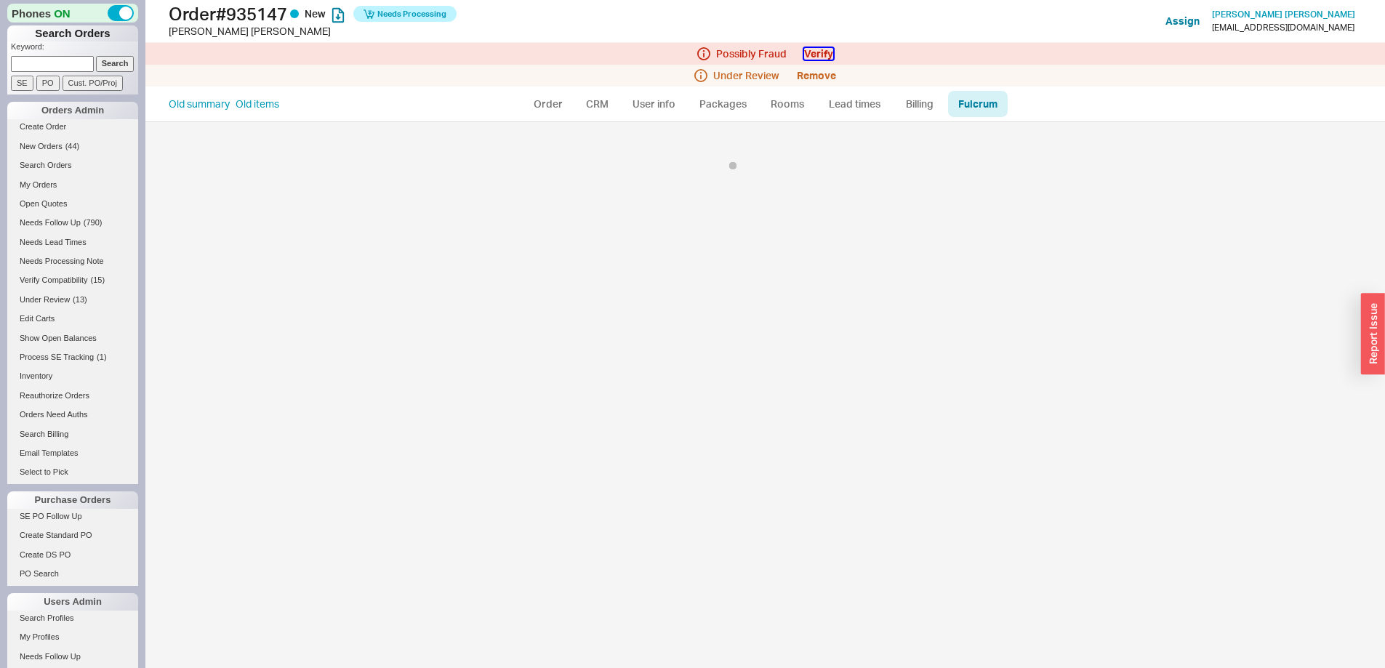
click at [817, 52] on button "Verify" at bounding box center [818, 54] width 29 height 12
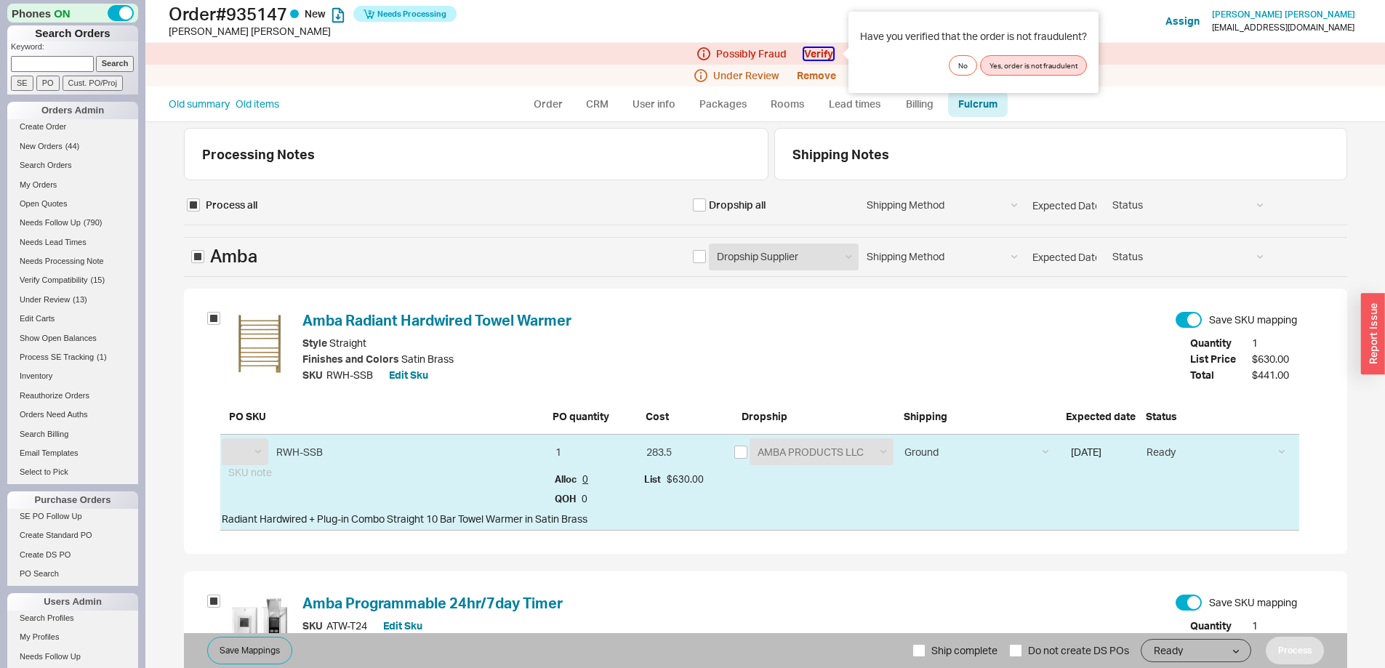
select select "ATW"
click at [1045, 59] on button "Yes, order is not fraudulent" at bounding box center [1033, 65] width 107 height 20
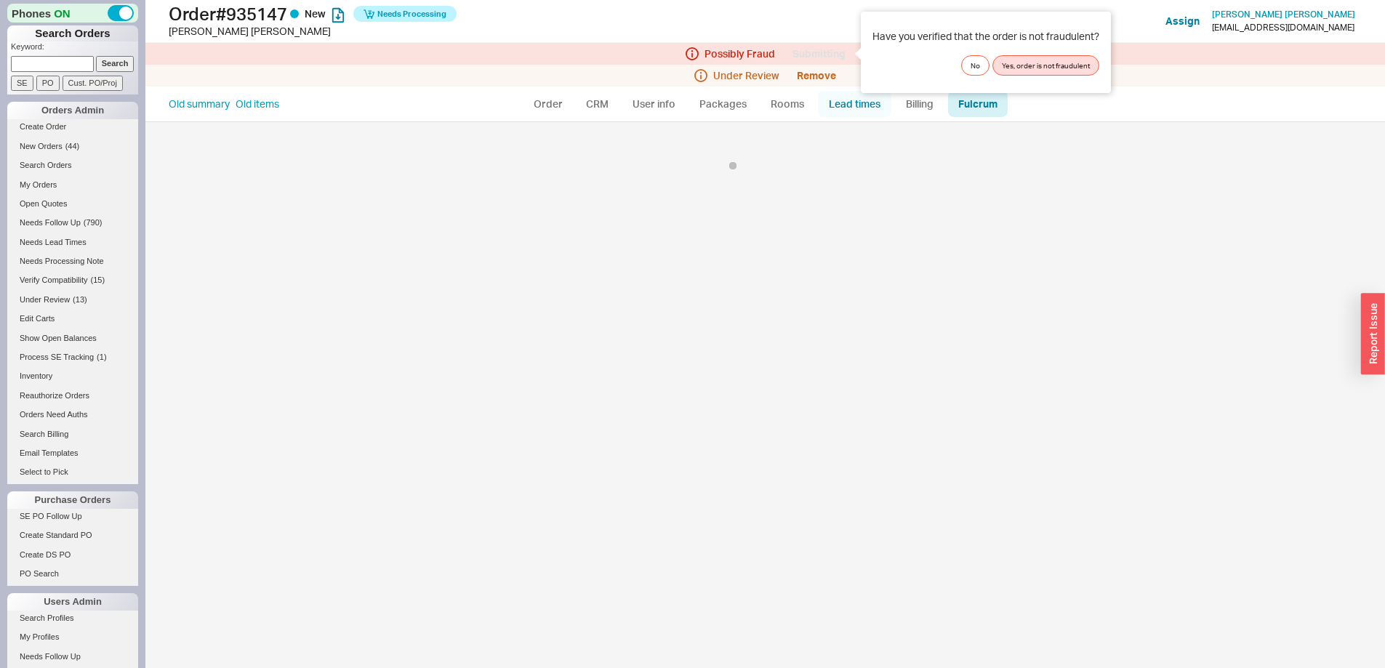
select select "ATW"
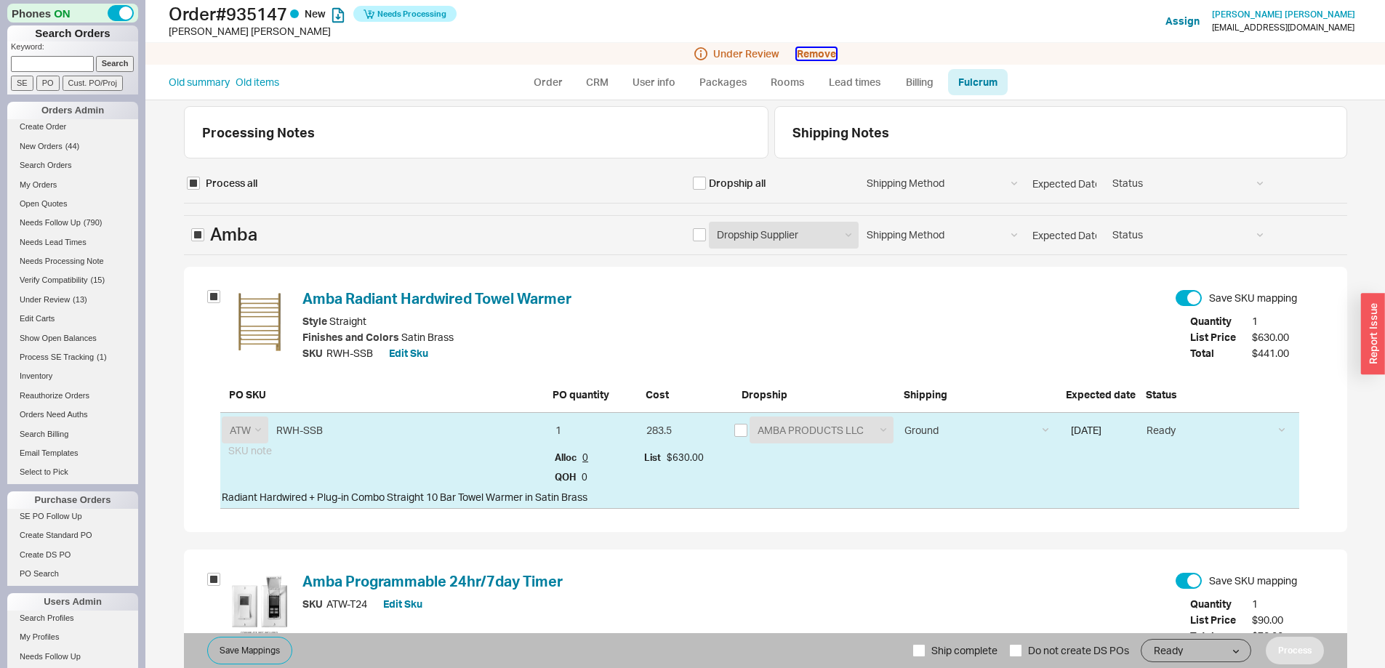
click at [822, 55] on button "Remove" at bounding box center [816, 54] width 39 height 12
click at [1030, 65] on button "Yes" at bounding box center [1022, 65] width 31 height 20
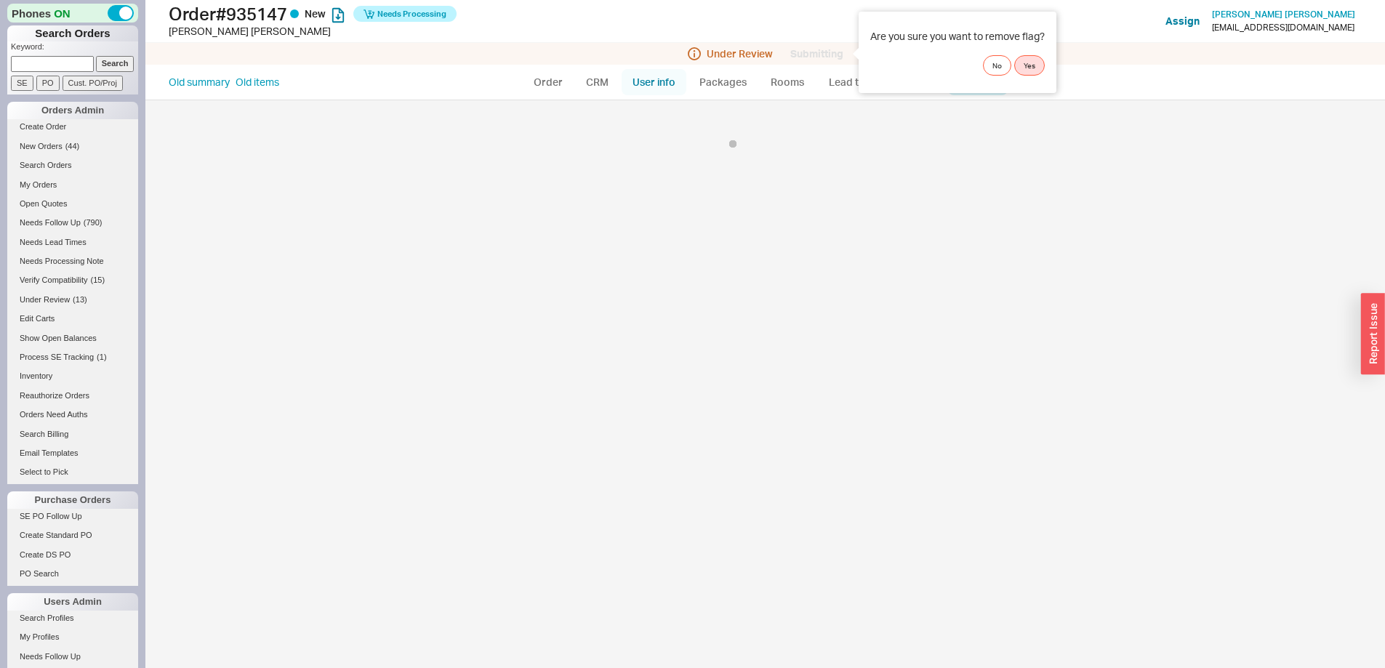
select select "ATW"
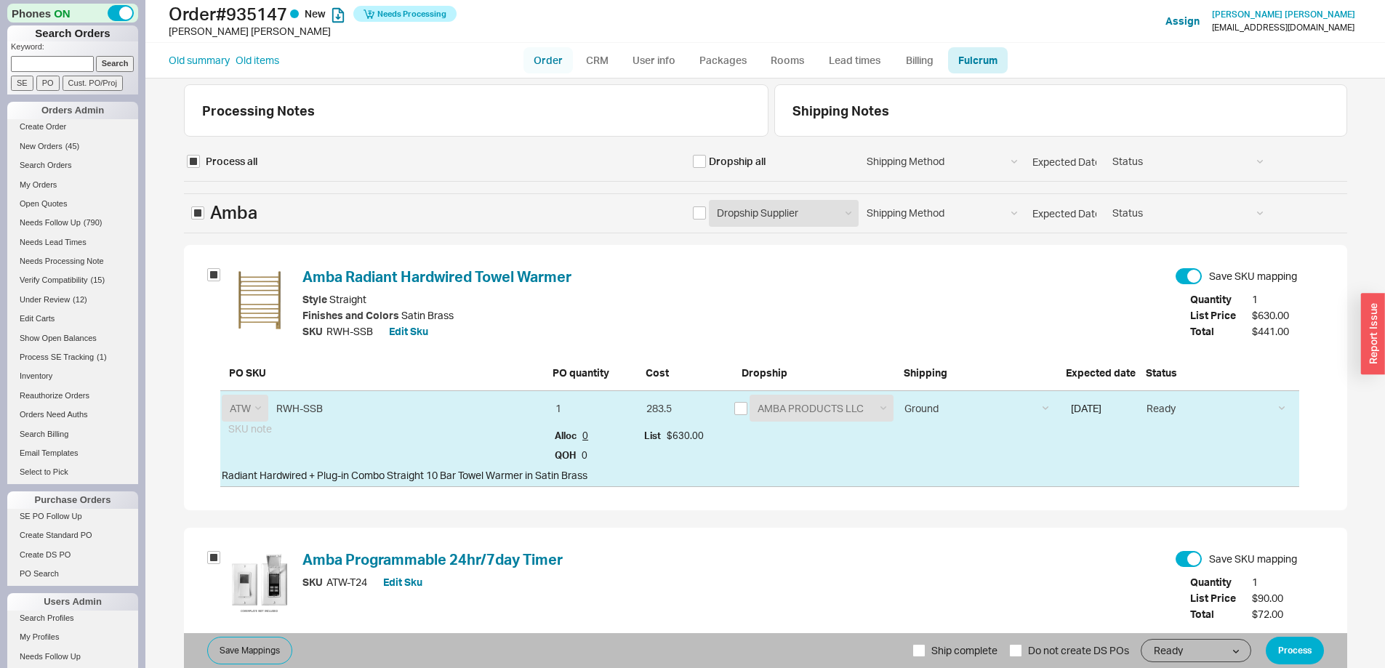
click at [541, 61] on link "Order" at bounding box center [548, 60] width 49 height 26
select select "LOW"
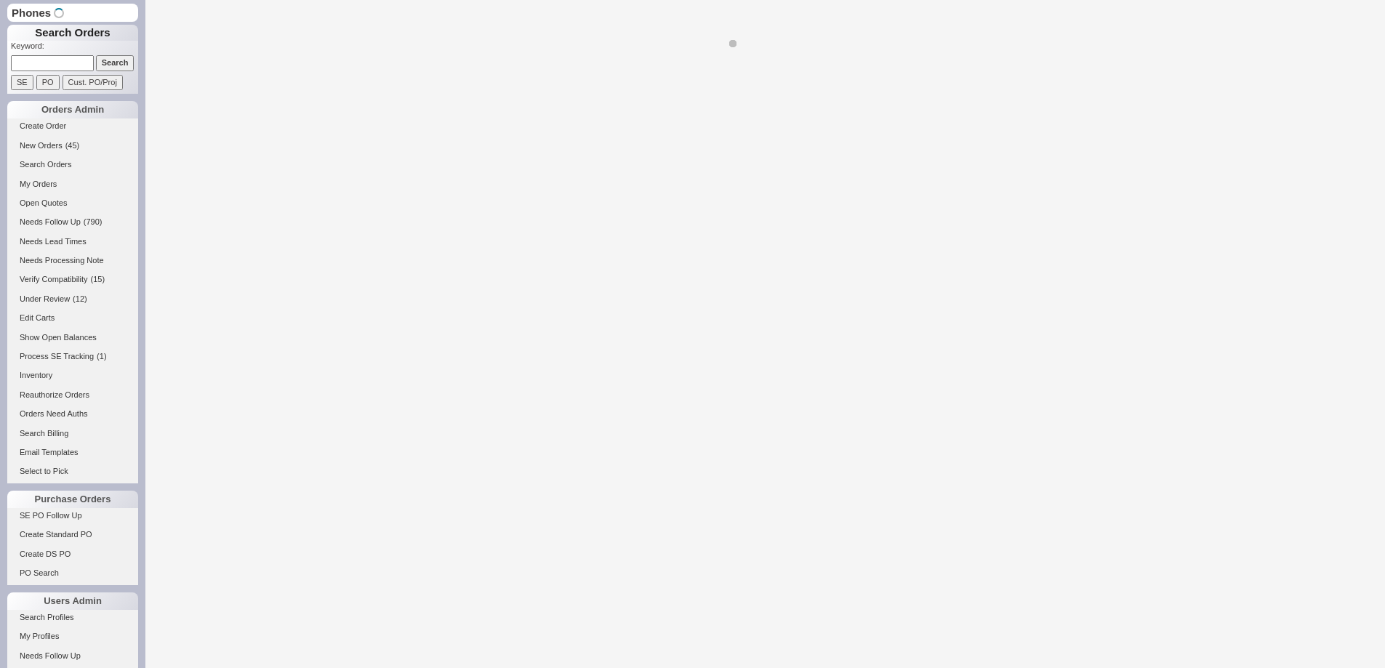
select select "LOW"
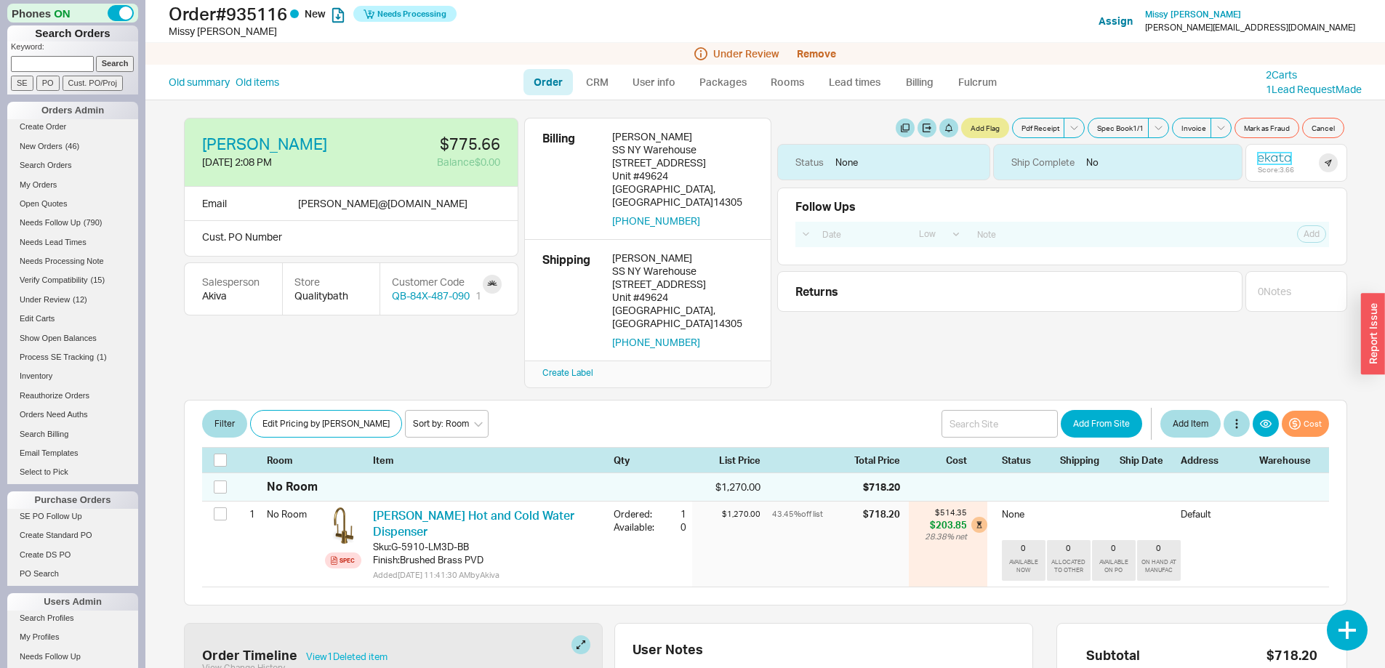
click at [1260, 156] on icon at bounding box center [1274, 157] width 33 height 10
click at [830, 51] on button "Remove" at bounding box center [816, 54] width 39 height 12
click at [1025, 63] on button "Yes" at bounding box center [1022, 65] width 31 height 20
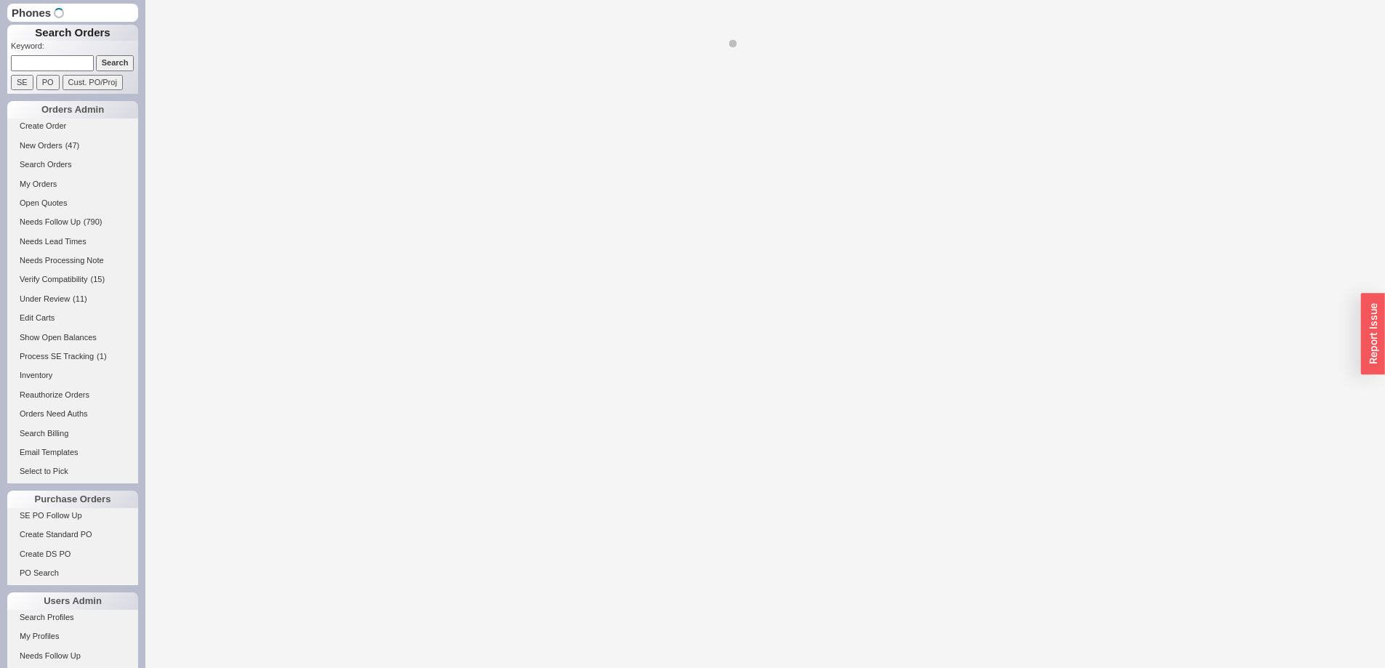
select select "LOW"
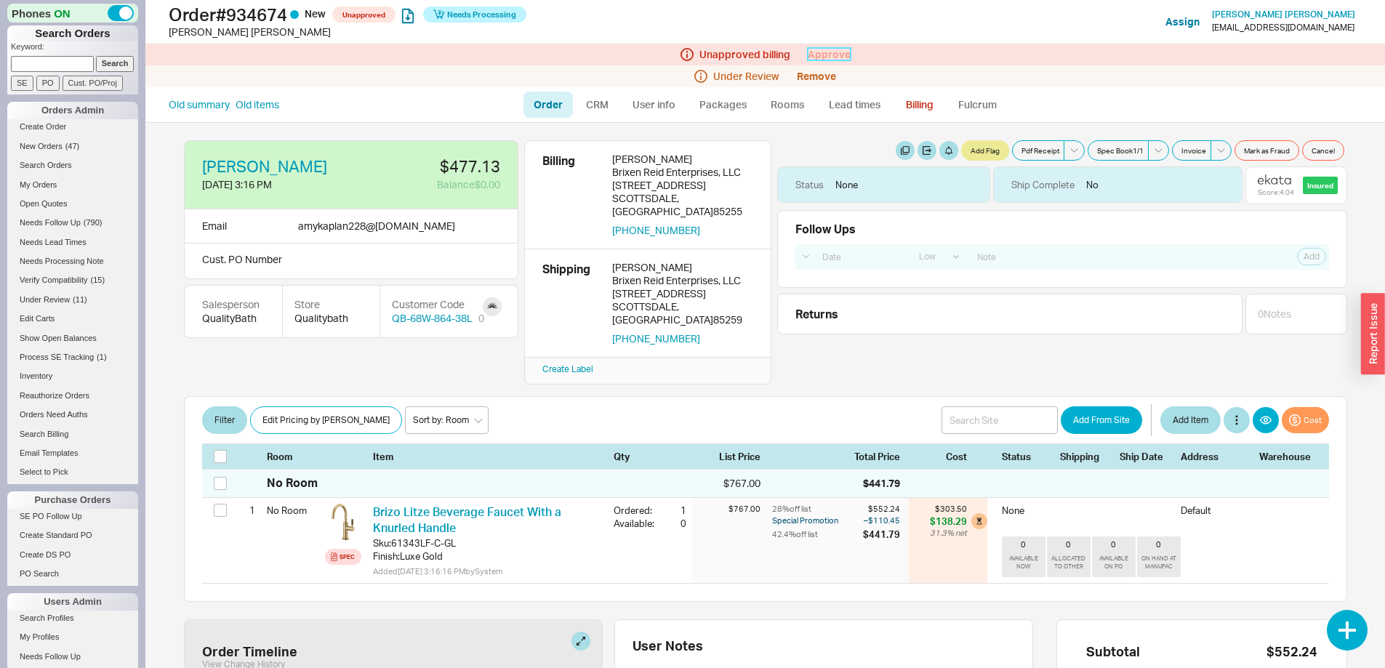
click at [830, 52] on link "Approve" at bounding box center [829, 54] width 43 height 12
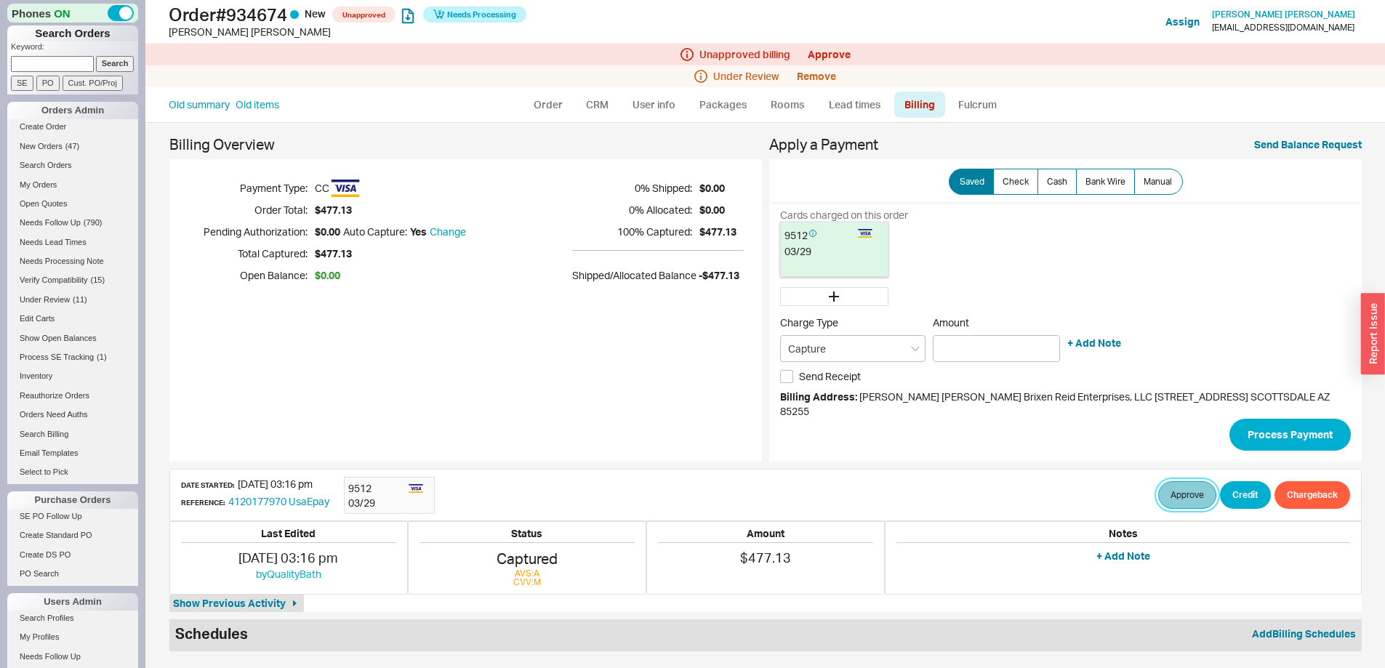
click at [1159, 481] on button "Approve" at bounding box center [1188, 495] width 58 height 28
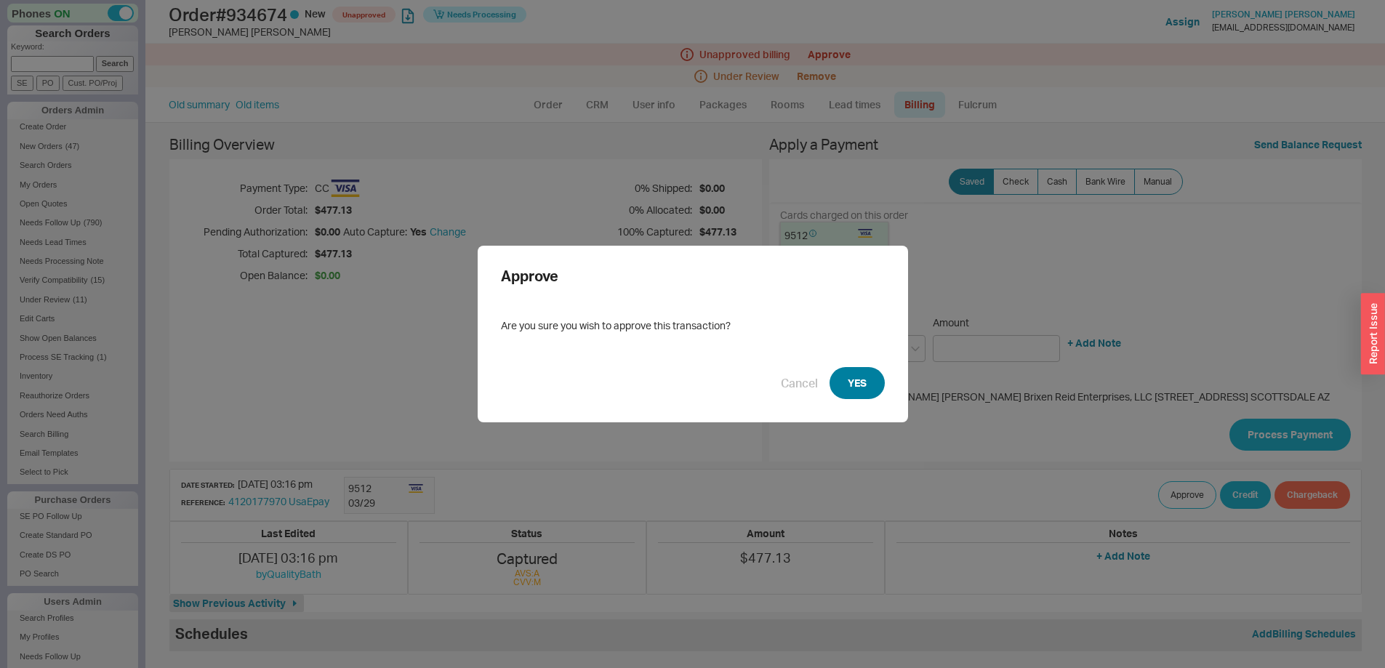
click at [848, 388] on button "YES" at bounding box center [857, 383] width 55 height 32
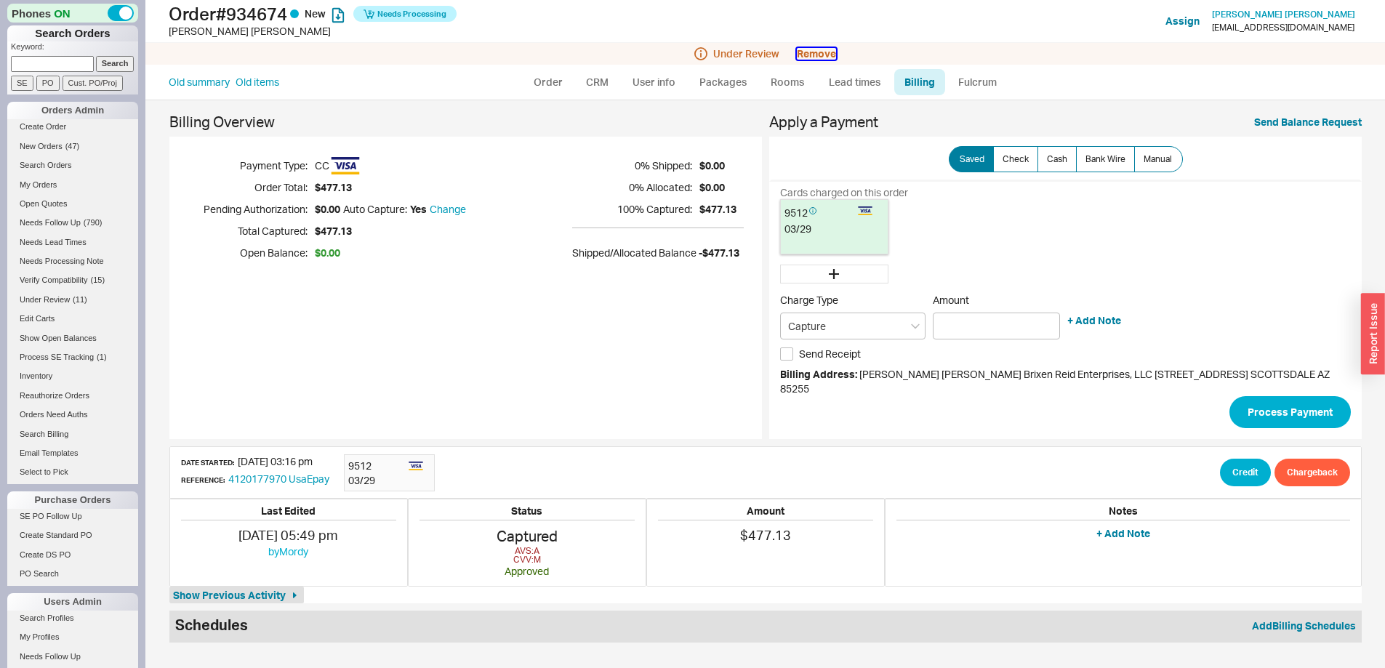
click at [820, 51] on button "Remove" at bounding box center [816, 54] width 39 height 12
click at [1024, 64] on button "Yes" at bounding box center [1022, 65] width 31 height 20
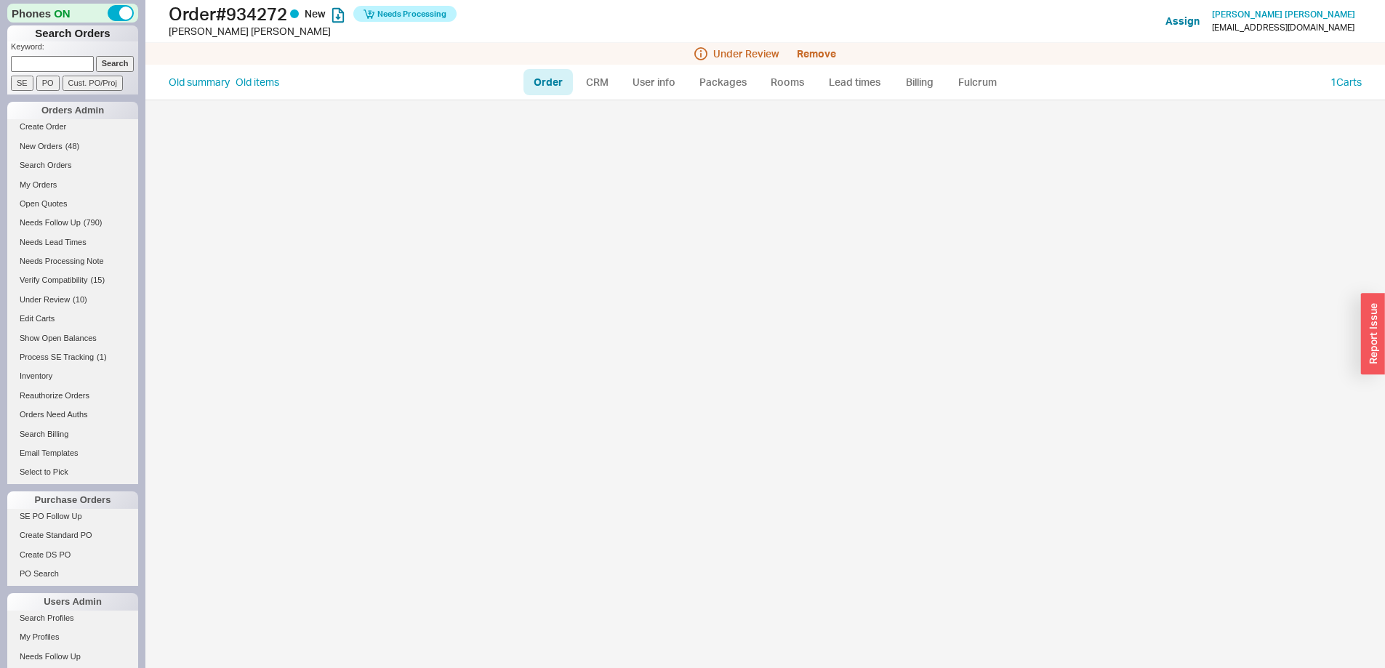
select select "LOW"
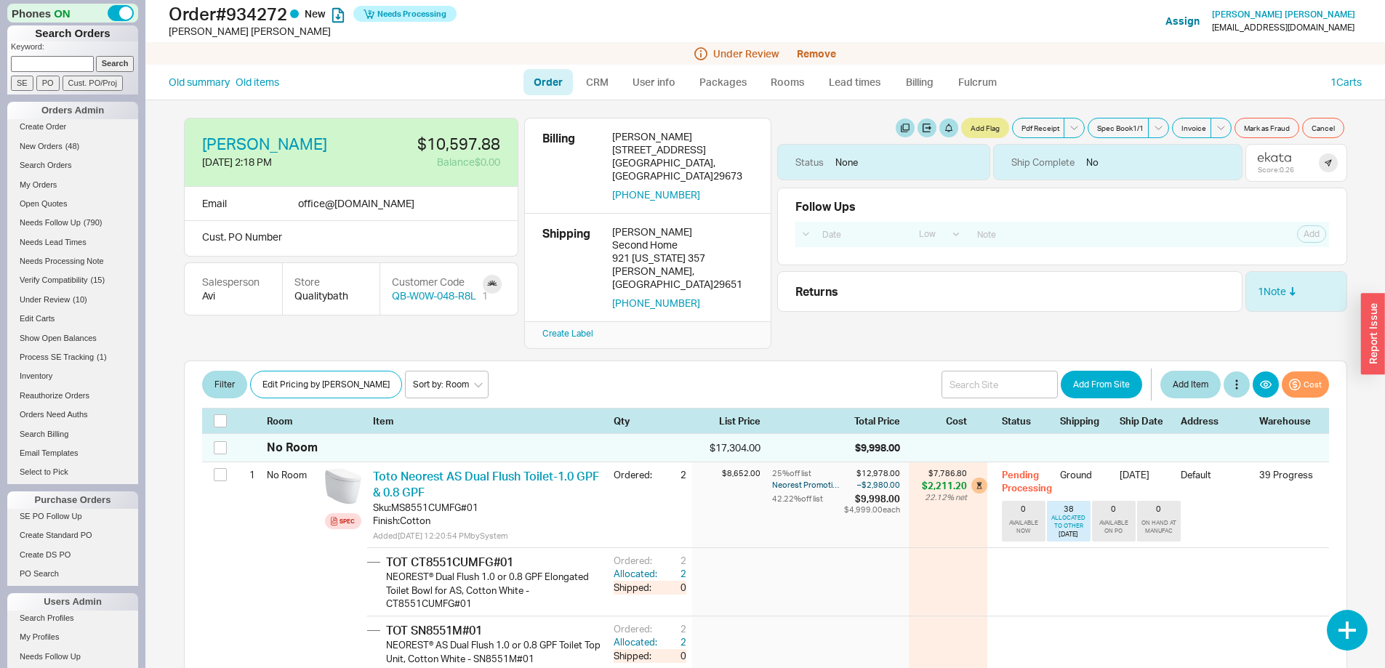
click at [80, 64] on input at bounding box center [52, 63] width 83 height 15
type input "909277"
click at [96, 56] on input "Search" at bounding box center [115, 63] width 39 height 15
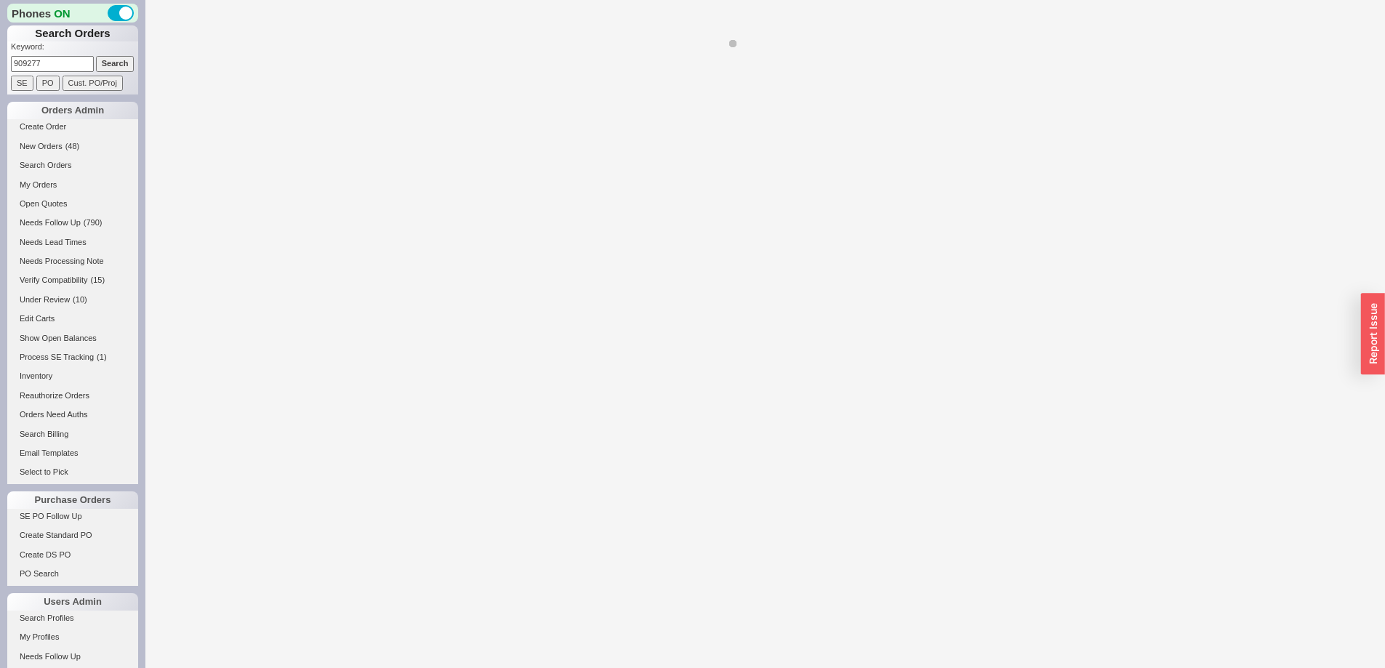
select select "LOW"
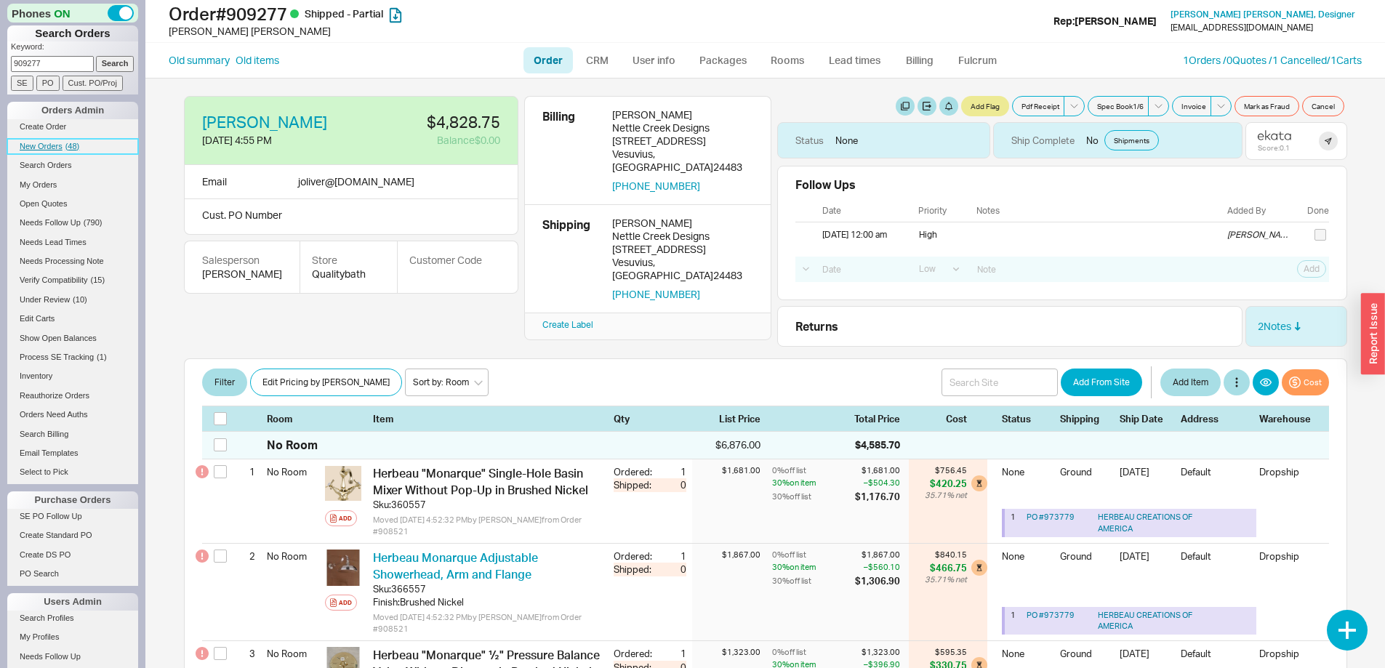
click at [40, 144] on span "New Orders" at bounding box center [41, 146] width 43 height 9
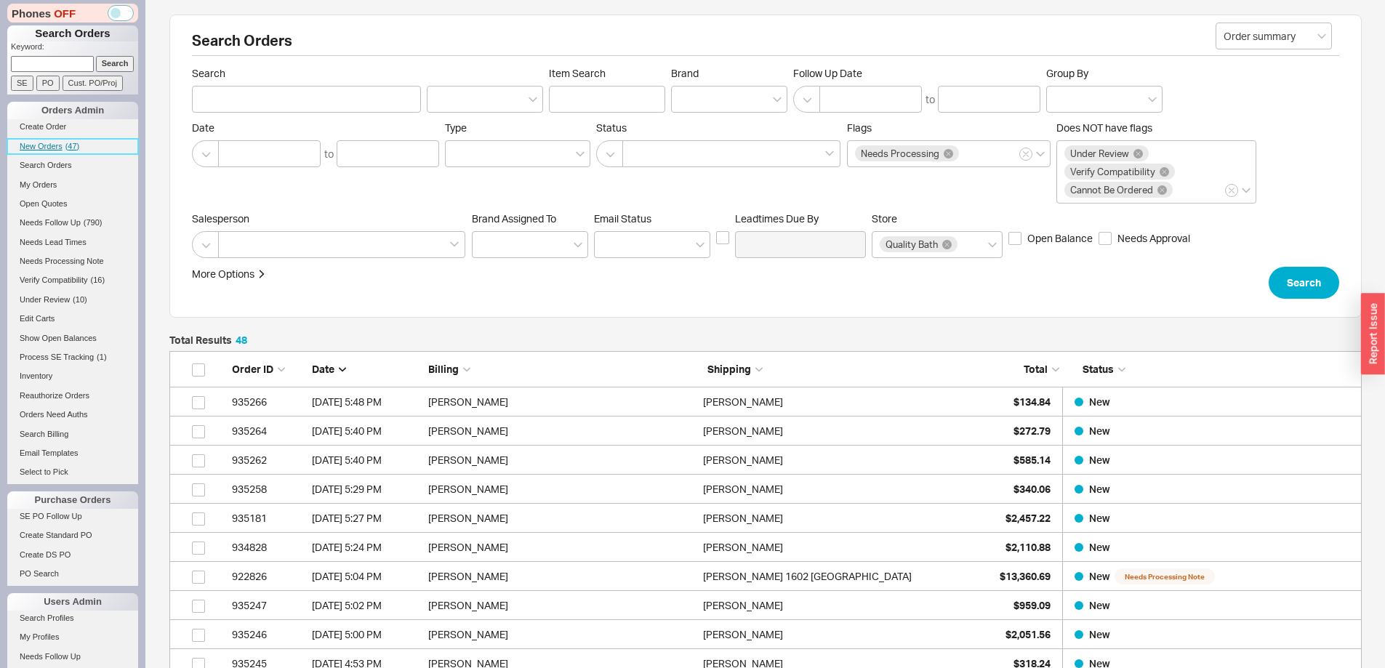
click at [47, 143] on span "New Orders" at bounding box center [41, 146] width 43 height 9
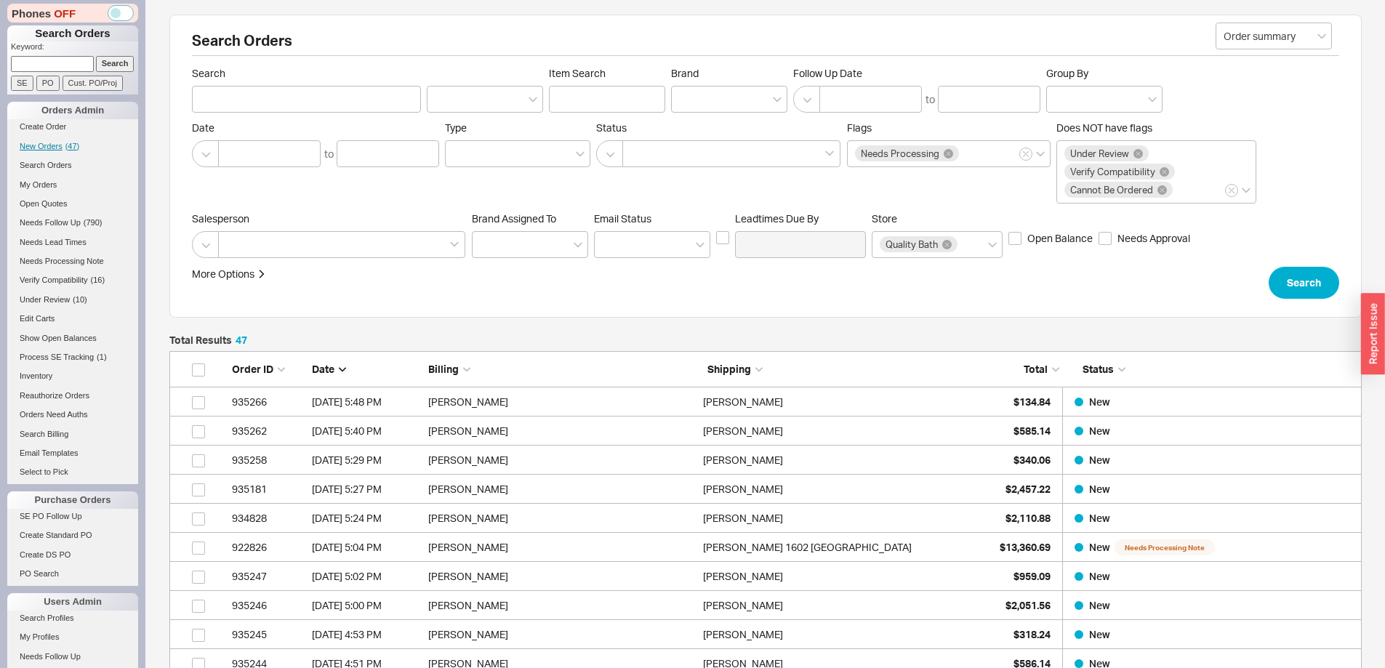
scroll to position [1422, 1182]
click at [54, 60] on input at bounding box center [52, 63] width 83 height 15
type input "934922"
click at [96, 56] on input "Search" at bounding box center [115, 63] width 39 height 15
type input "934922"
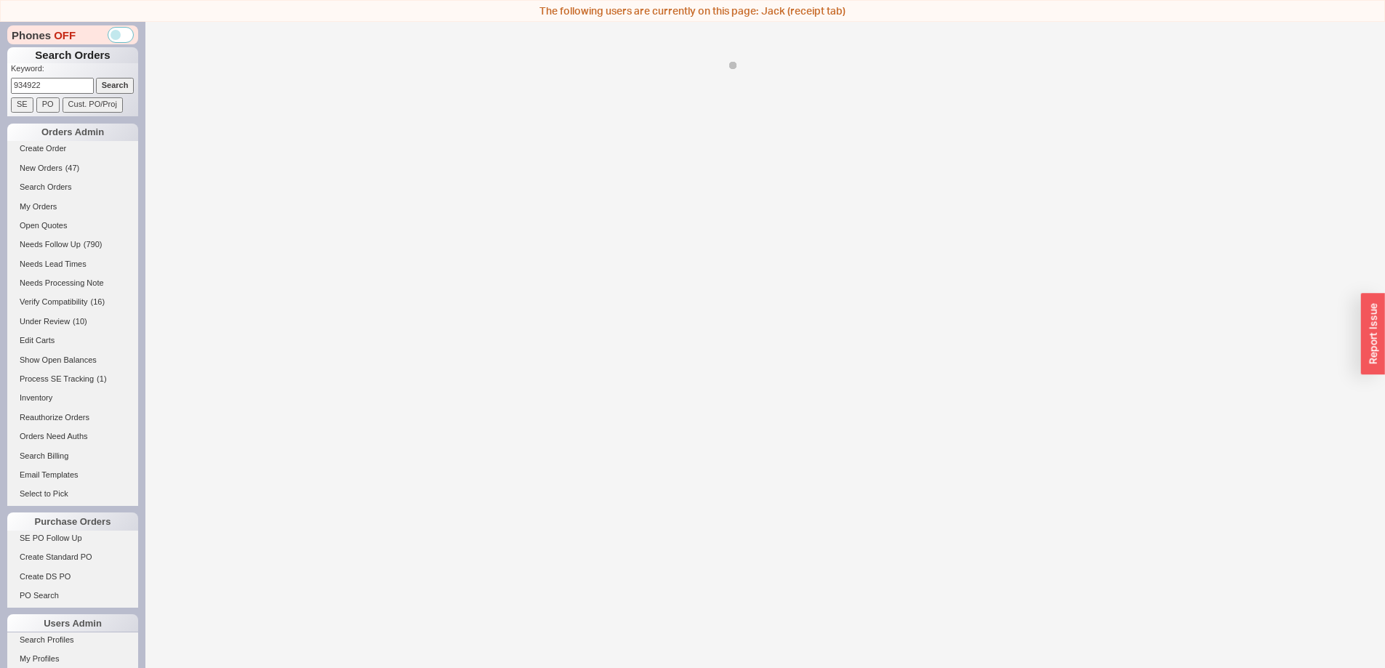
select select "LOW"
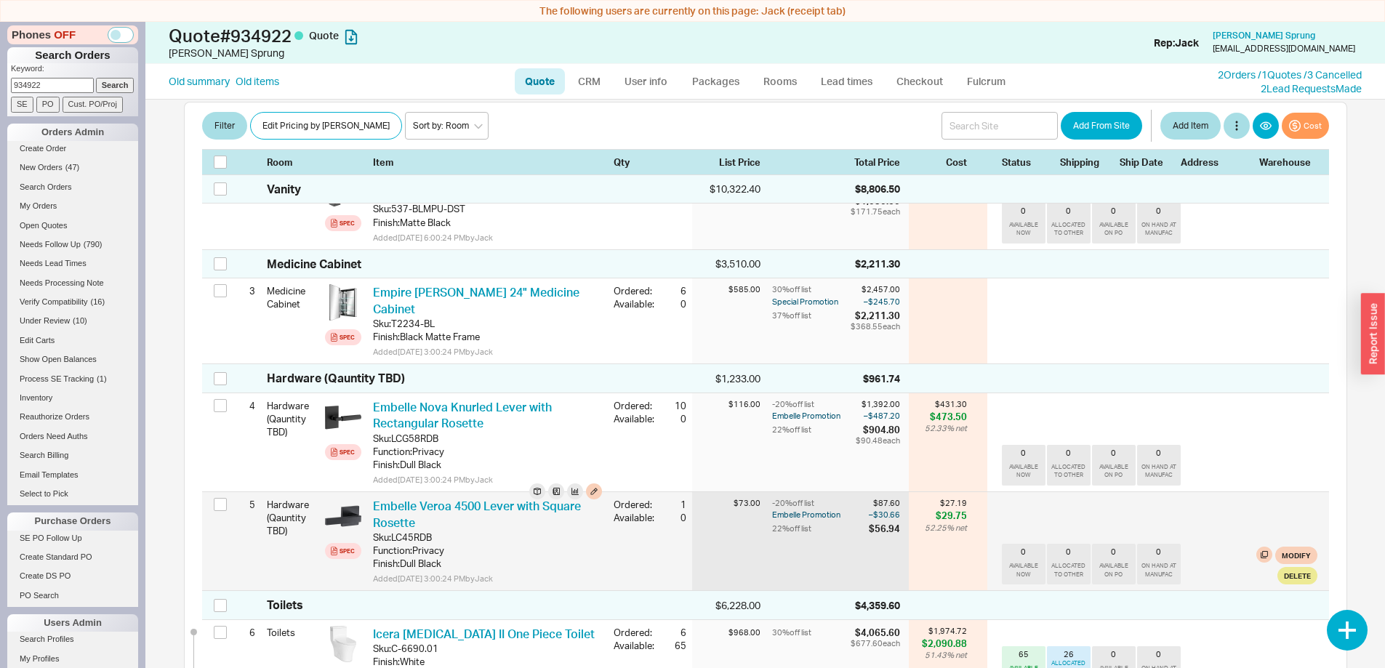
scroll to position [364, 0]
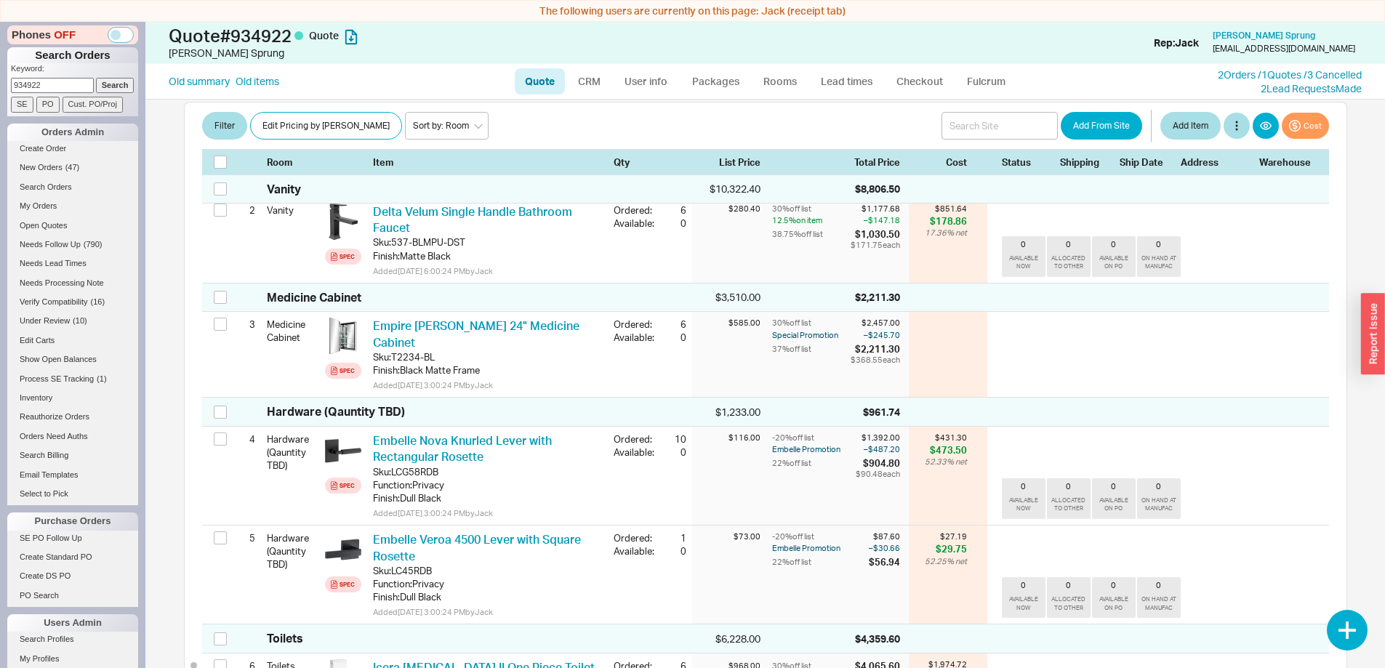
drag, startPoint x: 70, startPoint y: 85, endPoint x: 0, endPoint y: 86, distance: 69.8
click at [0, 86] on div "Phones OFF Search Orders Keyword: 934922 Search SE PO Cust. PO/Proj Orders Admi…" at bounding box center [72, 356] width 145 height 668
type input "935041"
click at [96, 78] on input "Search" at bounding box center [115, 85] width 39 height 15
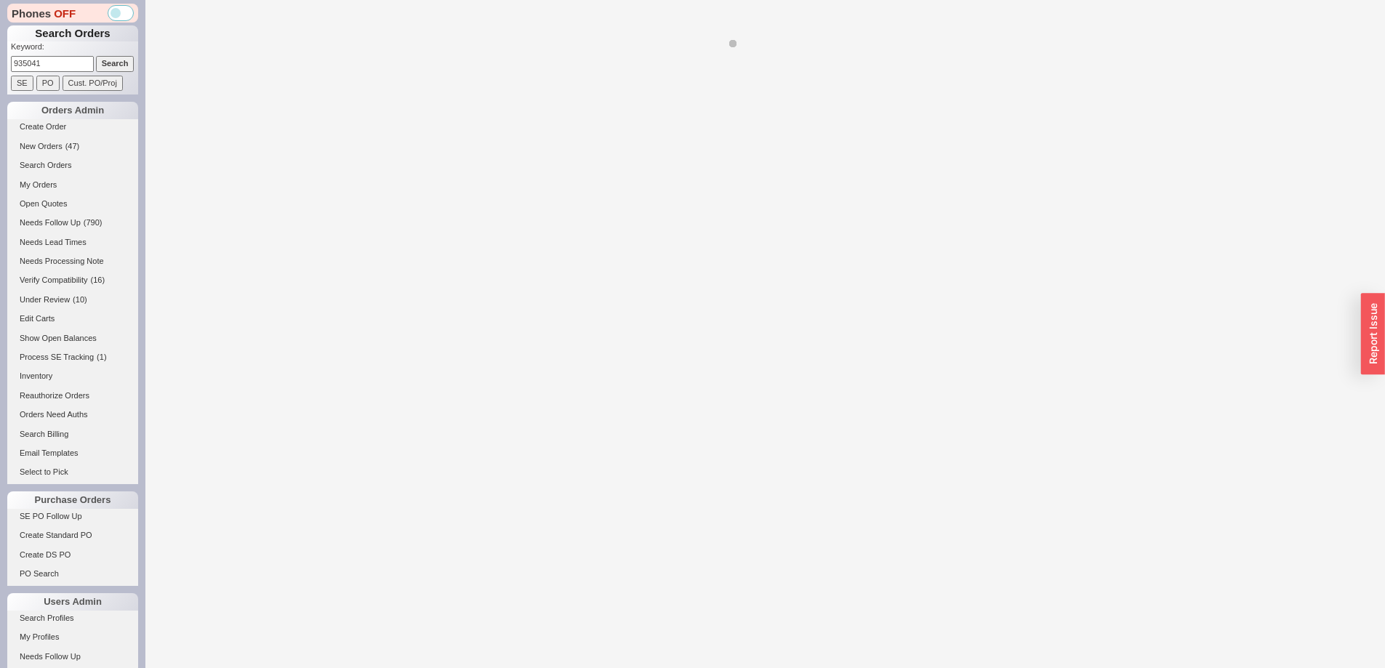
select select "LOW"
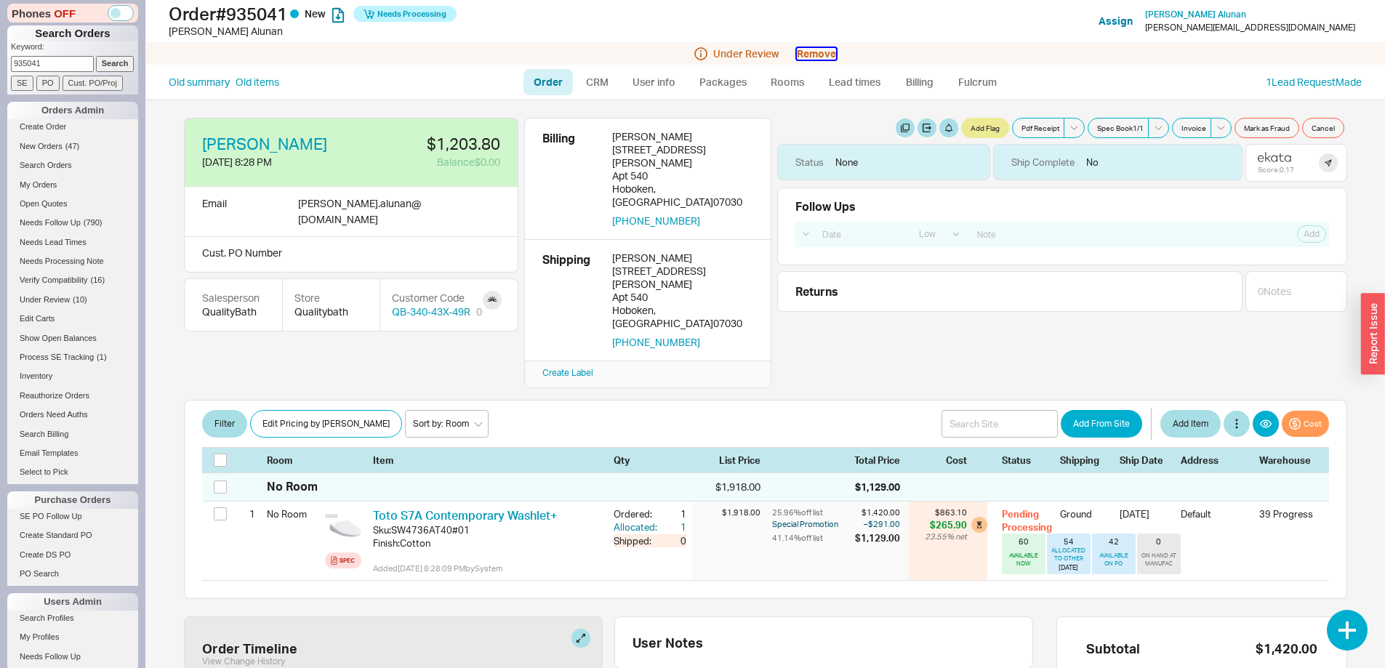
click at [827, 50] on button "Remove" at bounding box center [816, 54] width 39 height 12
click at [1018, 63] on button "Yes" at bounding box center [1022, 65] width 31 height 20
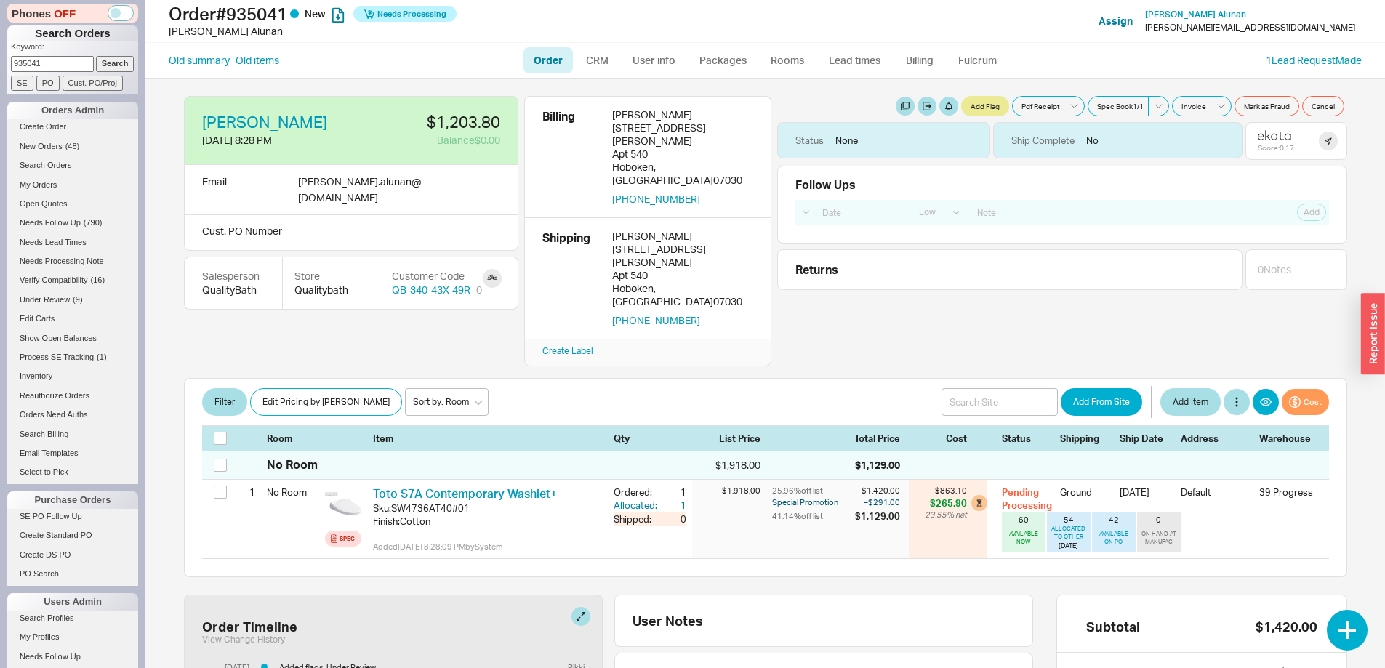
drag, startPoint x: 59, startPoint y: 65, endPoint x: 0, endPoint y: 68, distance: 58.9
click at [0, 68] on div "Phones OFF Search Orders Keyword: 935041 Search SE PO Cust. PO/Proj Orders Admi…" at bounding box center [72, 334] width 145 height 668
type input "934922"
click at [96, 56] on input "Search" at bounding box center [115, 63] width 39 height 15
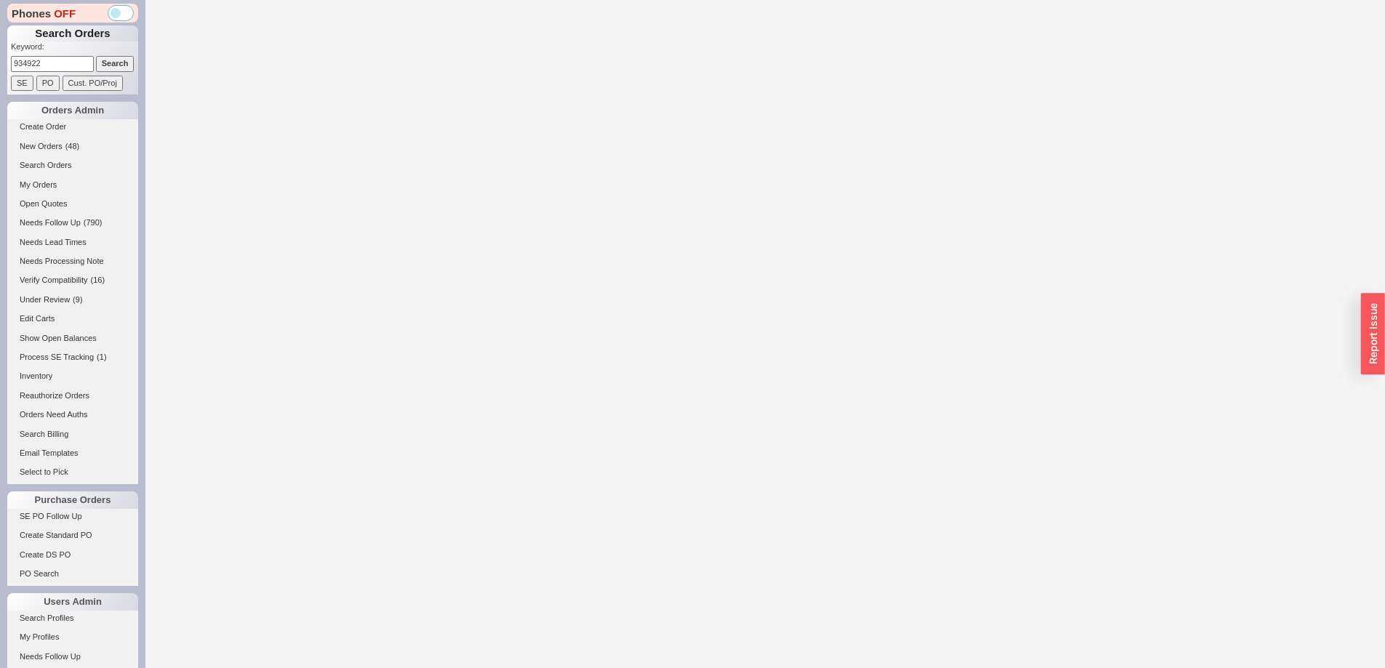
select select "LOW"
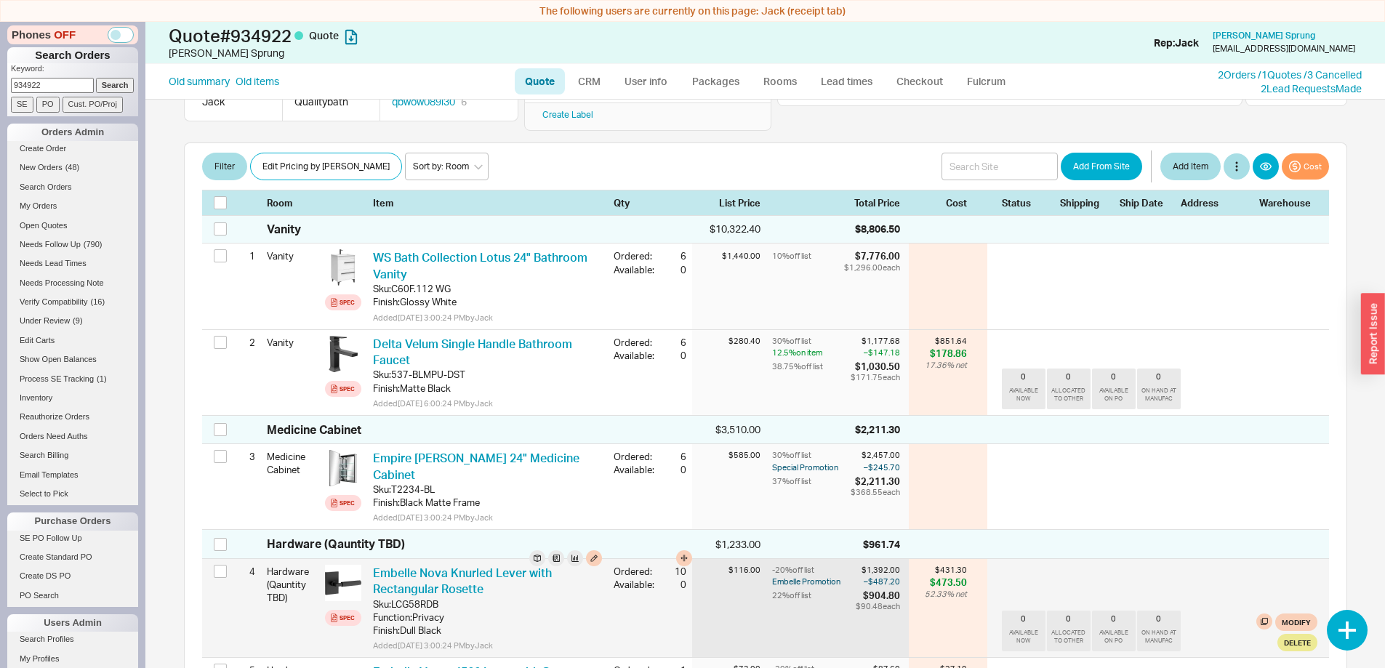
scroll to position [218, 0]
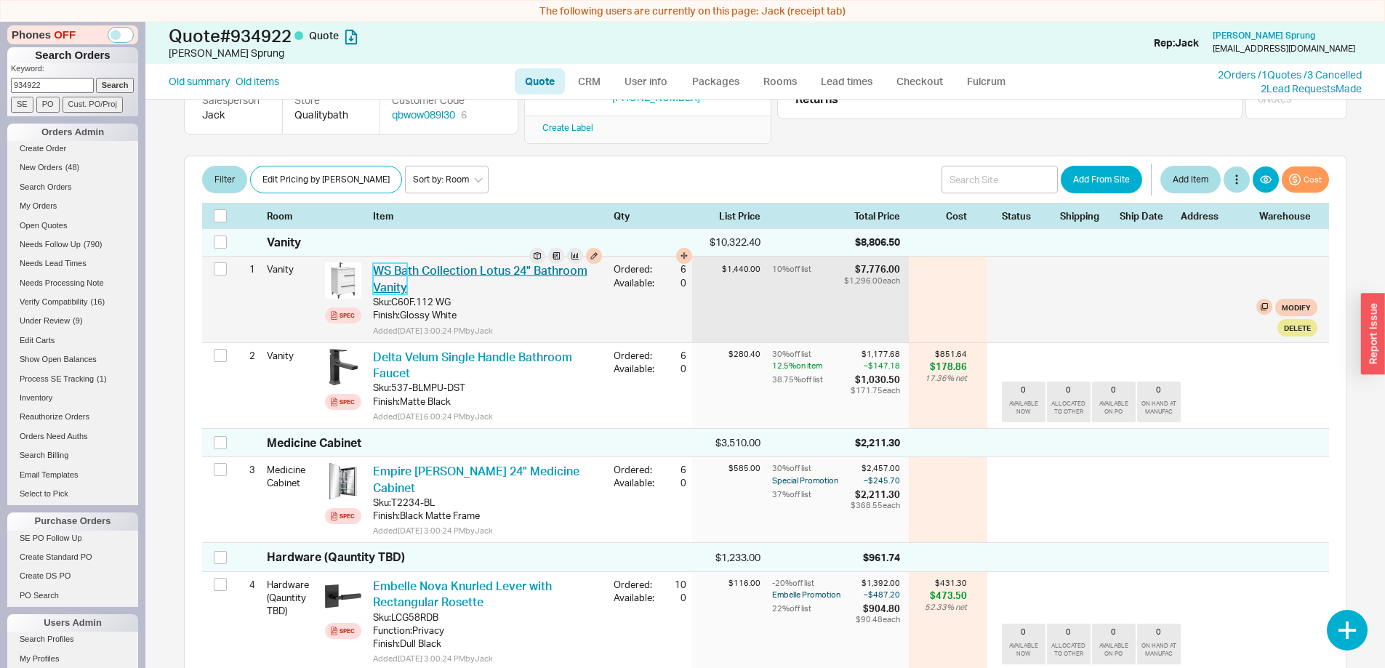
click at [497, 263] on link "WS Bath Collection Lotus 24" Bathroom Vanity" at bounding box center [480, 278] width 215 height 31
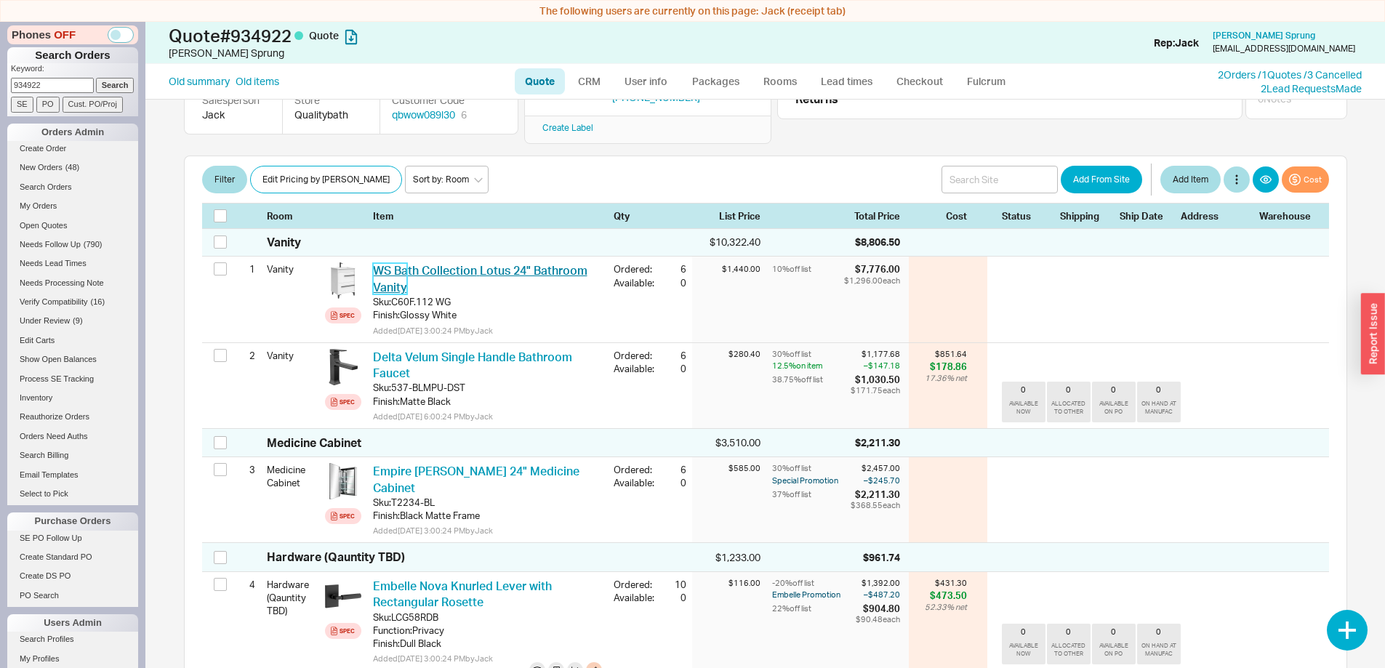
scroll to position [0, 0]
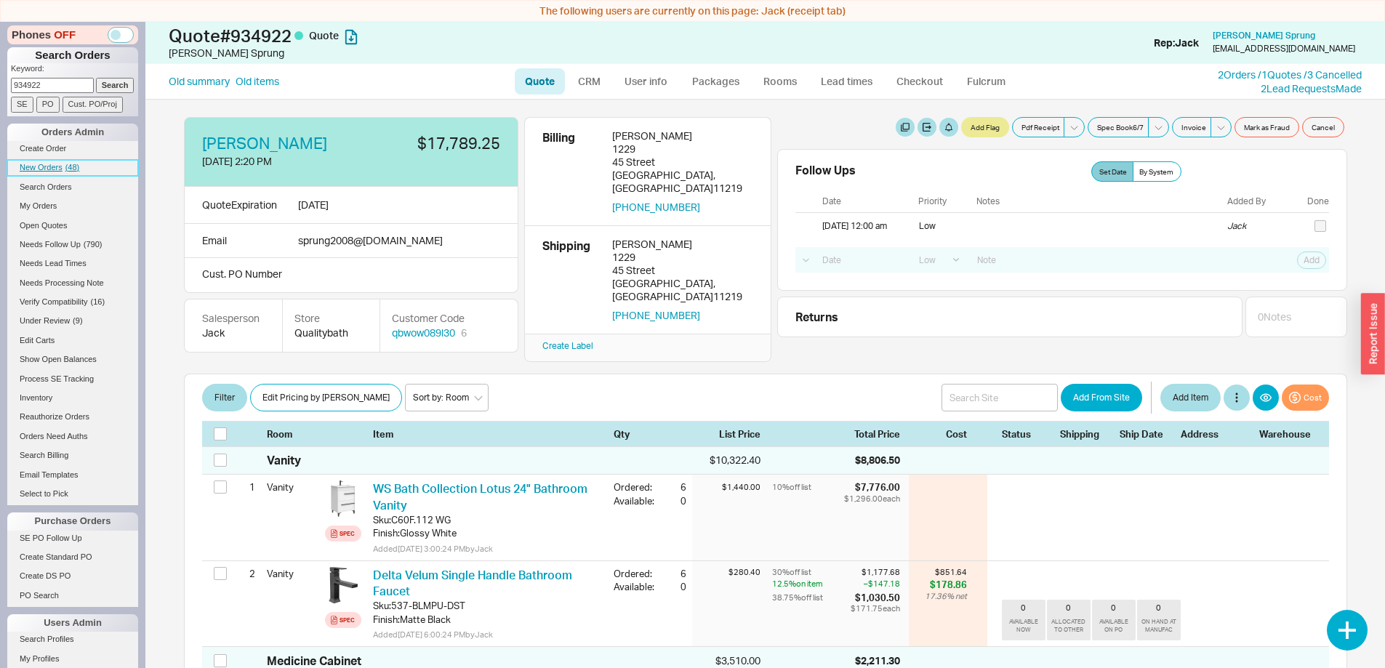
click at [37, 164] on span "New Orders" at bounding box center [41, 167] width 43 height 9
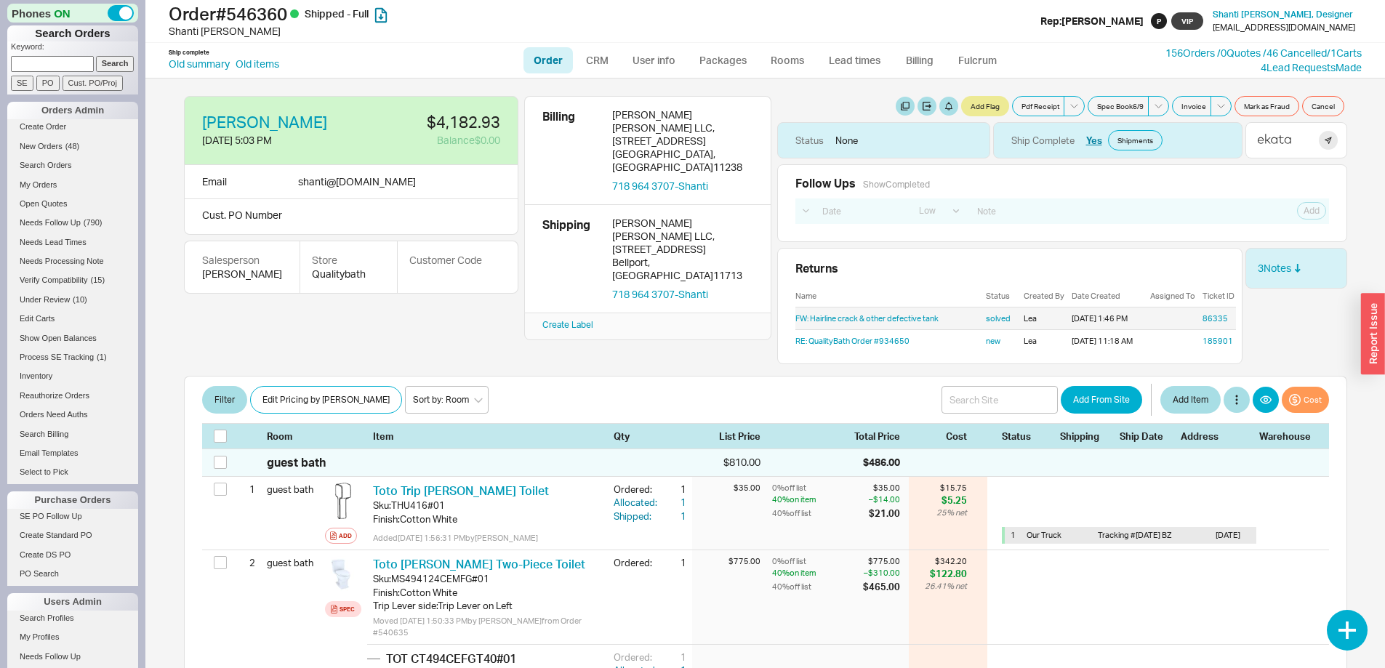
select select "LOW"
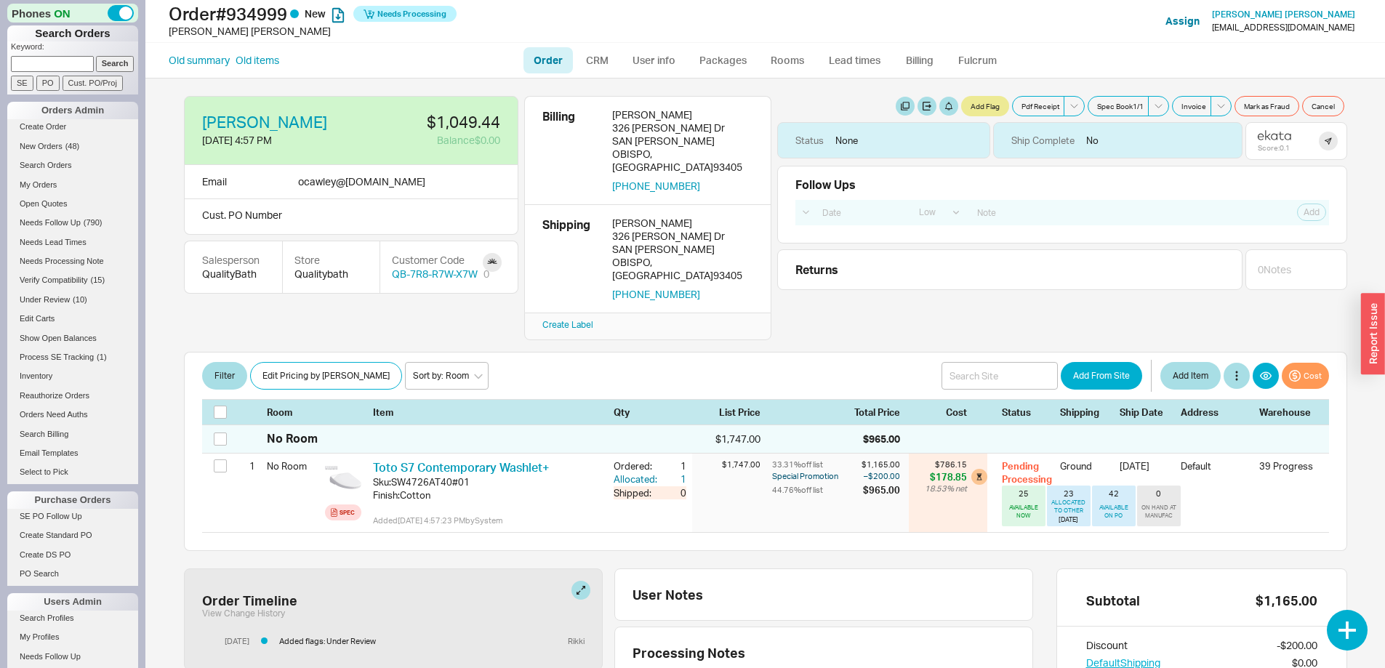
select select "LOW"
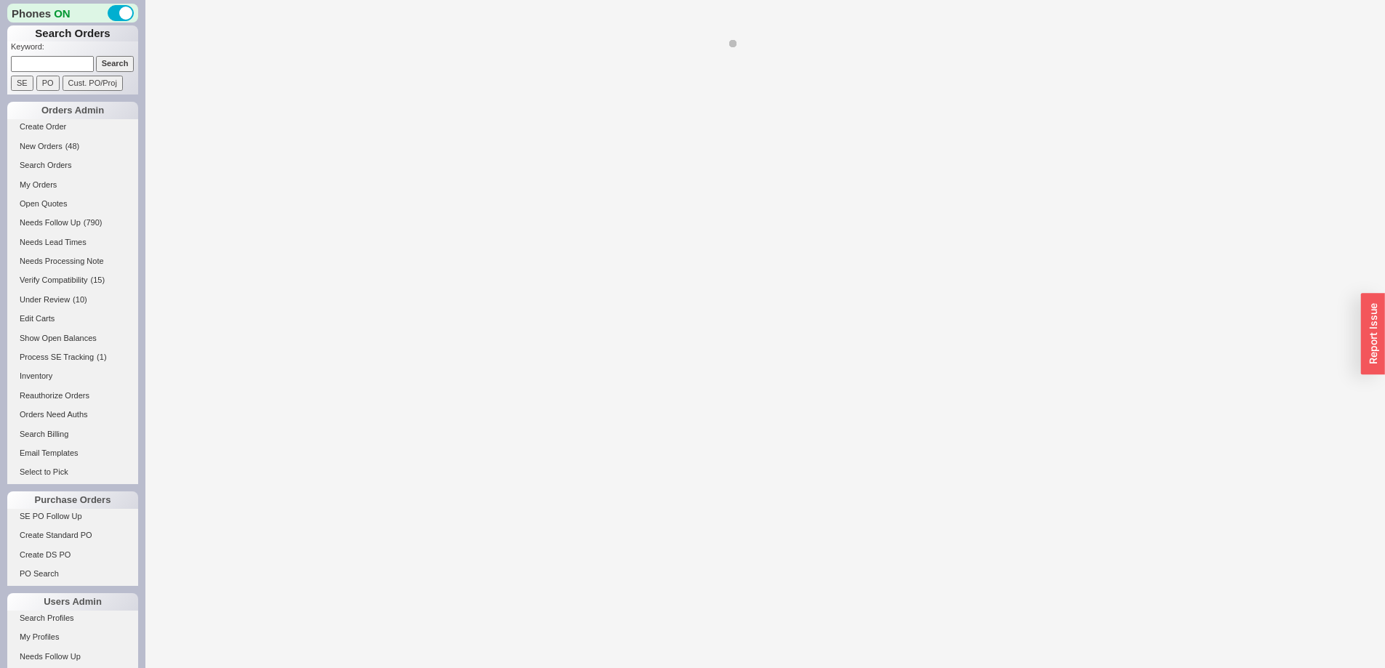
select select "LOW"
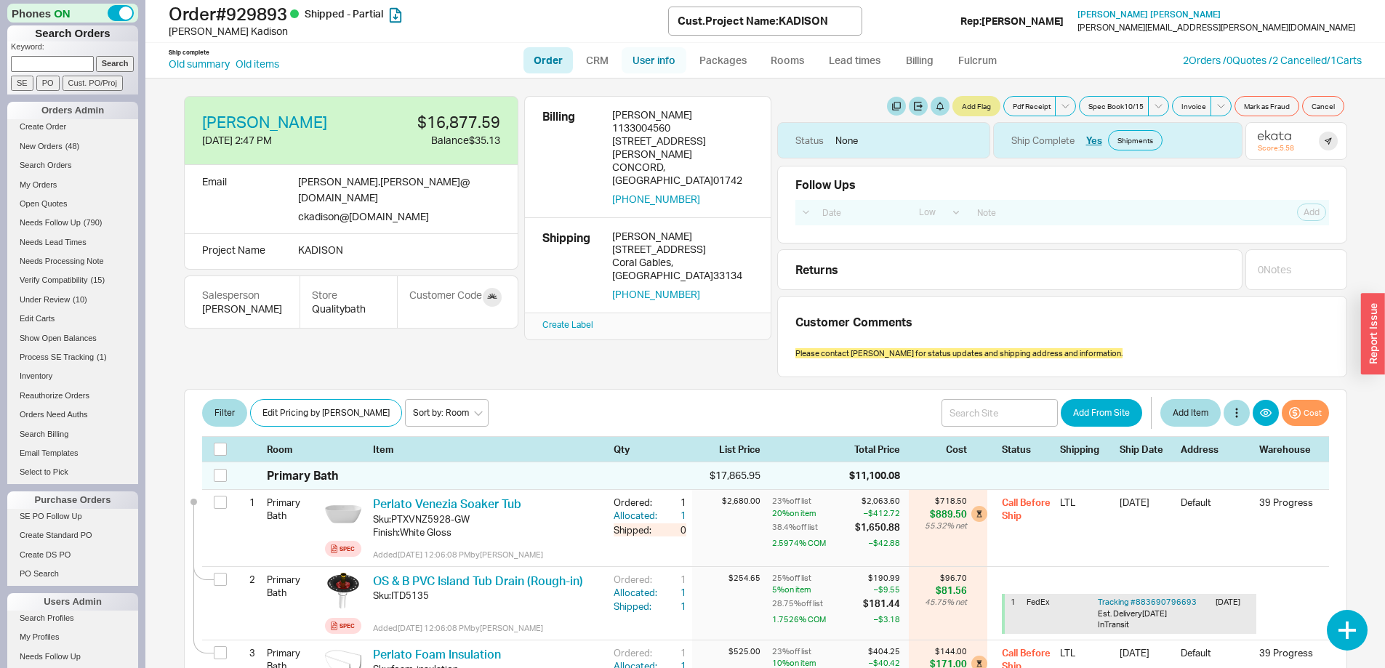
click at [648, 57] on link "User info" at bounding box center [654, 60] width 65 height 26
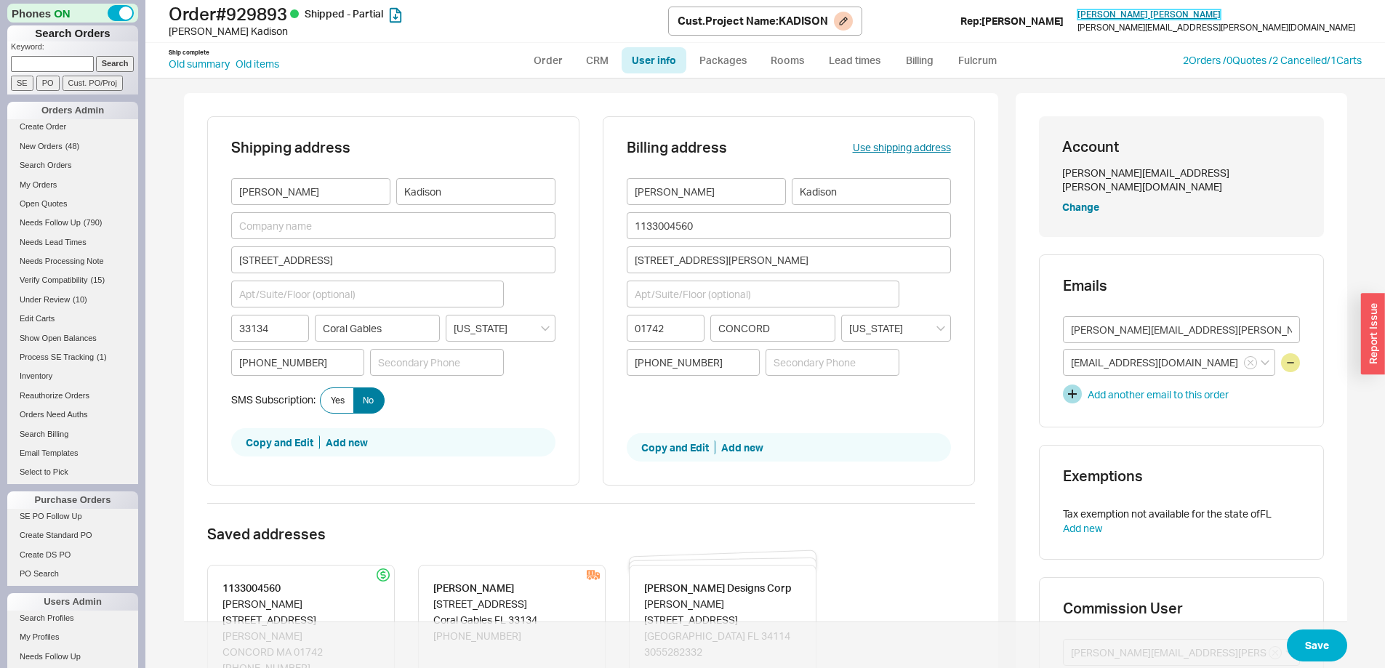
click at [1221, 13] on span "Clinton Hoover" at bounding box center [1149, 14] width 143 height 11
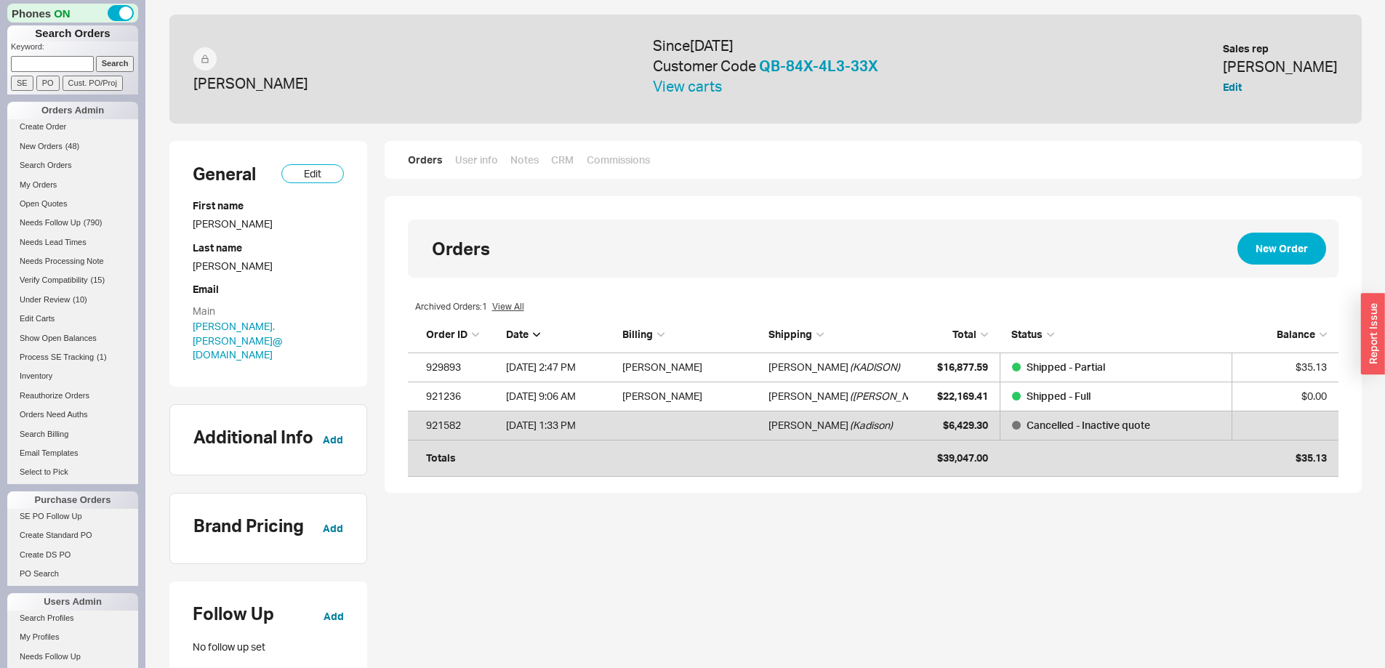
scroll to position [142, 920]
click at [613, 151] on div "Orders User info Notes CRM Commissions" at bounding box center [873, 160] width 977 height 38
click at [614, 156] on link "Commissions" at bounding box center [618, 160] width 67 height 15
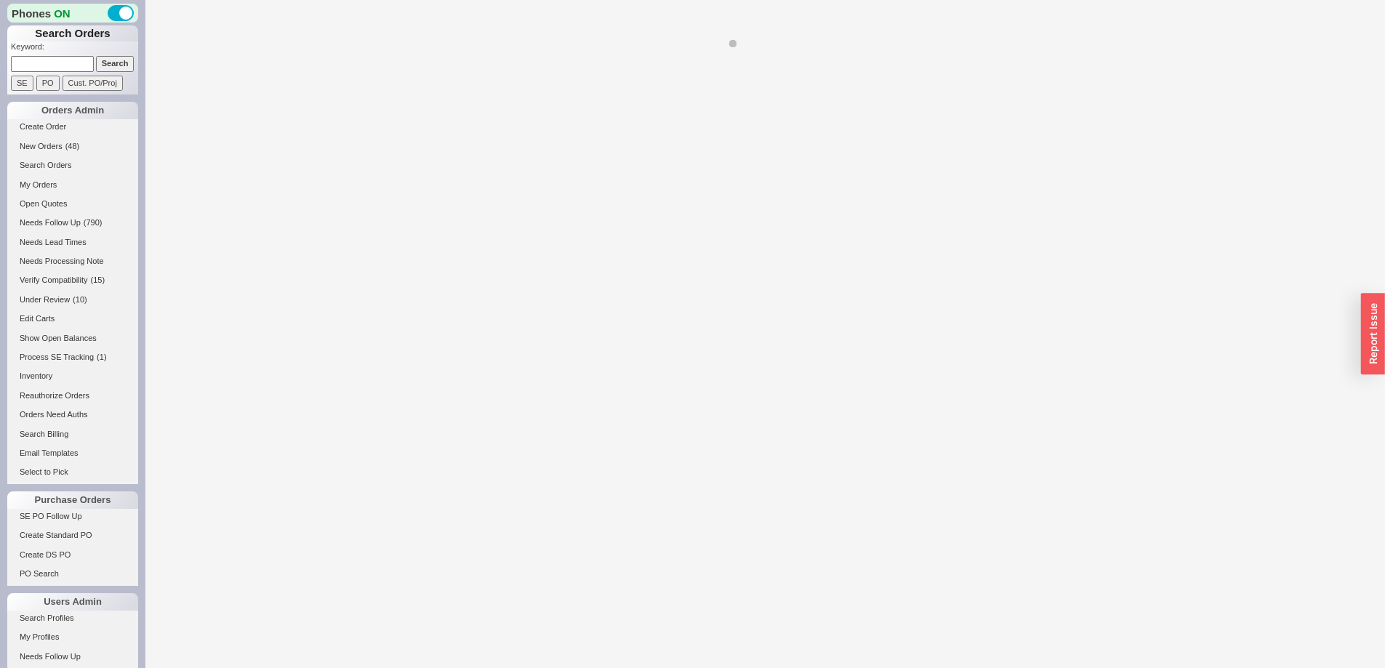
select select "LOW"
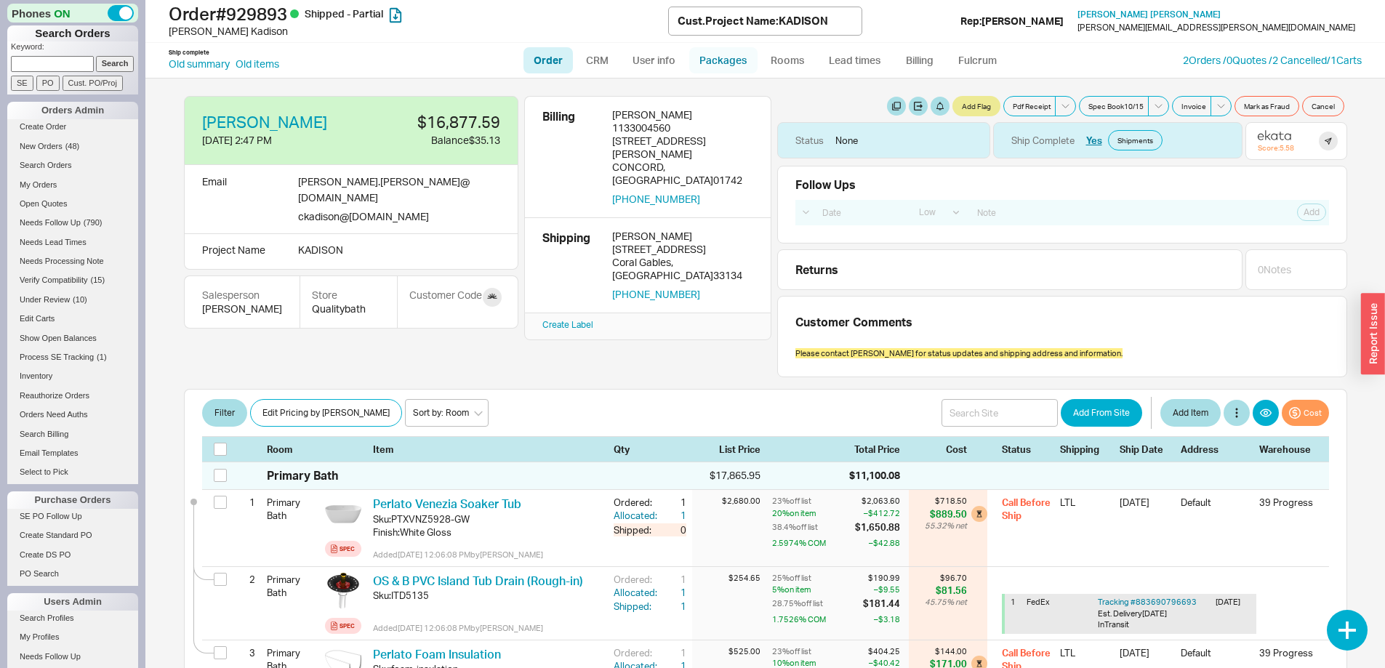
click at [727, 57] on link "Packages" at bounding box center [723, 60] width 68 height 26
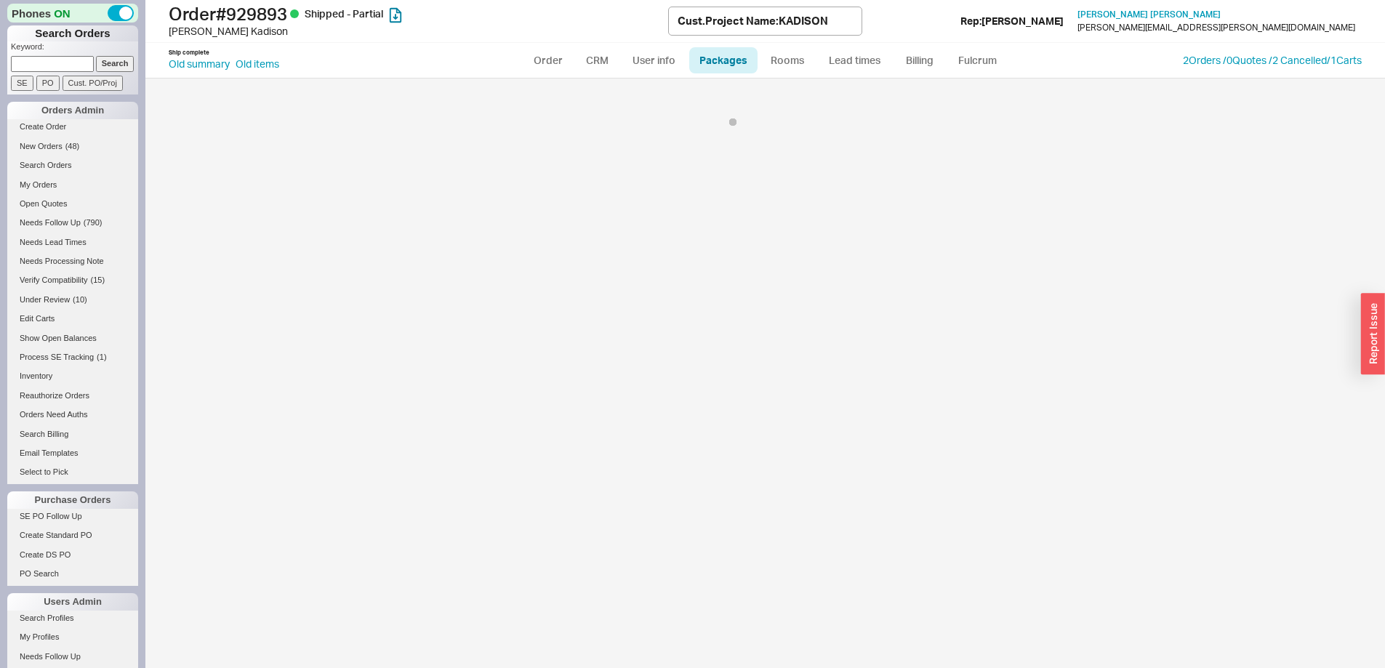
select select "Call Before Ship"
select select "9"
select select "Call Before Ship"
select select "9"
select select "Call Before Ship"
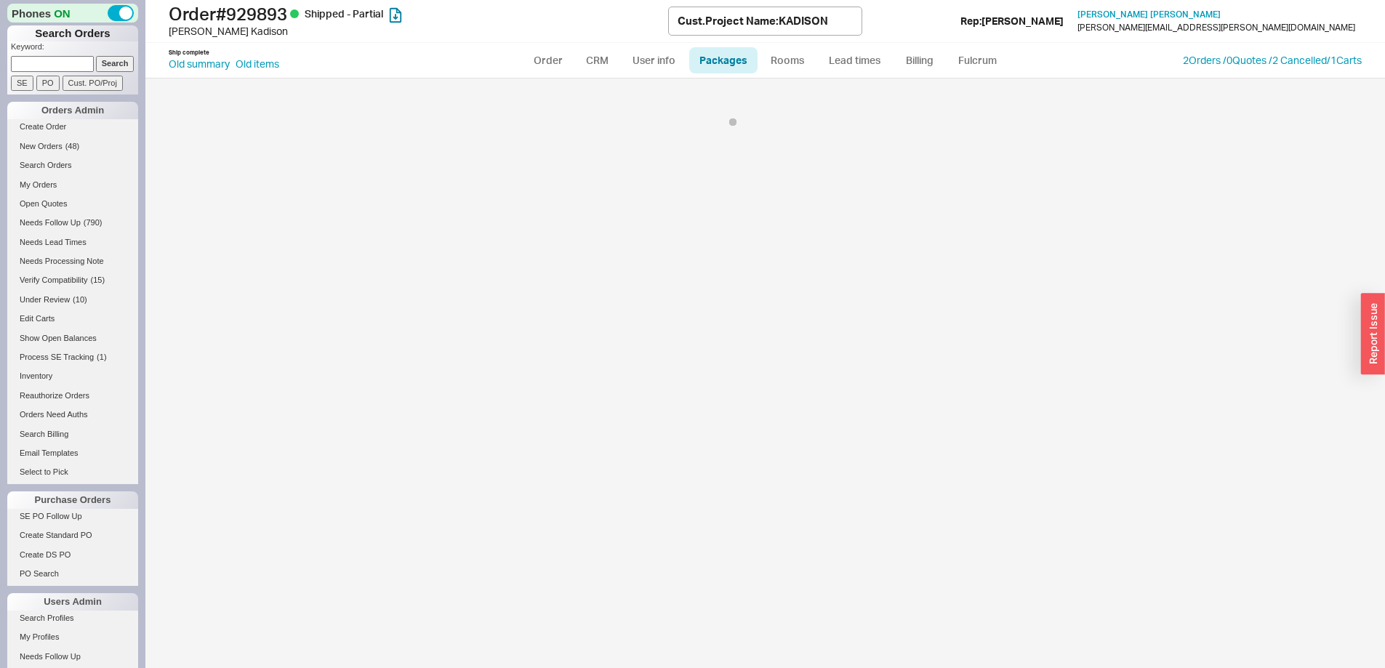
select select "9"
select select "Call Before Ship"
select select "9"
select select "Call Before Ship"
select select "9"
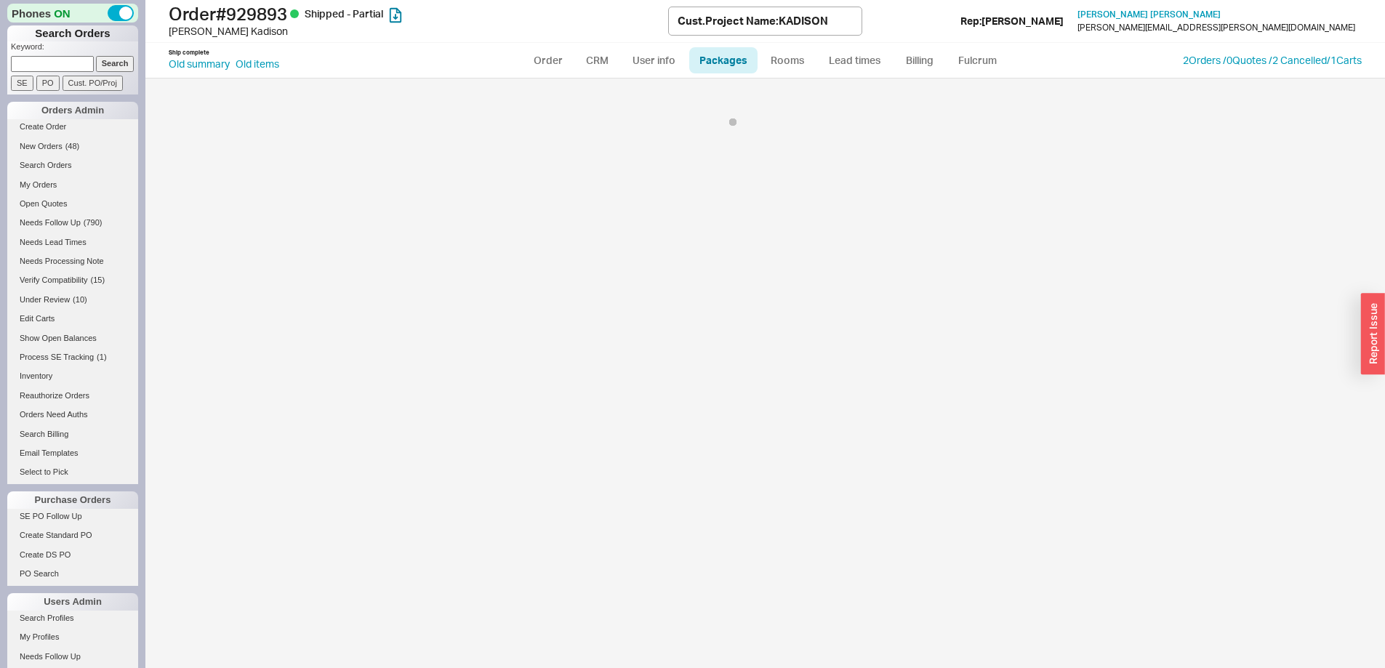
select select "Call Before Ship"
select select "9"
select select "Call Before Ship"
select select "9"
select select "Call Before Ship"
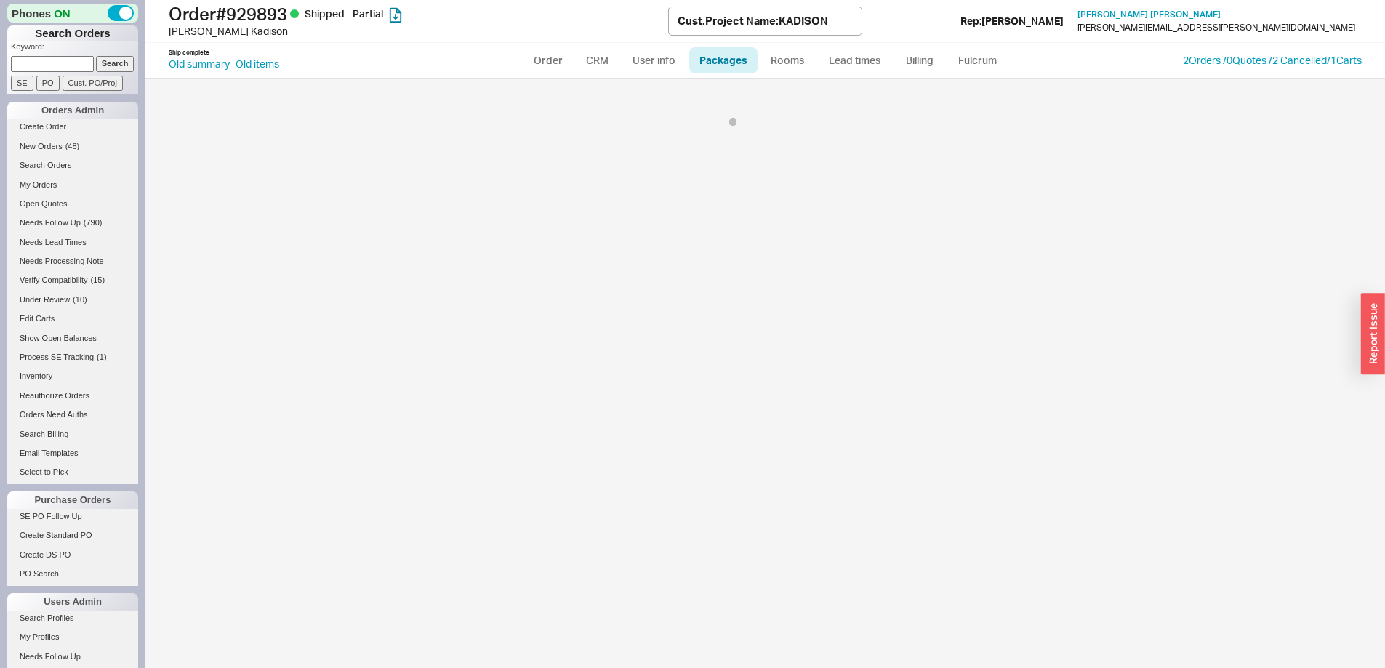
select select "9"
select select "Call Before Ship"
select select "9"
select select "Call Before Ship"
select select "9"
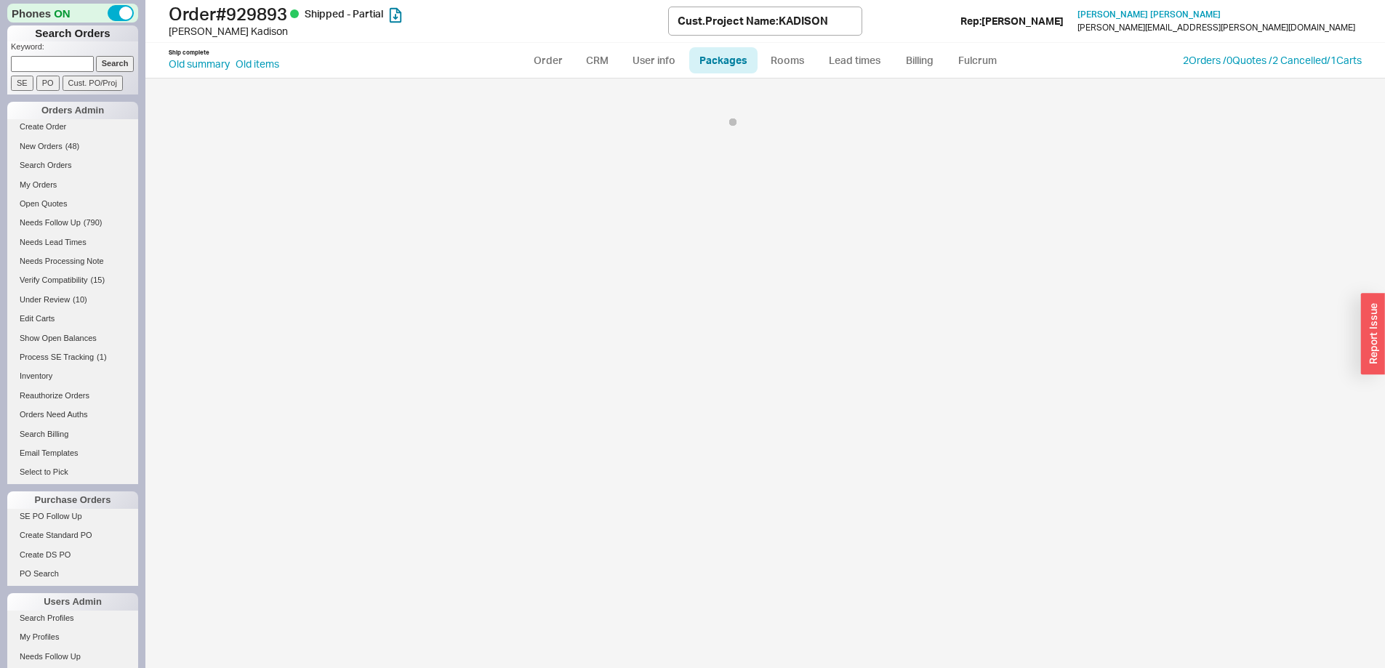
select select "Call Before Ship"
select select "9"
select select "Call Before Ship"
select select "9"
select select "Call Before Ship"
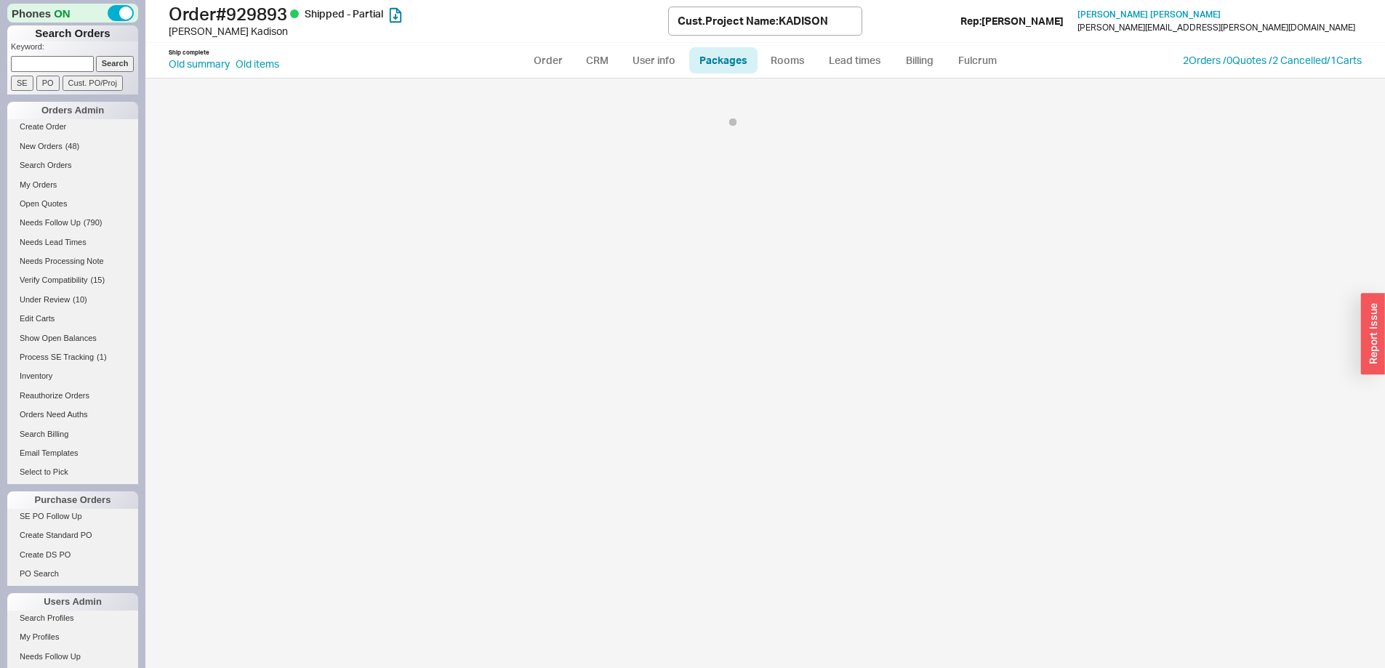
select select "9"
select select "Call Before Ship"
select select "9"
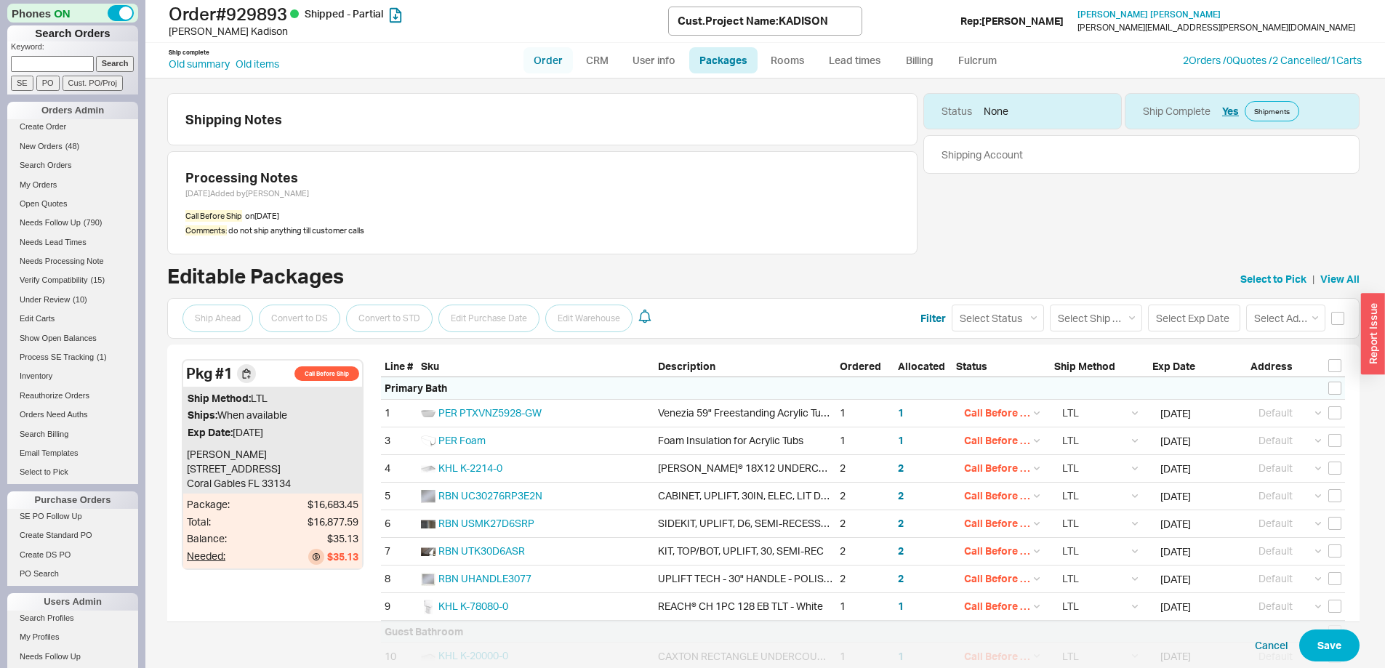
click at [551, 60] on link "Order" at bounding box center [548, 60] width 49 height 26
select select "LOW"
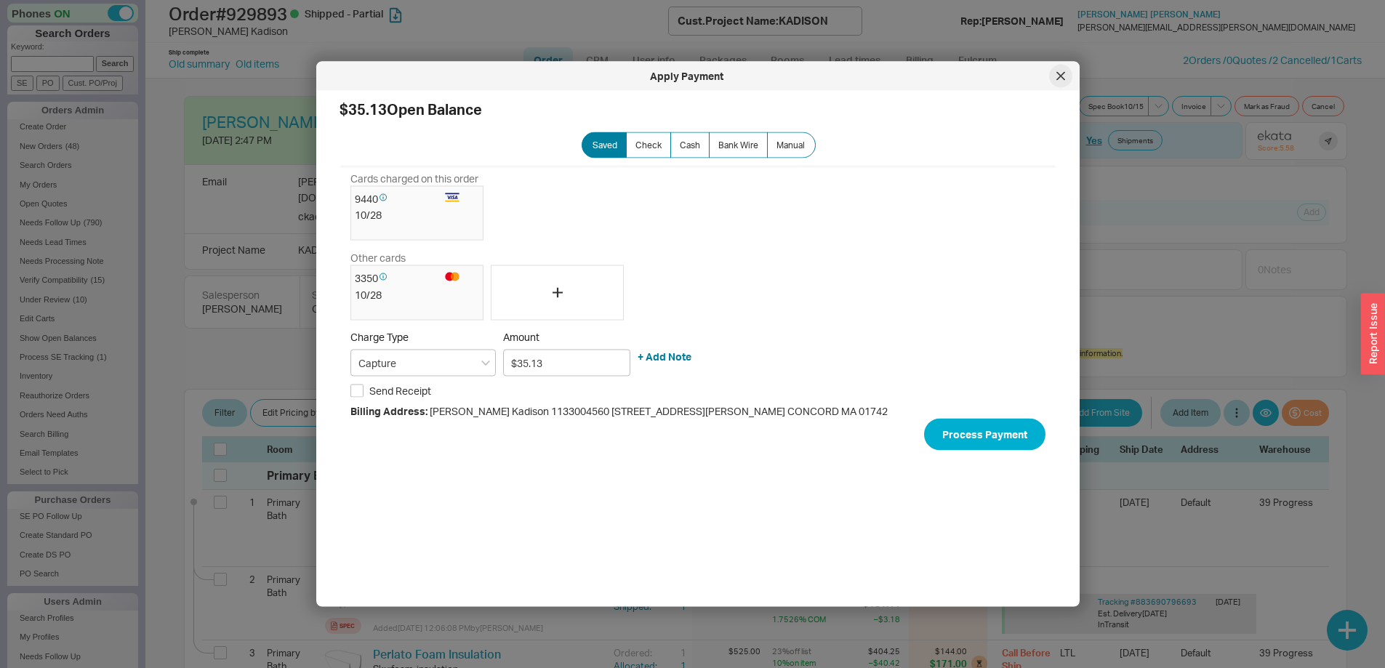
click at [1057, 72] on icon at bounding box center [1061, 76] width 9 height 9
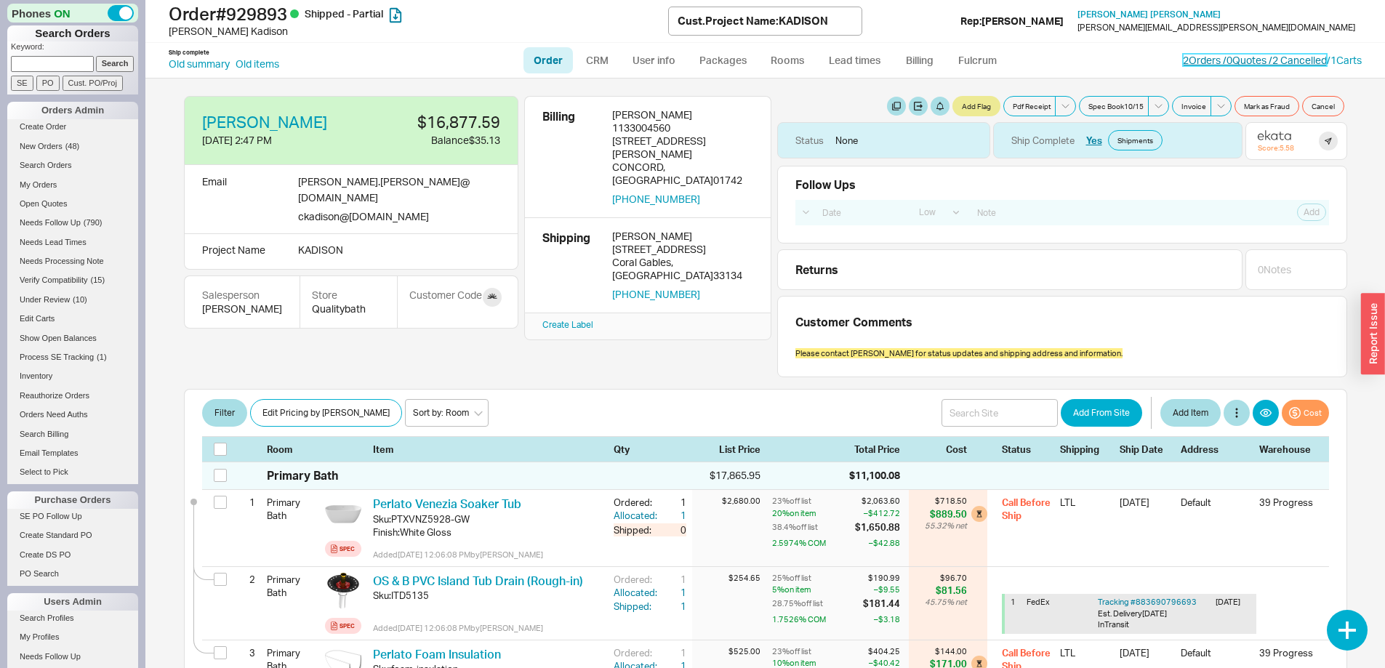
click at [1191, 60] on link "2 Orders / 0 Quotes / 2 Cancelled" at bounding box center [1255, 60] width 144 height 12
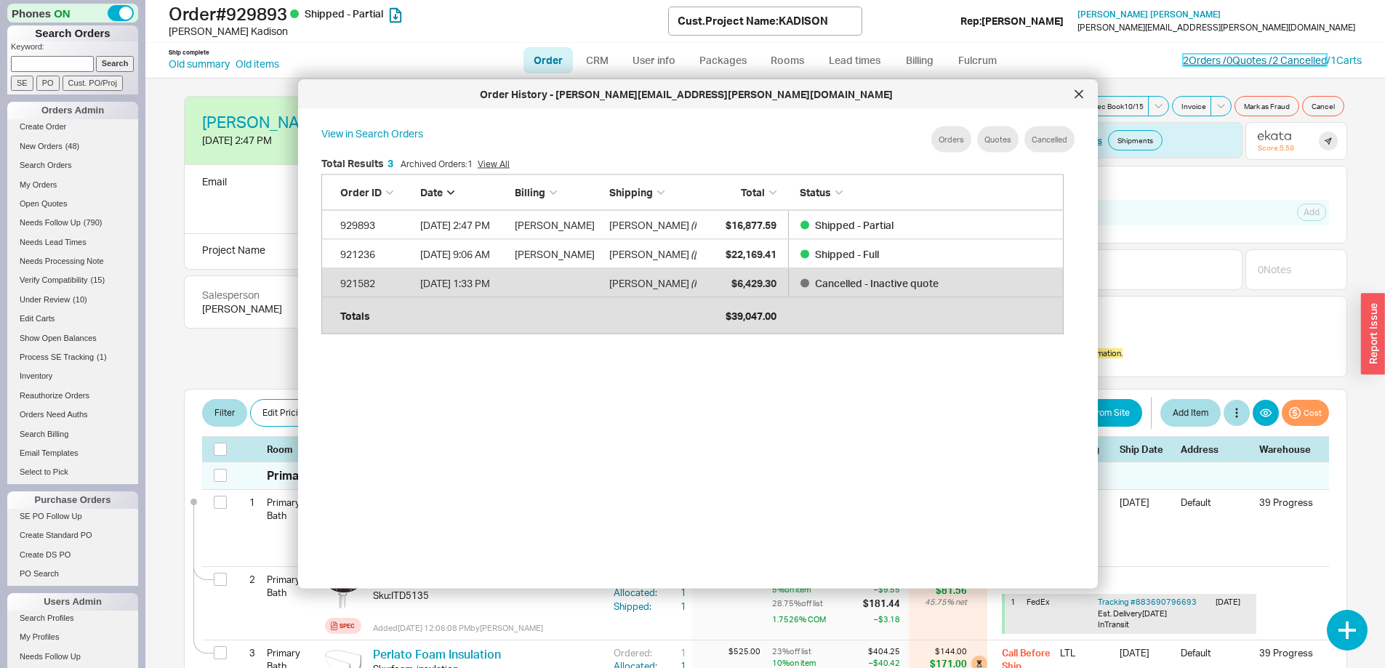
scroll to position [434, 755]
click at [1084, 90] on div at bounding box center [1079, 94] width 23 height 23
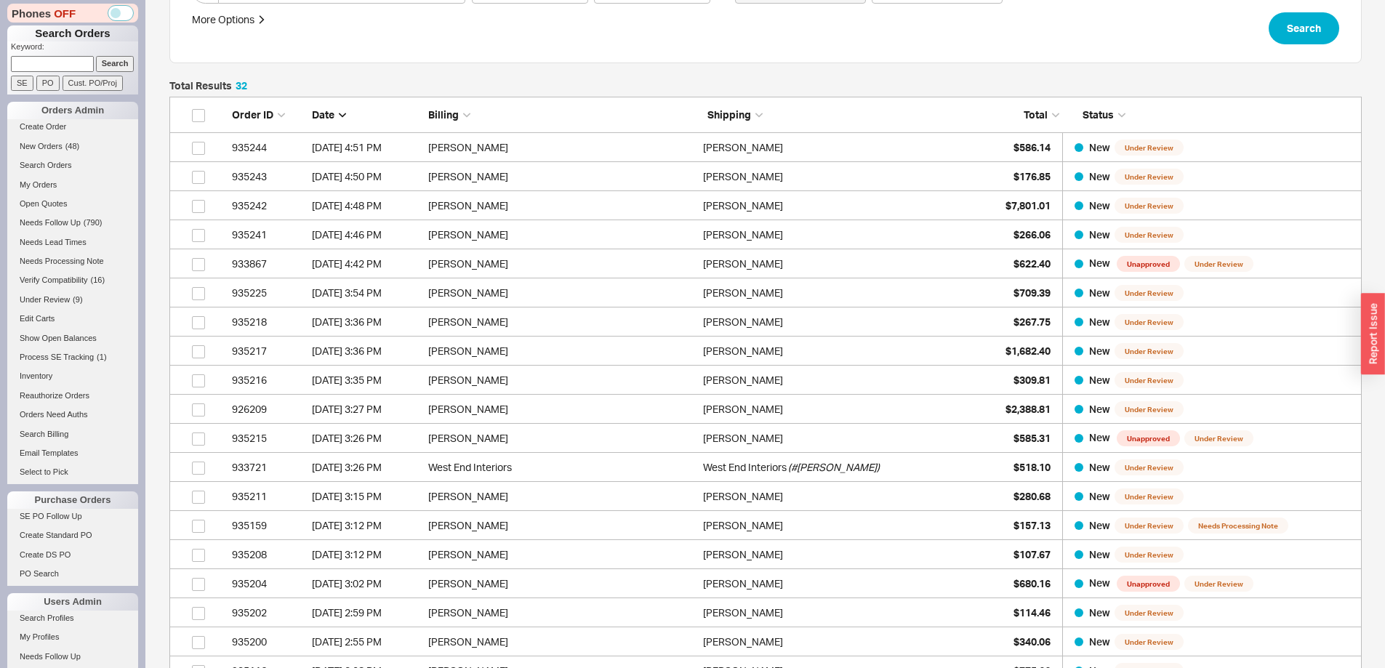
scroll to position [985, 1182]
click at [63, 57] on input at bounding box center [52, 63] width 83 height 15
type input "933147"
click at [96, 56] on input "Search" at bounding box center [115, 63] width 39 height 15
type input "933147"
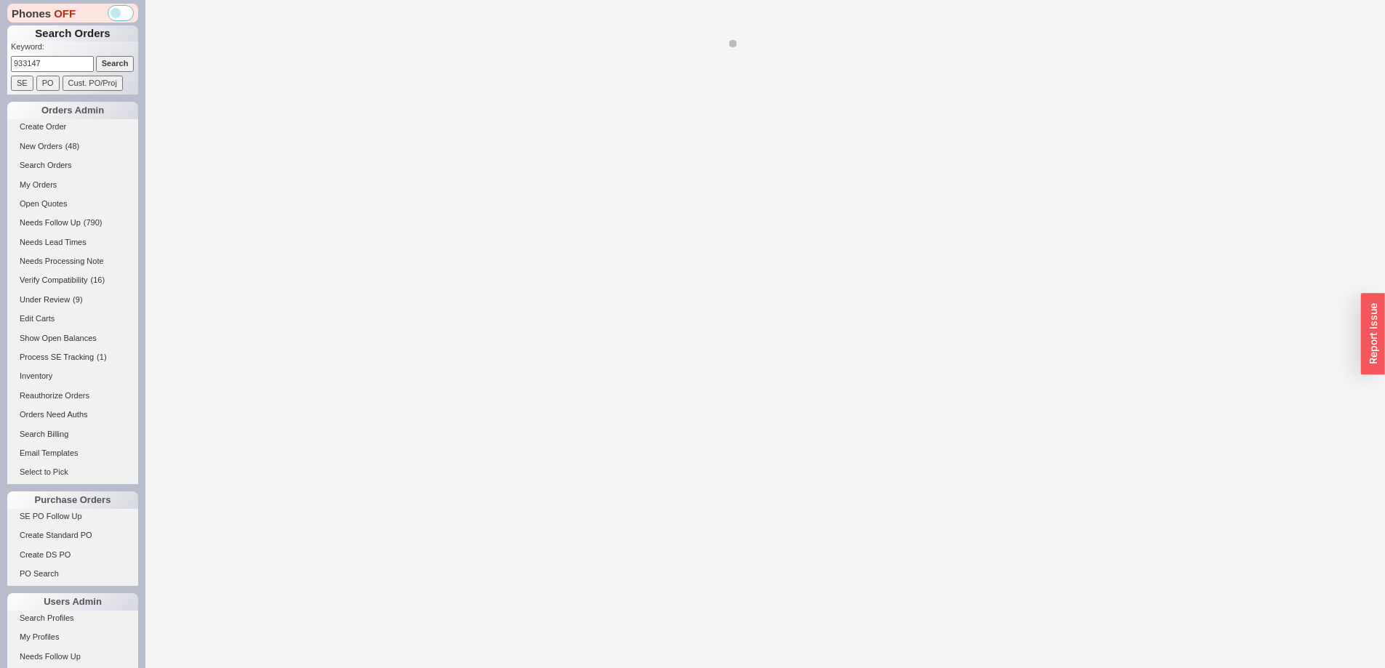
select select "LOW"
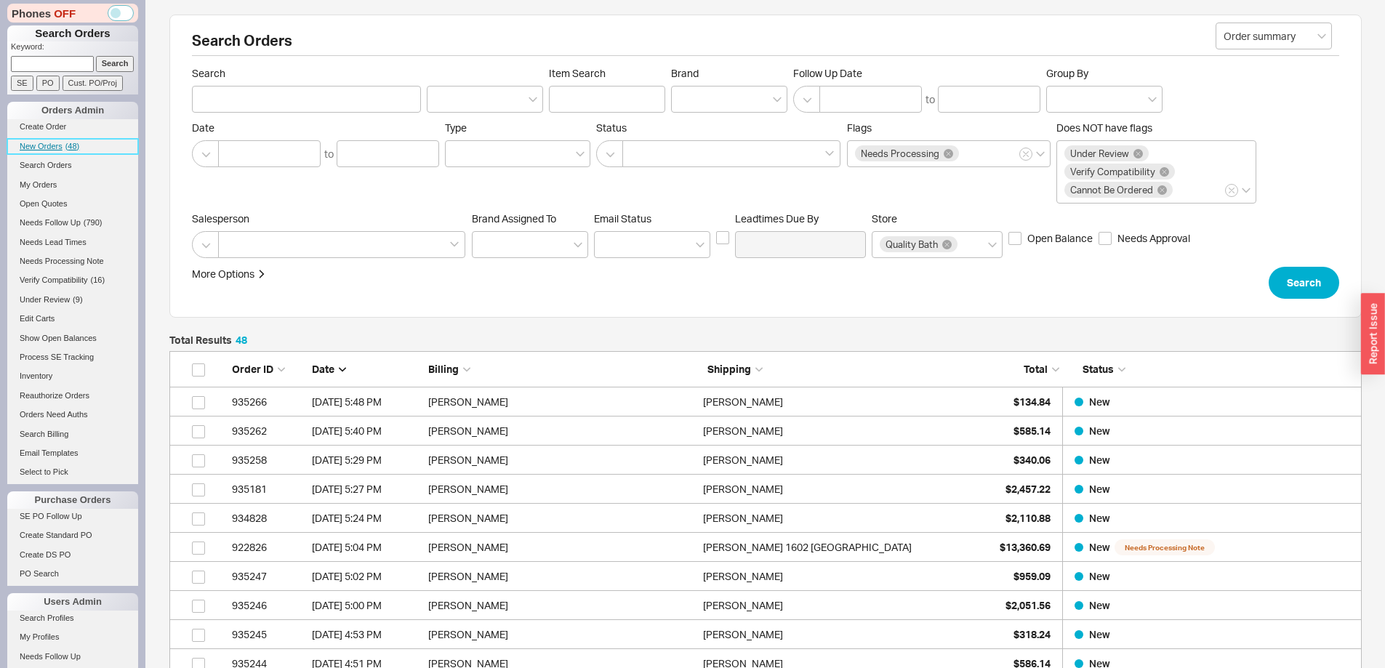
click at [38, 148] on span "New Orders" at bounding box center [41, 146] width 43 height 9
